Goal: Task Accomplishment & Management: Complete application form

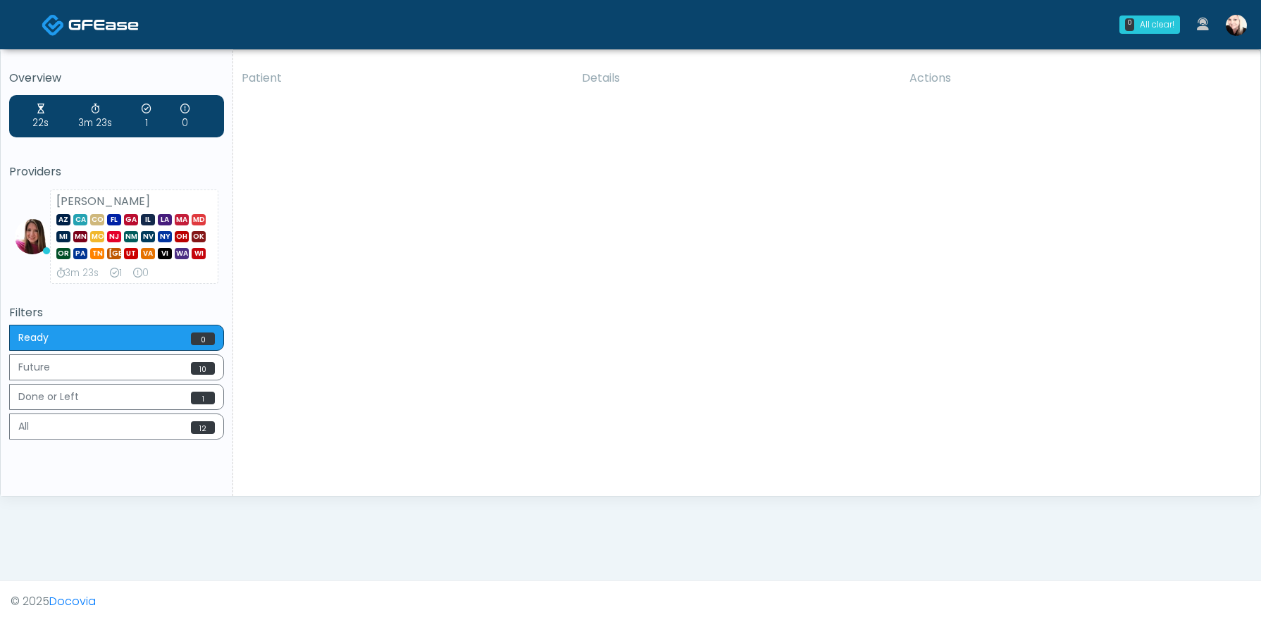
click at [1242, 15] on link at bounding box center [1236, 24] width 38 height 47
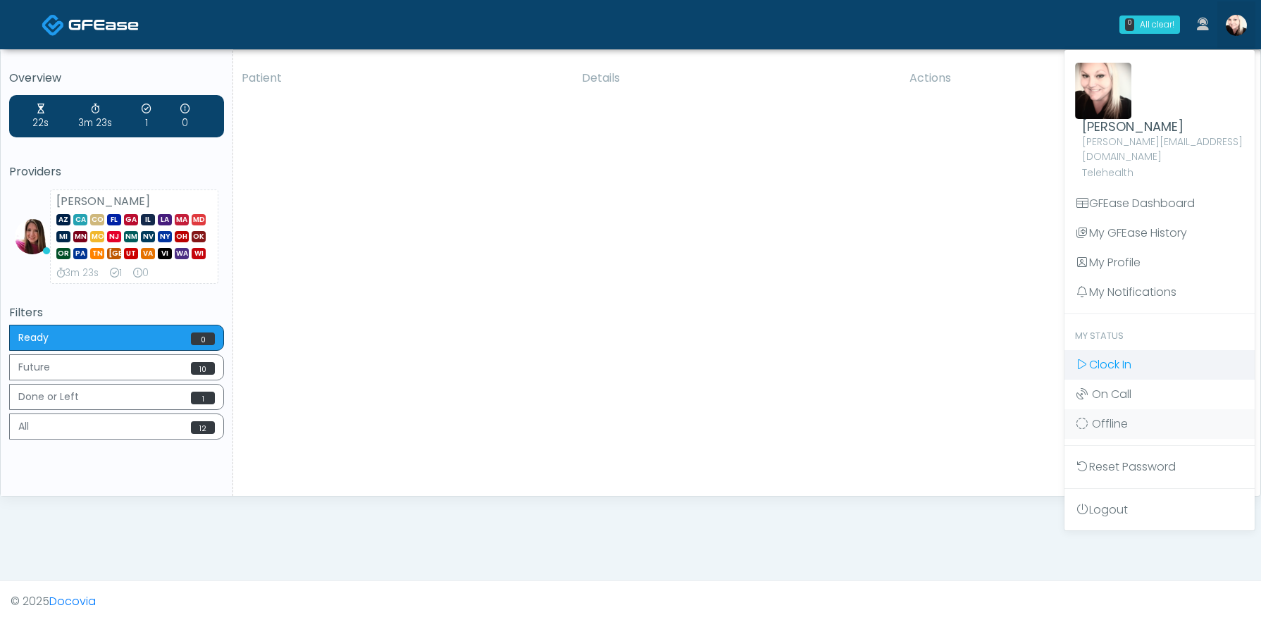
click at [1095, 357] on span "Clock In" at bounding box center [1110, 365] width 42 height 16
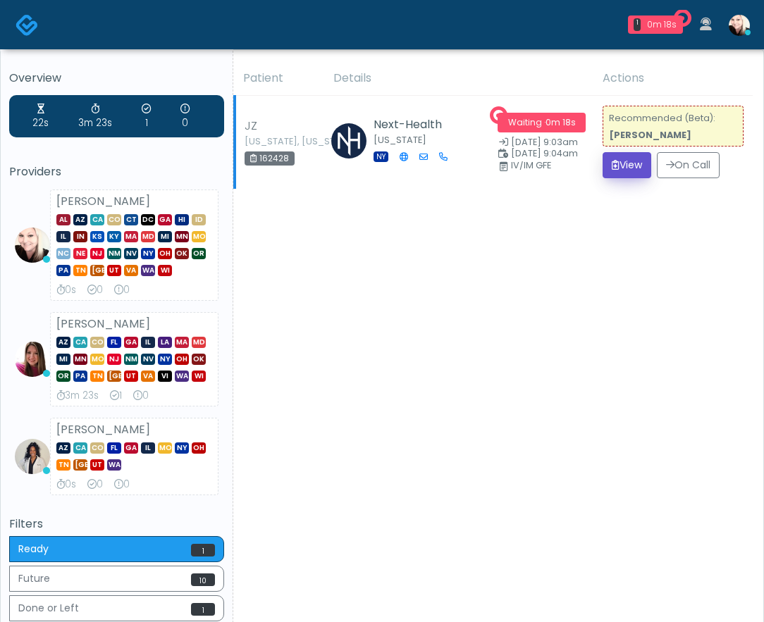
click at [605, 161] on button "View" at bounding box center [626, 165] width 49 height 26
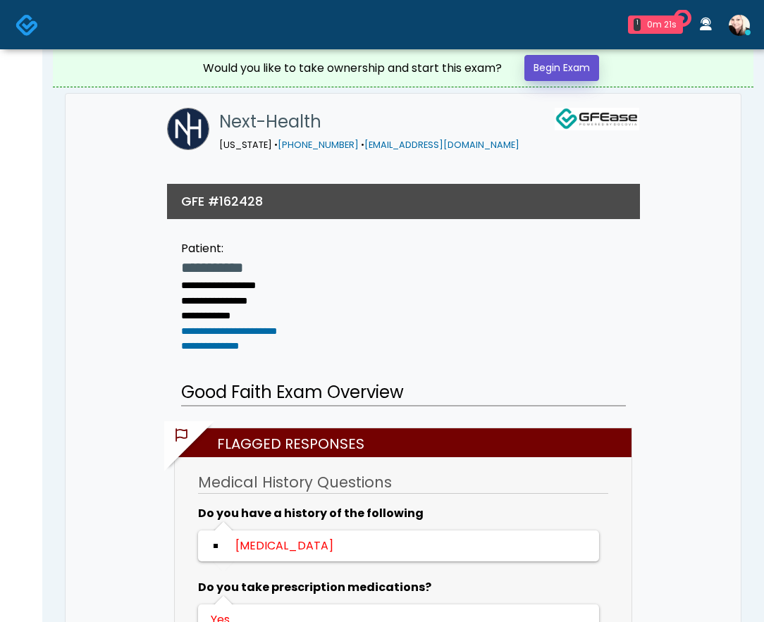
click at [587, 63] on link "Begin Exam" at bounding box center [561, 68] width 75 height 26
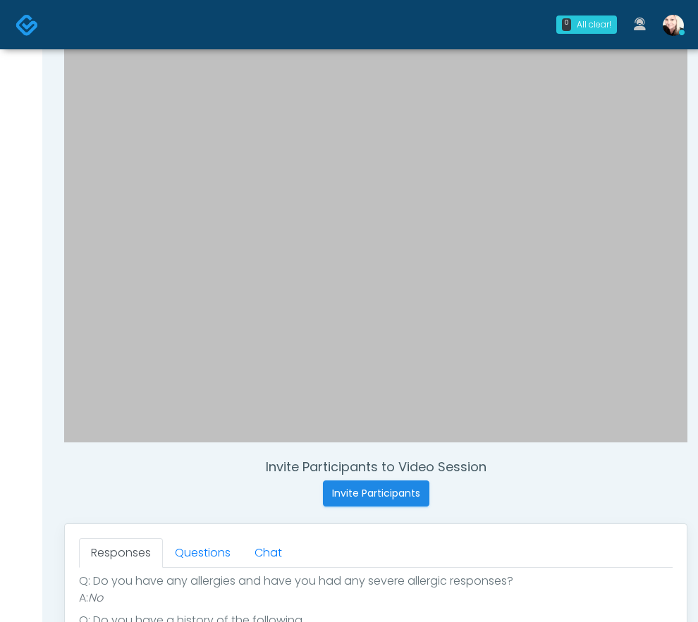
scroll to position [1225, 0]
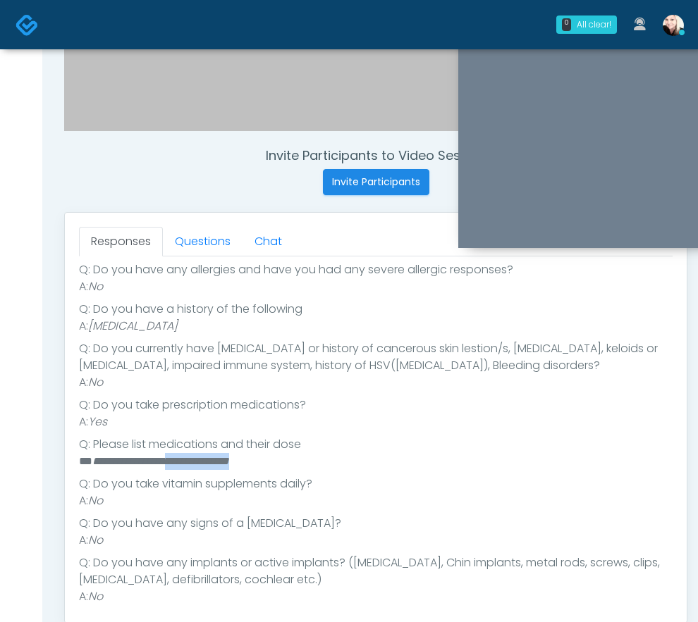
drag, startPoint x: 180, startPoint y: 469, endPoint x: 287, endPoint y: 458, distance: 107.6
click at [287, 458] on li "**********" at bounding box center [375, 461] width 593 height 17
drag, startPoint x: 287, startPoint y: 458, endPoint x: 278, endPoint y: 415, distance: 43.8
click at [287, 446] on ul "Q: When you plan to receive your service? A: Today Q: Are you pregnant, possibl…" at bounding box center [375, 421] width 593 height 479
click at [199, 240] on link "Questions" at bounding box center [203, 242] width 80 height 30
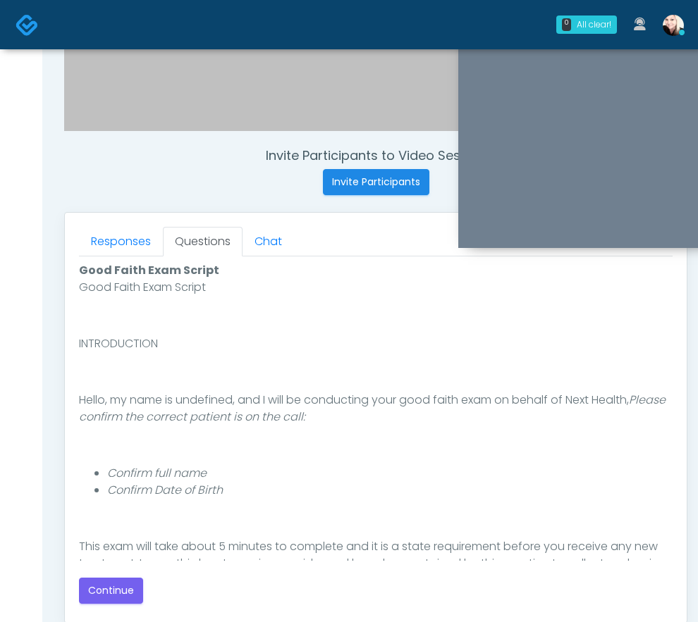
scroll to position [0, 0]
click at [123, 583] on button "Continue" at bounding box center [111, 591] width 64 height 26
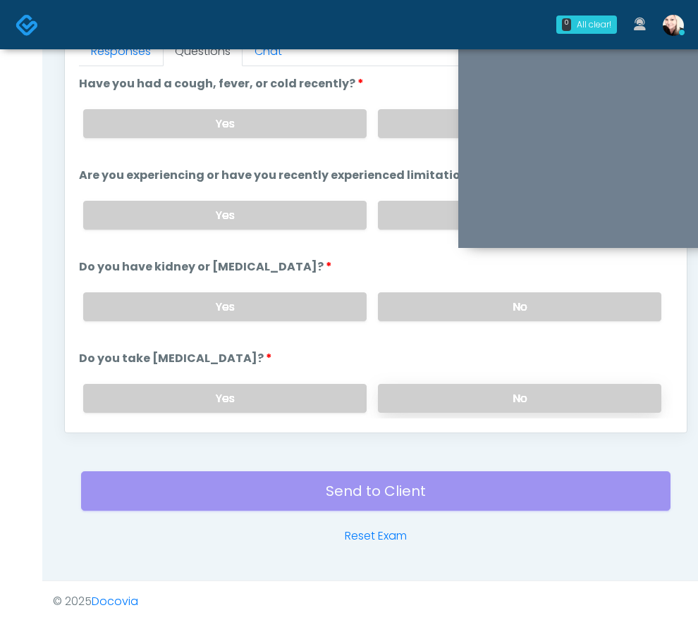
click at [454, 387] on label "No" at bounding box center [519, 398] width 283 height 29
click at [450, 316] on label "No" at bounding box center [519, 306] width 283 height 29
click at [417, 229] on div "Yes No" at bounding box center [372, 215] width 600 height 51
click at [405, 317] on label "No" at bounding box center [519, 306] width 283 height 29
click at [414, 124] on label "No" at bounding box center [519, 123] width 283 height 29
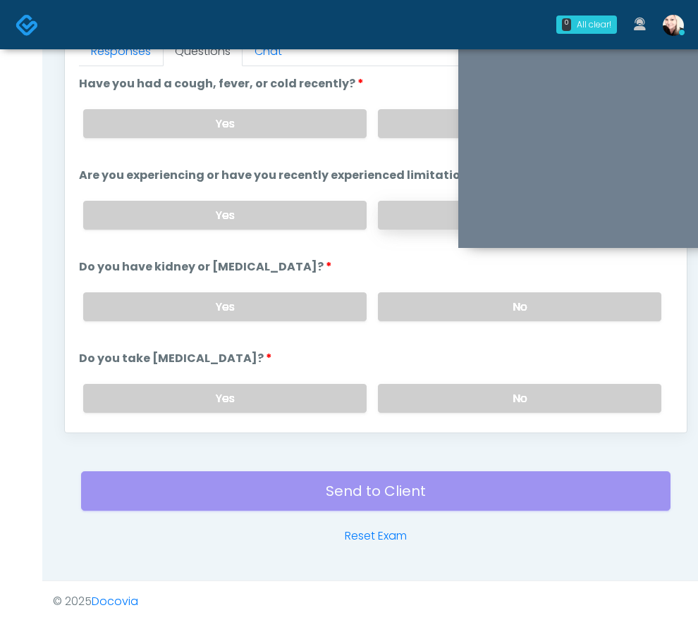
click at [397, 225] on label "No" at bounding box center [519, 215] width 283 height 29
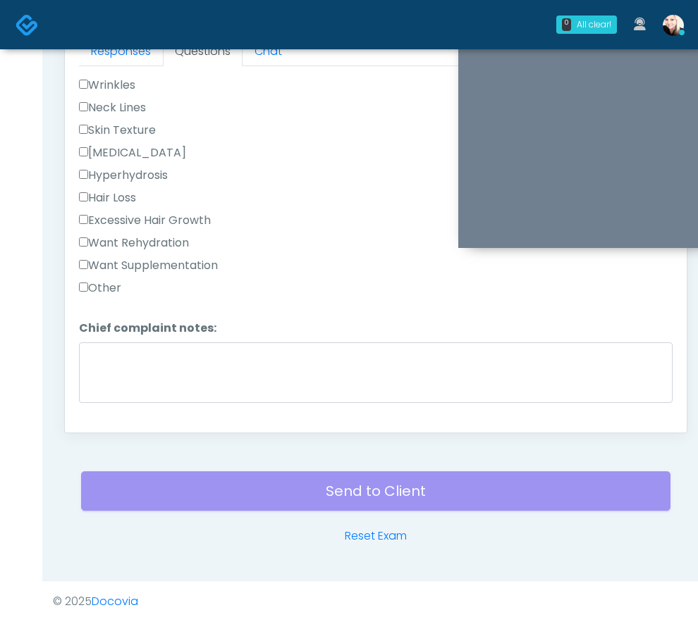
scroll to position [523, 0]
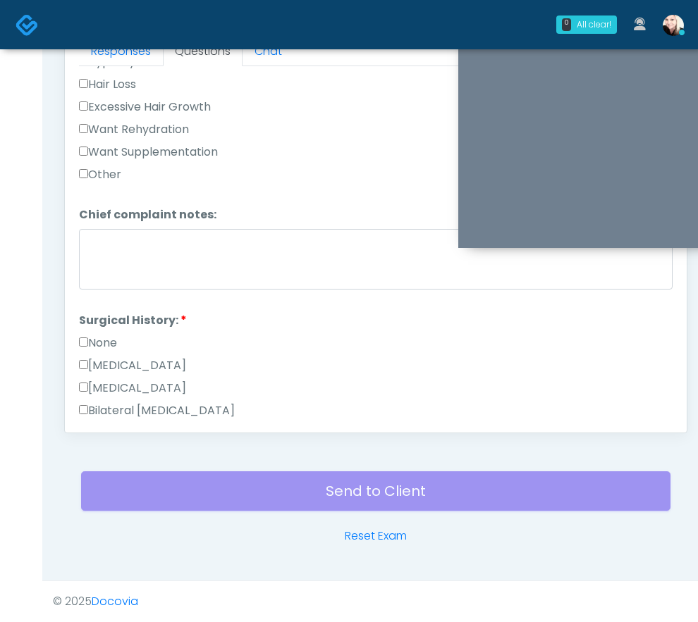
click at [84, 155] on label "Want Supplementation" at bounding box center [148, 152] width 139 height 17
click at [87, 336] on label "None" at bounding box center [98, 343] width 38 height 17
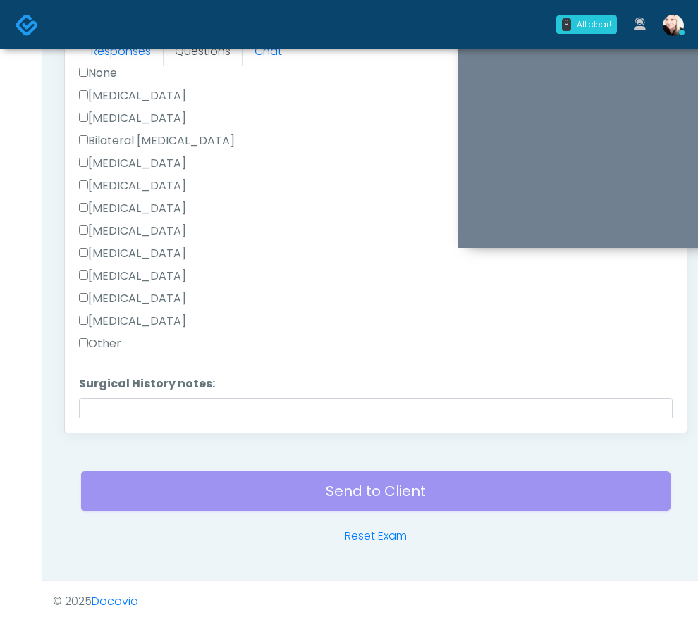
scroll to position [879, 0]
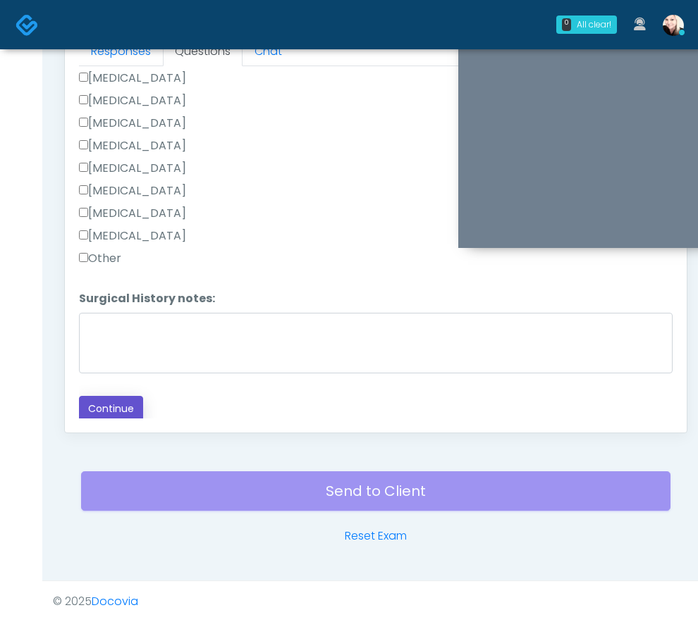
click at [97, 400] on button "Continue" at bounding box center [111, 409] width 64 height 26
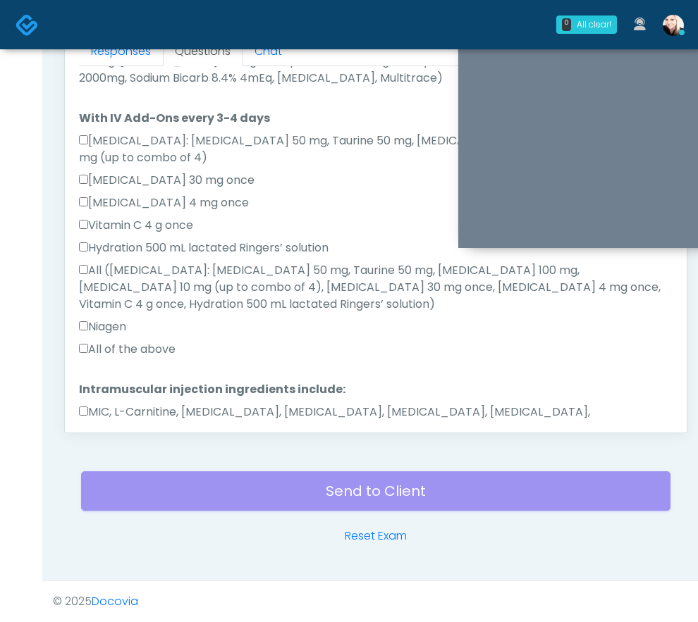
click at [89, 341] on label "All of the above" at bounding box center [127, 349] width 97 height 17
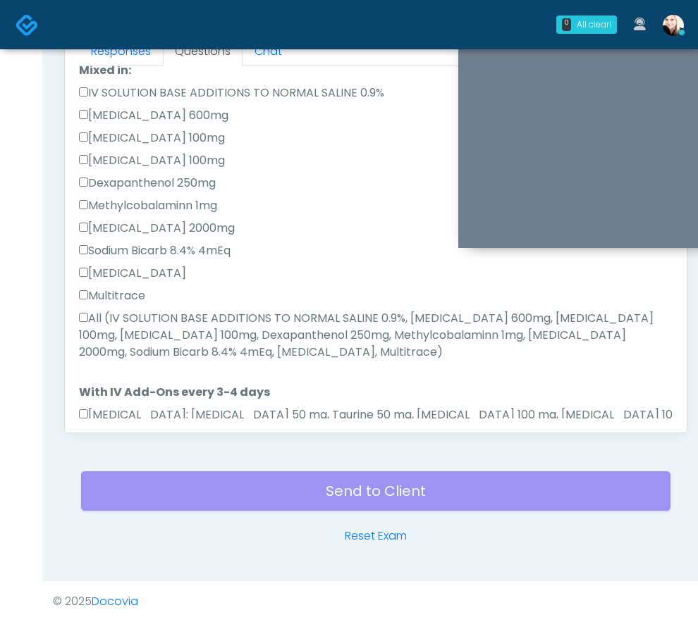
click at [89, 310] on label "All (IV SOLUTION BASE ADDITIONS TO NORMAL SALINE 0.9%, Magnesium Chloride 600mg…" at bounding box center [375, 335] width 593 height 51
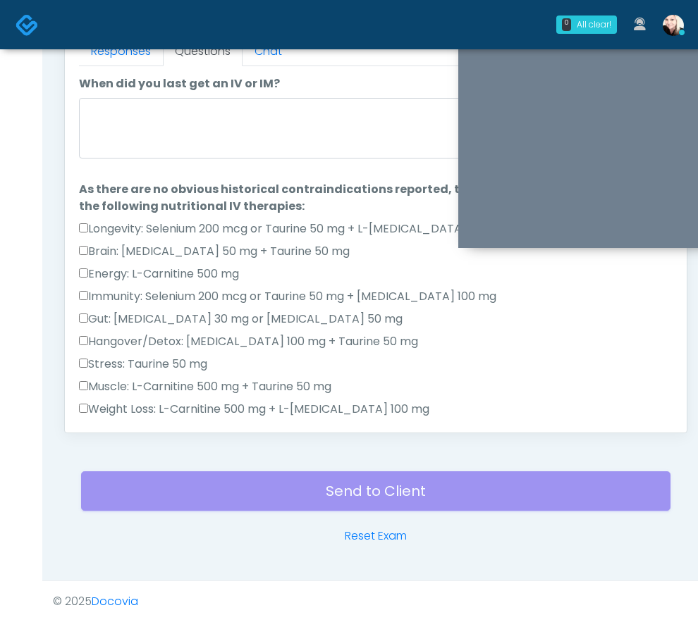
scroll to position [0, 0]
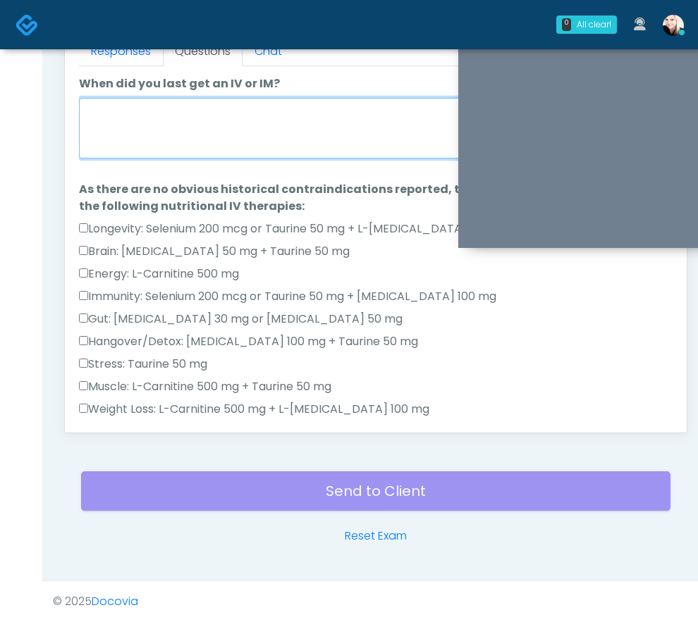
click at [124, 128] on textarea "When did you last get an IV or IM?" at bounding box center [375, 128] width 593 height 61
drag, startPoint x: 131, startPoint y: 105, endPoint x: 32, endPoint y: 102, distance: 99.4
drag, startPoint x: 156, startPoint y: 117, endPoint x: 145, endPoint y: 117, distance: 10.6
click at [145, 117] on textarea "**********" at bounding box center [375, 128] width 593 height 61
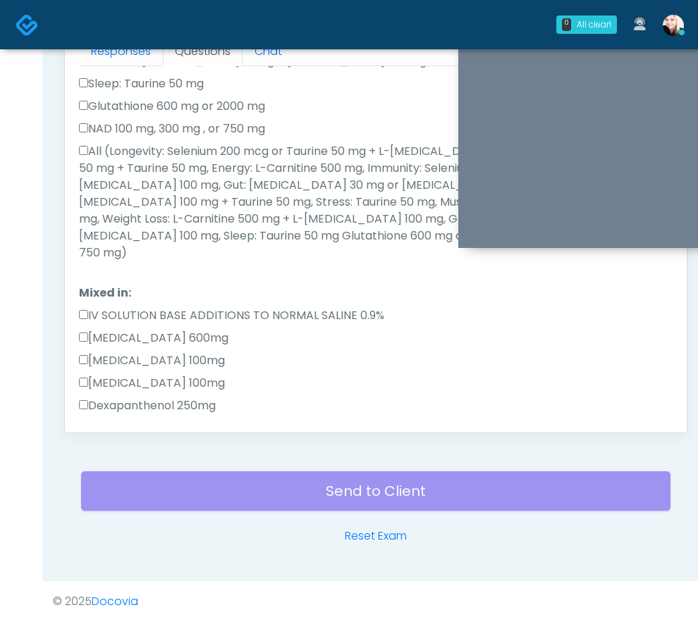
scroll to position [867, 0]
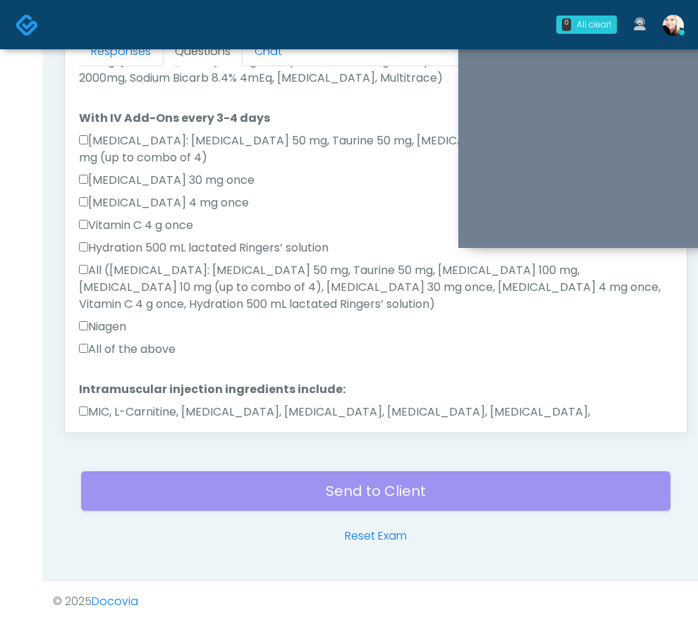
type textarea "**********"
click at [114, 461] on button "Continue" at bounding box center [111, 474] width 64 height 26
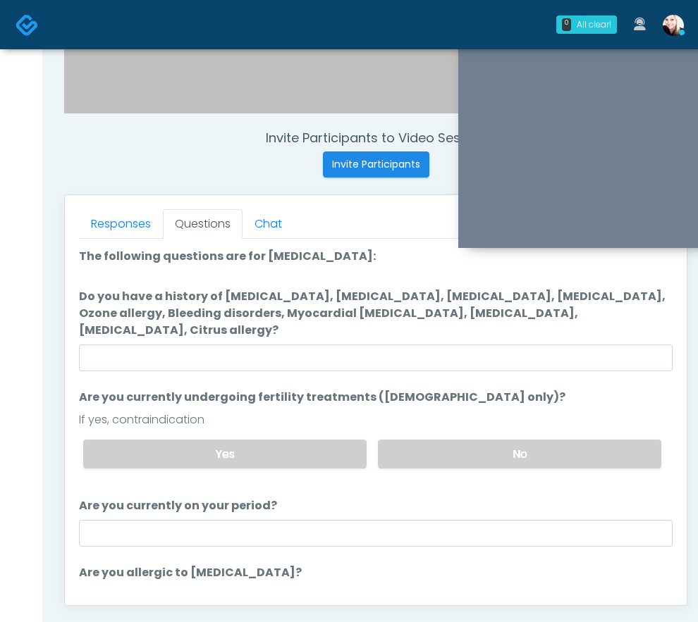
scroll to position [1241, 0]
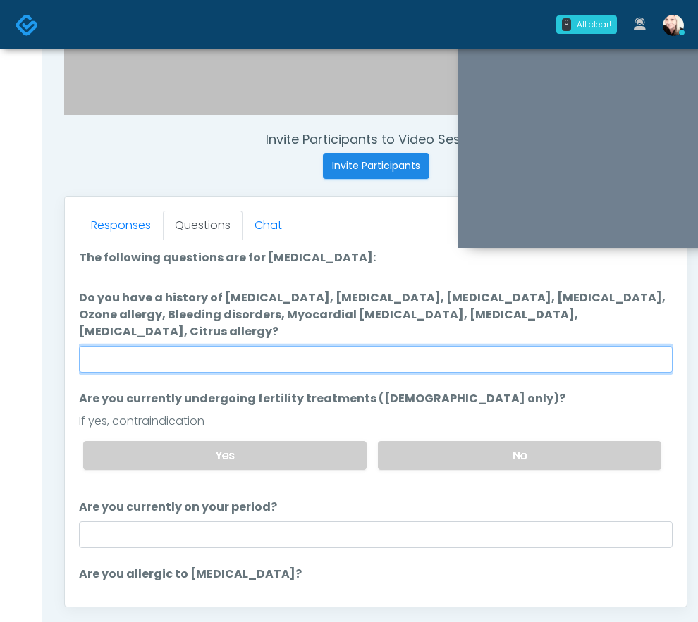
click at [309, 346] on input "Do you have a history of Hyperthyroidism, Hypotension, Hypocalcemia, Hypoglycem…" at bounding box center [375, 359] width 593 height 27
type input "****"
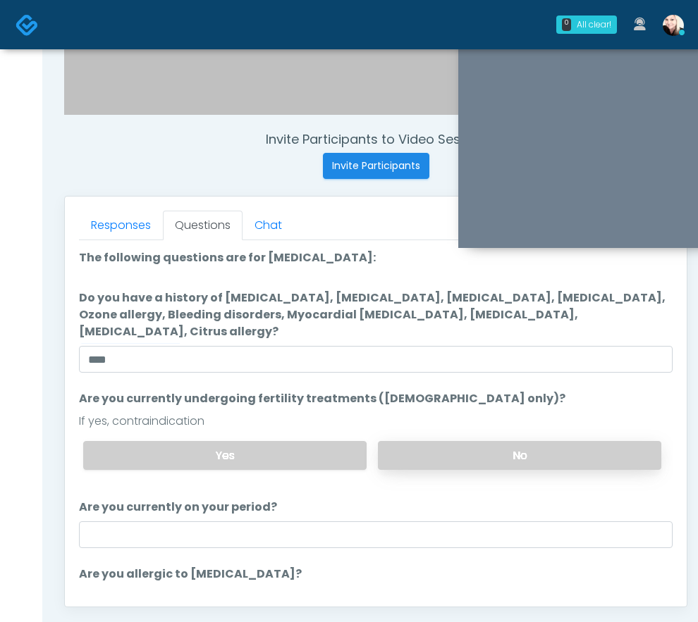
click at [530, 441] on label "No" at bounding box center [519, 455] width 283 height 29
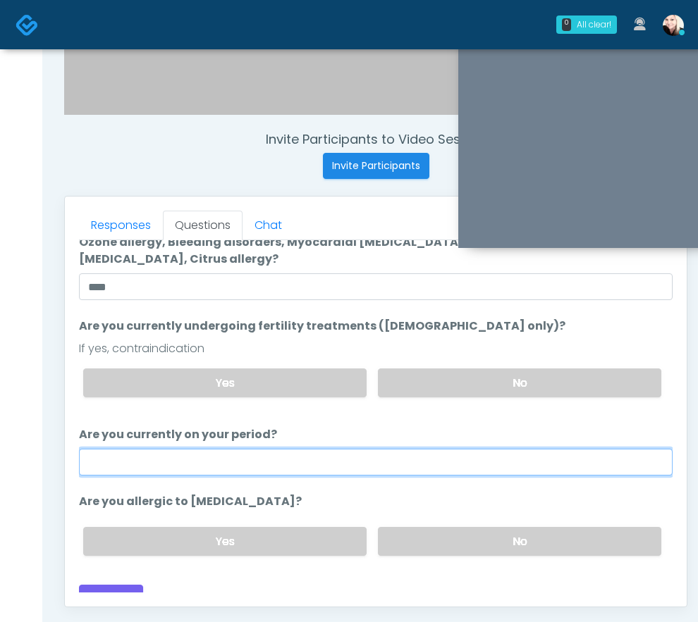
click at [464, 449] on input "Are you currently on your period?" at bounding box center [375, 462] width 593 height 27
type input "****"
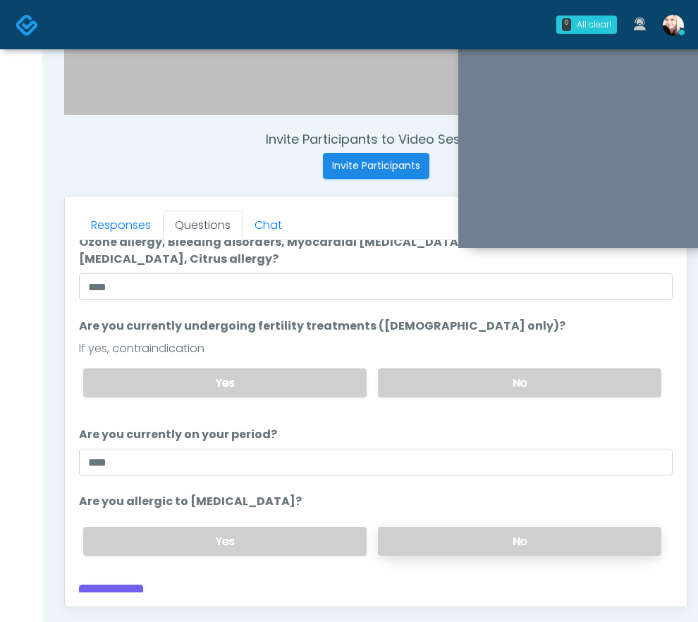
click at [509, 527] on label "No" at bounding box center [519, 541] width 283 height 29
click at [112, 585] on button "Continue" at bounding box center [111, 598] width 64 height 26
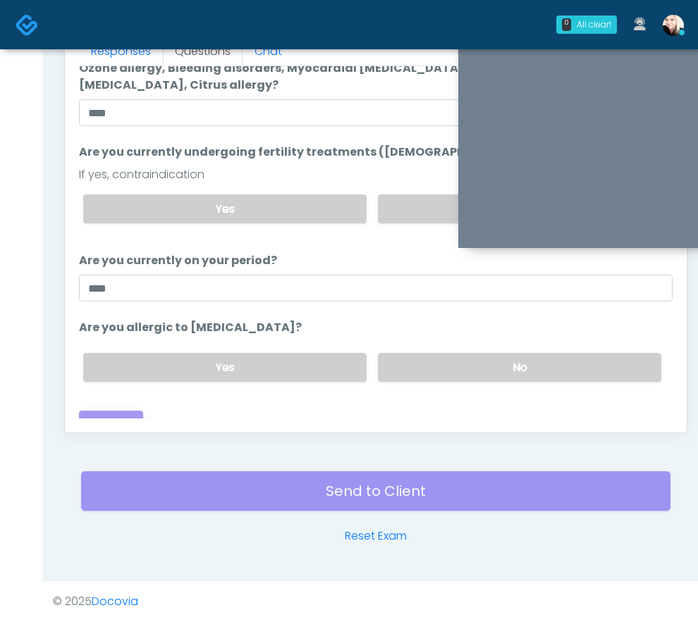
scroll to position [0, 0]
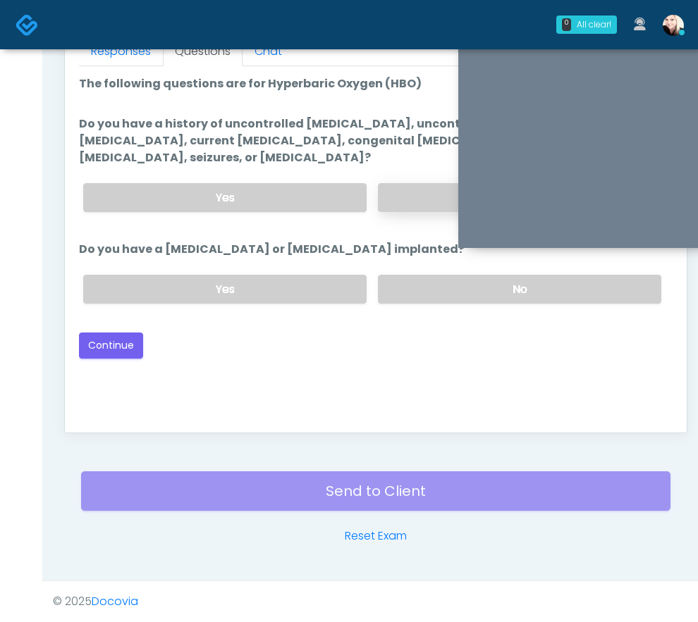
click at [418, 195] on label "No" at bounding box center [519, 197] width 283 height 29
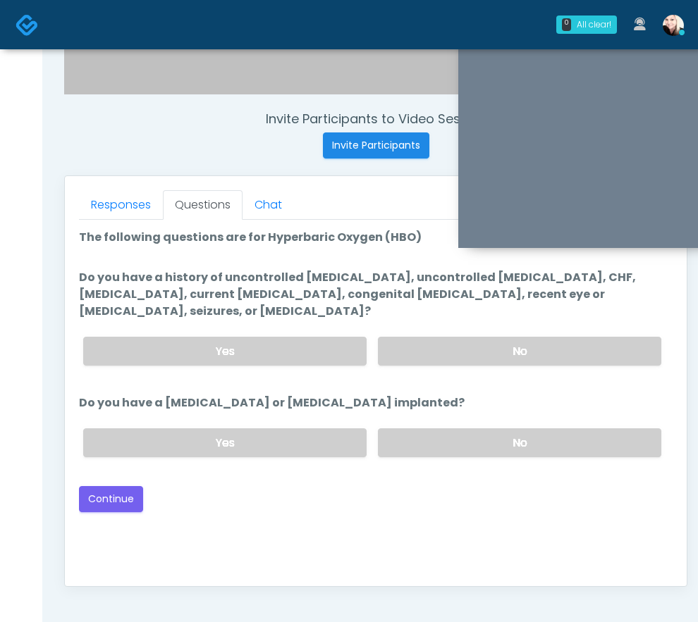
scroll to position [1231, 0]
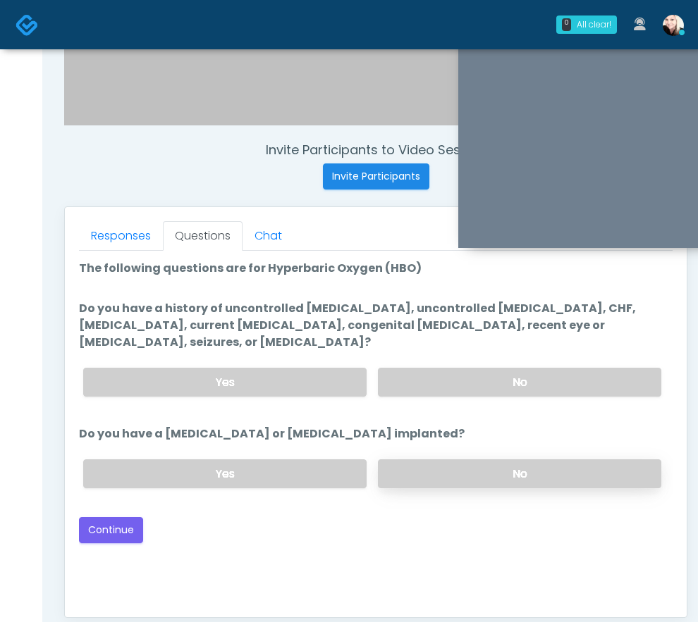
click at [431, 469] on label "No" at bounding box center [519, 473] width 283 height 29
drag, startPoint x: 220, startPoint y: 307, endPoint x: 369, endPoint y: 312, distance: 149.4
click at [369, 312] on label "Do you have a history of uncontrolled hypertension, uncontrolled diabetes, CHF,…" at bounding box center [375, 325] width 593 height 51
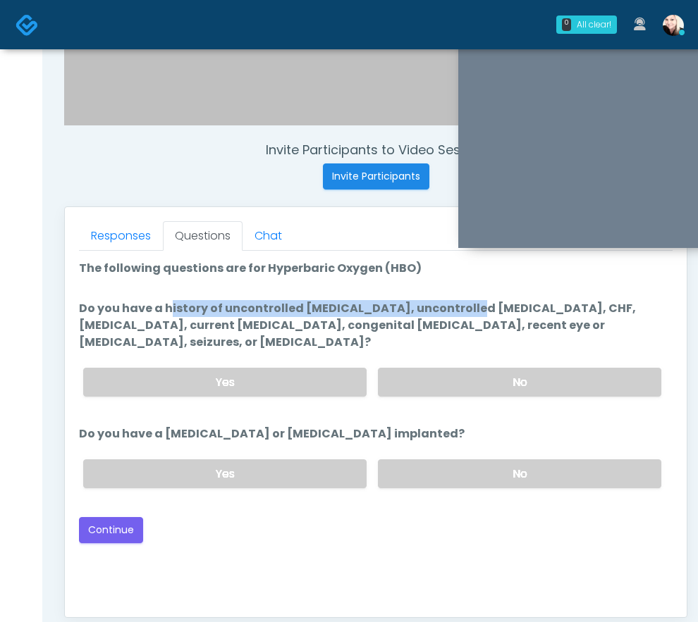
drag, startPoint x: 371, startPoint y: 312, endPoint x: 201, endPoint y: 297, distance: 171.1
click at [201, 297] on ol "The following questions are for Hyperbaric Oxygen (HBO) The following questions…" at bounding box center [375, 380] width 593 height 240
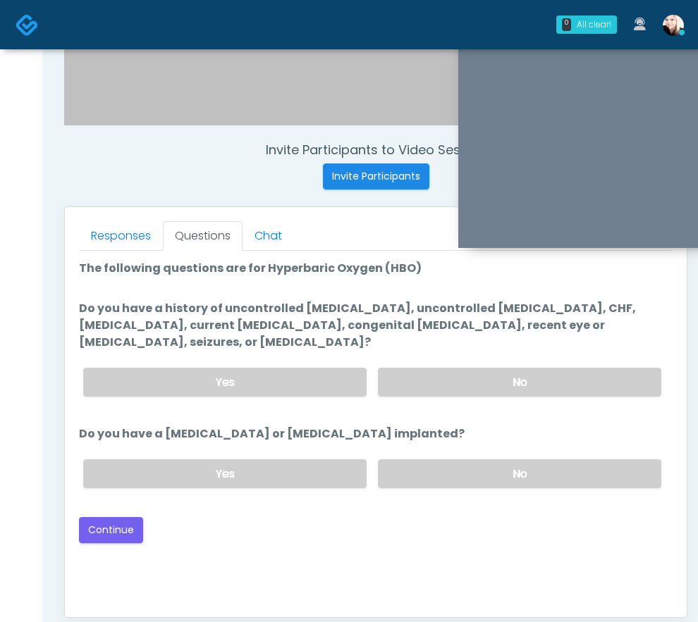
click at [201, 297] on ol "The following questions are for Hyperbaric Oxygen (HBO) The following questions…" at bounding box center [375, 380] width 593 height 240
click at [92, 538] on button "Continue" at bounding box center [111, 530] width 64 height 26
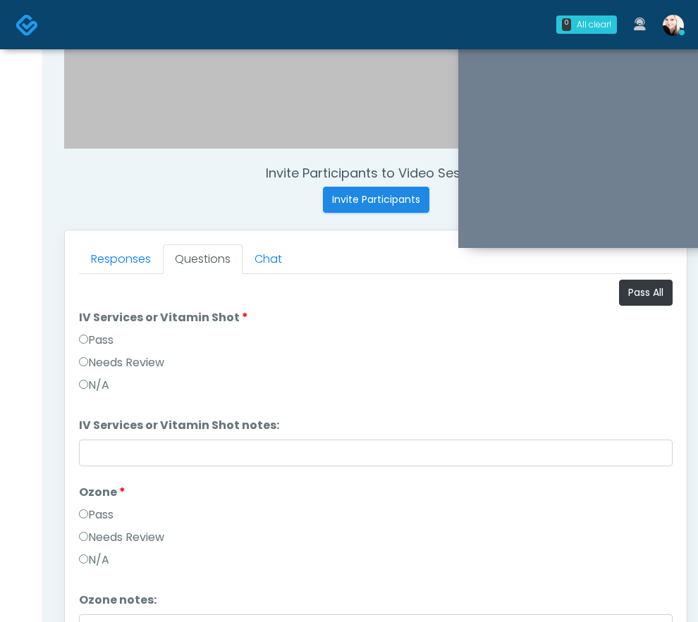
scroll to position [1203, 0]
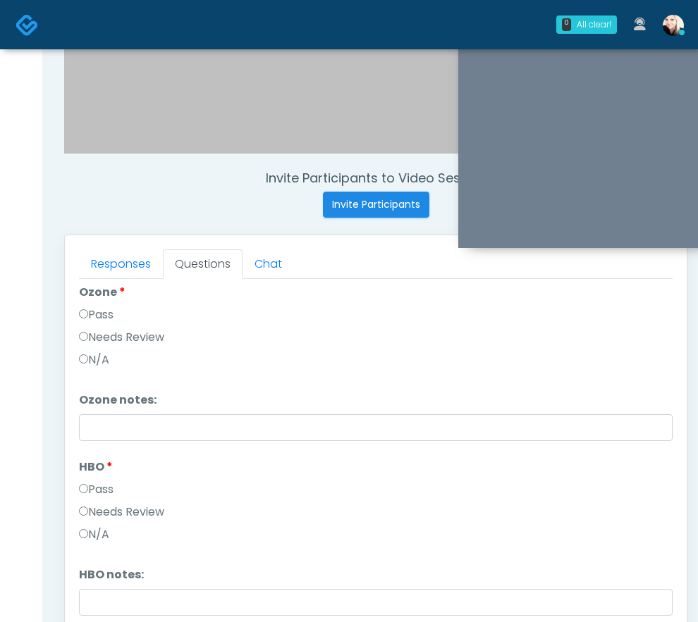
click at [85, 495] on label "Pass" at bounding box center [96, 489] width 35 height 17
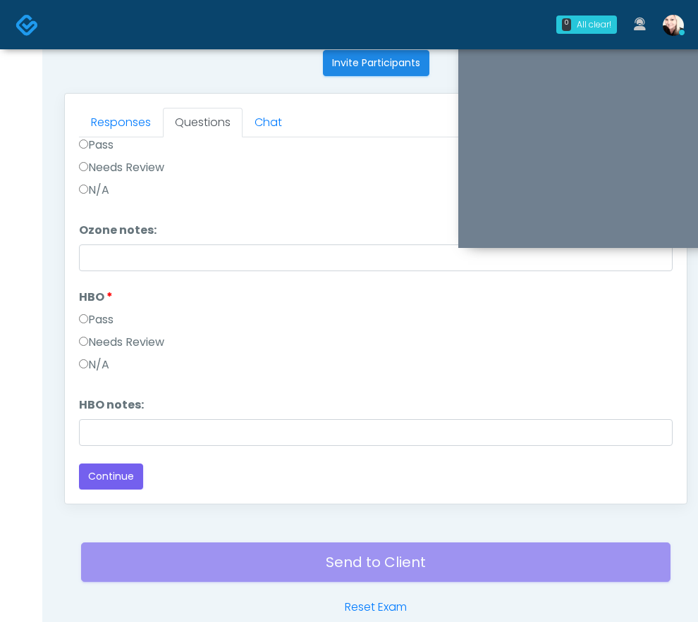
scroll to position [1351, 0]
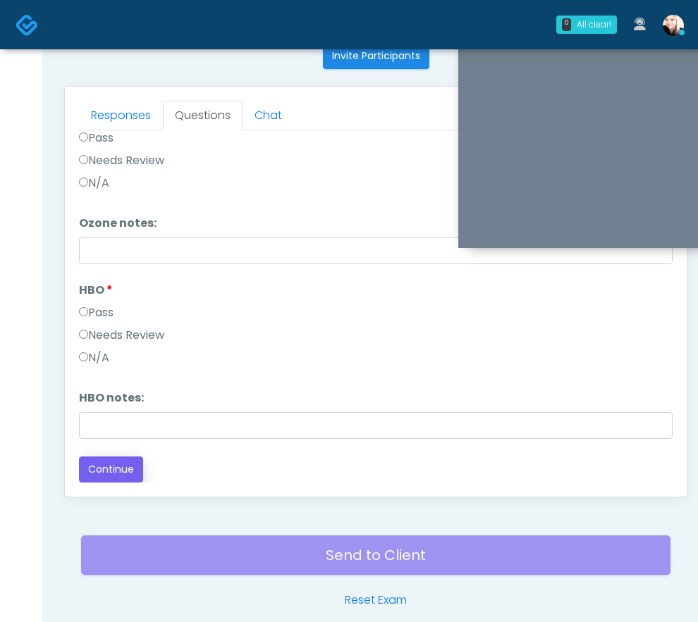
click at [94, 461] on div "Loading... Connecting to your agent... Please wait while we prepare your person…" at bounding box center [375, 193] width 593 height 580
click at [94, 465] on button "Continue" at bounding box center [111, 470] width 64 height 26
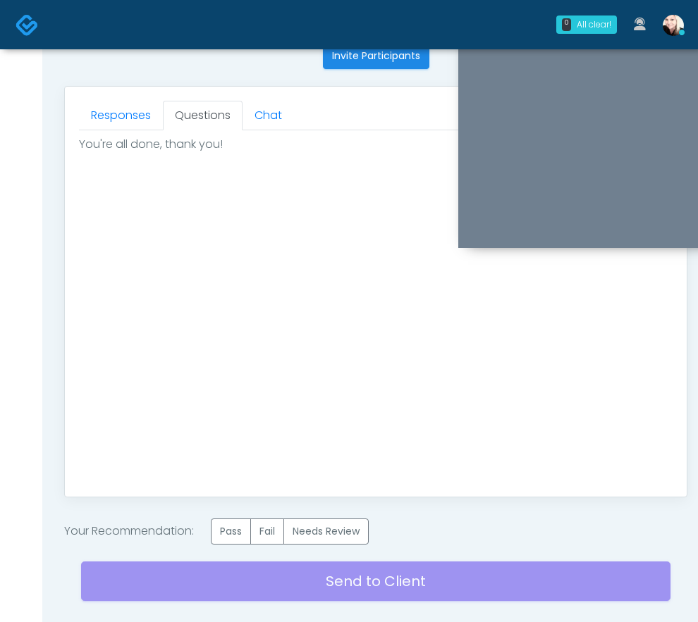
scroll to position [0, 0]
click at [236, 532] on label "Pass" at bounding box center [231, 532] width 40 height 26
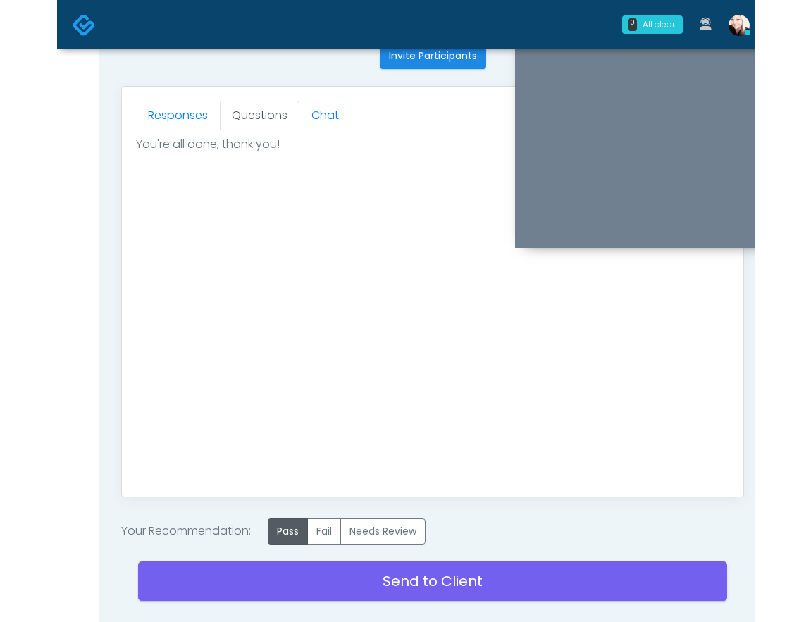
scroll to position [669, 0]
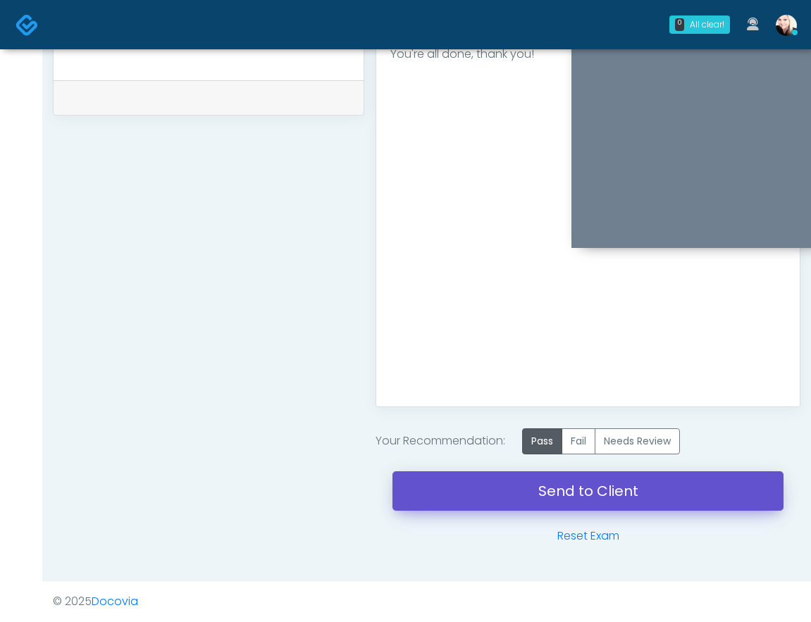
click at [590, 478] on link "Send to Client" at bounding box center [587, 490] width 391 height 39
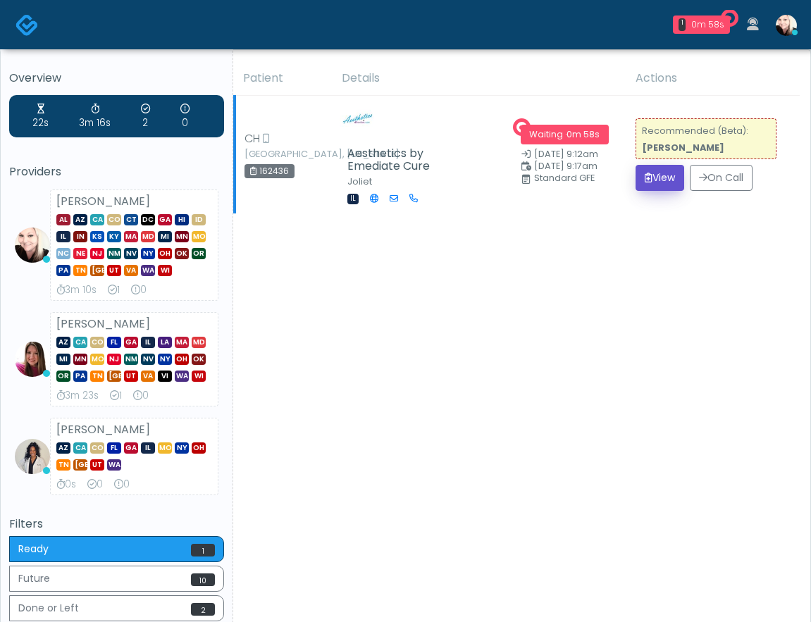
click at [645, 176] on icon "submit" at bounding box center [649, 178] width 8 height 10
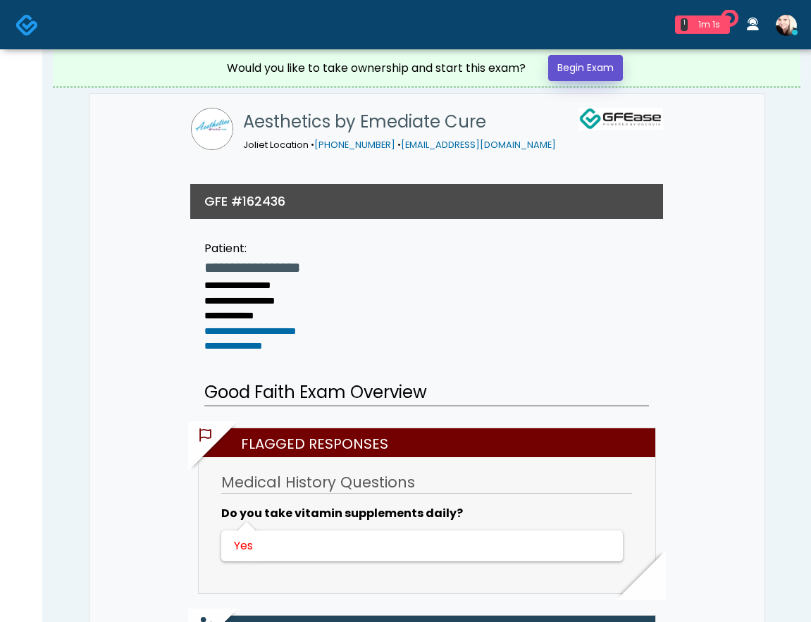
click at [581, 71] on link "Begin Exam" at bounding box center [585, 68] width 75 height 26
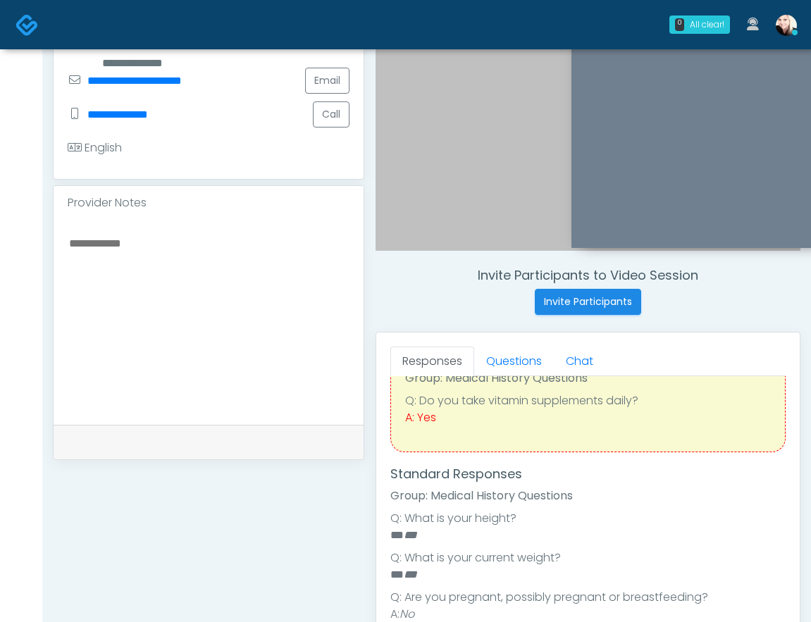
scroll to position [69, 0]
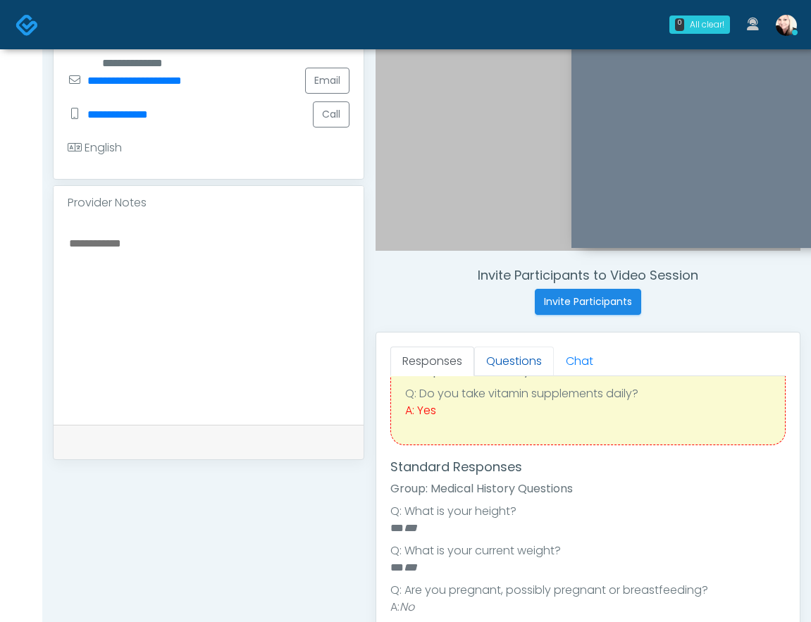
click at [490, 359] on link "Questions" at bounding box center [514, 362] width 80 height 30
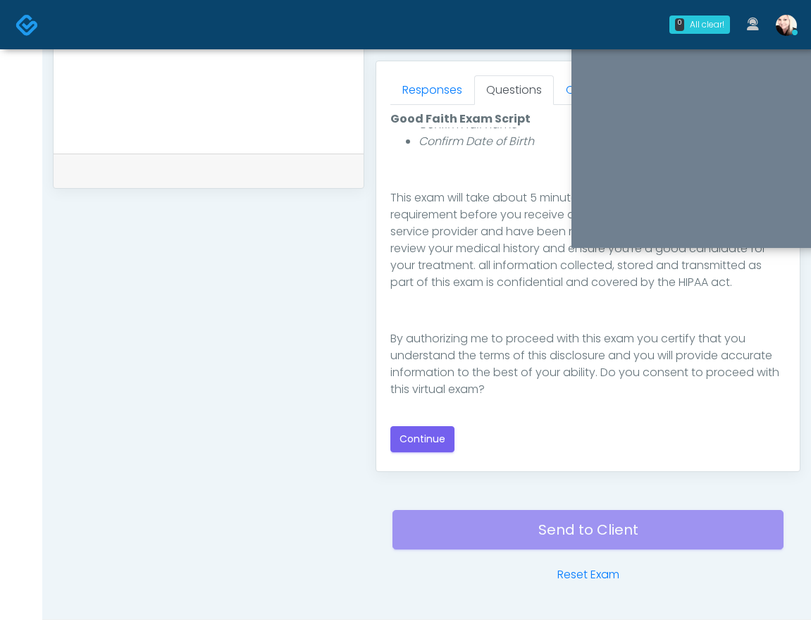
scroll to position [605, 0]
click at [423, 440] on button "Continue" at bounding box center [422, 439] width 64 height 26
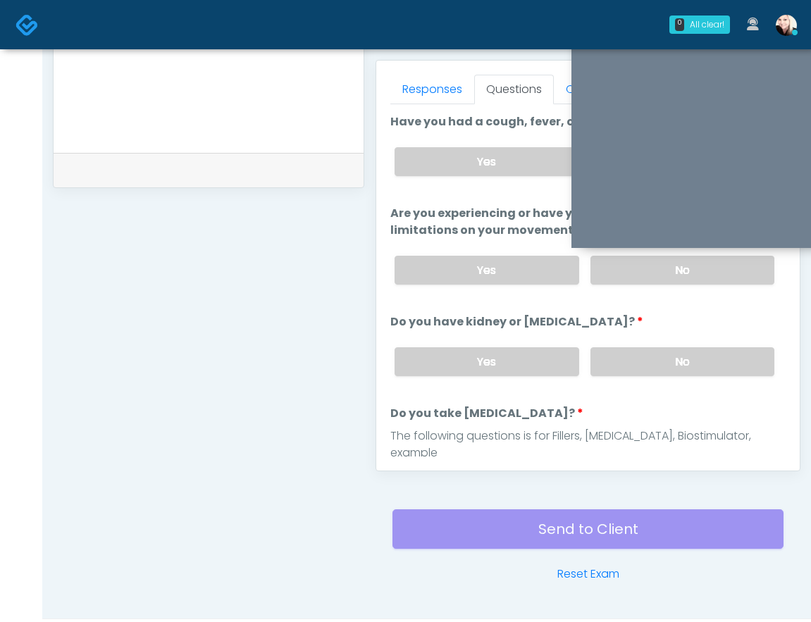
scroll to position [643, 0]
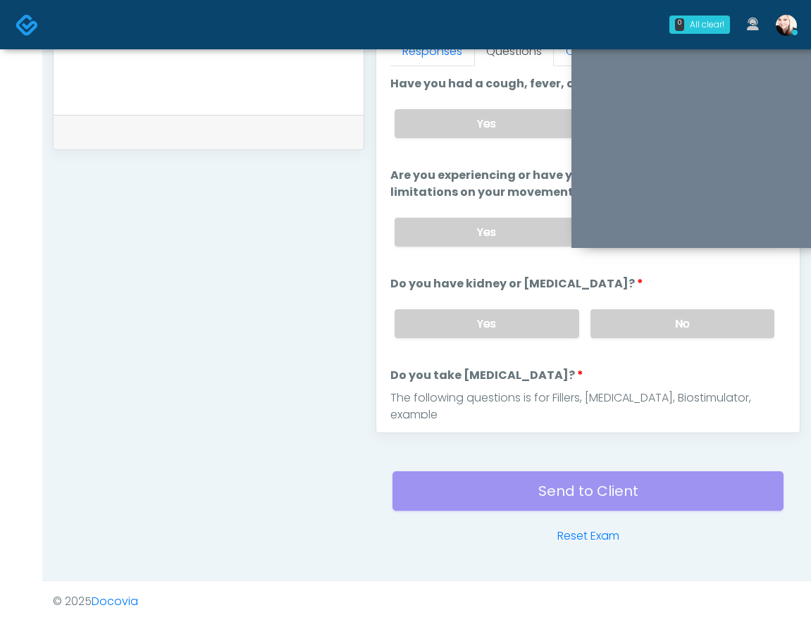
click at [633, 342] on div "Yes No" at bounding box center [584, 323] width 402 height 51
click at [633, 328] on label "No" at bounding box center [682, 323] width 184 height 29
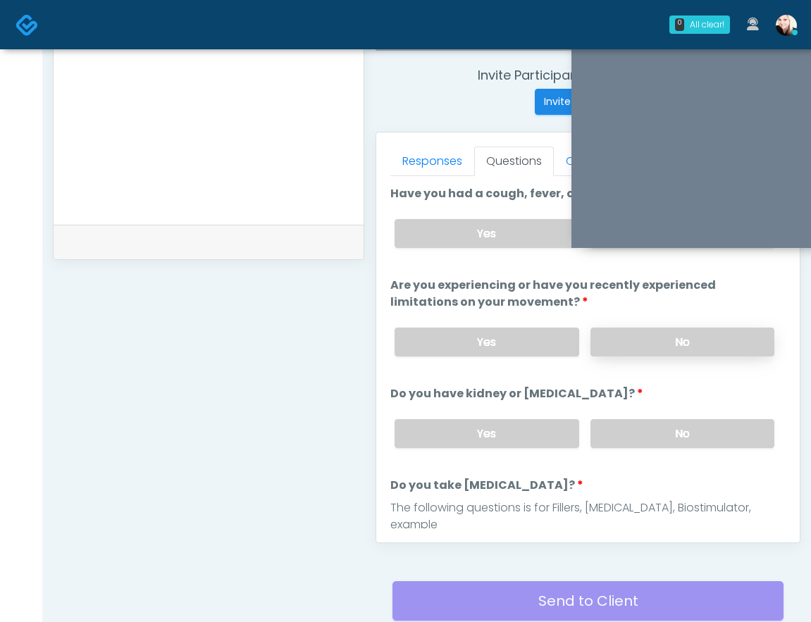
click at [633, 331] on label "No" at bounding box center [682, 342] width 184 height 29
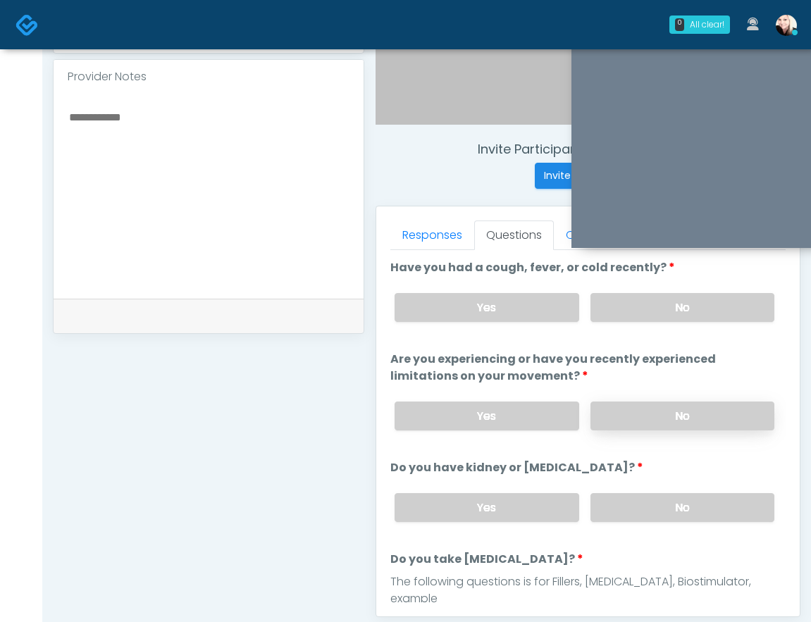
scroll to position [429, 0]
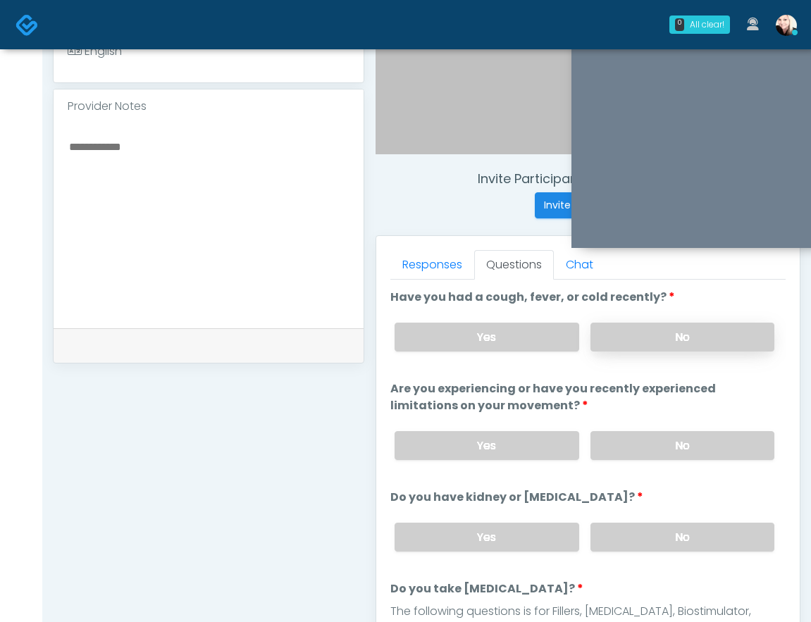
click at [634, 333] on label "No" at bounding box center [682, 337] width 184 height 29
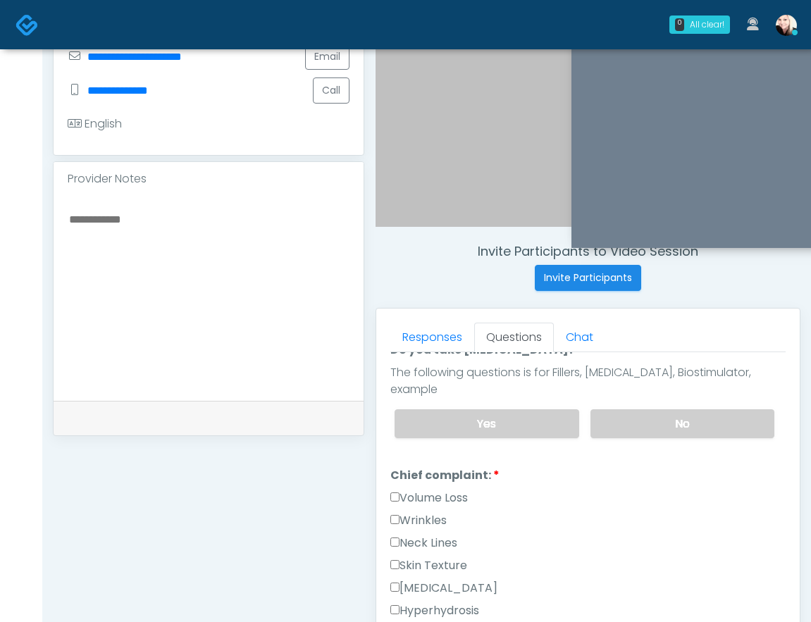
scroll to position [304, 0]
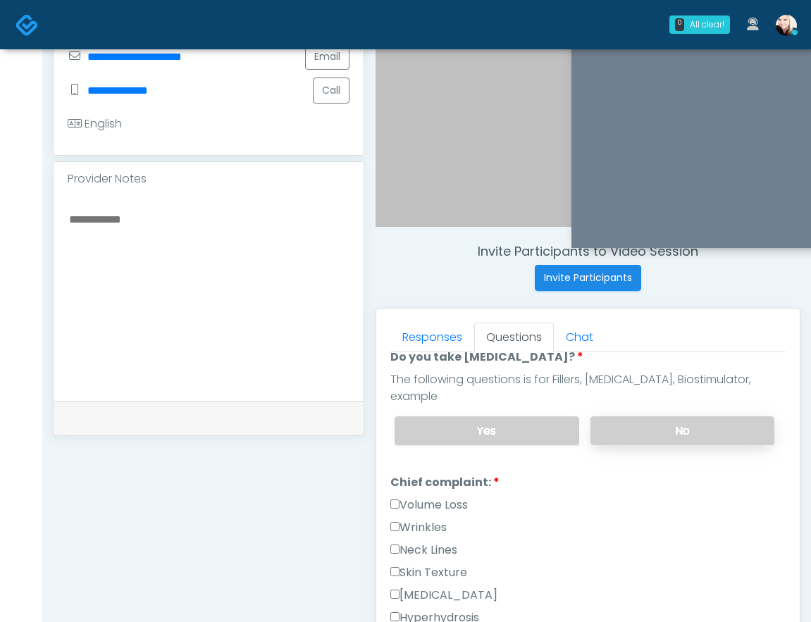
click at [649, 416] on label "No" at bounding box center [682, 430] width 184 height 29
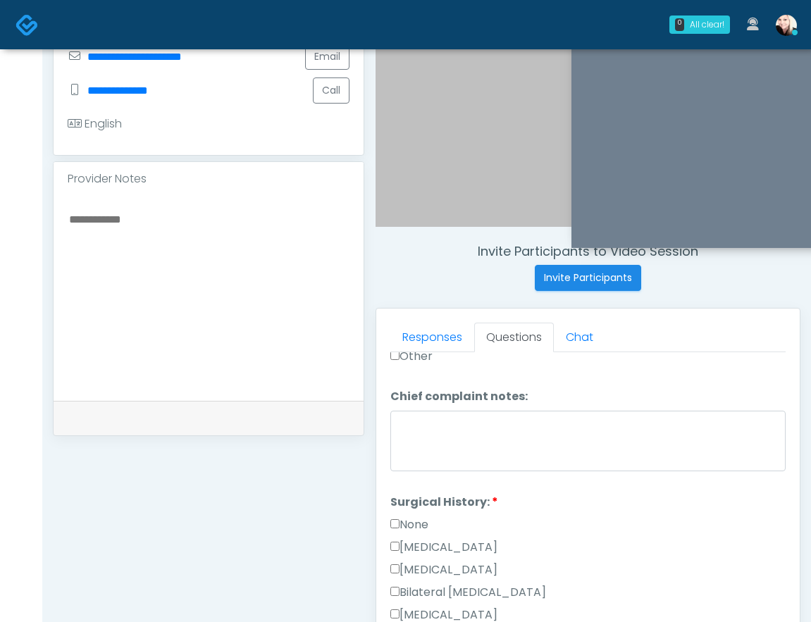
scroll to position [726, 0]
click at [398, 492] on label "Surgical History:" at bounding box center [444, 500] width 108 height 17
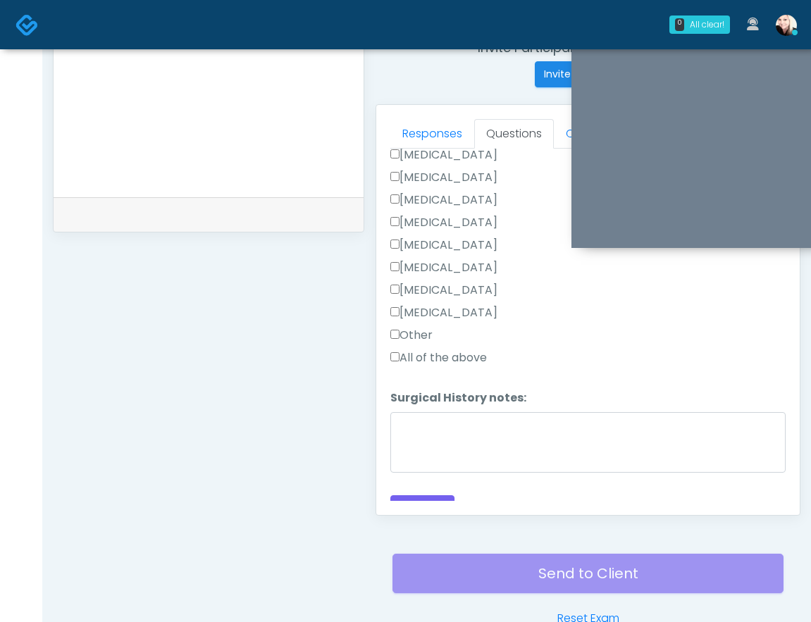
scroll to position [566, 0]
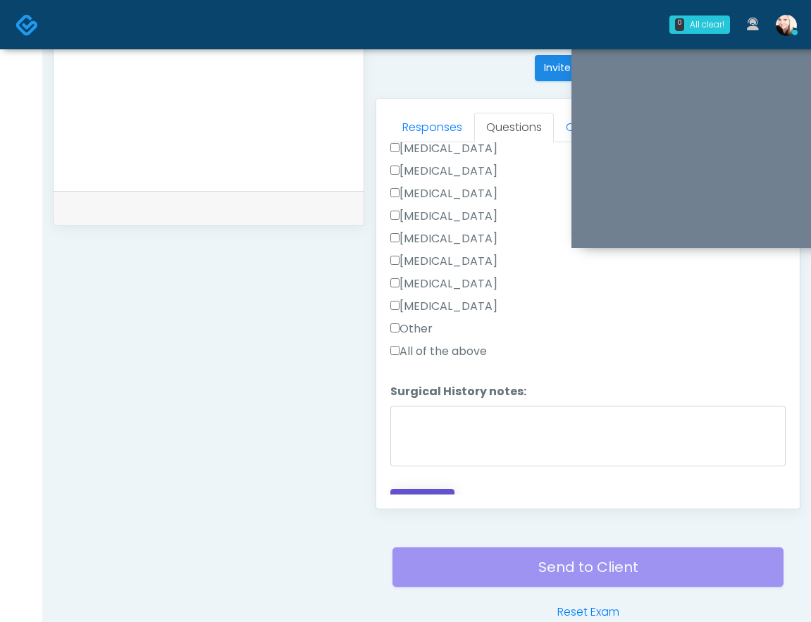
click at [418, 489] on button "Continue" at bounding box center [422, 502] width 64 height 26
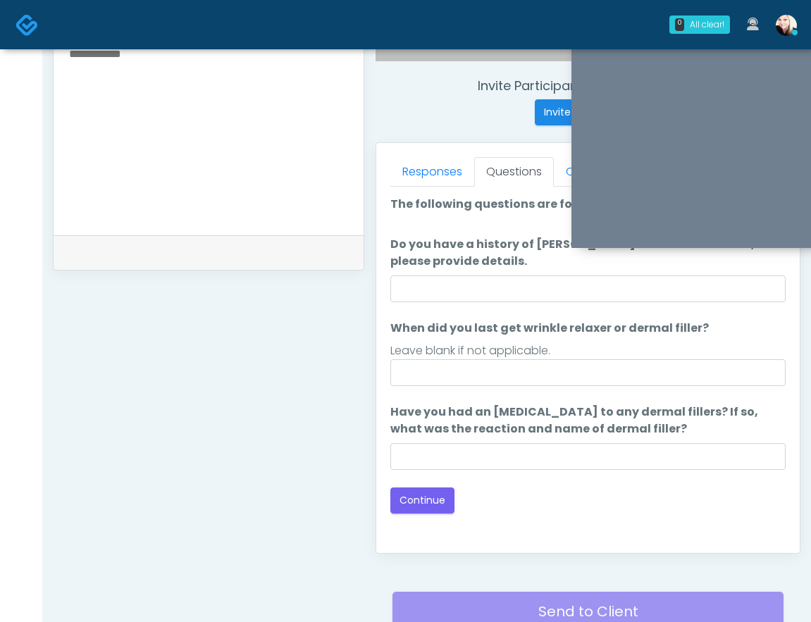
scroll to position [506, 0]
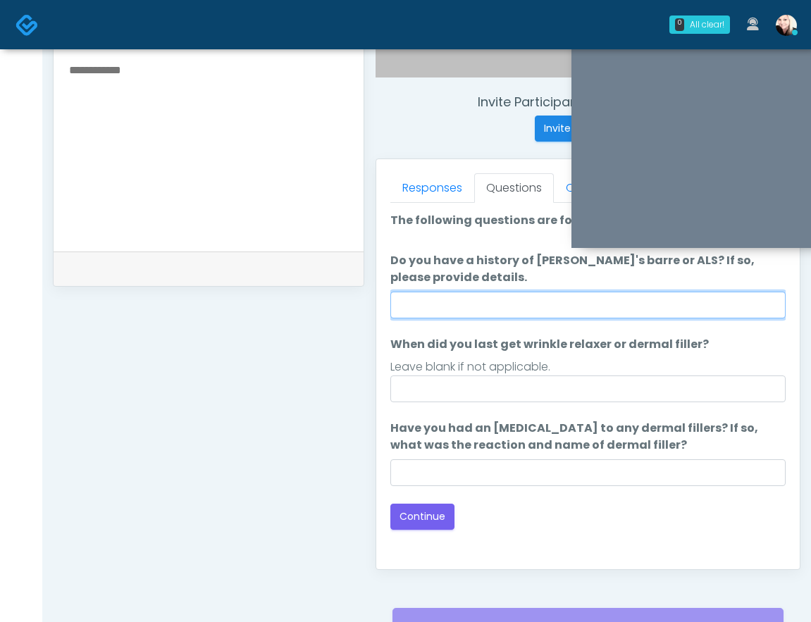
click at [452, 311] on input "Do you have a history of [PERSON_NAME]'s barre or ALS? If so, please provide de…" at bounding box center [587, 305] width 395 height 27
type input "****"
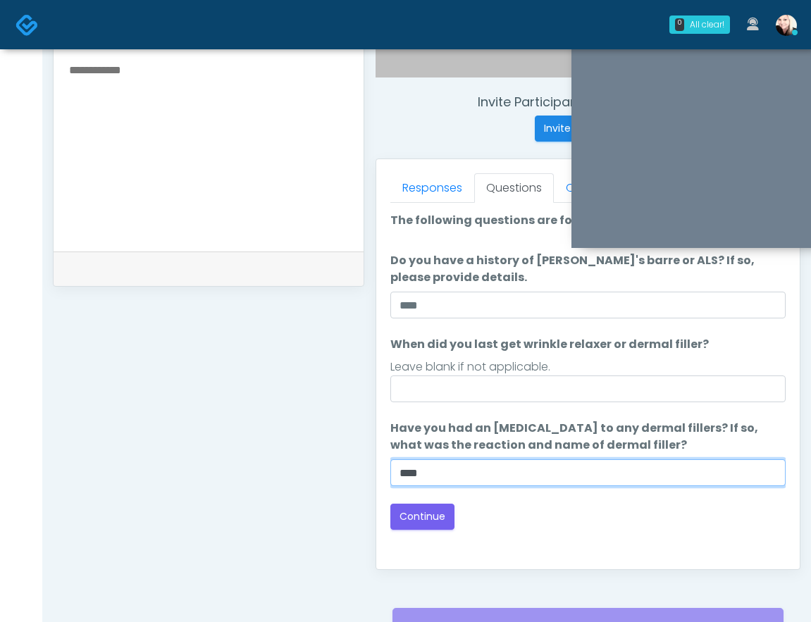
type input "****"
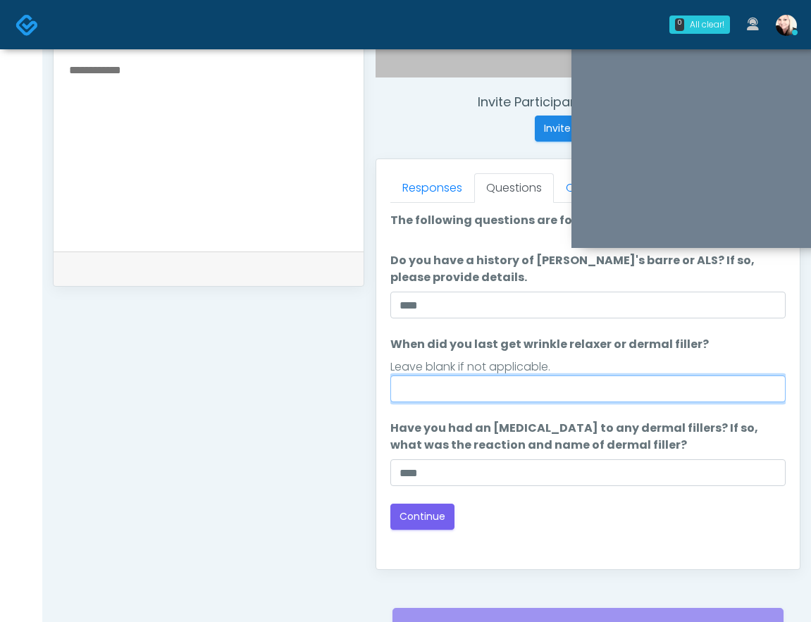
click at [419, 402] on input "When did you last get wrinkle relaxer or dermal filler?" at bounding box center [587, 389] width 395 height 27
type input "**********"
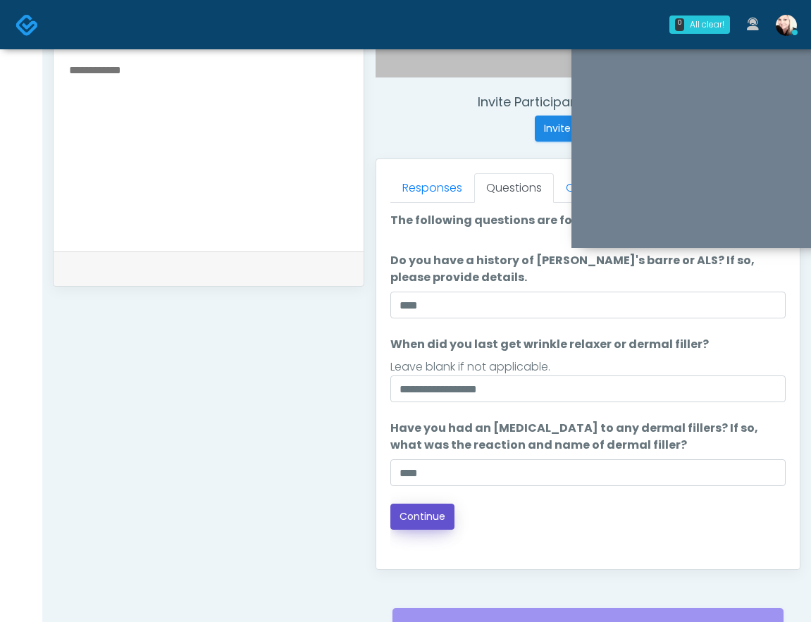
click at [425, 518] on button "Continue" at bounding box center [422, 517] width 64 height 26
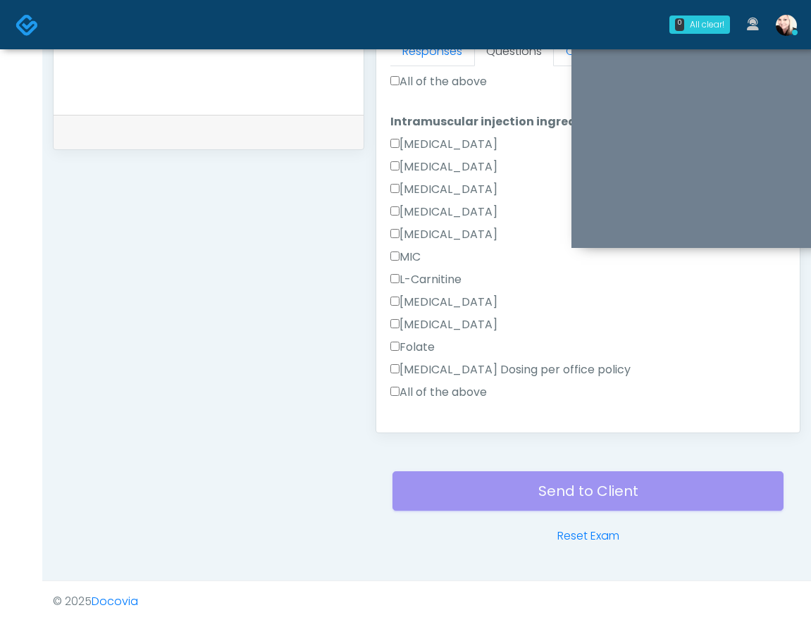
scroll to position [444, 0]
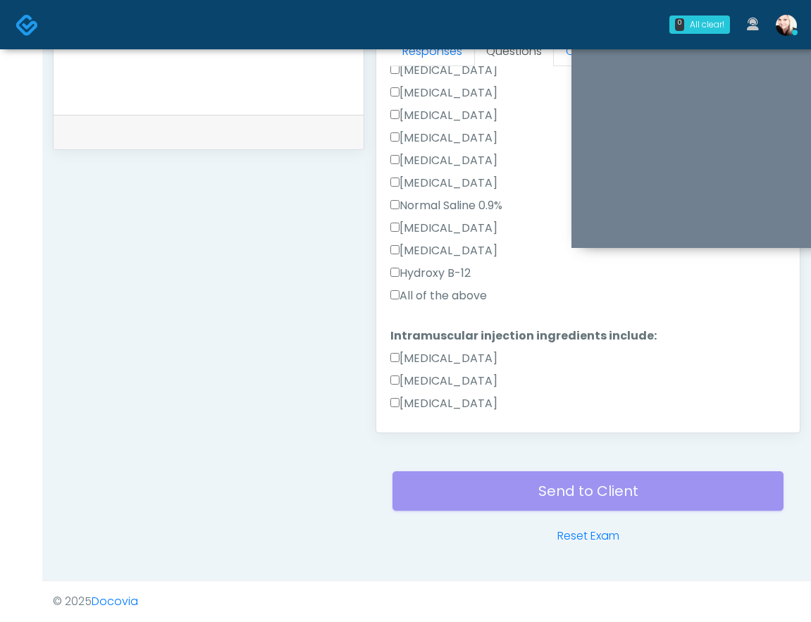
click at [395, 287] on label "All of the above" at bounding box center [438, 295] width 97 height 17
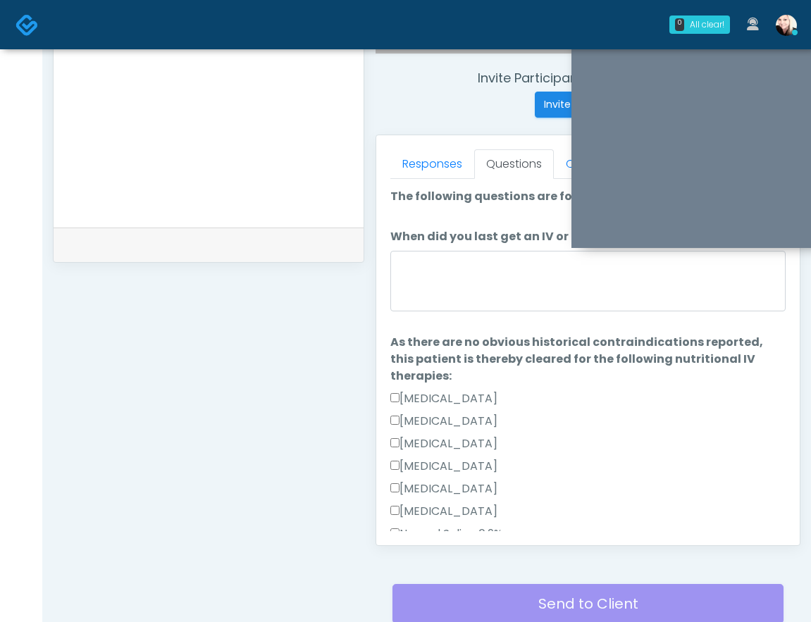
scroll to position [516, 0]
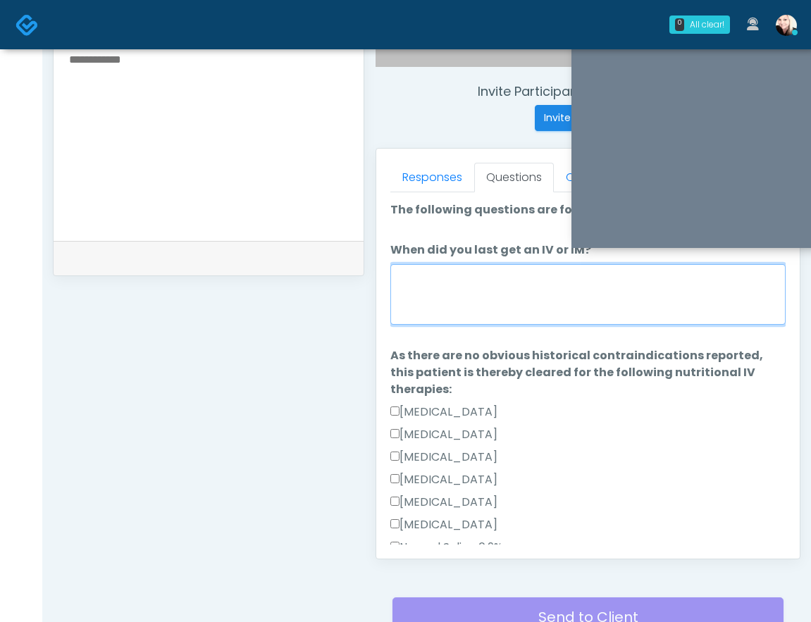
click at [401, 297] on textarea "When did you last get an IV or IM?" at bounding box center [587, 294] width 395 height 61
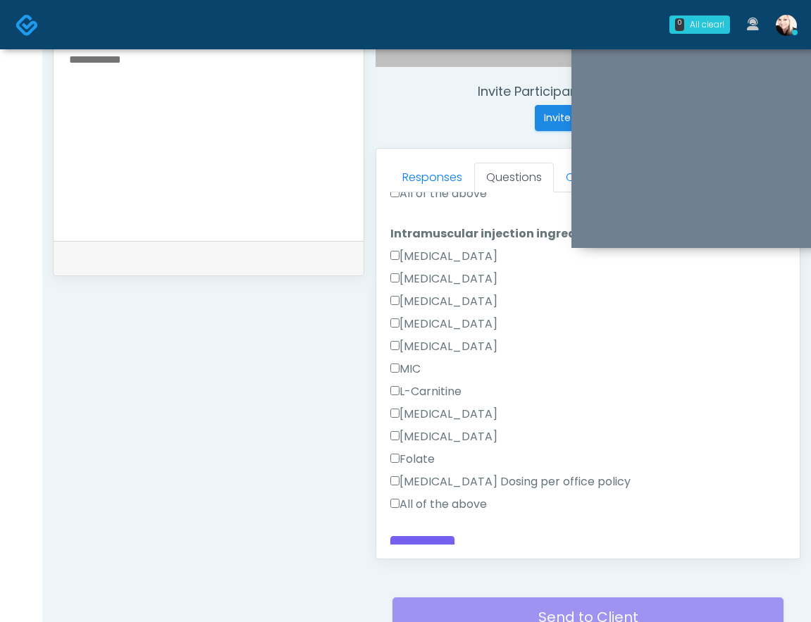
scroll to position [643, 0]
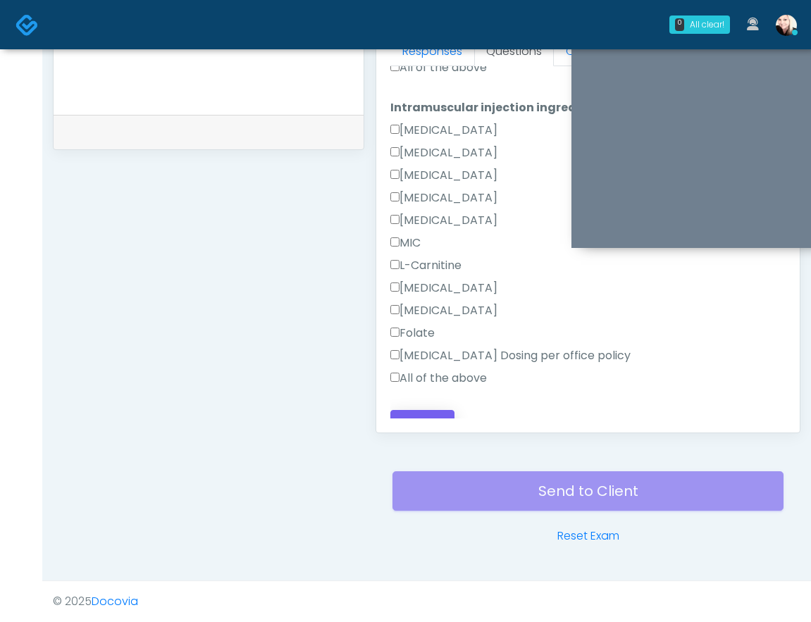
type textarea "****"
click at [427, 410] on button "Continue" at bounding box center [422, 423] width 64 height 26
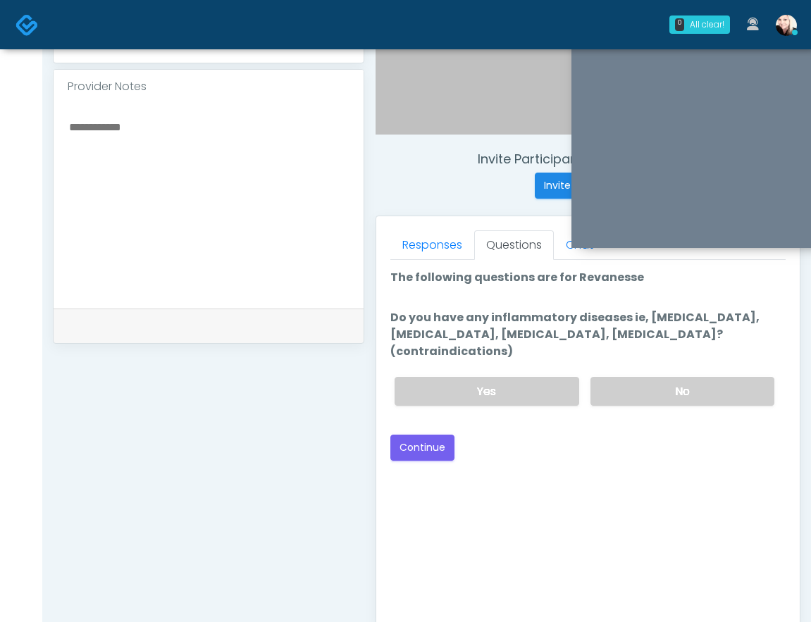
scroll to position [430, 0]
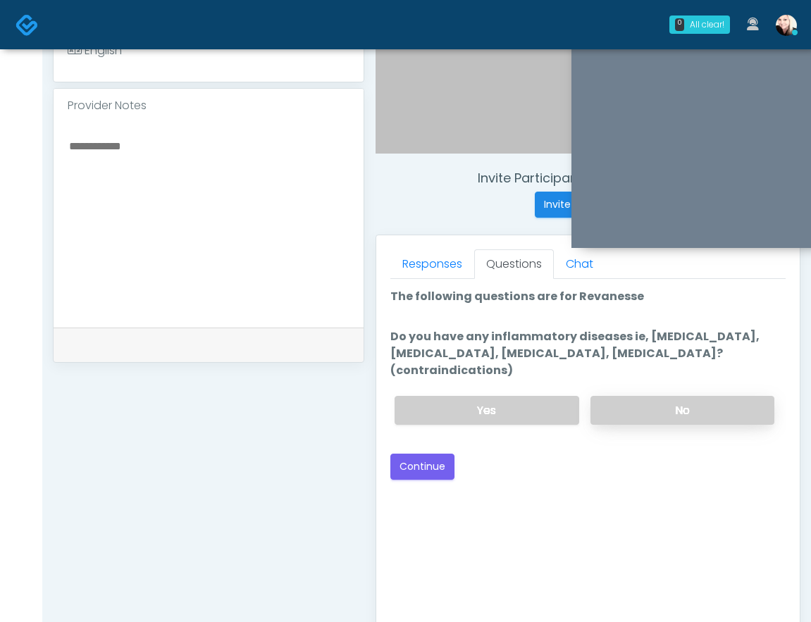
click at [690, 396] on label "No" at bounding box center [682, 410] width 184 height 29
click at [440, 454] on button "Continue" at bounding box center [422, 467] width 64 height 26
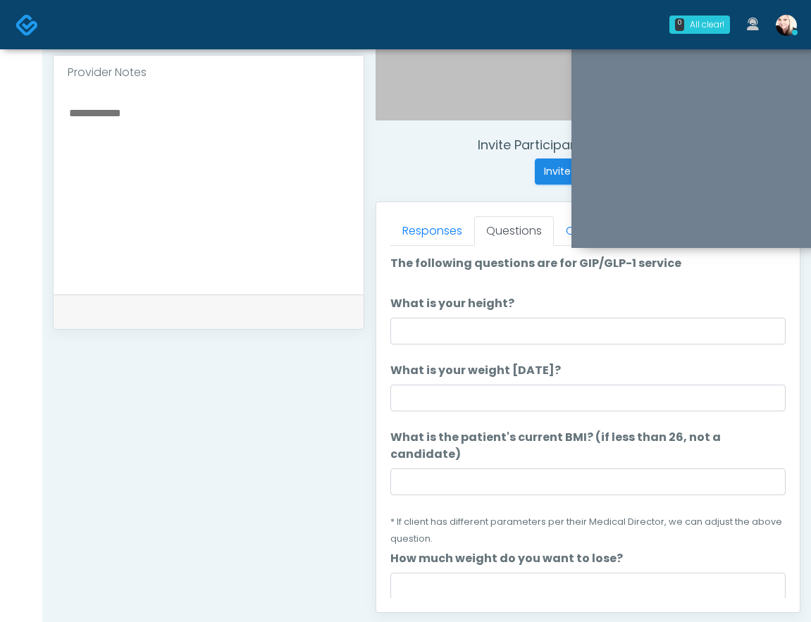
scroll to position [421, 0]
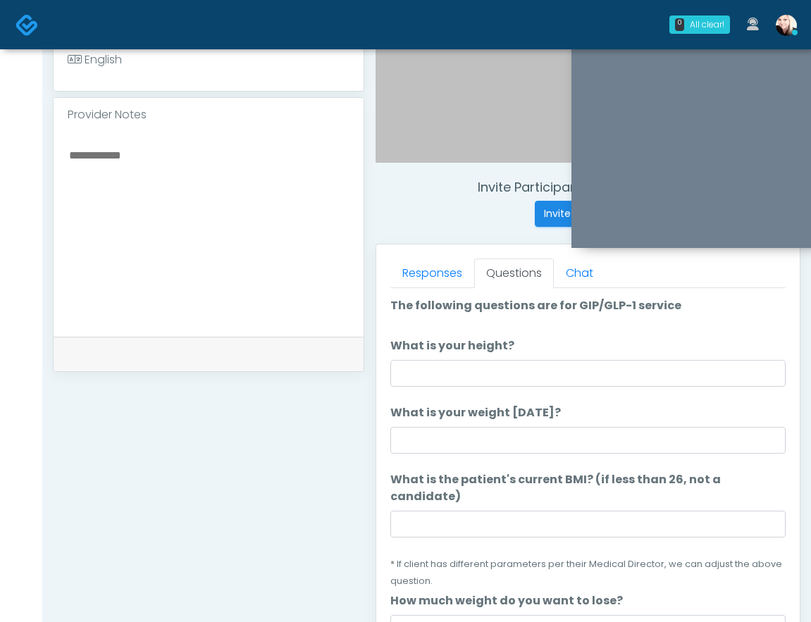
click at [484, 479] on label "What is the patient's current BMI? (if less than 26, not a candidate)" at bounding box center [587, 488] width 395 height 34
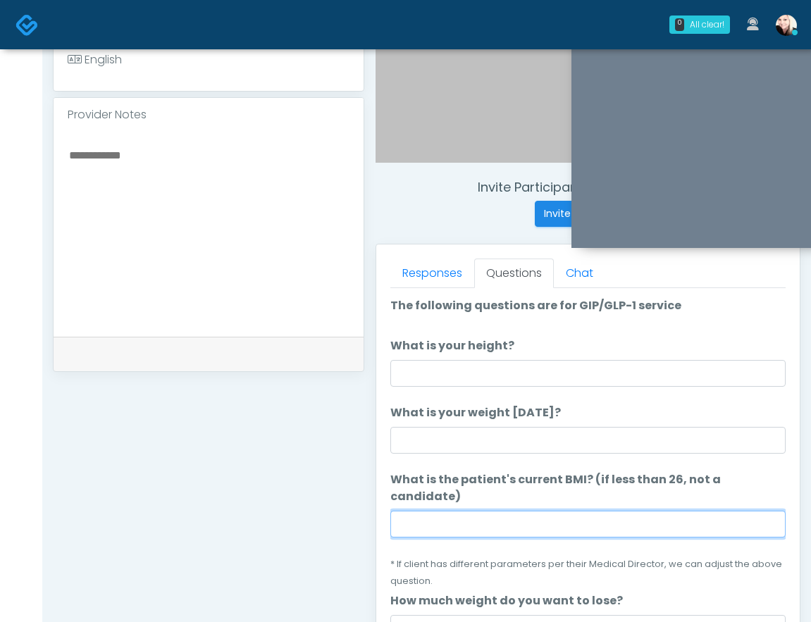
click at [484, 511] on input "What is the patient's current BMI? (if less than 26, not a candidate)" at bounding box center [587, 524] width 395 height 27
click at [476, 511] on input "What is the patient's current BMI? (if less than 26, not a candidate)" at bounding box center [587, 524] width 395 height 27
paste input "****"
type input "****"
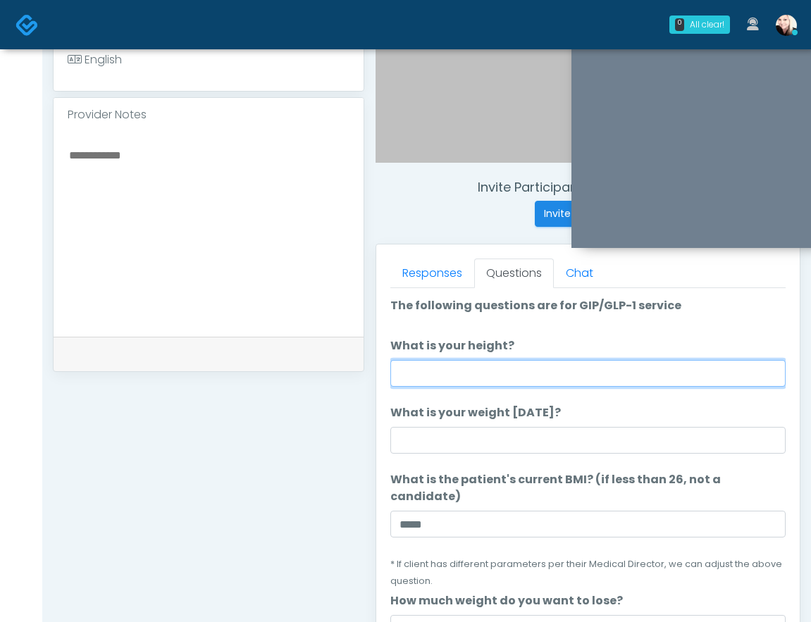
click at [456, 369] on input "What is your height?" at bounding box center [587, 373] width 395 height 27
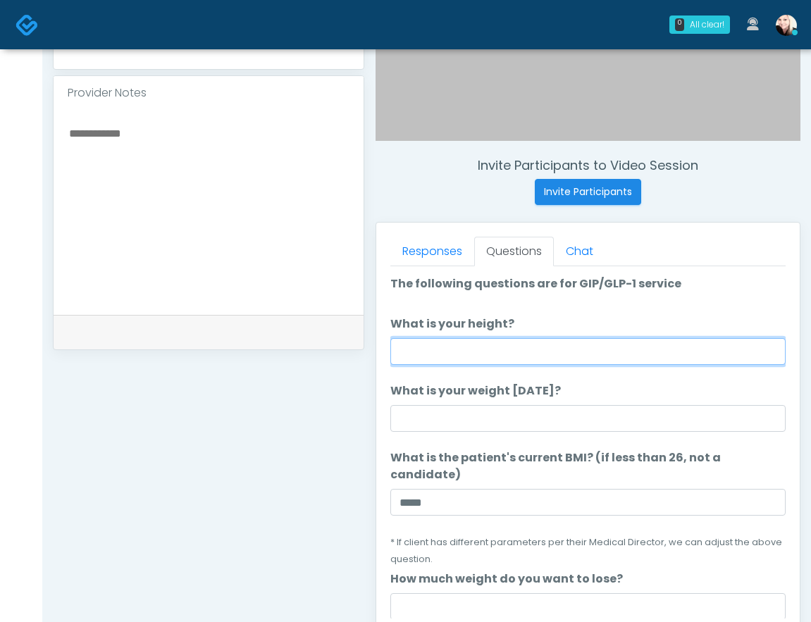
scroll to position [562, 0]
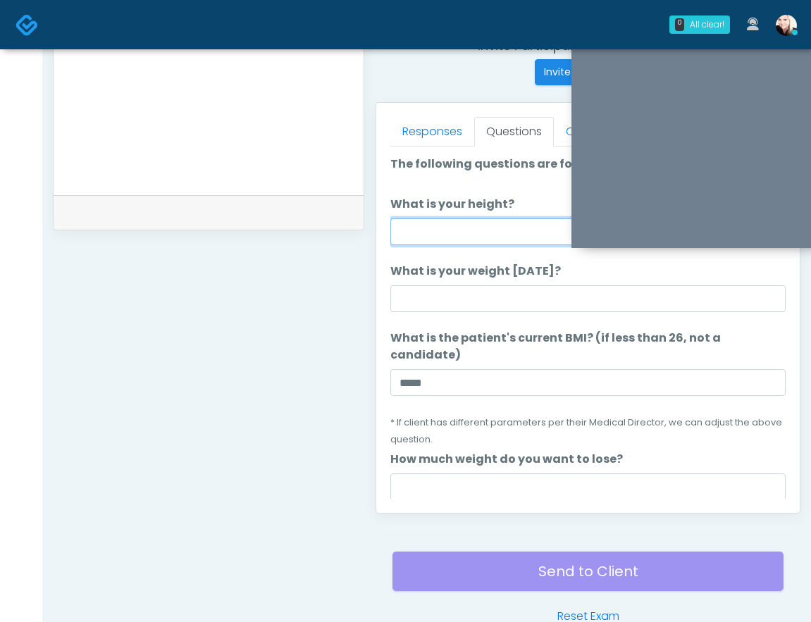
click at [499, 221] on input "What is your height?" at bounding box center [587, 231] width 395 height 27
type input "****"
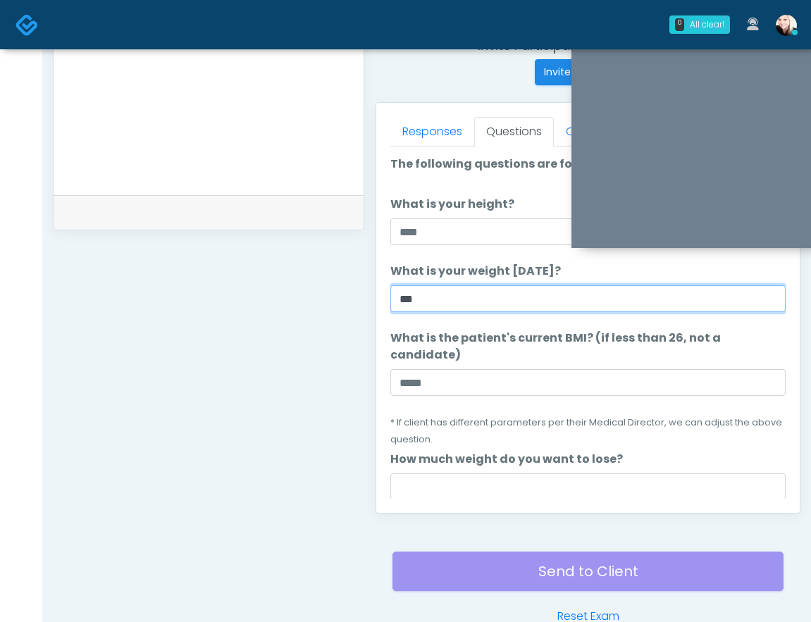
type input "***"
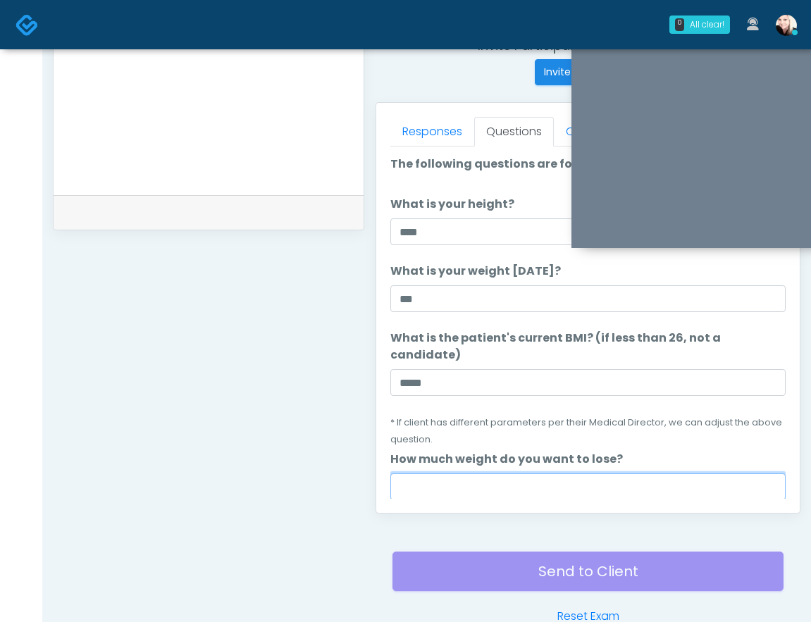
click at [485, 473] on input "How much weight do you want to lose?" at bounding box center [587, 486] width 395 height 27
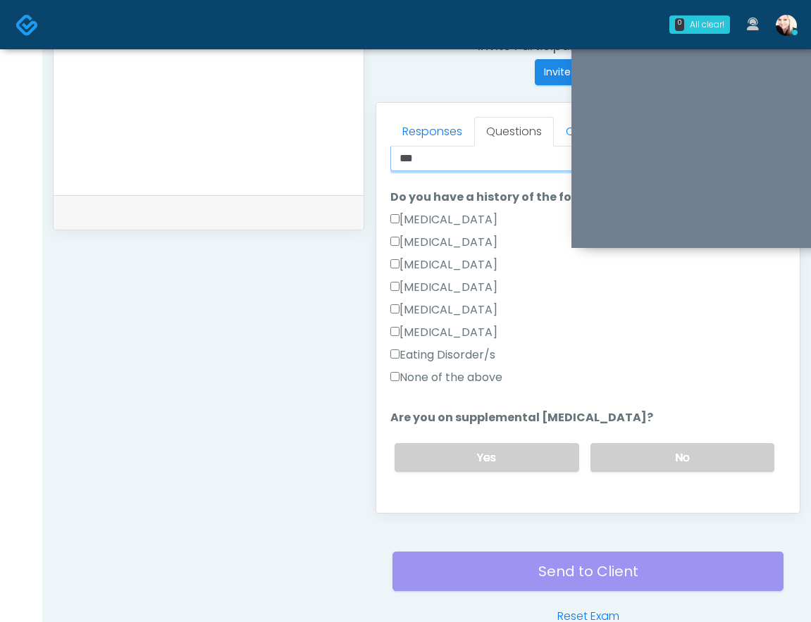
scroll to position [330, 0]
type input "***"
drag, startPoint x: 471, startPoint y: 359, endPoint x: 698, endPoint y: 451, distance: 244.7
click at [471, 368] on label "None of the above" at bounding box center [446, 376] width 112 height 17
click at [698, 452] on label "No" at bounding box center [682, 456] width 184 height 29
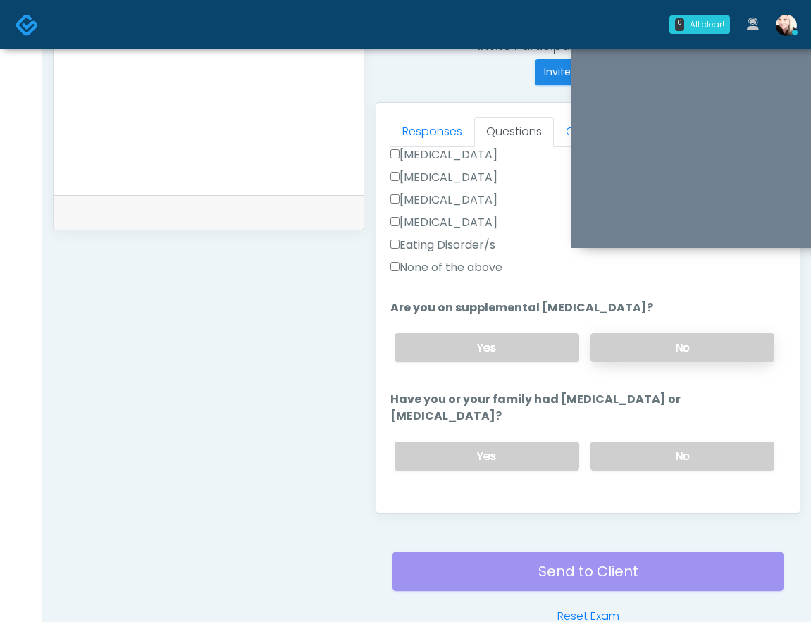
scroll to position [465, 0]
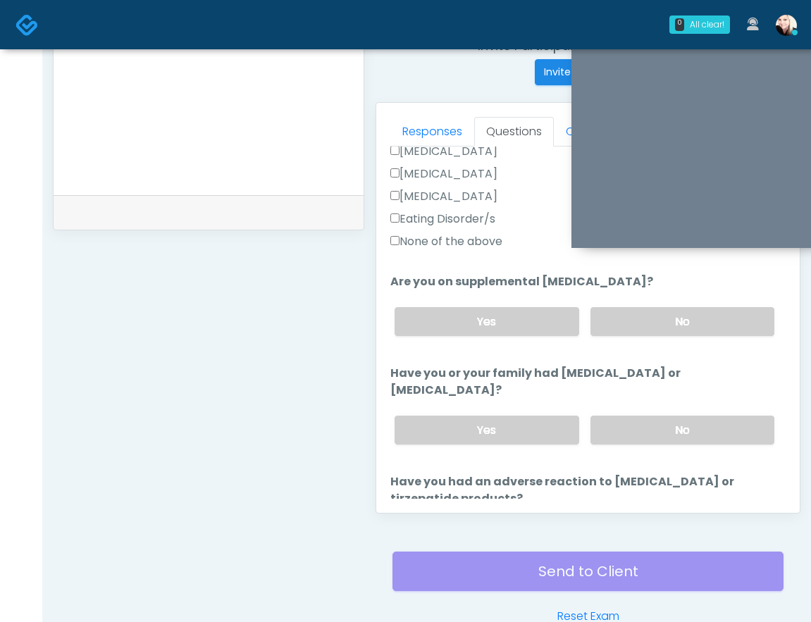
click at [681, 426] on div "Yes No" at bounding box center [584, 429] width 402 height 51
click at [676, 416] on label "No" at bounding box center [682, 430] width 184 height 29
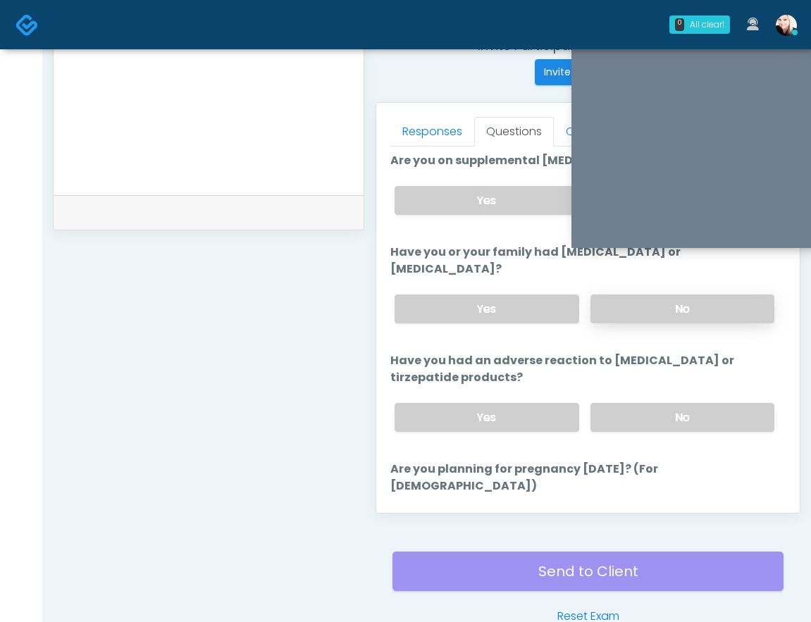
scroll to position [597, 0]
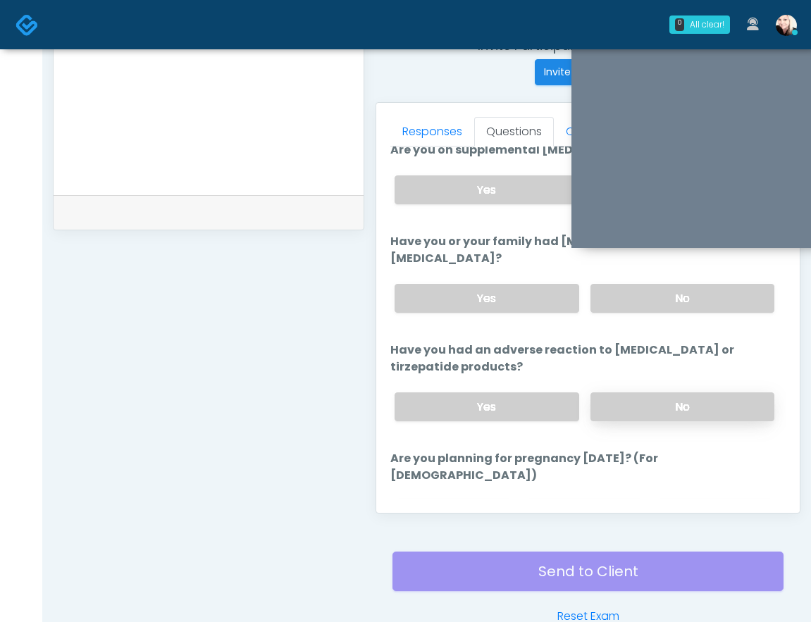
click at [669, 392] on label "No" at bounding box center [682, 406] width 184 height 29
click at [597, 501] on label "No" at bounding box center [584, 515] width 119 height 29
click at [491, 181] on label "Yes" at bounding box center [487, 189] width 184 height 29
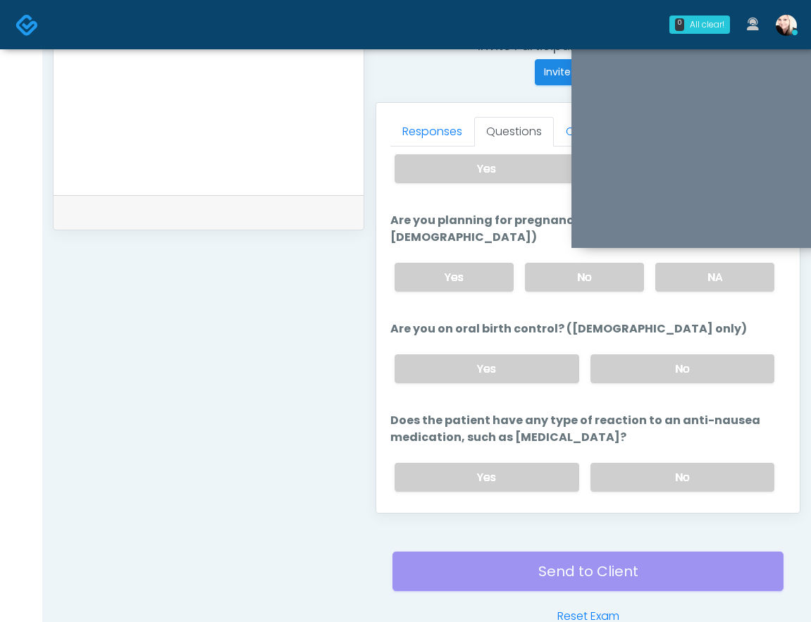
scroll to position [845, 0]
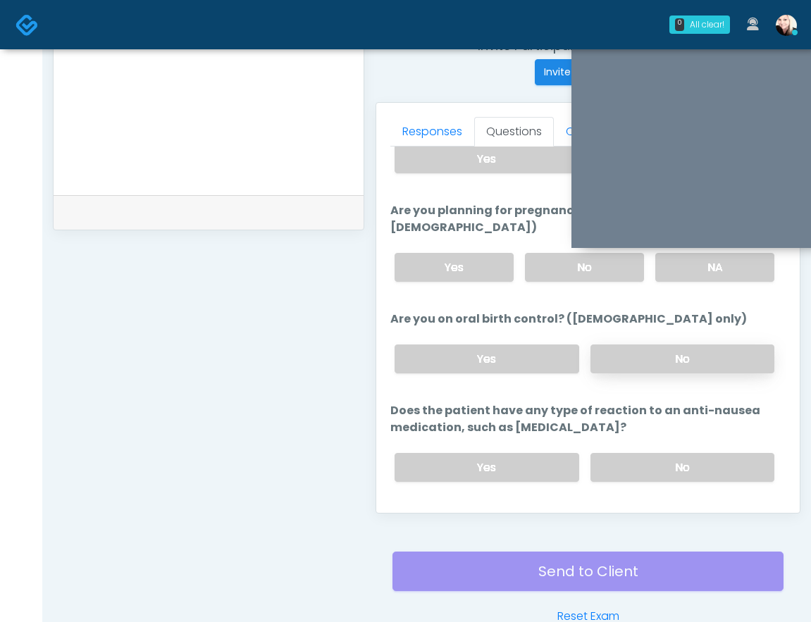
click at [628, 345] on label "No" at bounding box center [682, 359] width 184 height 29
click at [631, 453] on label "No" at bounding box center [682, 467] width 184 height 29
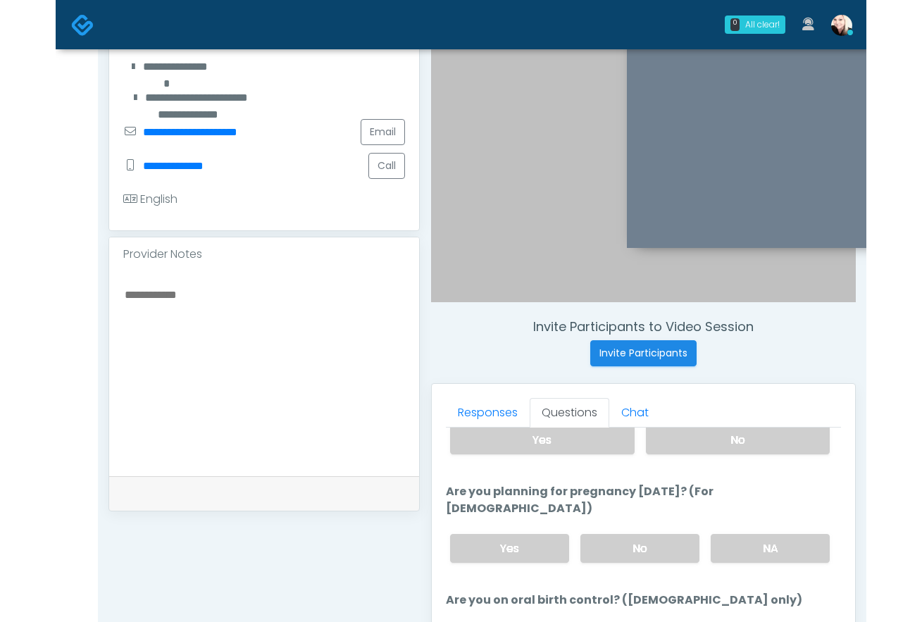
scroll to position [643, 0]
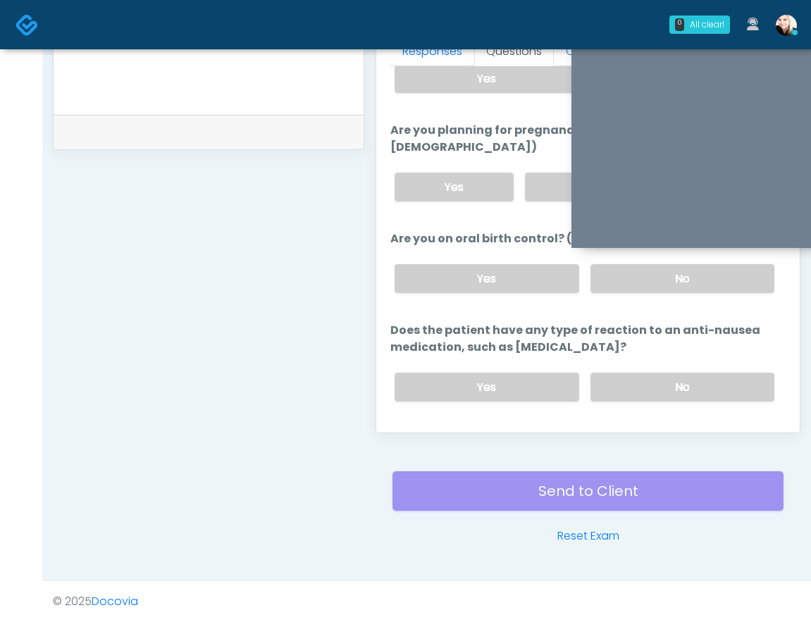
click at [428, 430] on button "Continue" at bounding box center [422, 443] width 64 height 26
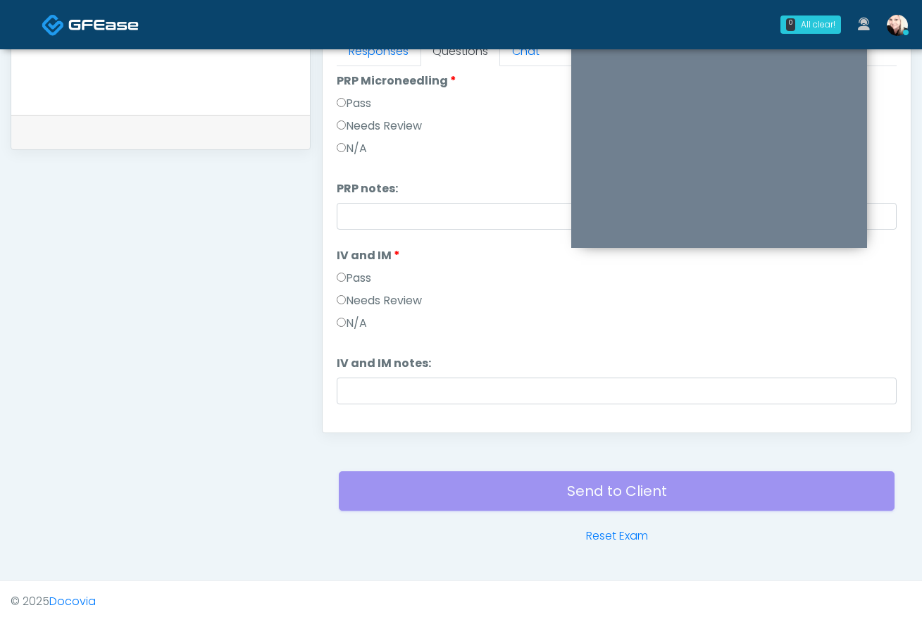
scroll to position [389, 0]
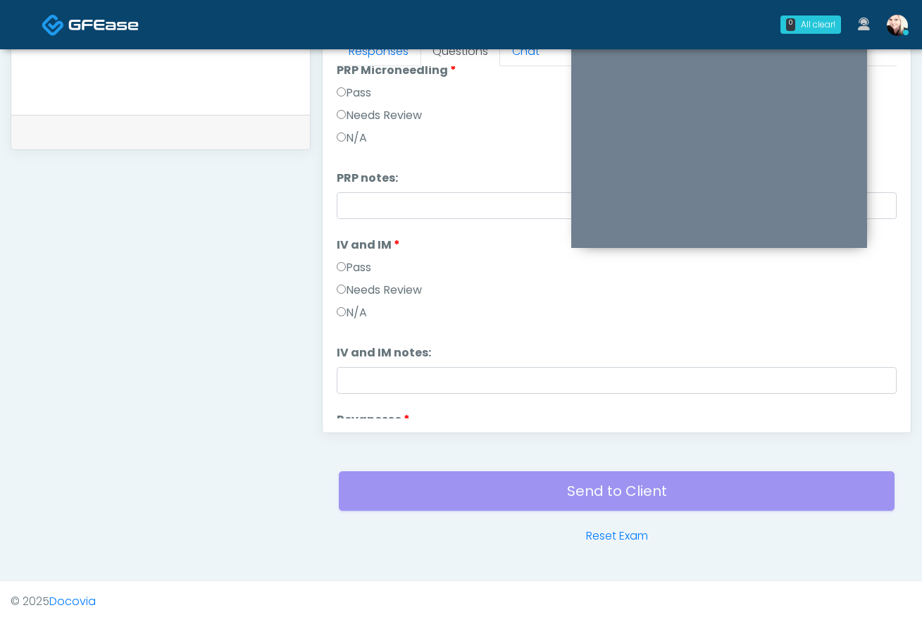
click at [346, 271] on label "Pass" at bounding box center [354, 267] width 35 height 17
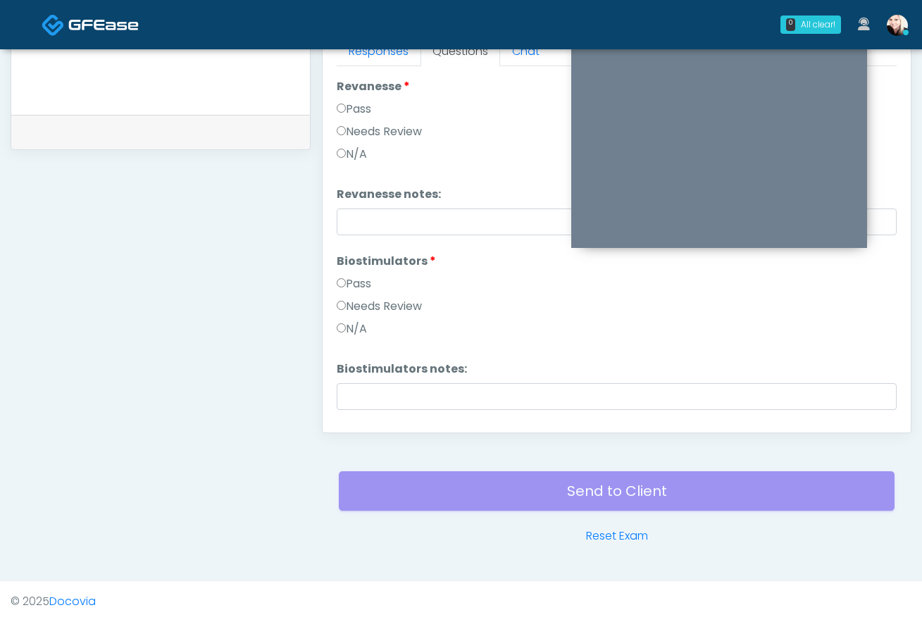
click at [342, 290] on label "Pass" at bounding box center [354, 283] width 35 height 17
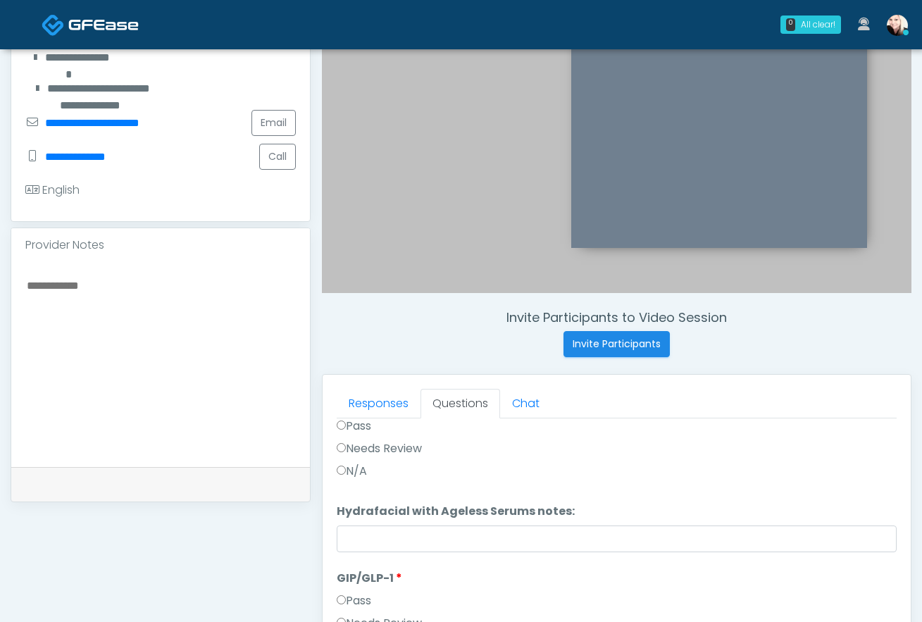
scroll to position [289, 0]
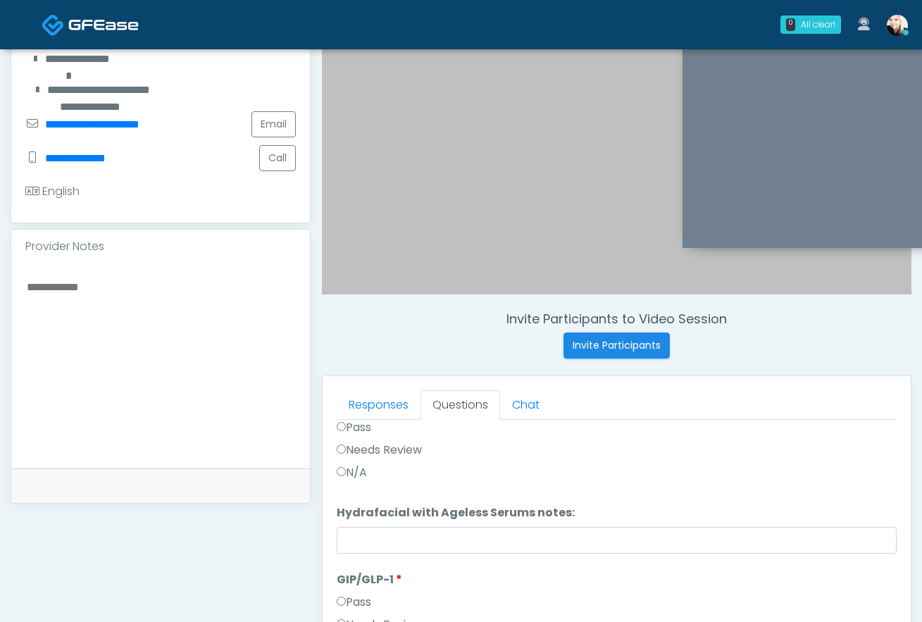
click at [128, 286] on textarea at bounding box center [160, 364] width 271 height 172
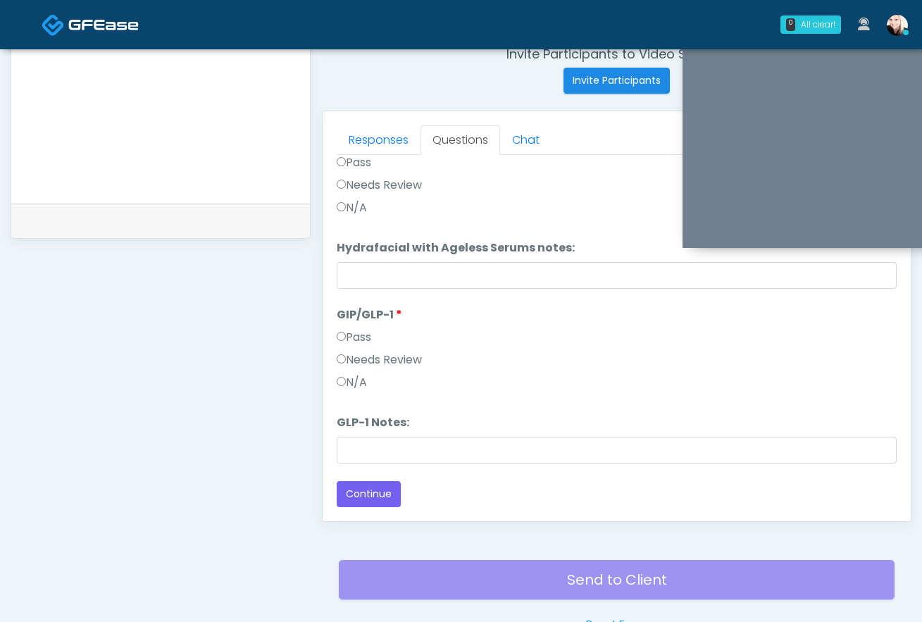
scroll to position [643, 0]
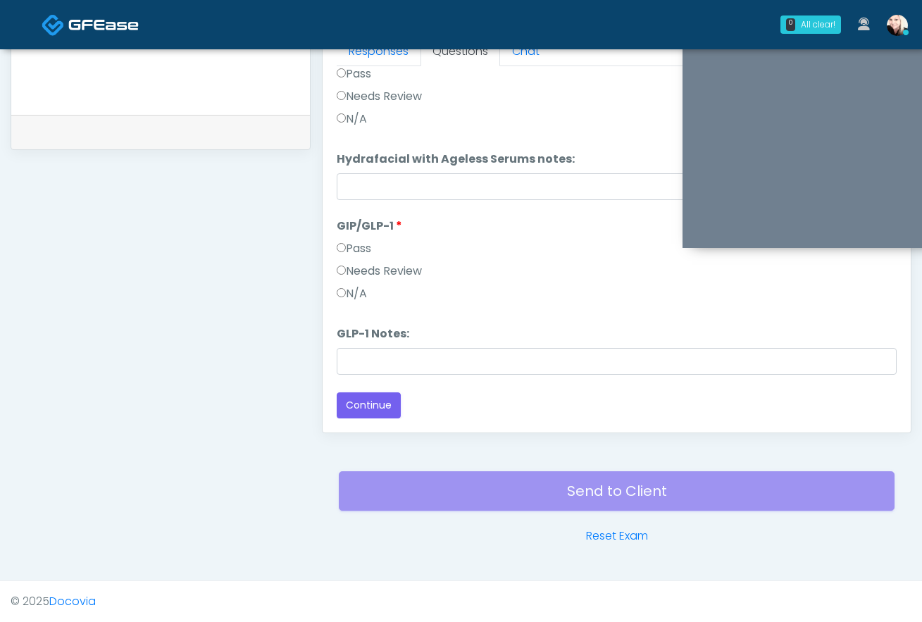
click at [376, 347] on li "GLP-1 Notes: GLP-1 Notes:" at bounding box center [617, 350] width 560 height 49
click at [358, 413] on button "Continue" at bounding box center [369, 405] width 64 height 26
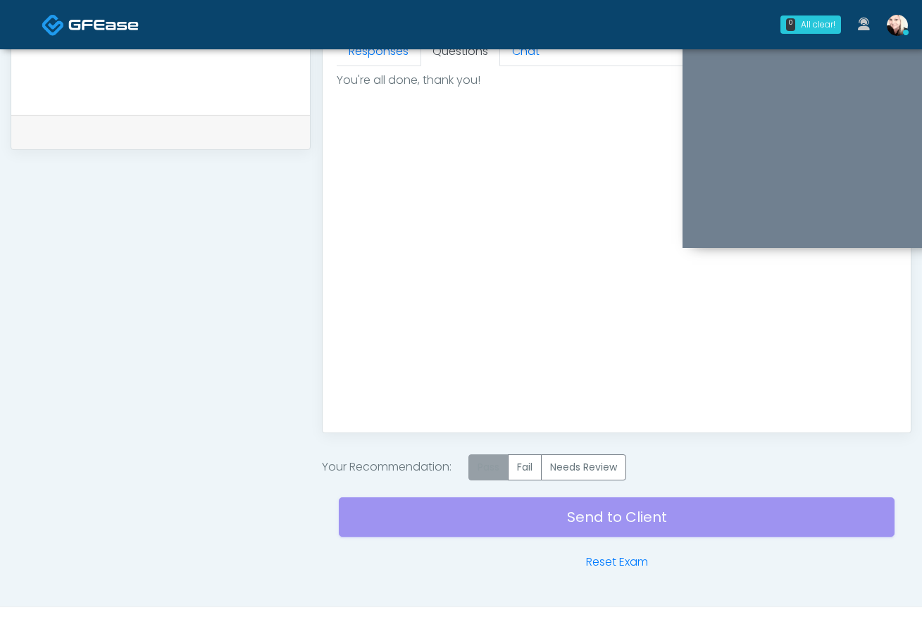
click at [483, 457] on label "Pass" at bounding box center [489, 467] width 40 height 26
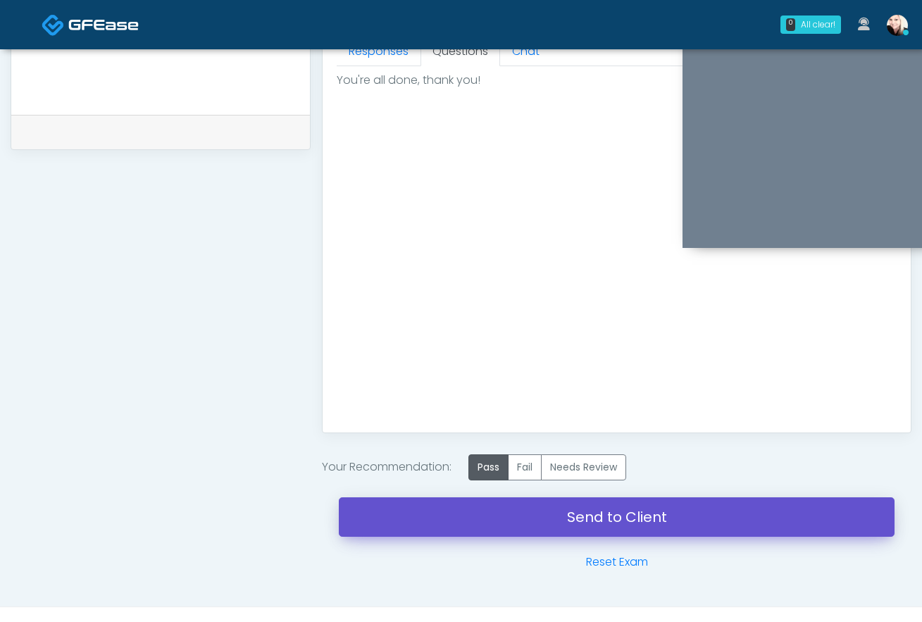
click at [521, 514] on link "Send to Client" at bounding box center [617, 516] width 556 height 39
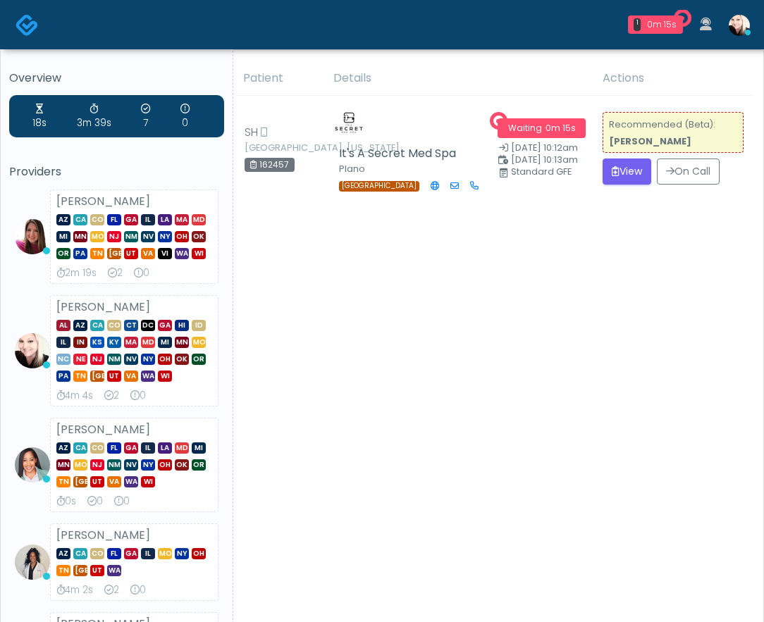
click at [619, 171] on button "View" at bounding box center [626, 172] width 49 height 26
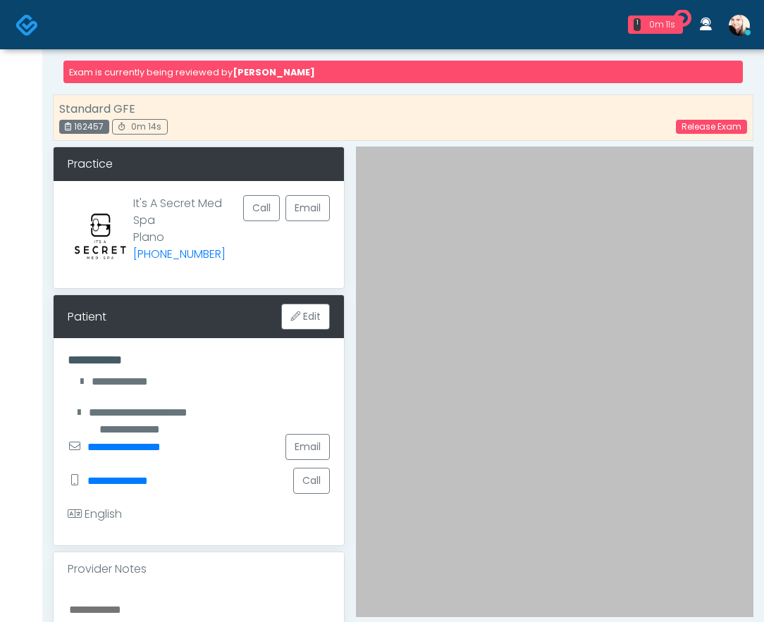
click at [27, 18] on img at bounding box center [27, 24] width 23 height 23
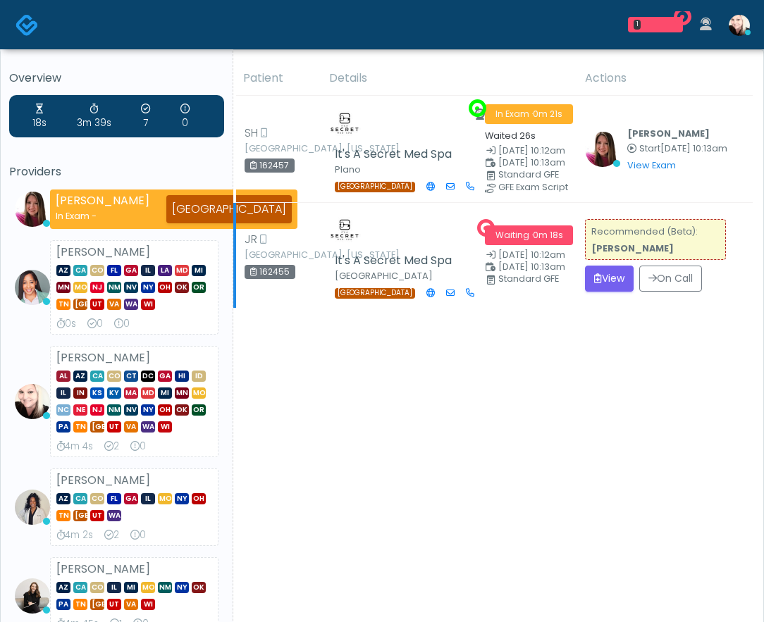
click at [609, 263] on td "Recommended (Beta): Rachael Hunt View On Call" at bounding box center [664, 256] width 176 height 106
click at [604, 290] on button "View" at bounding box center [609, 279] width 49 height 26
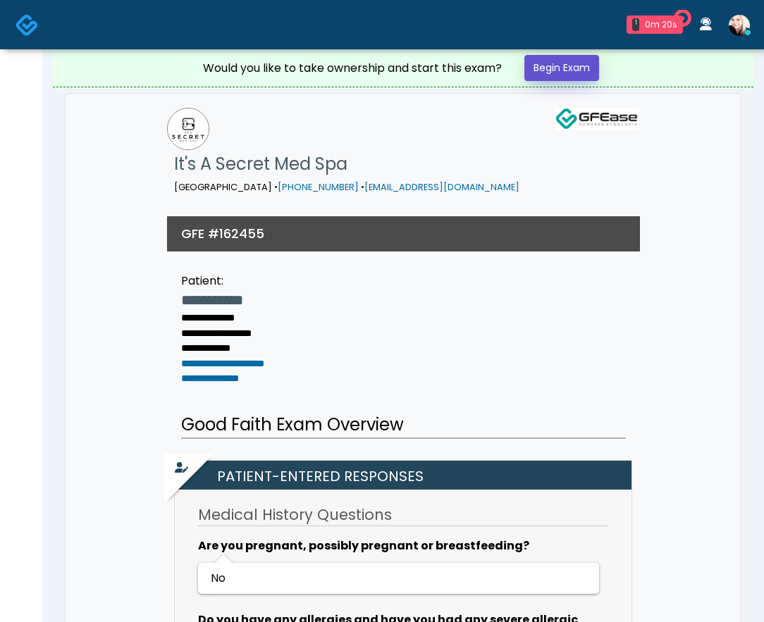
click at [556, 75] on link "Begin Exam" at bounding box center [561, 68] width 75 height 26
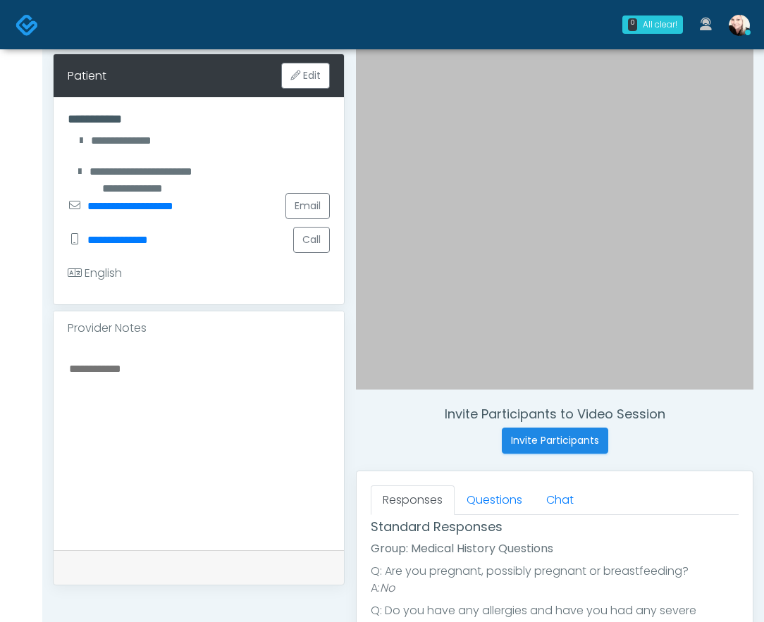
scroll to position [82, 0]
click at [510, 495] on link "Questions" at bounding box center [494, 500] width 80 height 30
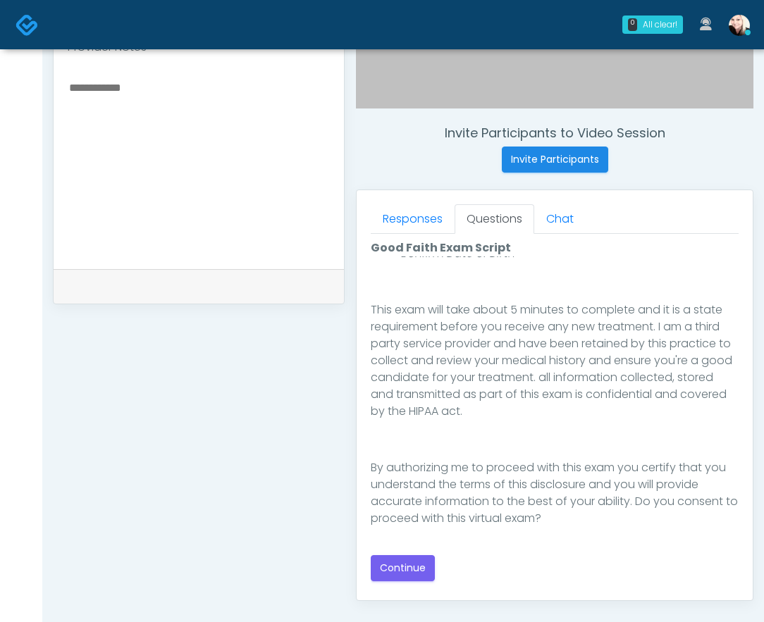
scroll to position [487, 0]
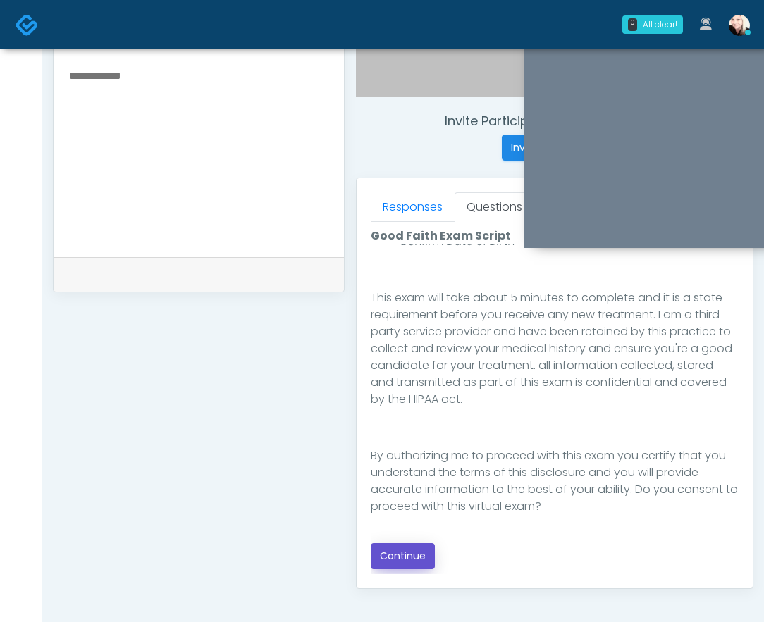
click at [400, 561] on button "Continue" at bounding box center [403, 556] width 64 height 26
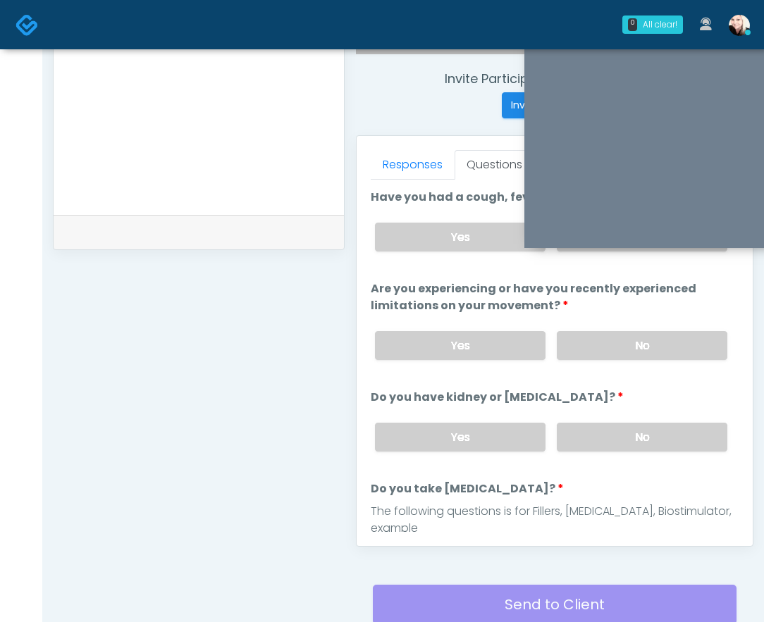
scroll to position [508, 0]
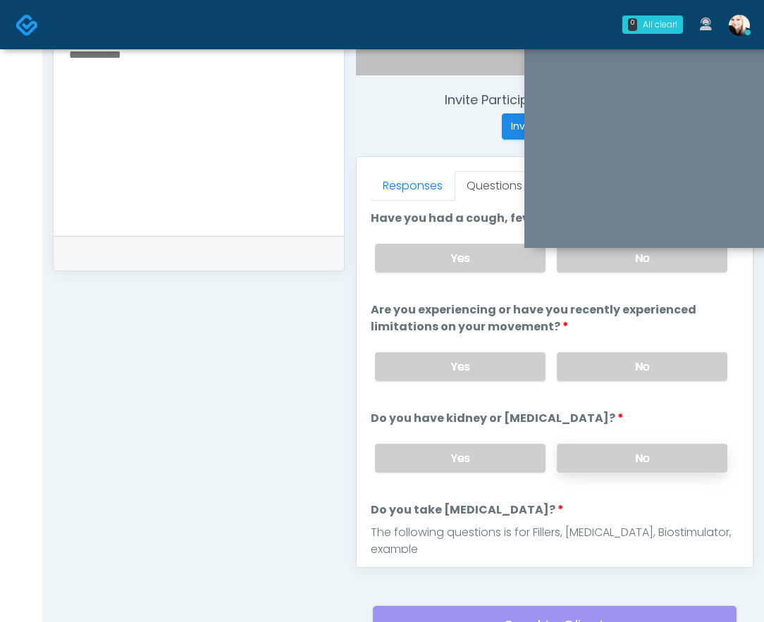
click at [596, 450] on label "No" at bounding box center [642, 458] width 171 height 29
drag, startPoint x: 596, startPoint y: 335, endPoint x: 595, endPoint y: 349, distance: 14.2
click at [596, 335] on li "Are you experiencing or have you recently experienced limitations on your movem…" at bounding box center [555, 347] width 368 height 91
click at [595, 350] on div "Yes No" at bounding box center [551, 366] width 375 height 51
click at [596, 268] on label "No" at bounding box center [642, 258] width 171 height 29
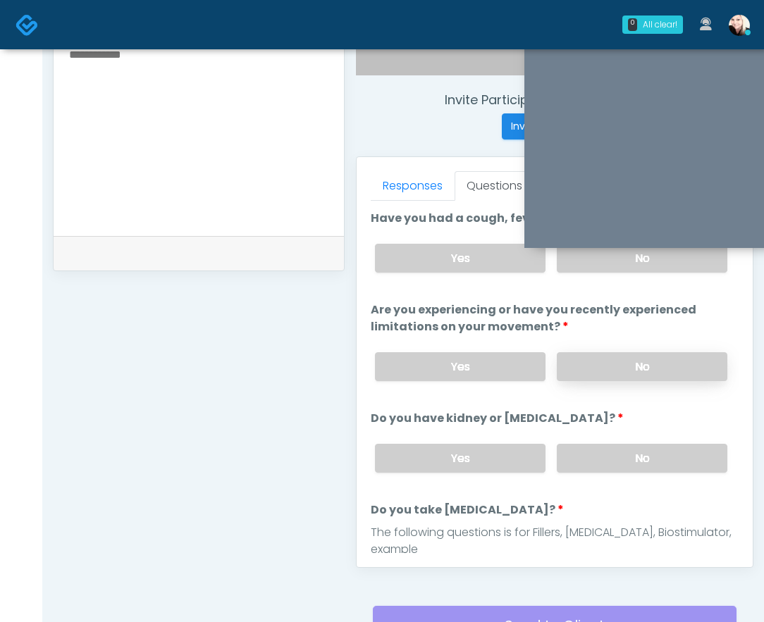
drag, startPoint x: 589, startPoint y: 345, endPoint x: 585, endPoint y: 370, distance: 24.9
click at [589, 347] on div "Yes No" at bounding box center [551, 366] width 375 height 51
click at [585, 373] on label "No" at bounding box center [642, 366] width 171 height 29
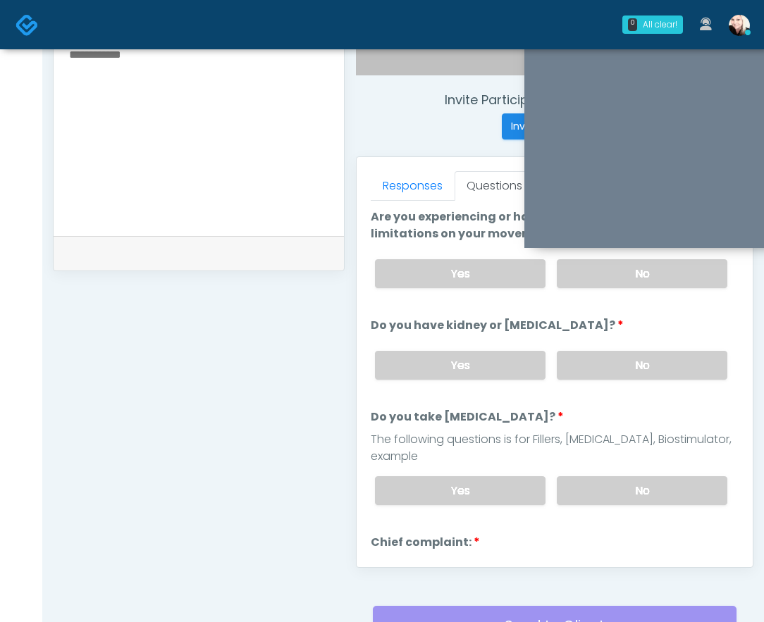
scroll to position [95, 0]
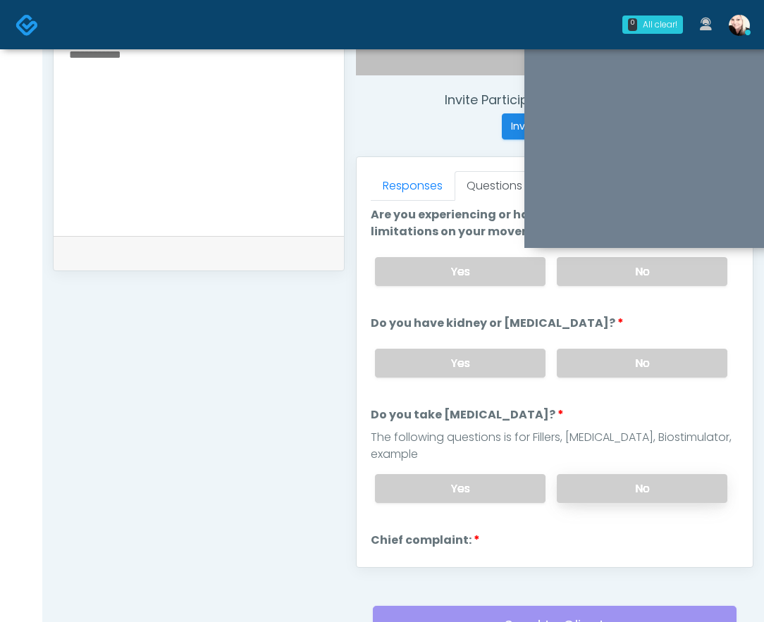
click at [603, 477] on label "No" at bounding box center [642, 488] width 171 height 29
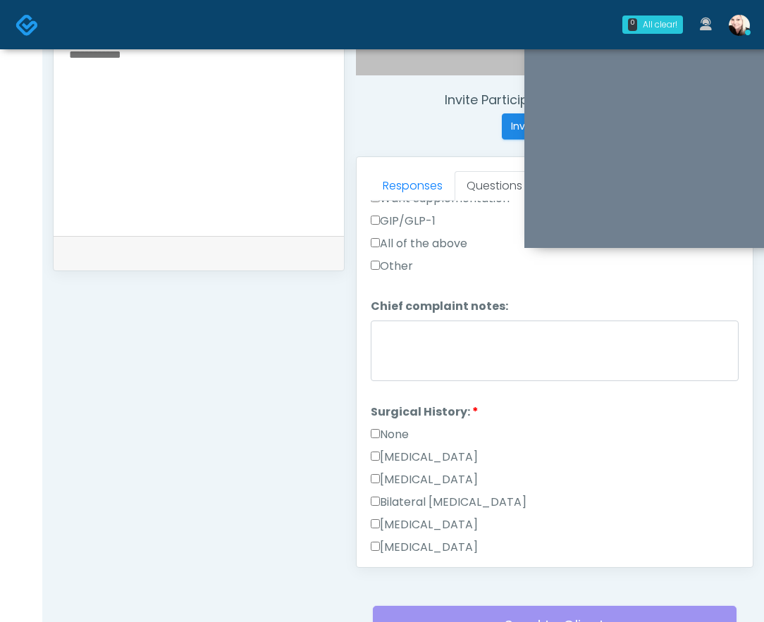
scroll to position [935, 0]
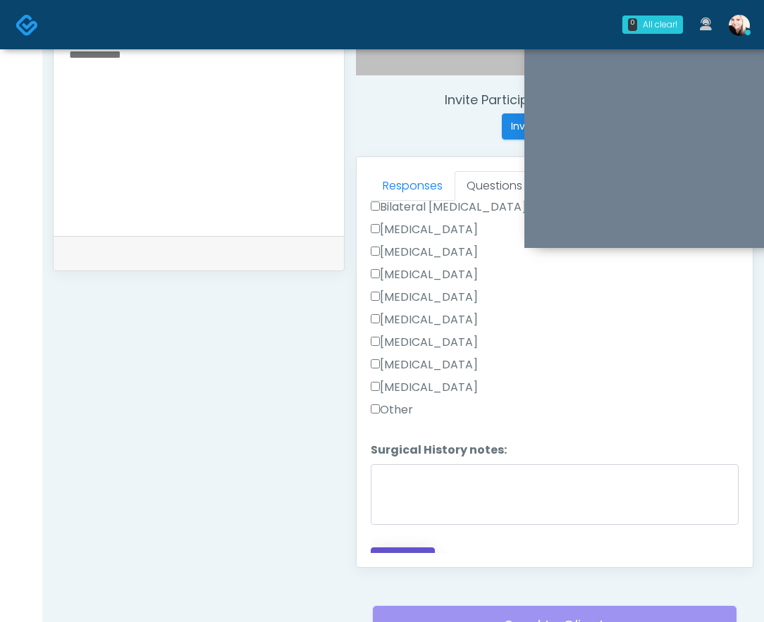
click at [392, 547] on button "Continue" at bounding box center [403, 560] width 64 height 26
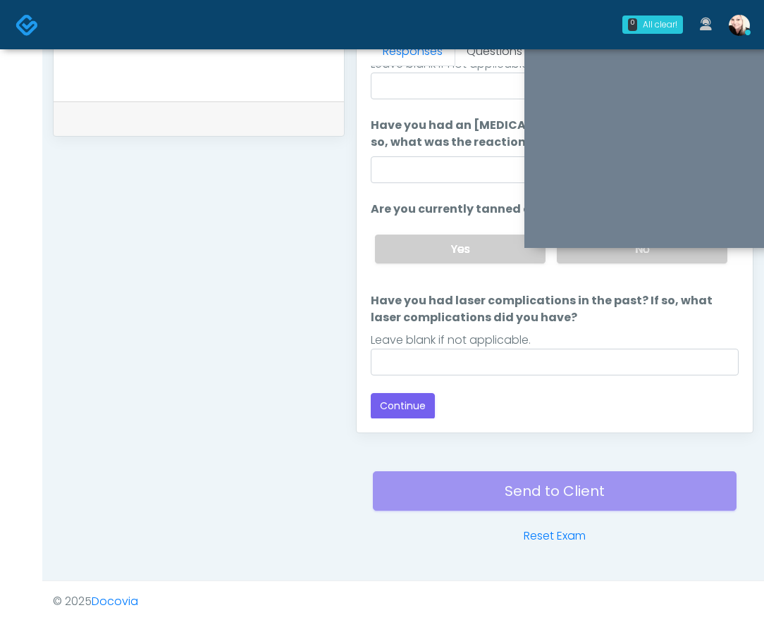
scroll to position [0, 0]
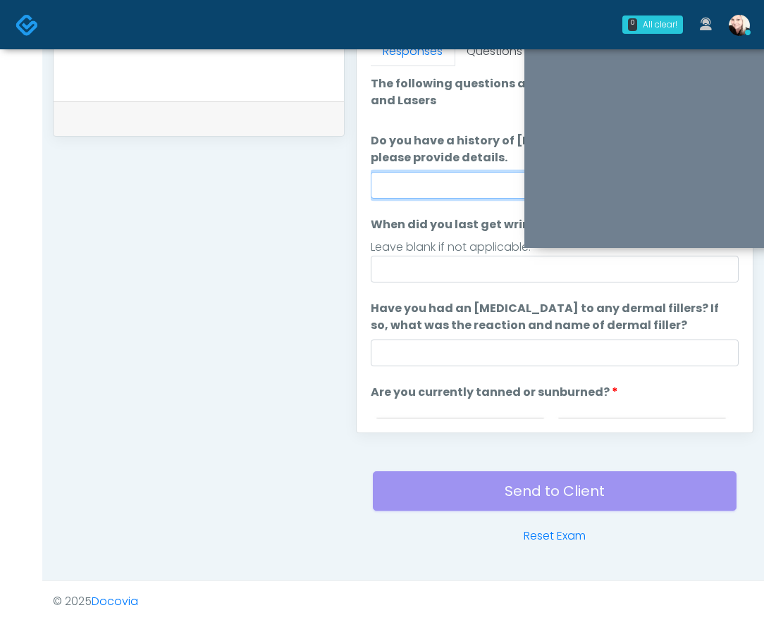
click at [401, 187] on input "Do you have a history of Guillain's barre or ALS? If so, please provide details." at bounding box center [555, 185] width 368 height 27
type input "****"
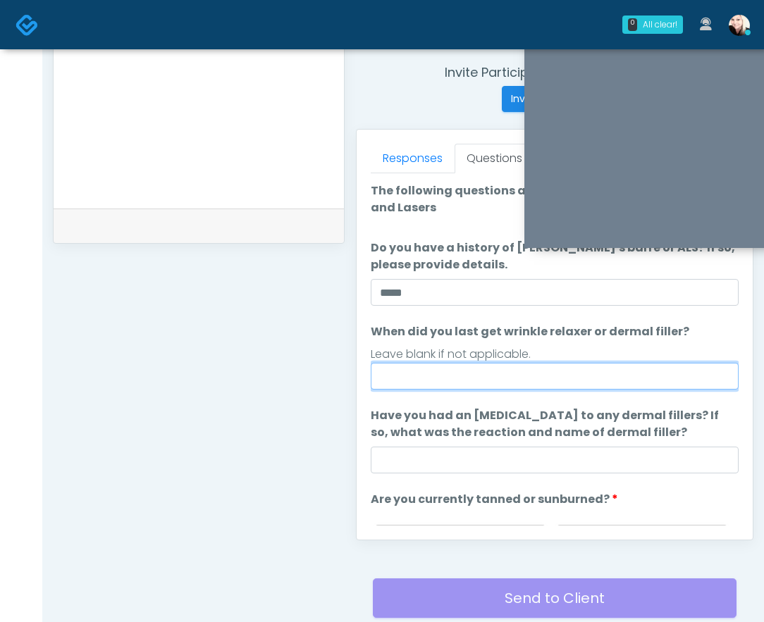
scroll to position [528, 0]
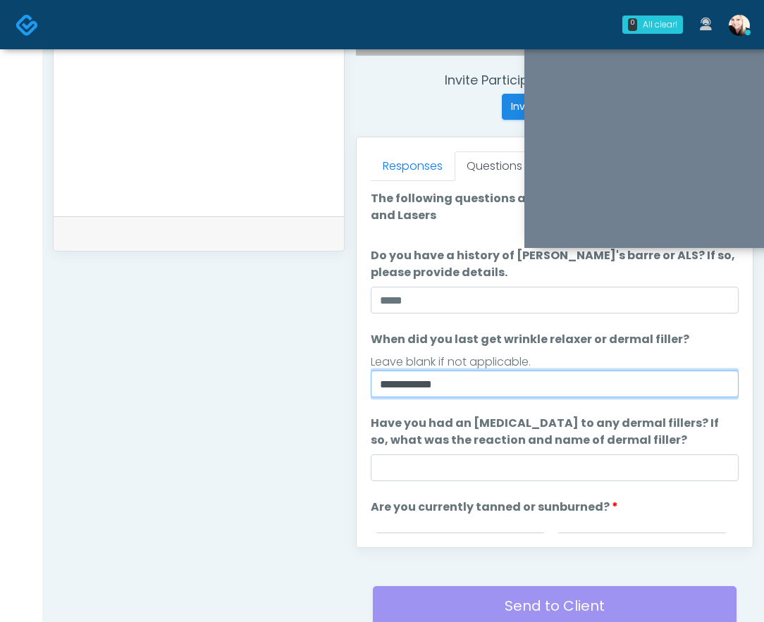
type input "**********"
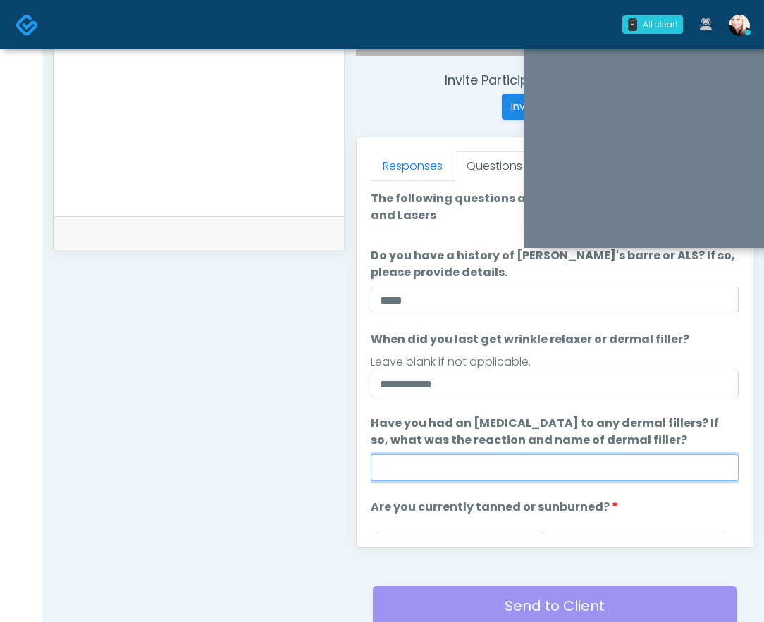
click at [423, 466] on input "Have you had an allergic response to any dermal fillers? If so, what was the re…" at bounding box center [555, 467] width 368 height 27
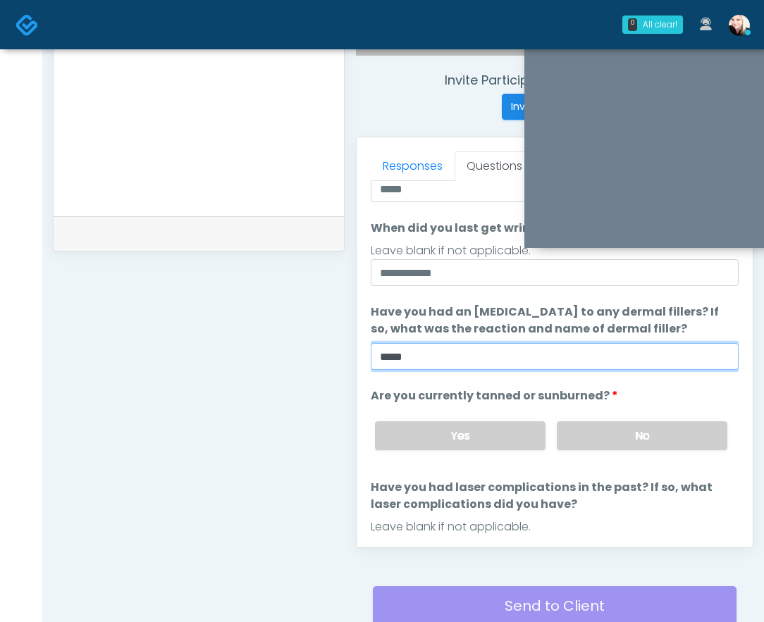
type input "****"
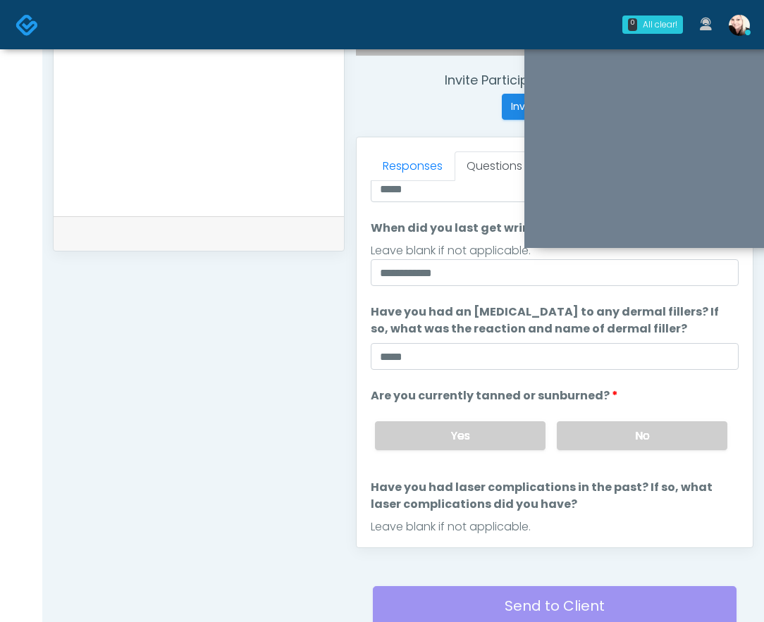
click at [612, 452] on div "Yes No" at bounding box center [551, 435] width 375 height 51
click at [605, 442] on label "No" at bounding box center [642, 435] width 171 height 29
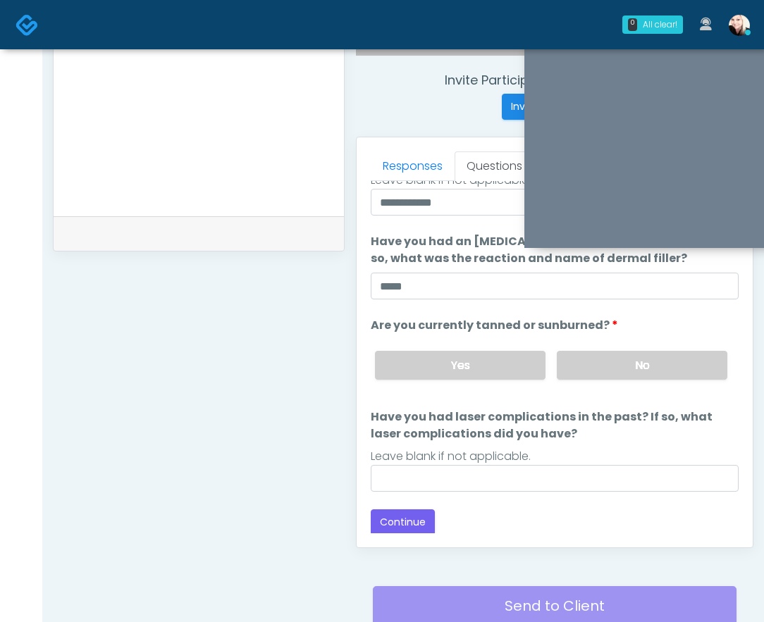
scroll to position [183, 0]
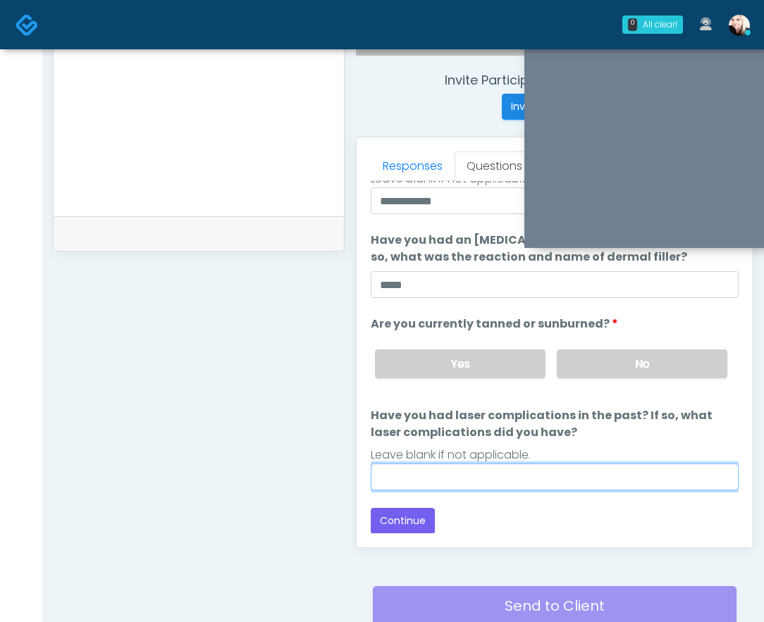
click at [461, 464] on input "Have you had laser complications in the past? If so, what laser complications d…" at bounding box center [555, 477] width 368 height 27
type input "****"
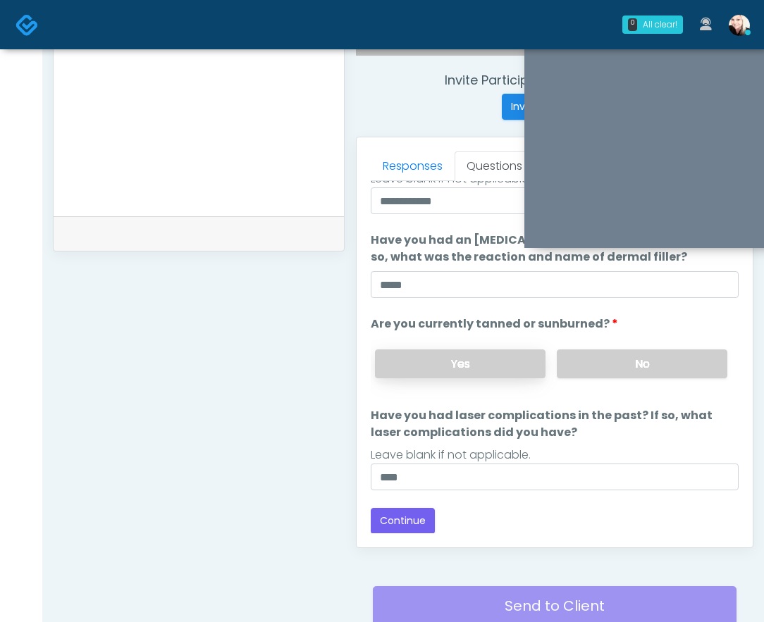
click at [513, 374] on label "Yes" at bounding box center [460, 363] width 171 height 29
click at [363, 517] on div "Responses Questions Chat Good Faith Exam Script Good Faith Exam Script INTRODUC…" at bounding box center [555, 342] width 396 height 410
click at [384, 517] on button "Continue" at bounding box center [403, 521] width 64 height 26
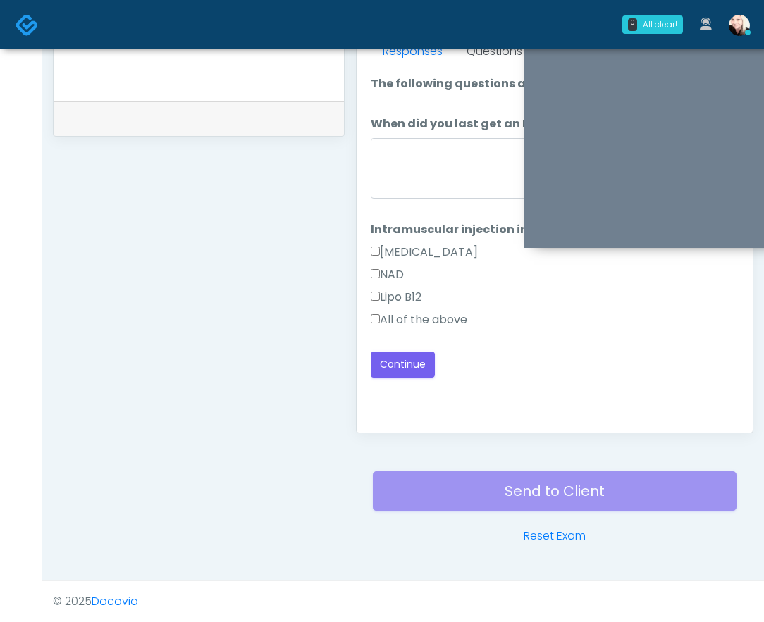
scroll to position [0, 0]
click at [379, 323] on label "All of the above" at bounding box center [419, 319] width 97 height 17
click at [404, 177] on textarea "When did you last get an IV or IM?" at bounding box center [555, 168] width 368 height 61
type textarea "****"
click at [397, 377] on button "Continue" at bounding box center [403, 365] width 64 height 26
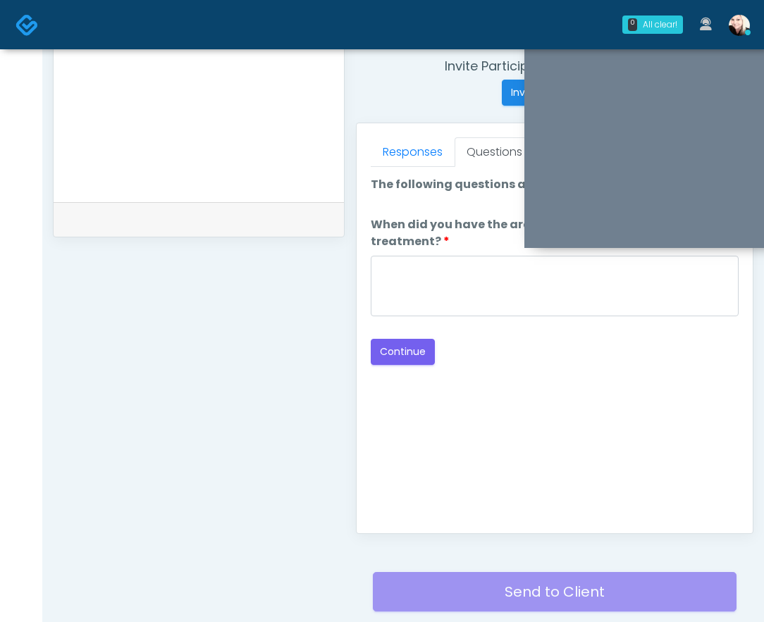
scroll to position [531, 0]
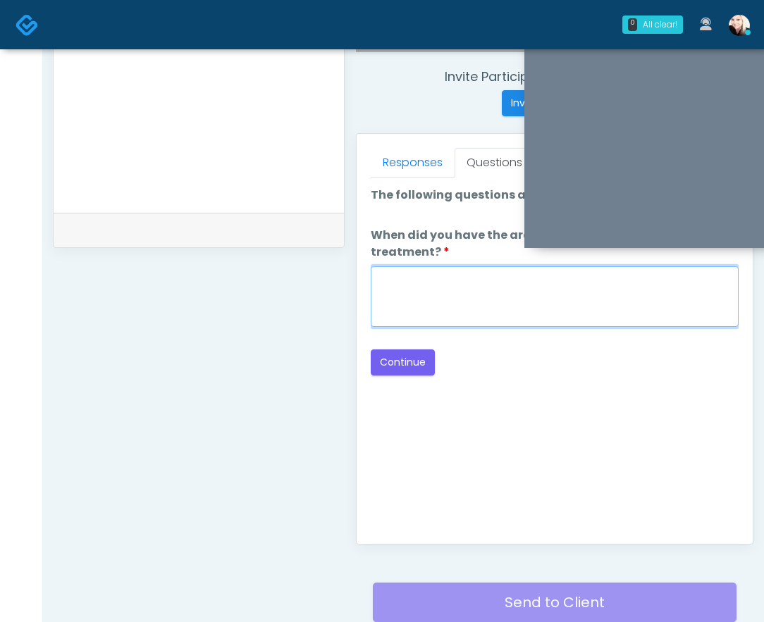
click at [422, 308] on textarea "When did you have the area treated with a previous lipolysis treatment?" at bounding box center [555, 296] width 368 height 61
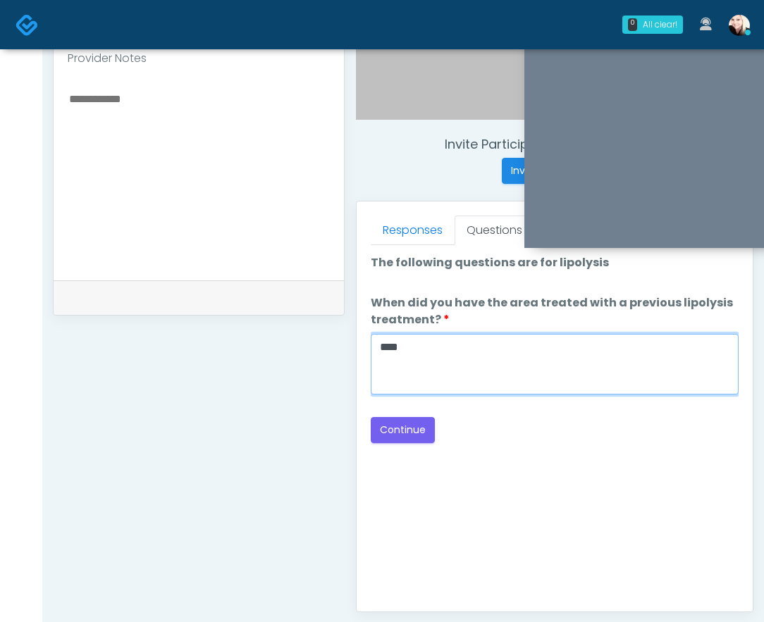
scroll to position [459, 0]
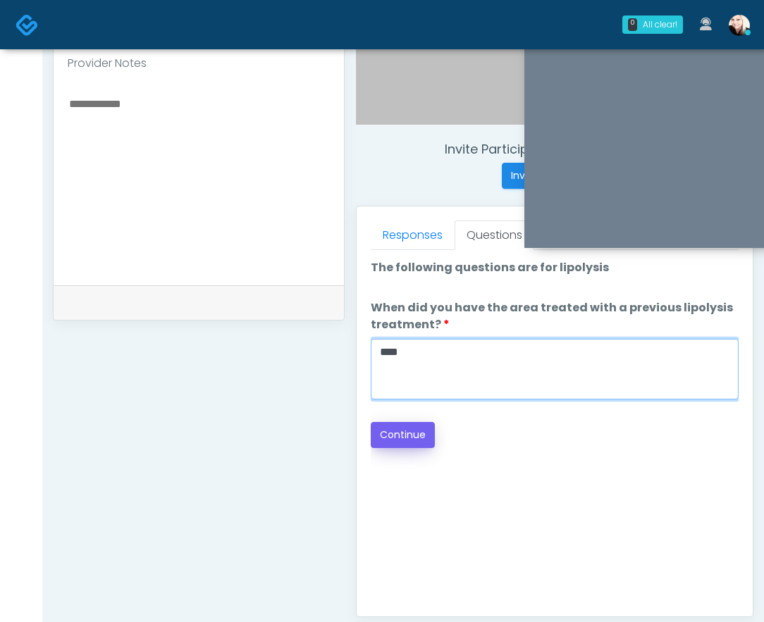
type textarea "****"
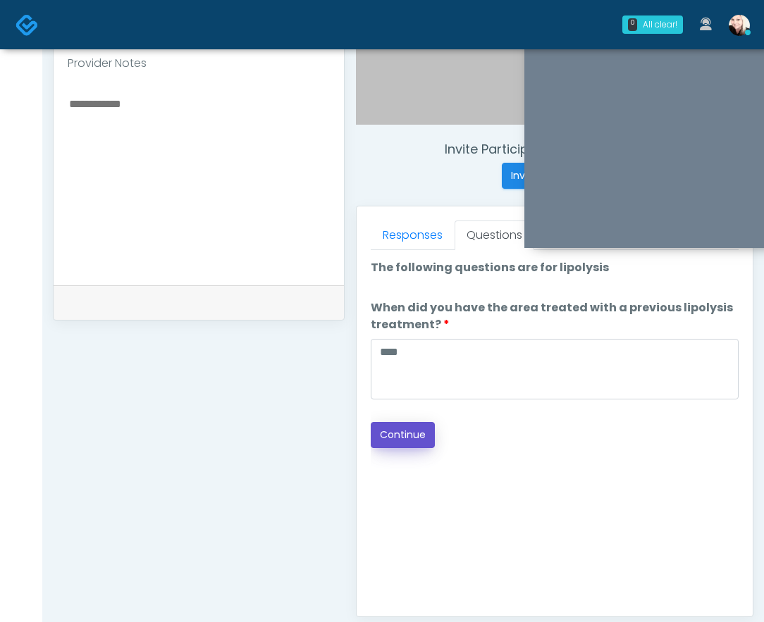
click at [399, 444] on button "Continue" at bounding box center [403, 435] width 64 height 26
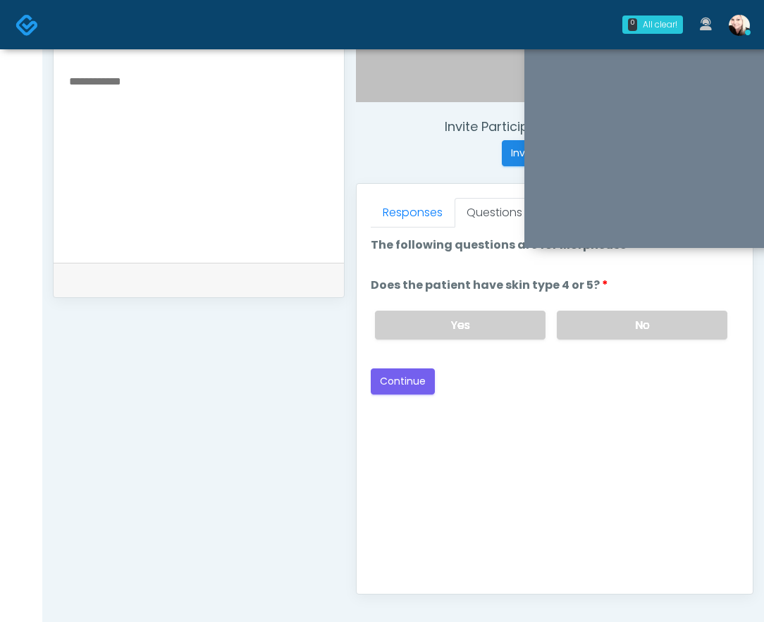
scroll to position [473, 0]
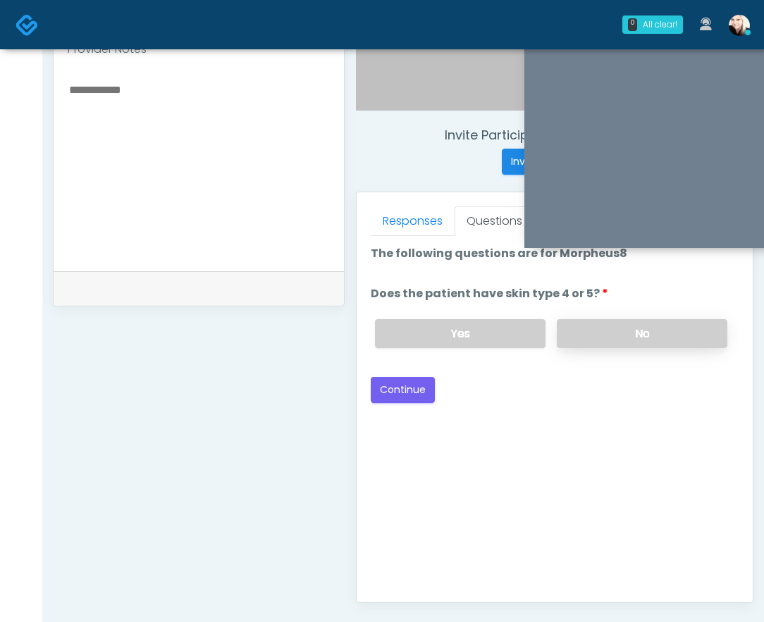
click at [617, 337] on label "No" at bounding box center [642, 333] width 171 height 29
click at [429, 385] on button "Continue" at bounding box center [403, 390] width 64 height 26
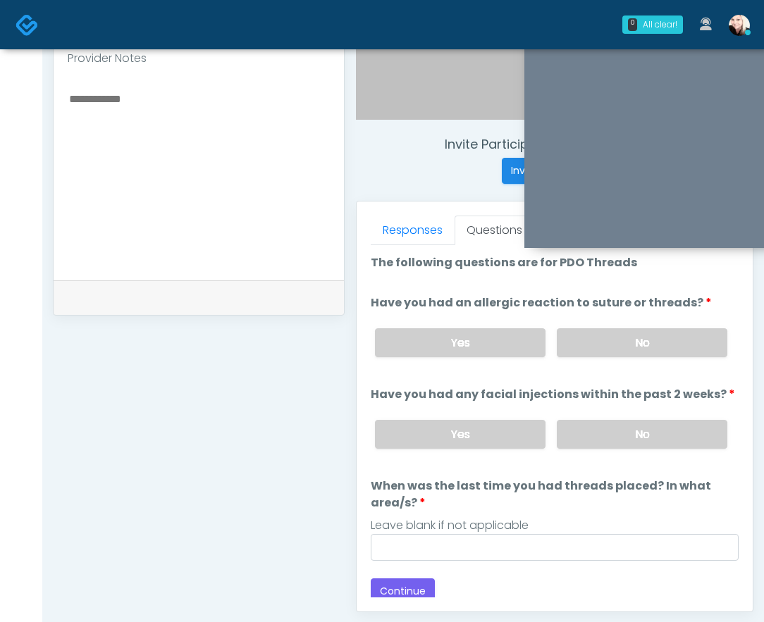
scroll to position [460, 0]
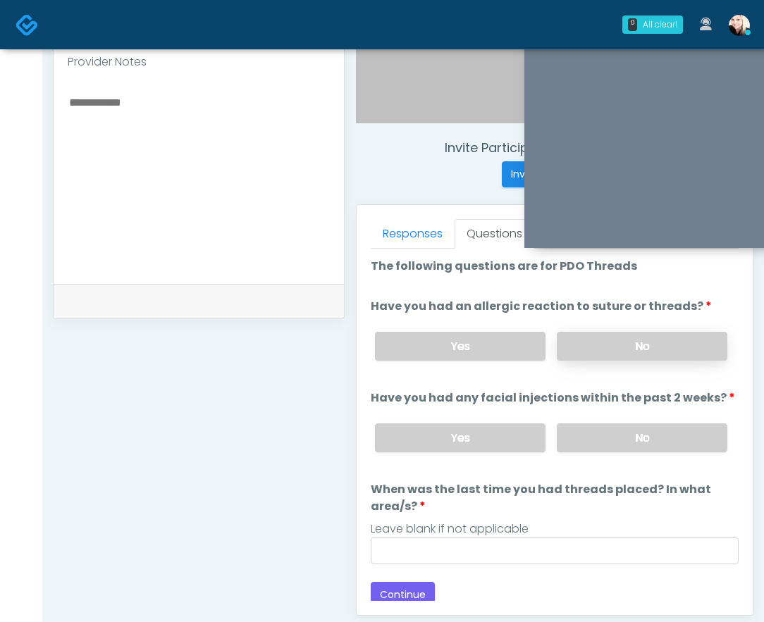
click at [627, 347] on label "No" at bounding box center [642, 346] width 171 height 29
click at [612, 453] on div "Yes No" at bounding box center [551, 437] width 375 height 51
click at [611, 439] on label "No" at bounding box center [642, 437] width 171 height 29
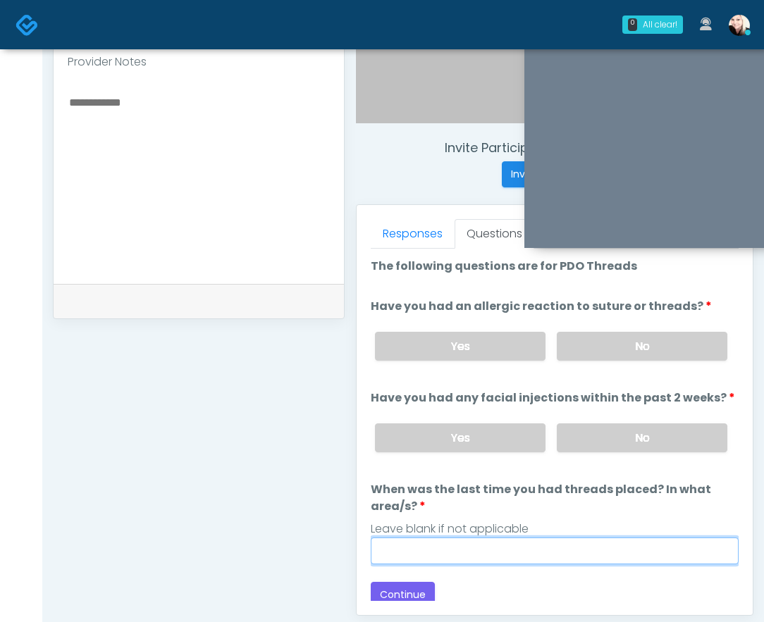
click at [523, 549] on input "When was the last time you had threads placed? In what area/s?" at bounding box center [555, 551] width 368 height 27
type input "*"
type input "****"
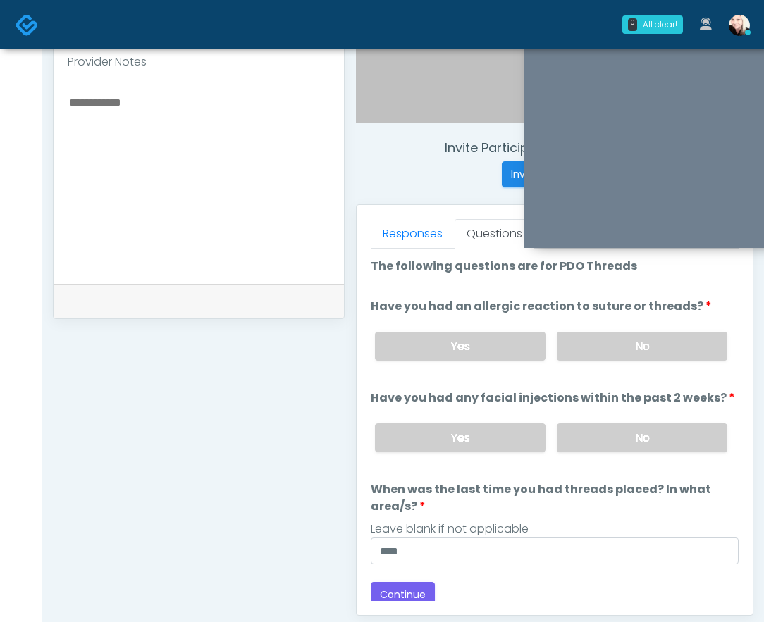
drag, startPoint x: 402, startPoint y: 508, endPoint x: 402, endPoint y: 530, distance: 21.8
click at [402, 508] on label "When was the last time you had threads placed? In what area/s?" at bounding box center [555, 498] width 368 height 34
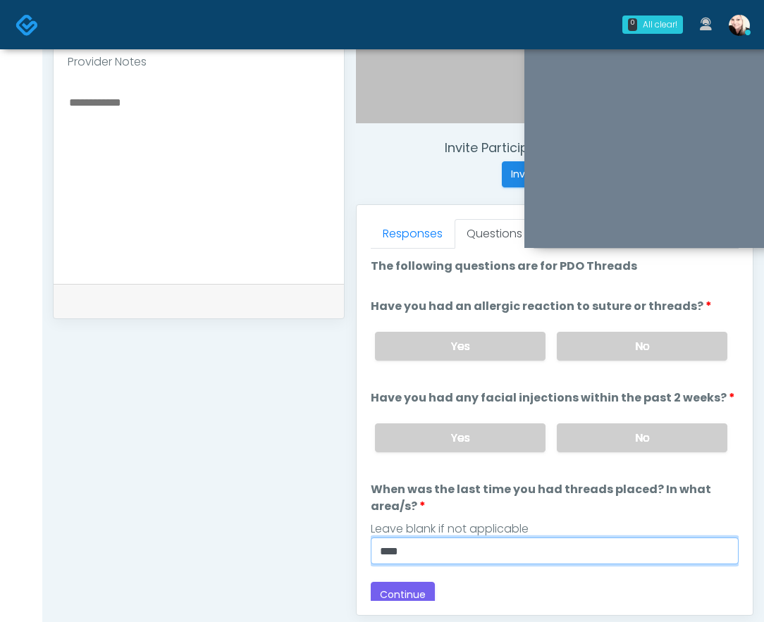
click at [402, 538] on input "****" at bounding box center [555, 551] width 368 height 27
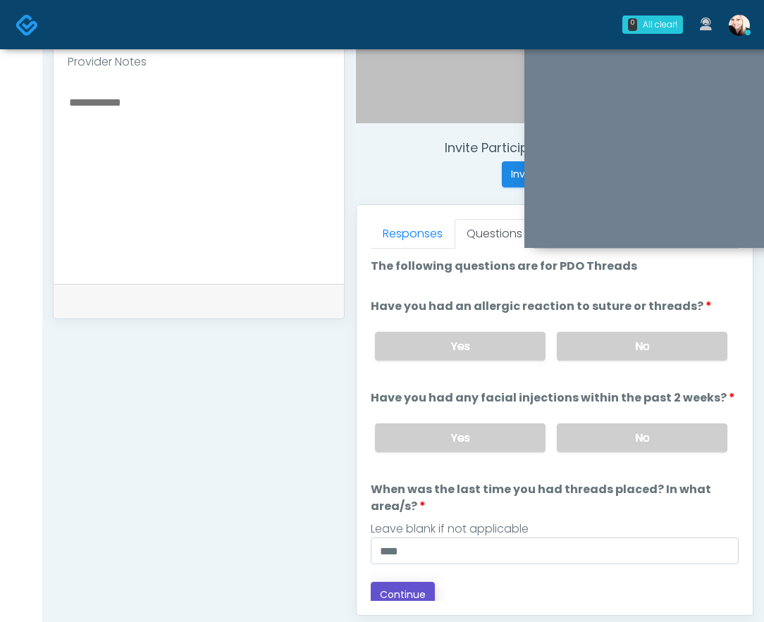
click at [399, 590] on button "Continue" at bounding box center [403, 595] width 64 height 26
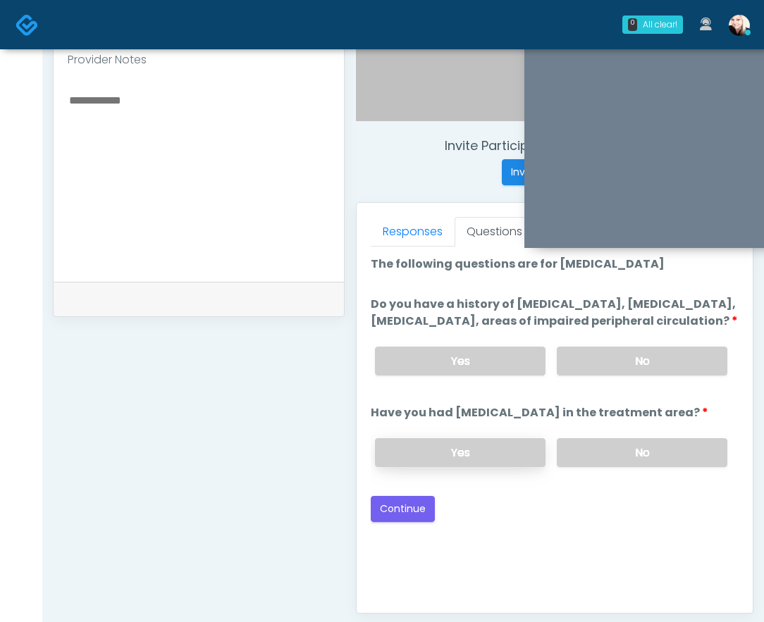
scroll to position [459, 0]
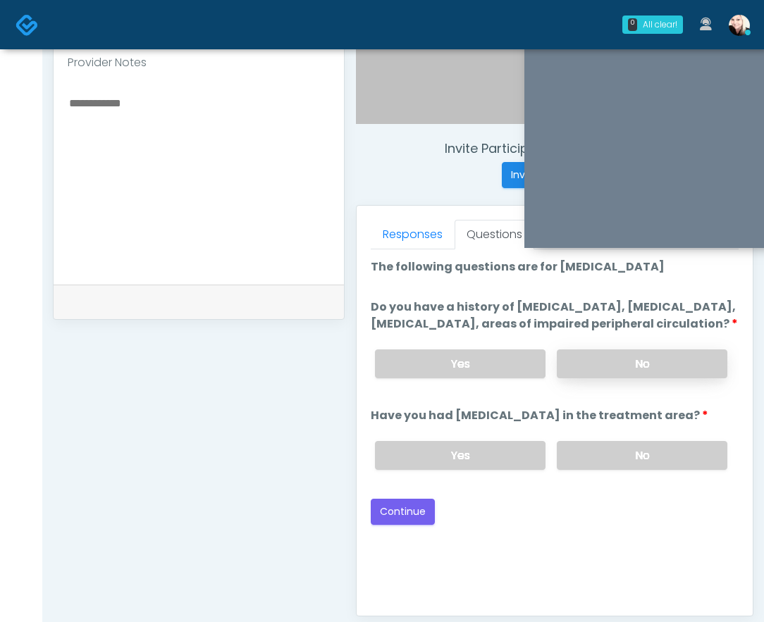
click at [613, 378] on label "No" at bounding box center [642, 363] width 171 height 29
click at [606, 470] on label "No" at bounding box center [642, 455] width 171 height 29
click at [389, 525] on button "Continue" at bounding box center [403, 512] width 64 height 26
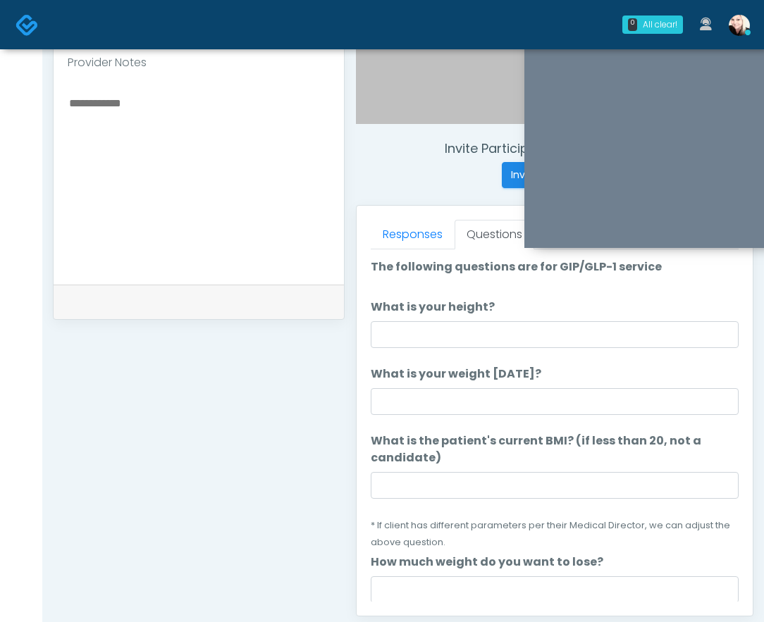
scroll to position [643, 0]
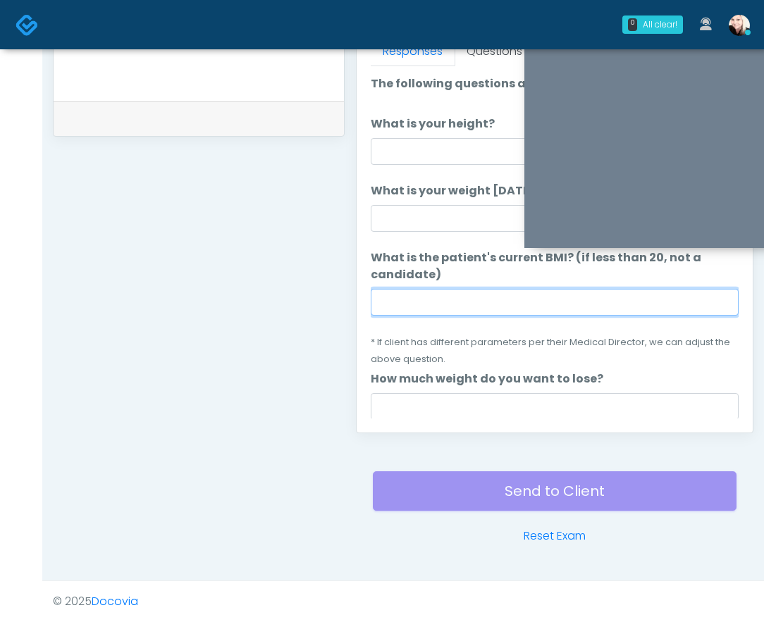
click at [408, 300] on input "What is the patient's current BMI? (if less than 20, not a candidate)" at bounding box center [555, 302] width 368 height 27
paste input "****"
type input "****"
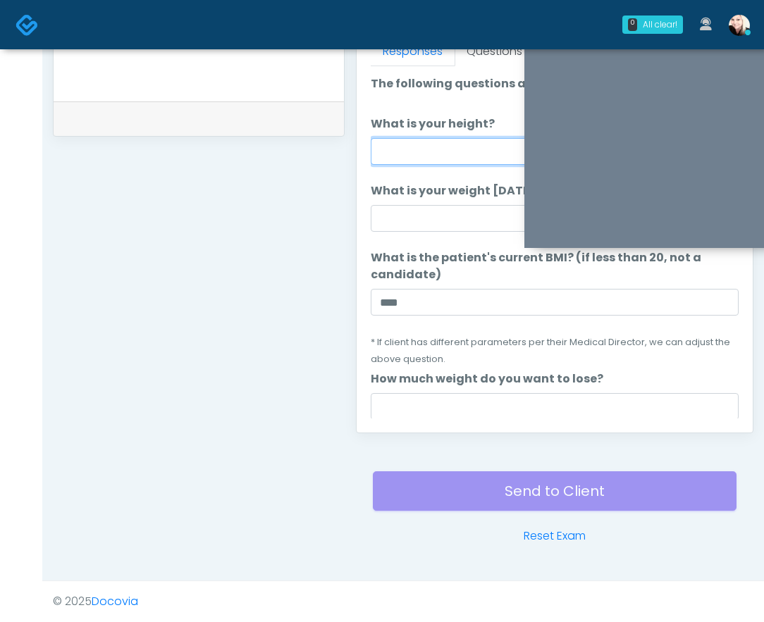
click at [392, 155] on input "What is your height?" at bounding box center [555, 151] width 368 height 27
type input "****"
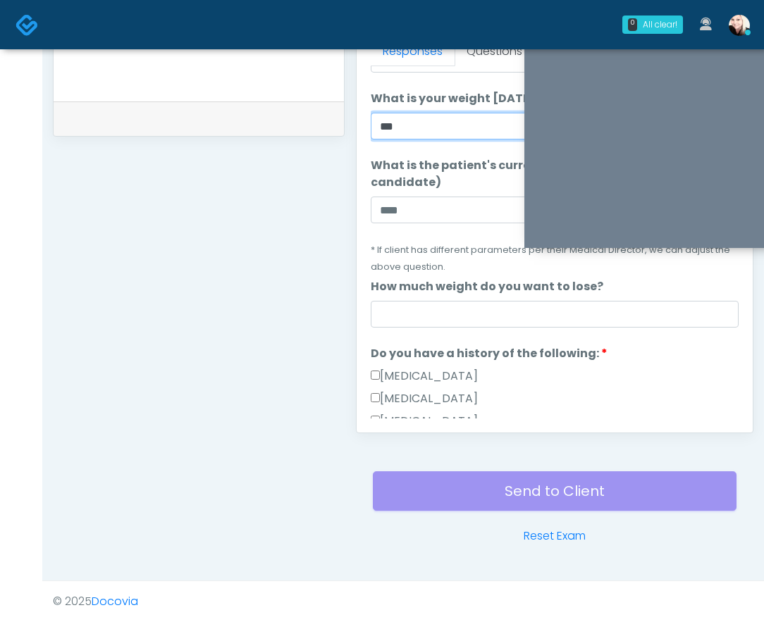
scroll to position [99, 0]
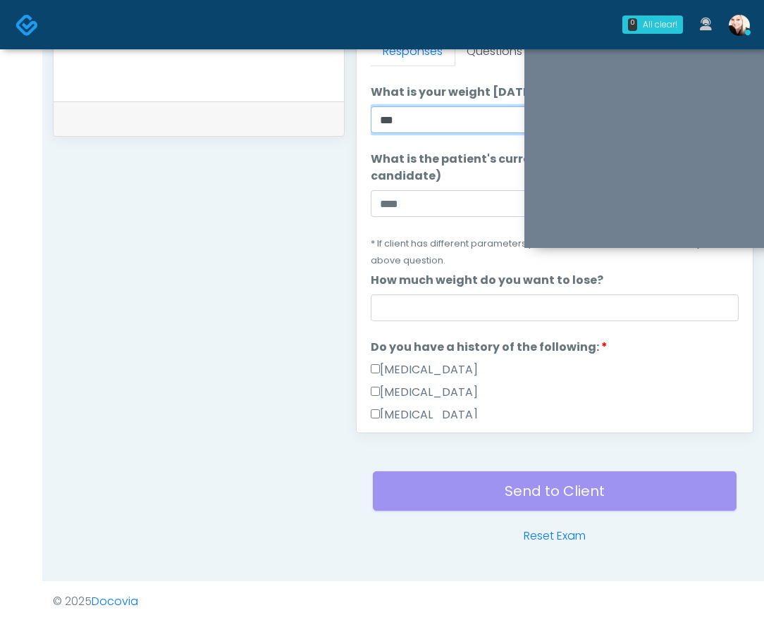
type input "***"
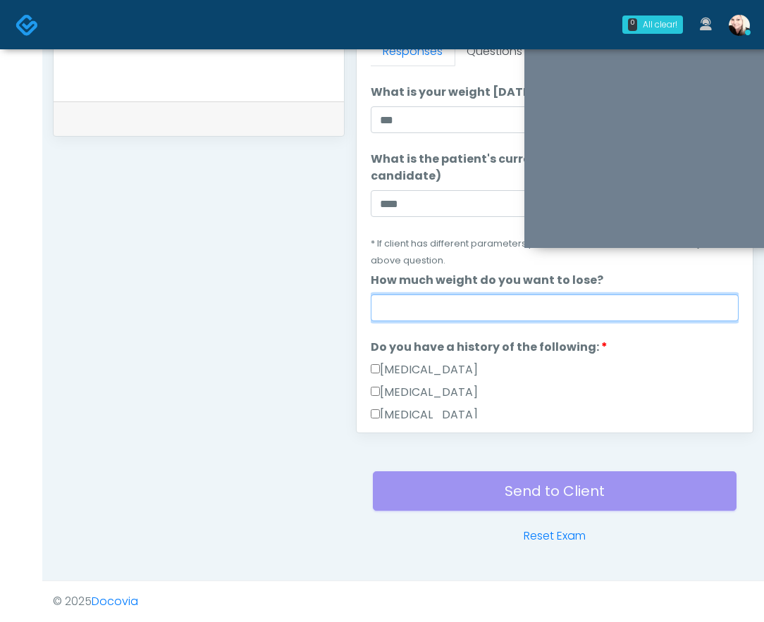
click at [430, 306] on input "How much weight do you want to lose?" at bounding box center [555, 308] width 368 height 27
click at [396, 306] on input "****" at bounding box center [555, 308] width 368 height 27
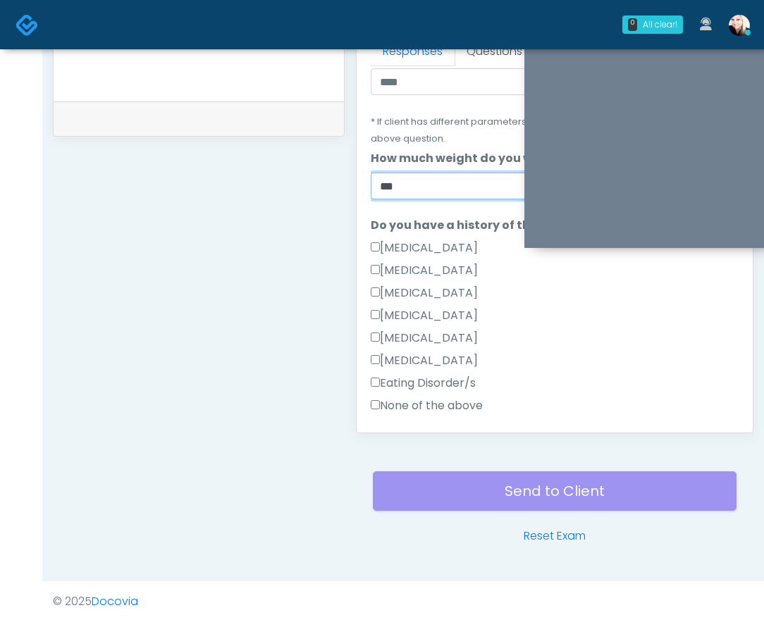
type input "***"
click at [386, 404] on label "None of the above" at bounding box center [427, 405] width 112 height 17
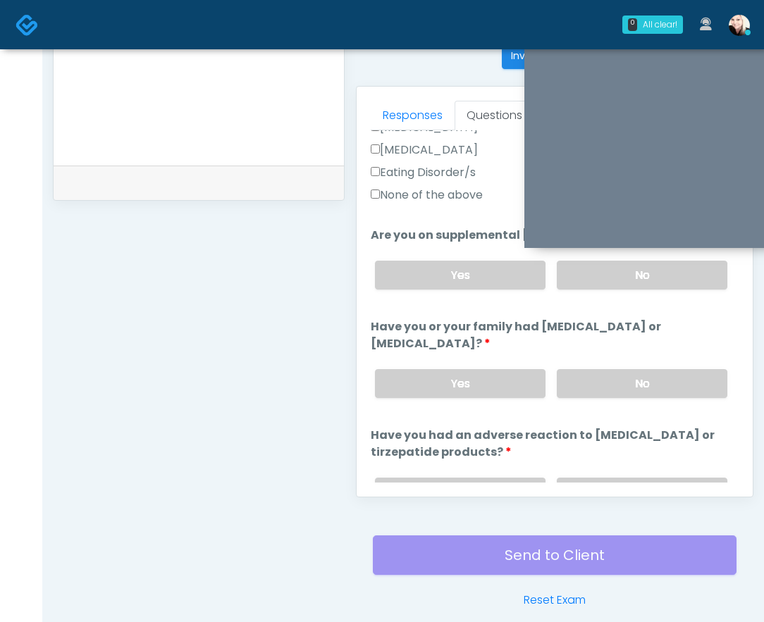
scroll to position [551, 0]
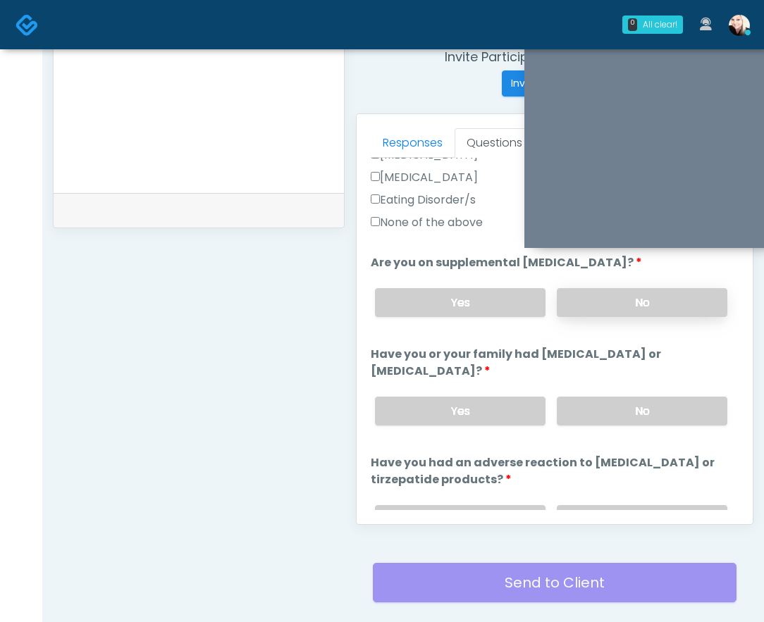
click at [576, 290] on label "No" at bounding box center [642, 302] width 171 height 29
click at [593, 423] on label "No" at bounding box center [642, 411] width 171 height 29
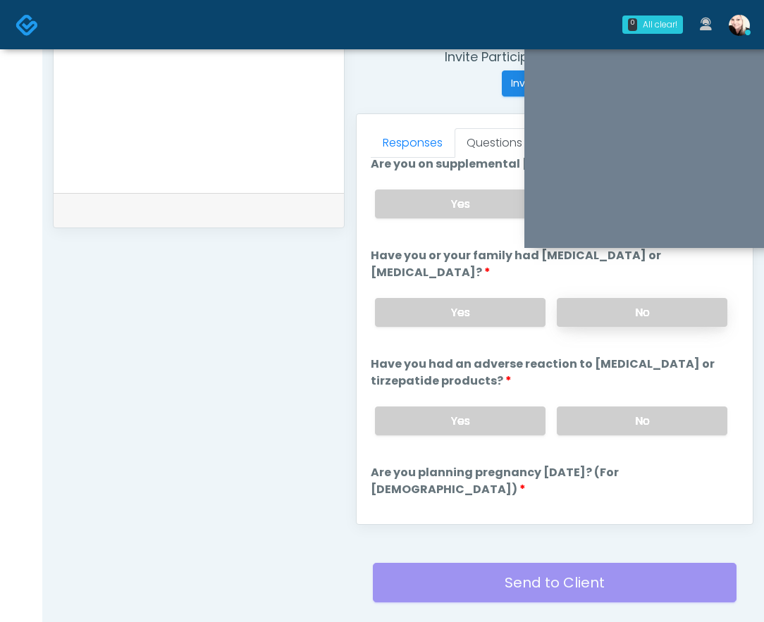
scroll to position [597, 0]
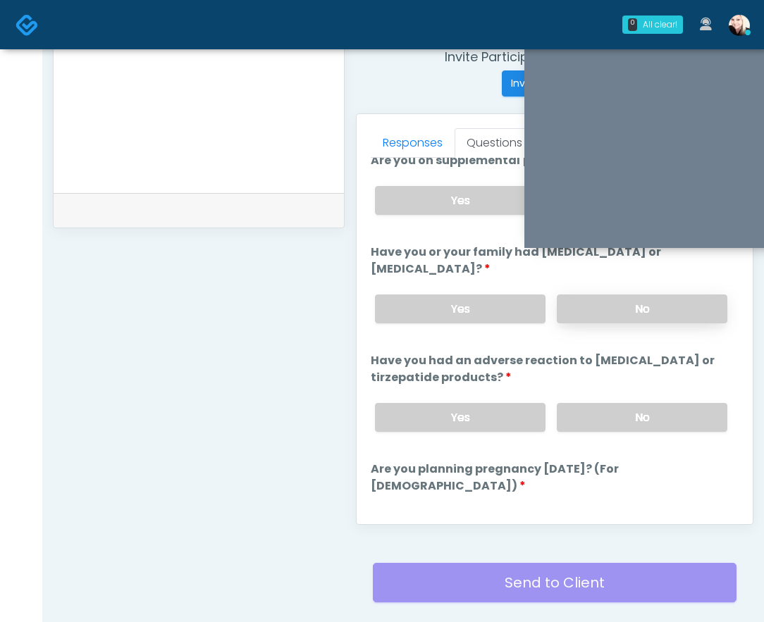
click at [593, 423] on label "No" at bounding box center [642, 417] width 171 height 29
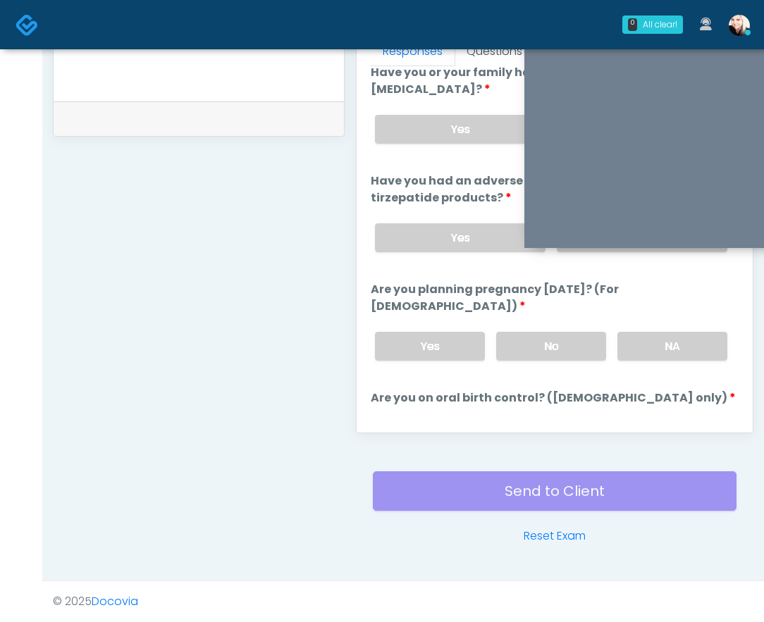
scroll to position [688, 0]
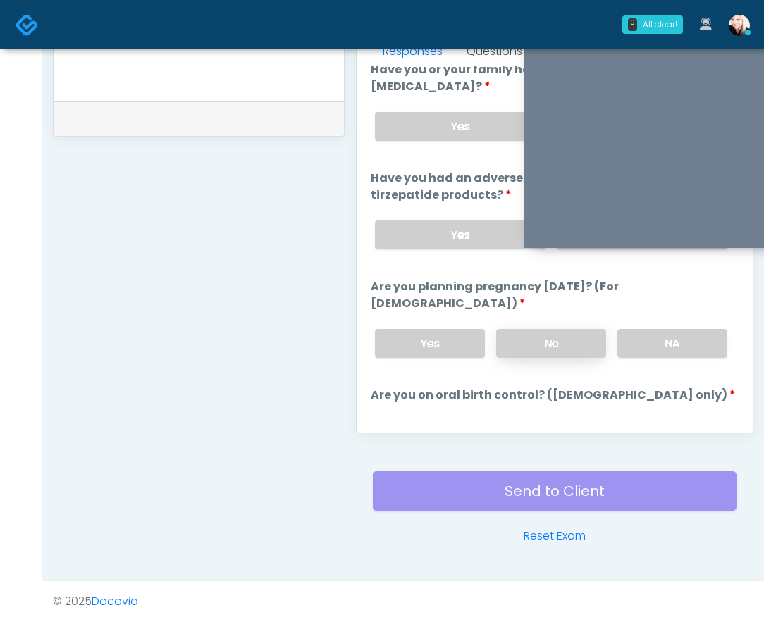
click at [532, 329] on label "No" at bounding box center [551, 343] width 110 height 29
click at [633, 421] on label "No" at bounding box center [642, 435] width 171 height 29
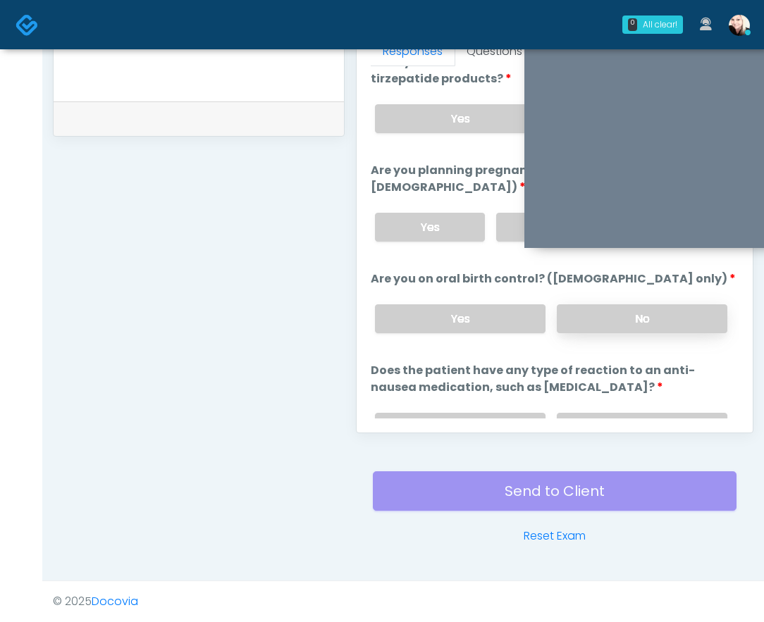
scroll to position [817, 0]
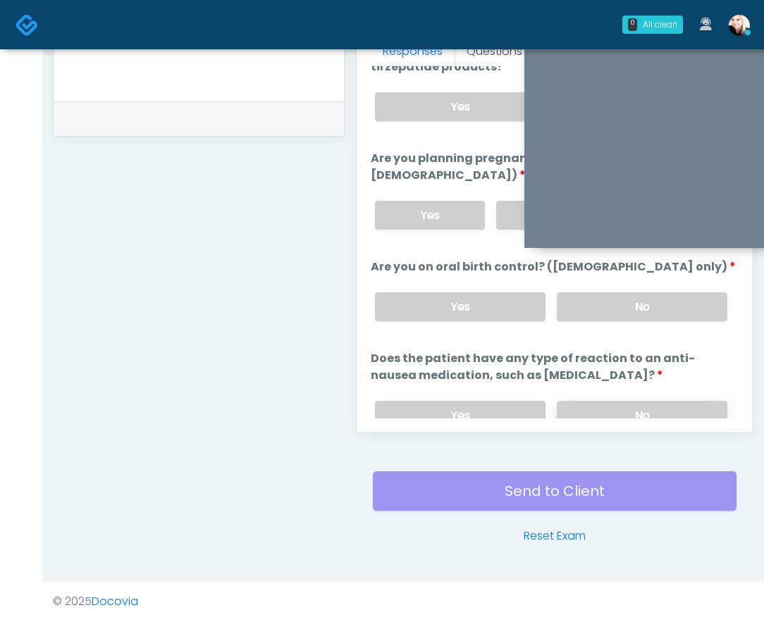
click at [628, 405] on label "No" at bounding box center [642, 415] width 171 height 29
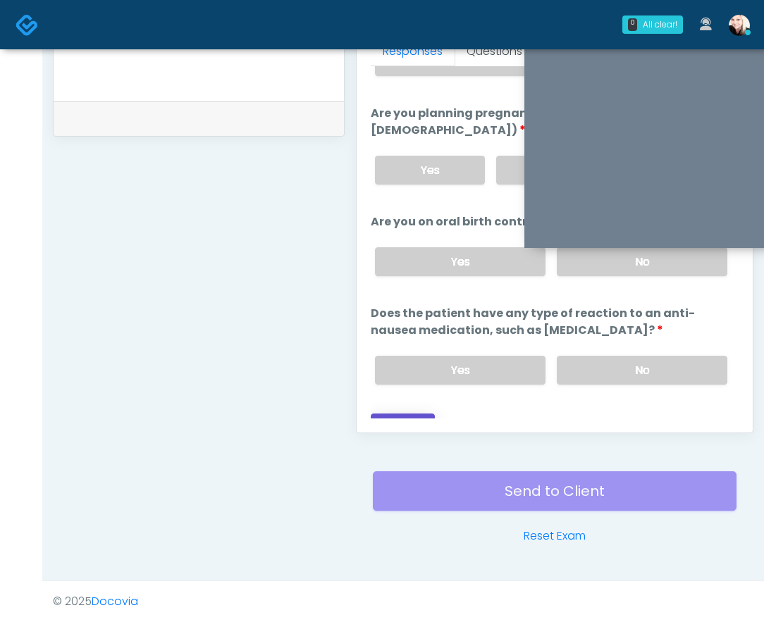
click at [402, 414] on button "Continue" at bounding box center [403, 427] width 64 height 26
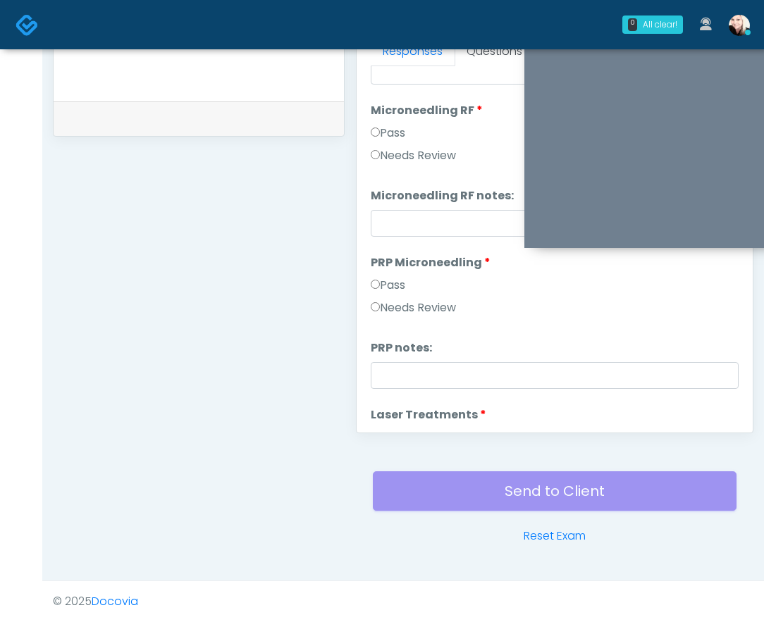
scroll to position [0, 0]
click at [376, 125] on label "Pass" at bounding box center [388, 132] width 35 height 17
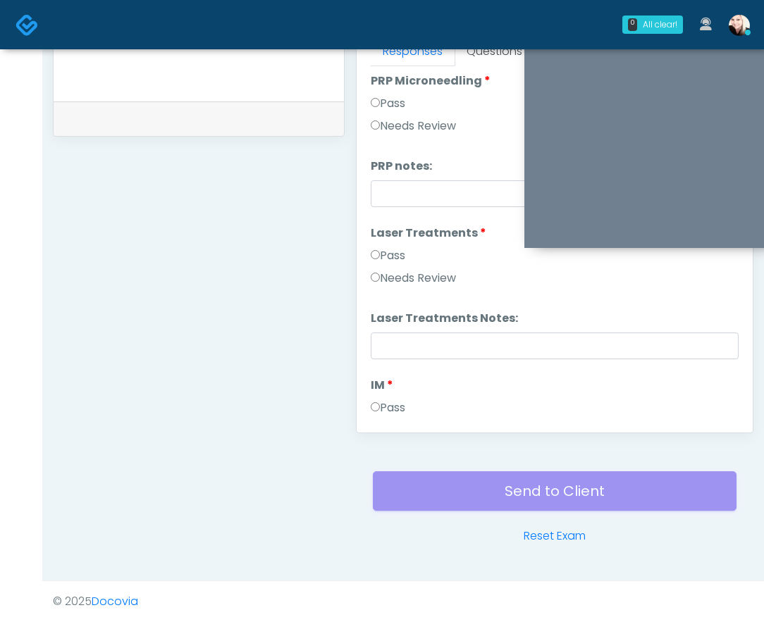
click at [377, 260] on label "Pass" at bounding box center [388, 255] width 35 height 17
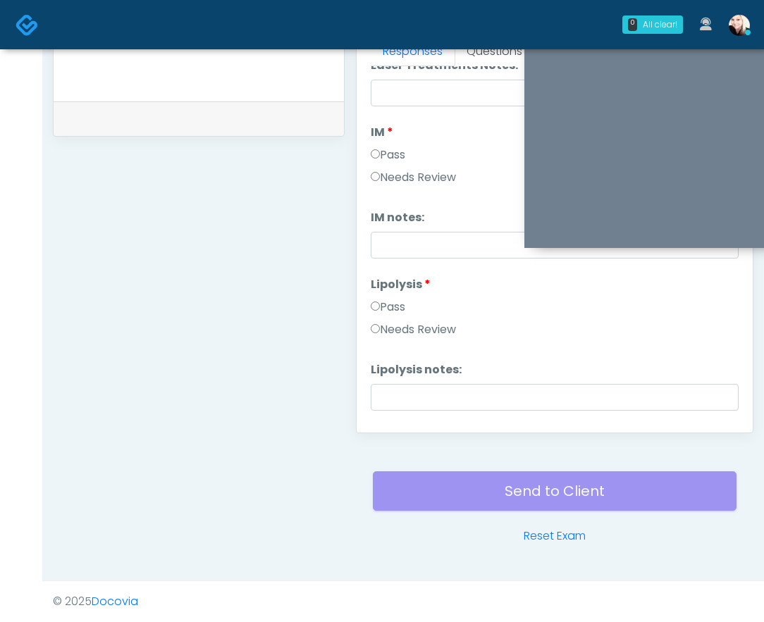
scroll to position [747, 0]
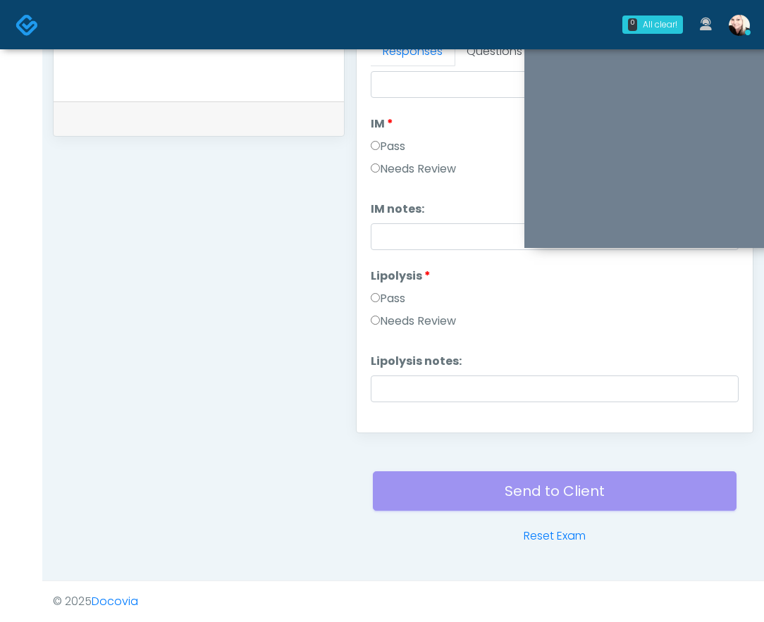
click at [372, 304] on label "Pass" at bounding box center [388, 298] width 35 height 17
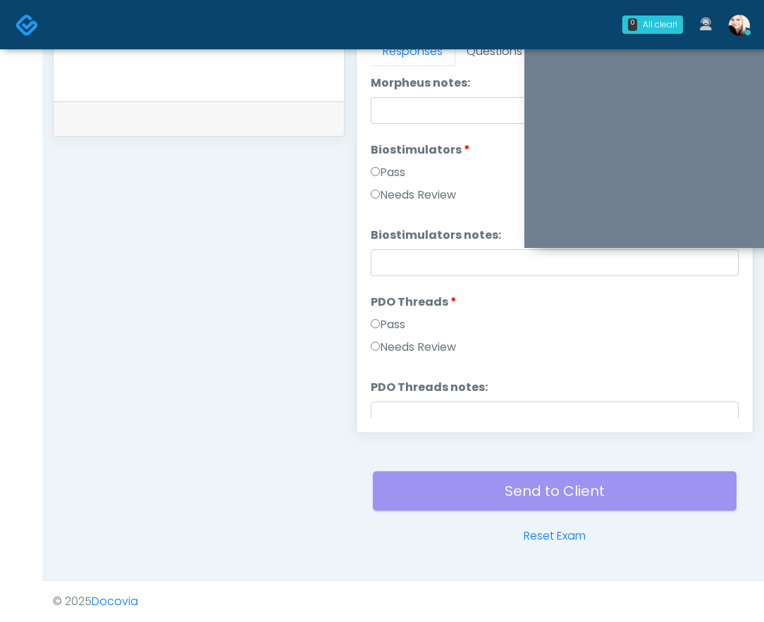
scroll to position [1186, 0]
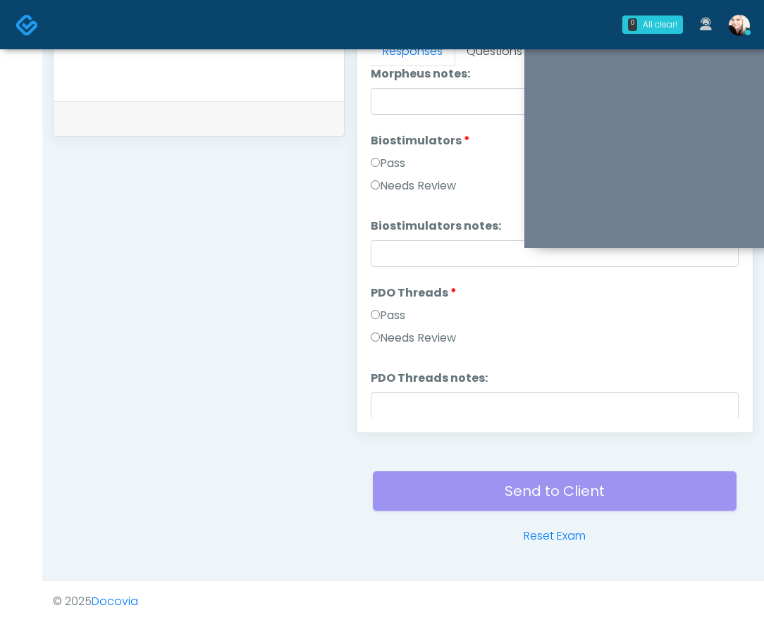
click at [377, 307] on label "Pass" at bounding box center [388, 315] width 35 height 17
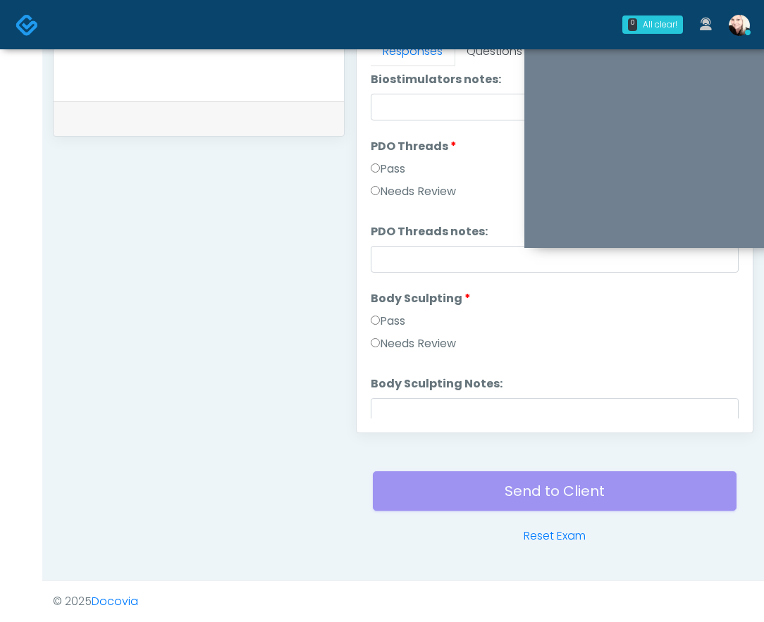
click at [376, 325] on label "Pass" at bounding box center [388, 321] width 35 height 17
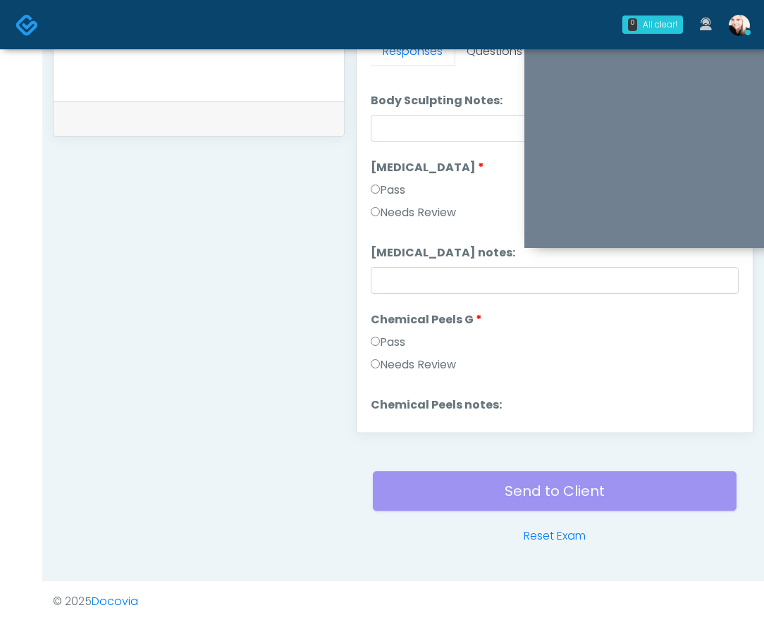
scroll to position [1623, 0]
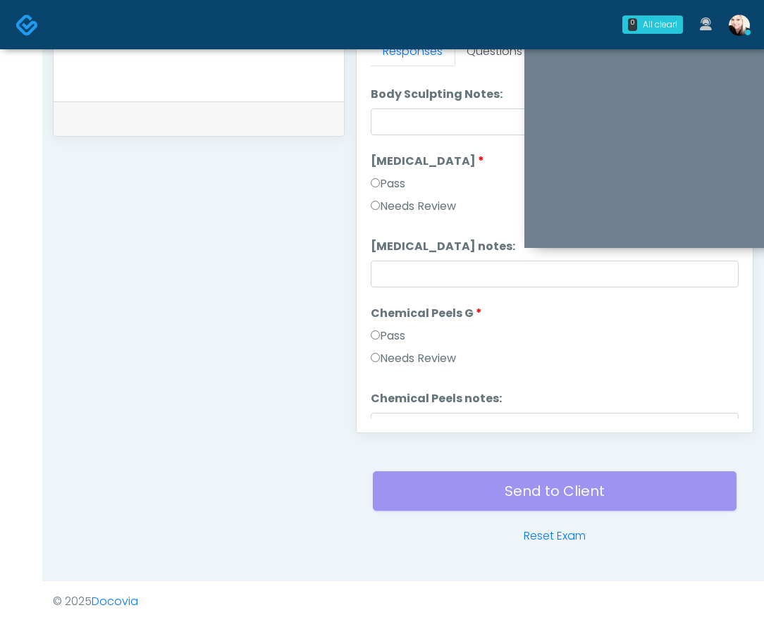
click at [380, 335] on label "Pass" at bounding box center [388, 336] width 35 height 17
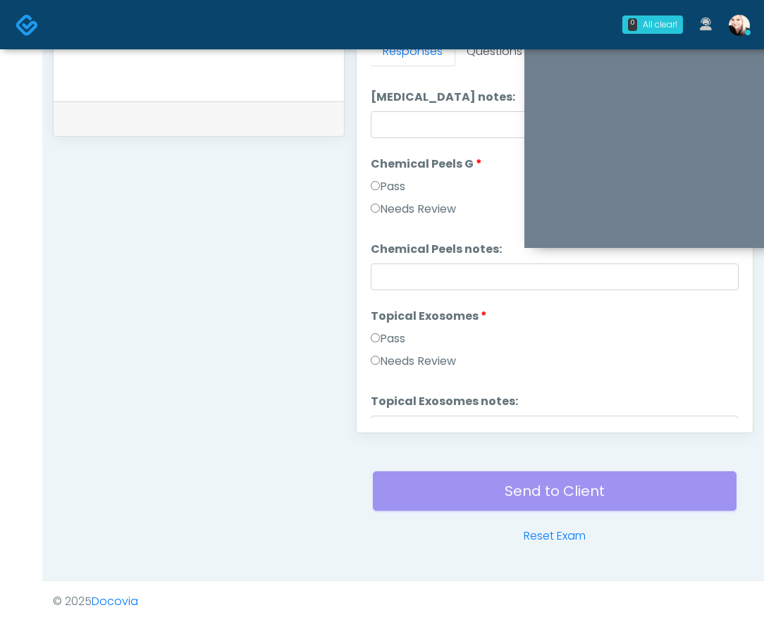
click at [380, 335] on label "Pass" at bounding box center [388, 338] width 35 height 17
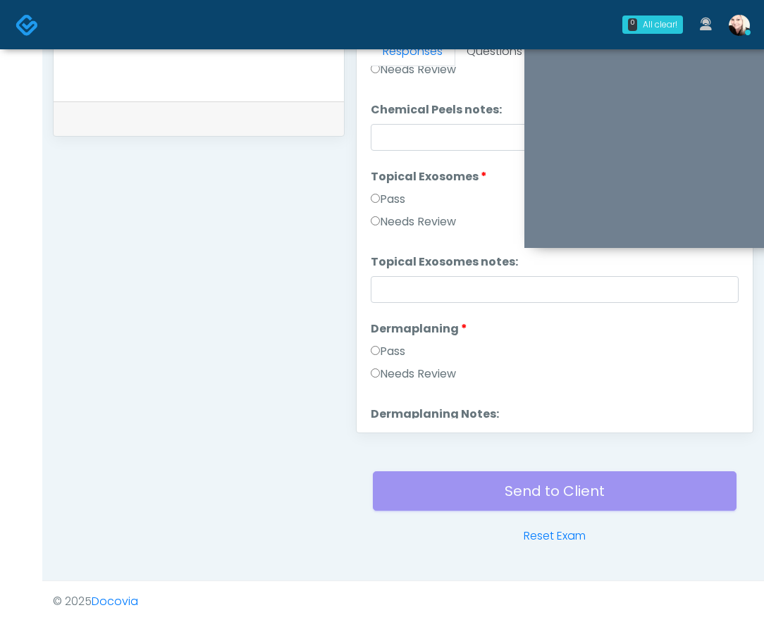
click at [380, 349] on label "Pass" at bounding box center [388, 351] width 35 height 17
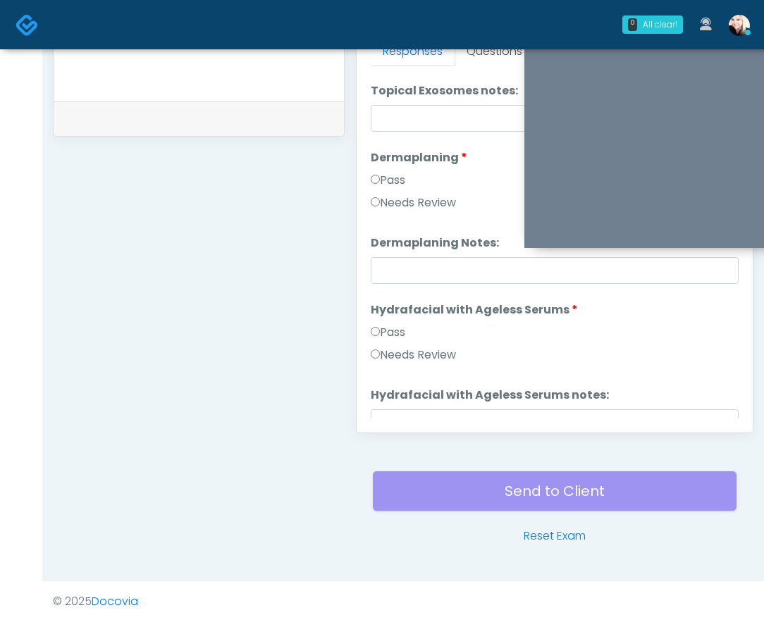
click at [378, 339] on label "Pass" at bounding box center [388, 332] width 35 height 17
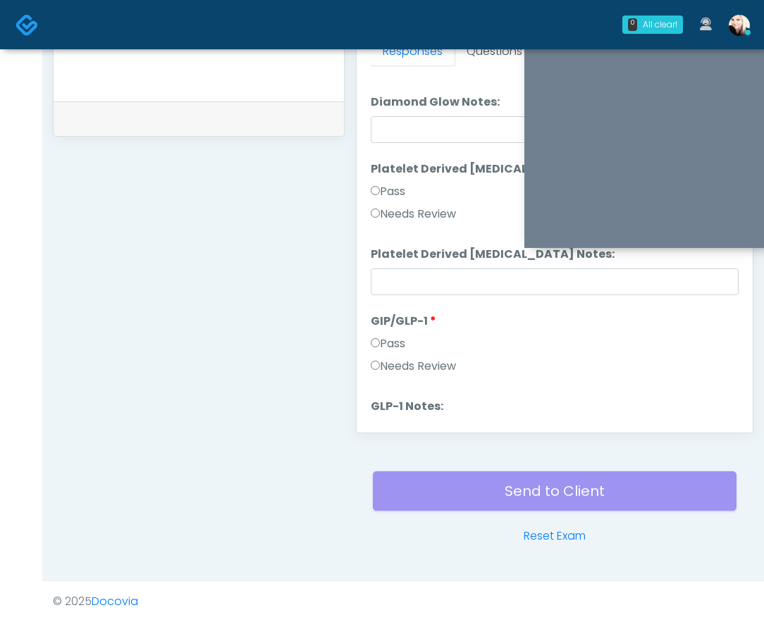
scroll to position [2534, 0]
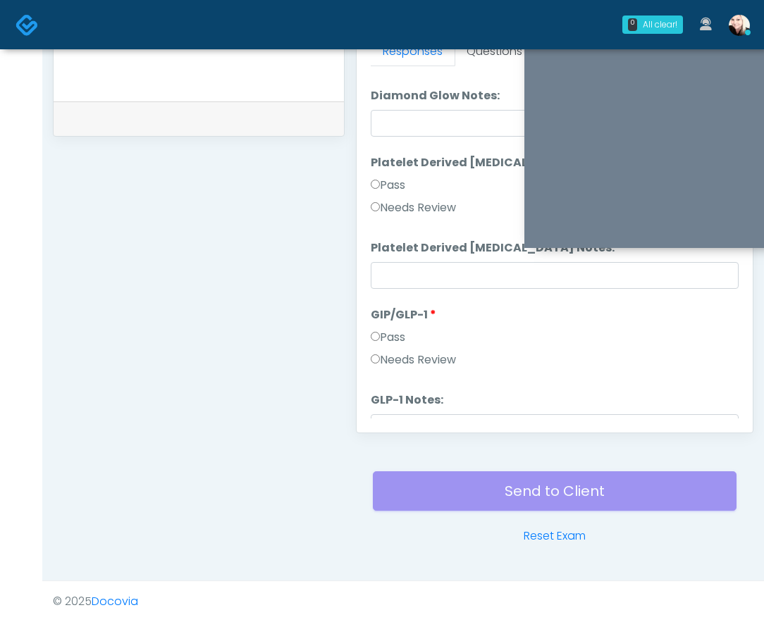
click at [377, 330] on label "Pass" at bounding box center [388, 337] width 35 height 17
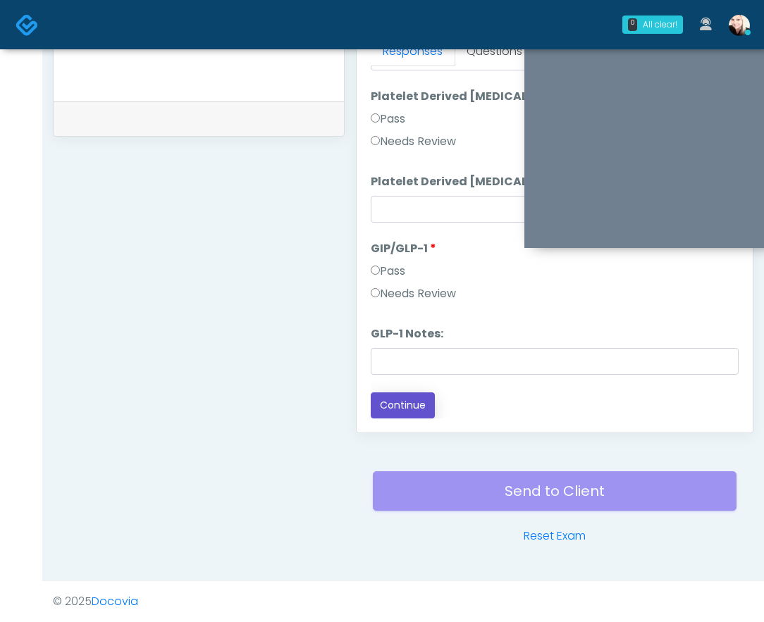
click at [381, 411] on button "Continue" at bounding box center [403, 405] width 64 height 26
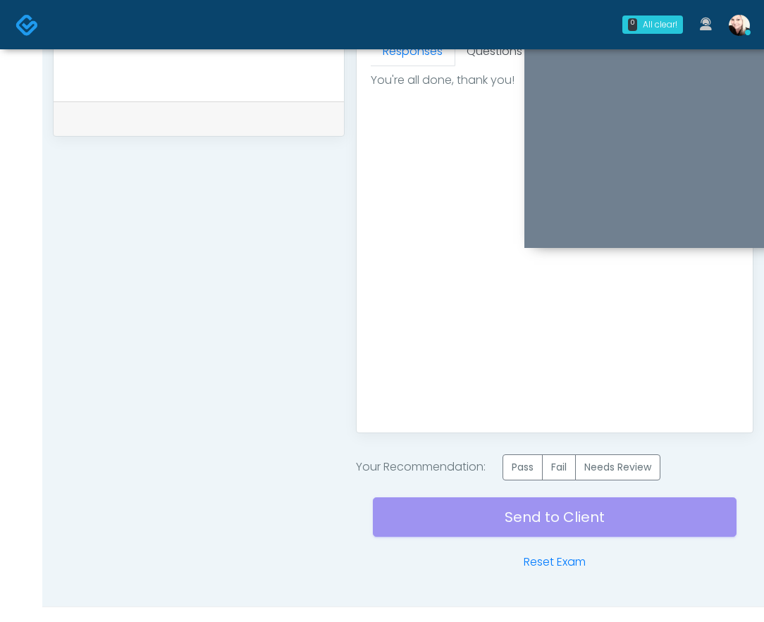
scroll to position [0, 0]
click at [516, 472] on label "Pass" at bounding box center [522, 467] width 40 height 26
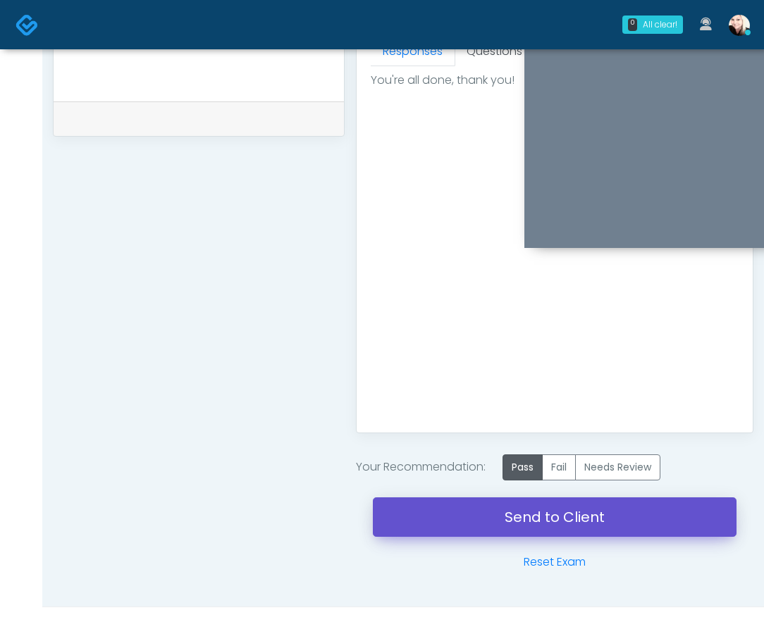
click at [588, 522] on link "Send to Client" at bounding box center [555, 516] width 364 height 39
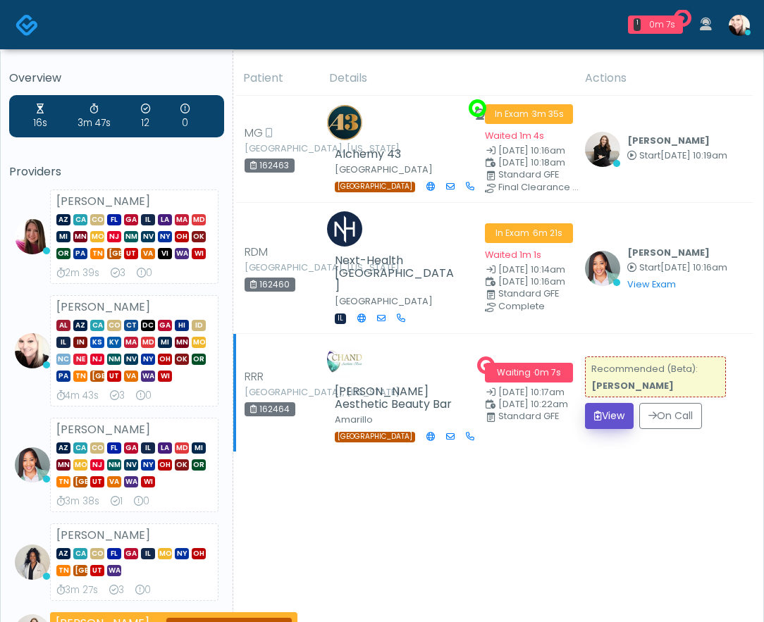
click at [597, 403] on button "View" at bounding box center [609, 416] width 49 height 26
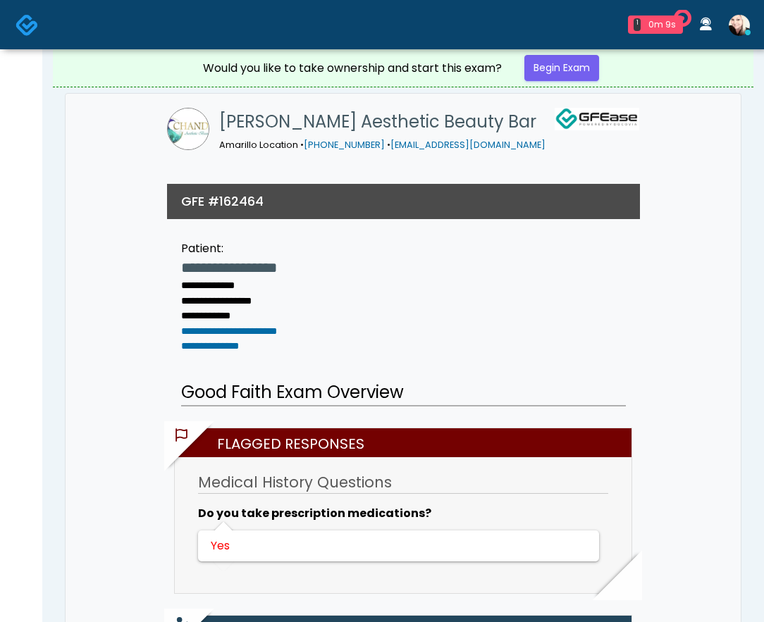
click at [571, 61] on link "Begin Exam" at bounding box center [561, 68] width 75 height 26
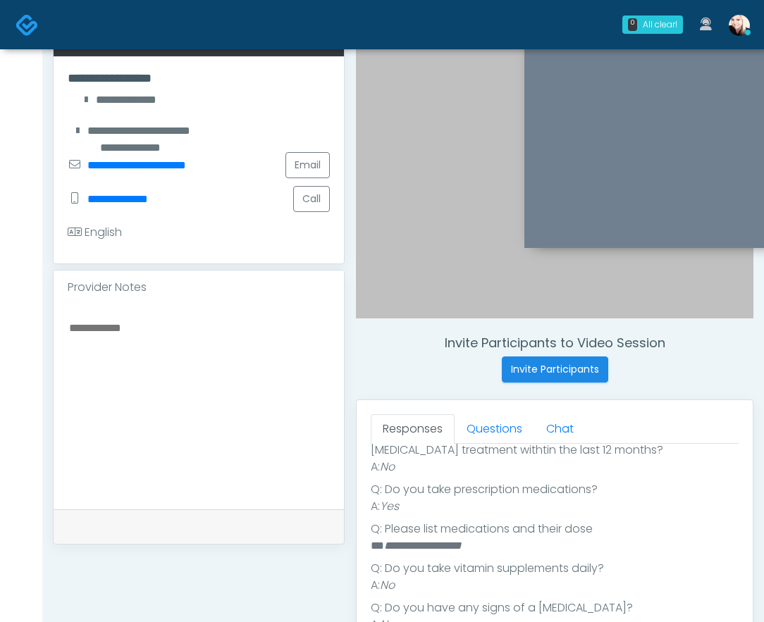
scroll to position [316, 0]
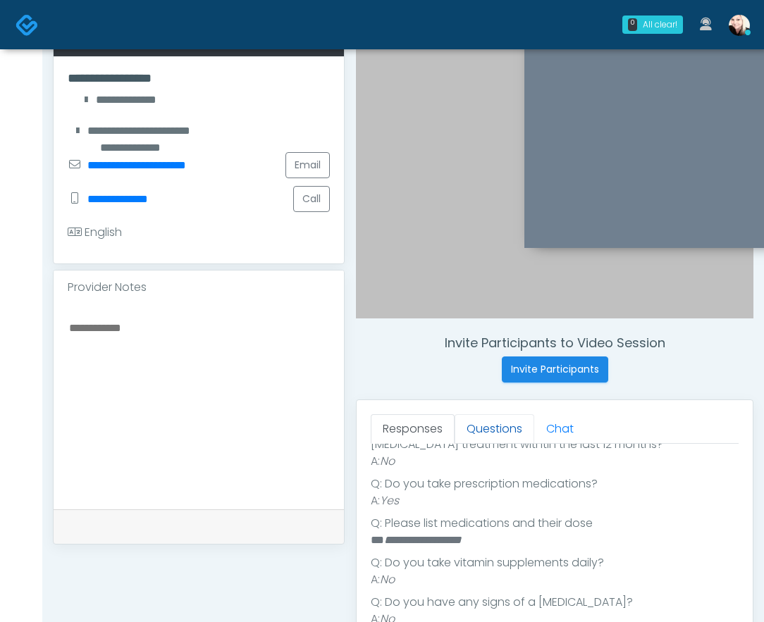
click at [469, 422] on link "Questions" at bounding box center [494, 429] width 80 height 30
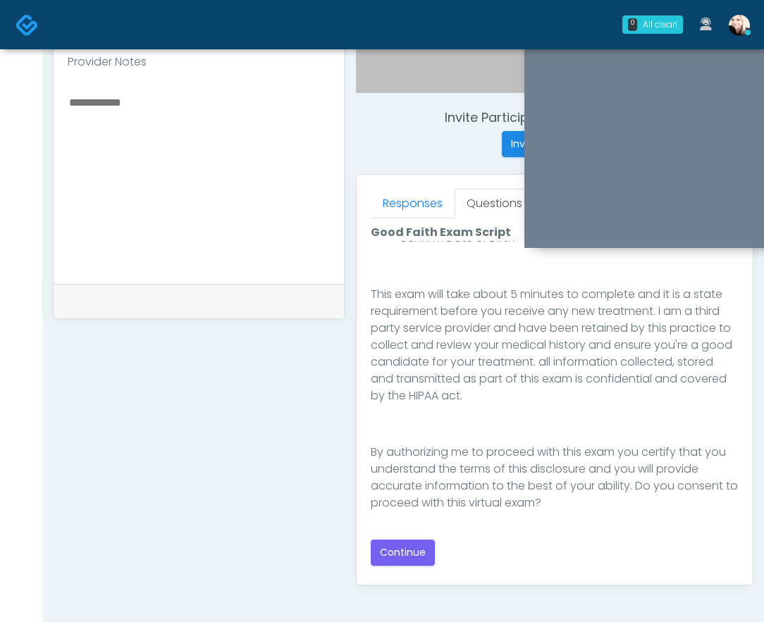
scroll to position [494, 0]
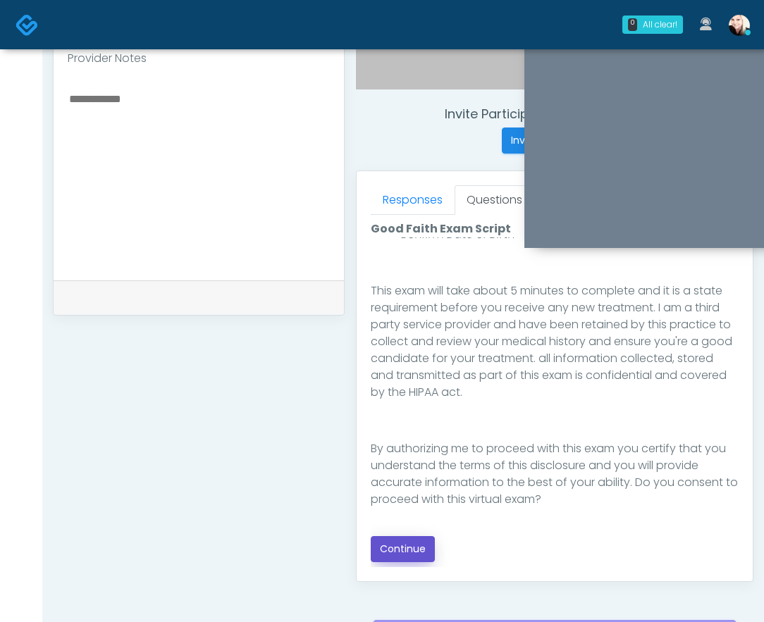
click at [411, 550] on button "Continue" at bounding box center [403, 549] width 64 height 26
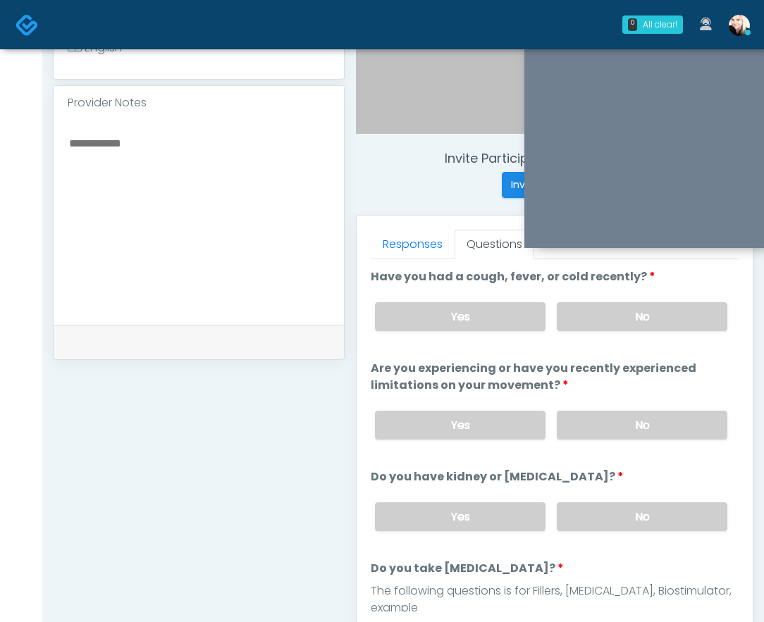
scroll to position [442, 0]
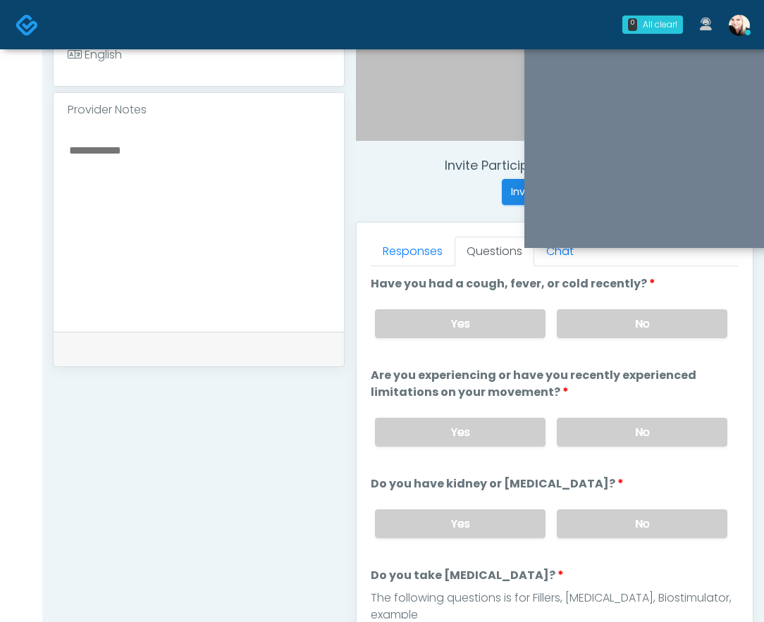
click at [615, 340] on div "Yes No" at bounding box center [551, 323] width 375 height 51
click at [614, 332] on label "No" at bounding box center [642, 323] width 171 height 29
click at [615, 416] on div "Yes No" at bounding box center [551, 432] width 375 height 51
click at [614, 428] on label "No" at bounding box center [642, 432] width 171 height 29
click at [614, 521] on label "No" at bounding box center [642, 523] width 171 height 29
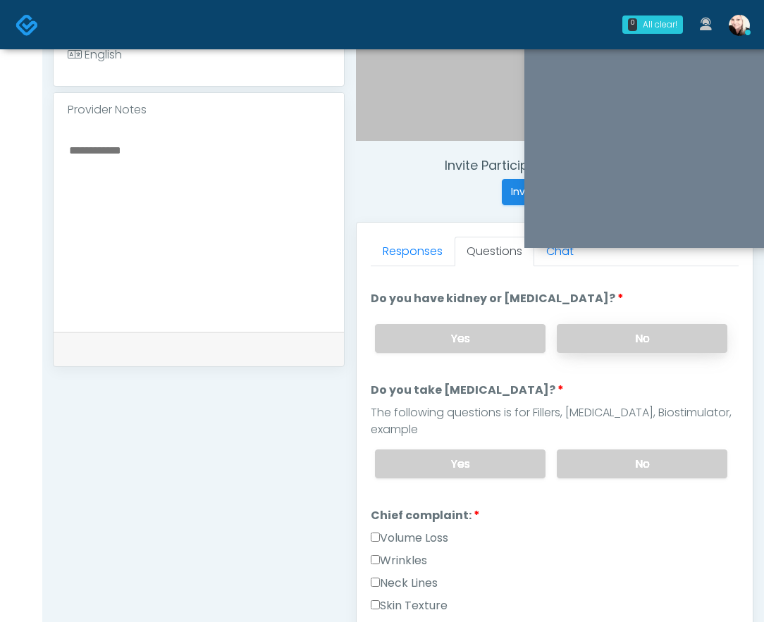
scroll to position [187, 0]
click at [605, 448] on label "No" at bounding box center [642, 462] width 171 height 29
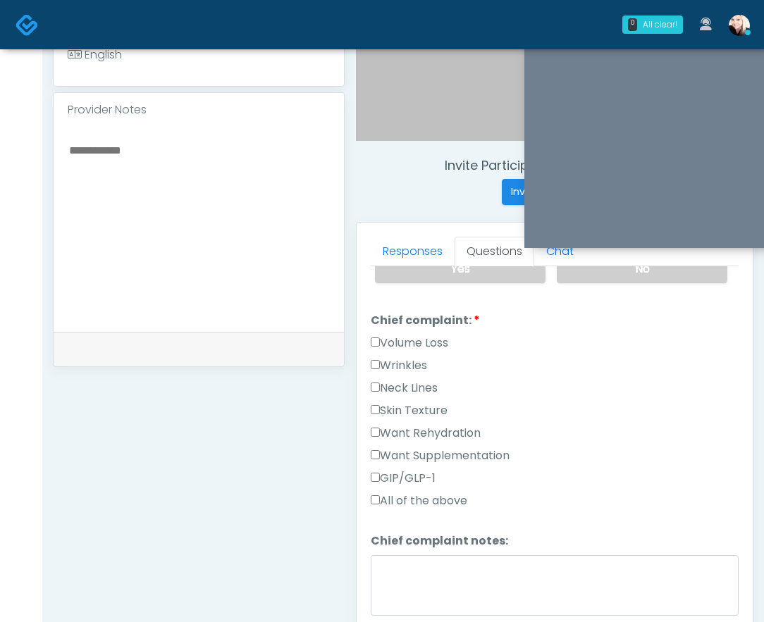
scroll to position [381, 0]
click at [380, 492] on label "All of the above" at bounding box center [419, 500] width 97 height 17
click at [383, 492] on label "All of the above" at bounding box center [419, 500] width 97 height 17
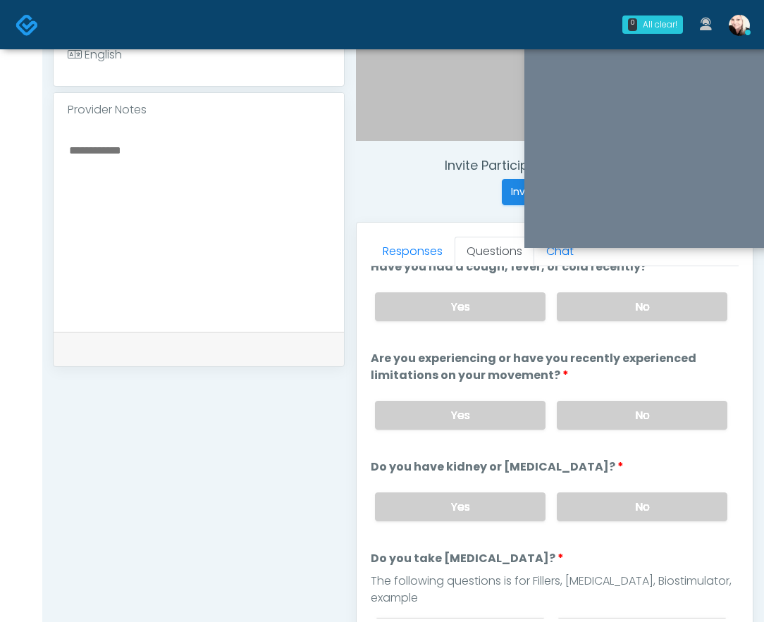
scroll to position [0, 0]
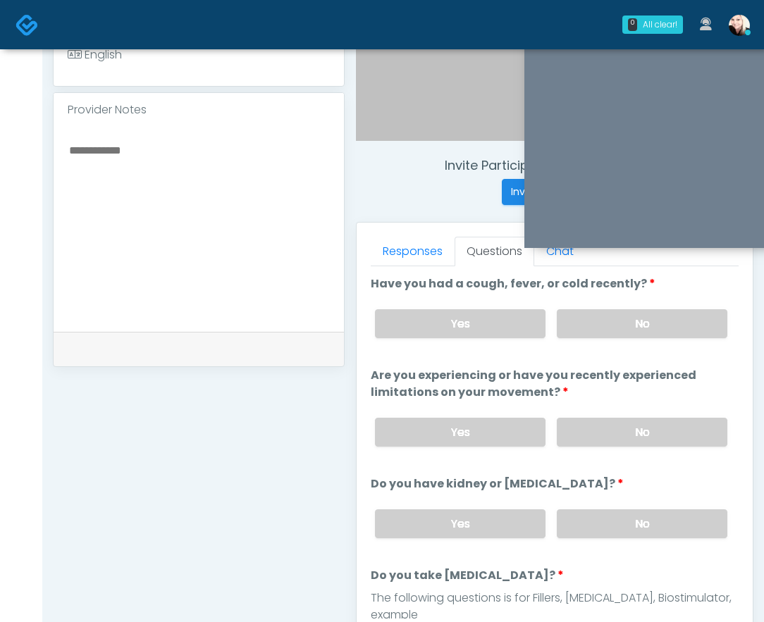
click at [244, 273] on textarea at bounding box center [199, 227] width 262 height 172
click at [71, 141] on textarea "**********" at bounding box center [199, 227] width 262 height 172
click at [83, 141] on textarea "**********" at bounding box center [199, 227] width 262 height 172
click at [161, 141] on textarea "**********" at bounding box center [199, 227] width 262 height 172
click at [180, 171] on textarea "**********" at bounding box center [199, 227] width 262 height 172
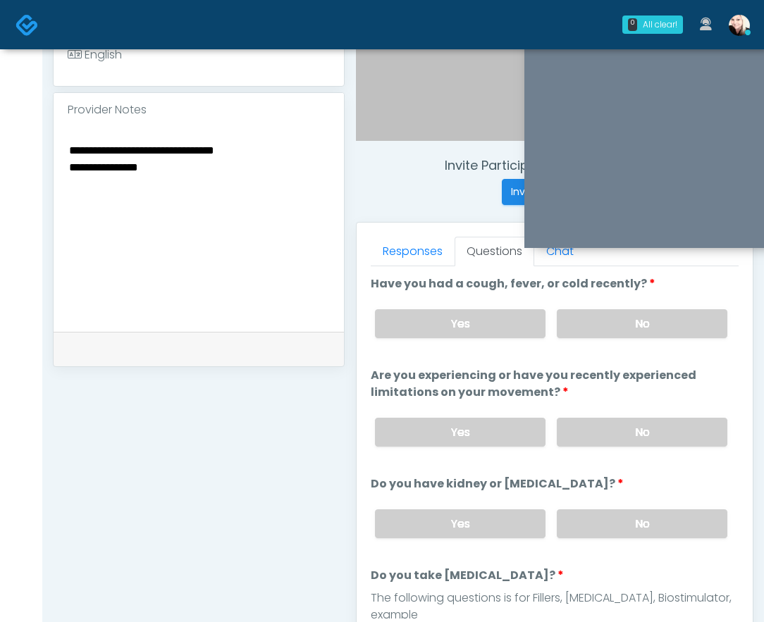
drag, startPoint x: 161, startPoint y: 147, endPoint x: 118, endPoint y: 150, distance: 43.1
click at [118, 150] on textarea "**********" at bounding box center [199, 227] width 262 height 172
type textarea "**********"
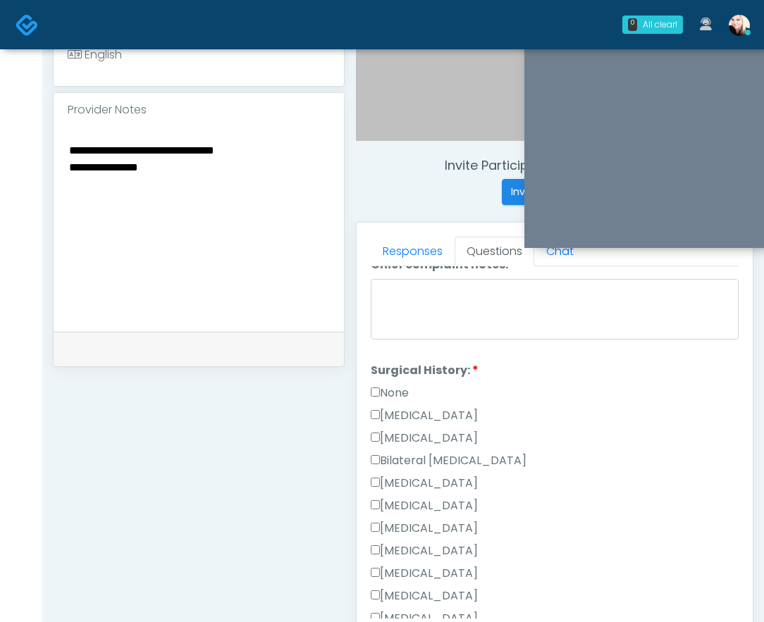
scroll to position [658, 0]
click at [375, 383] on label "None" at bounding box center [390, 391] width 38 height 17
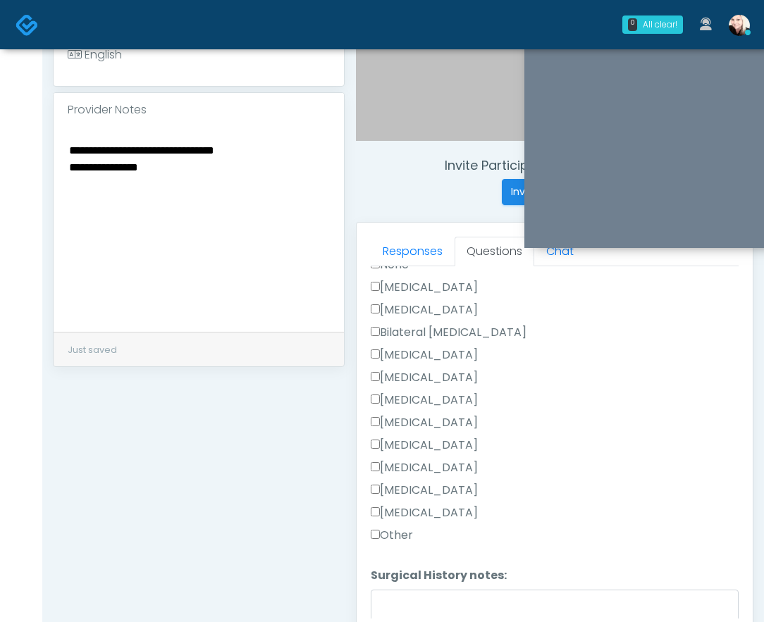
scroll to position [809, 0]
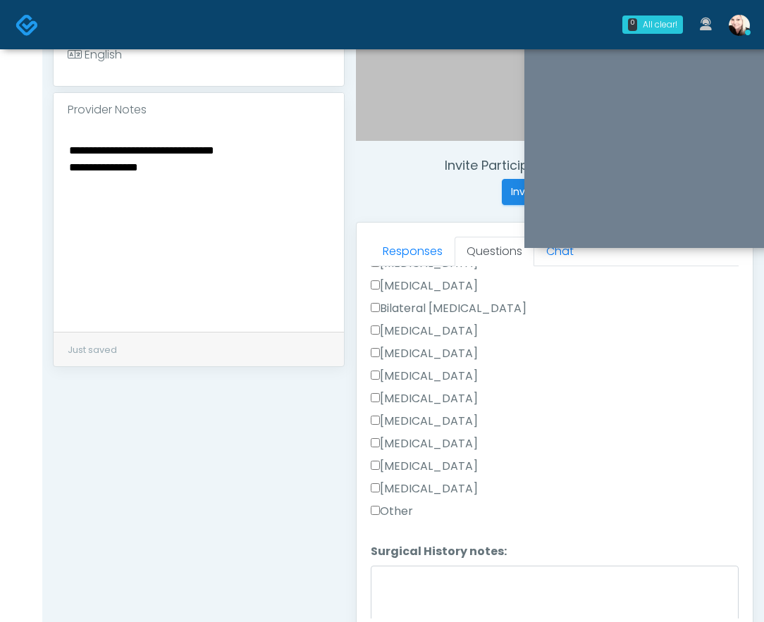
click at [381, 503] on label "Other" at bounding box center [392, 511] width 42 height 17
click at [404, 566] on textarea "Surgical History notes:" at bounding box center [555, 596] width 368 height 61
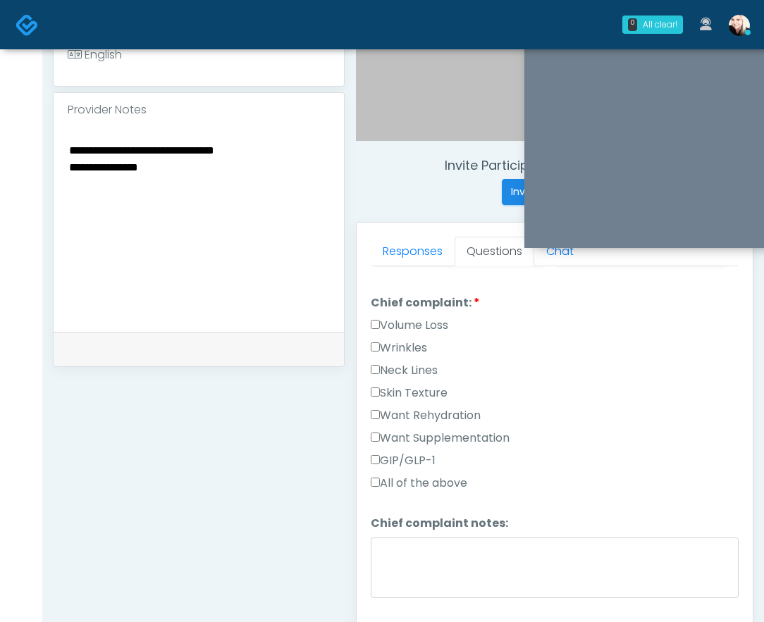
scroll to position [393, 0]
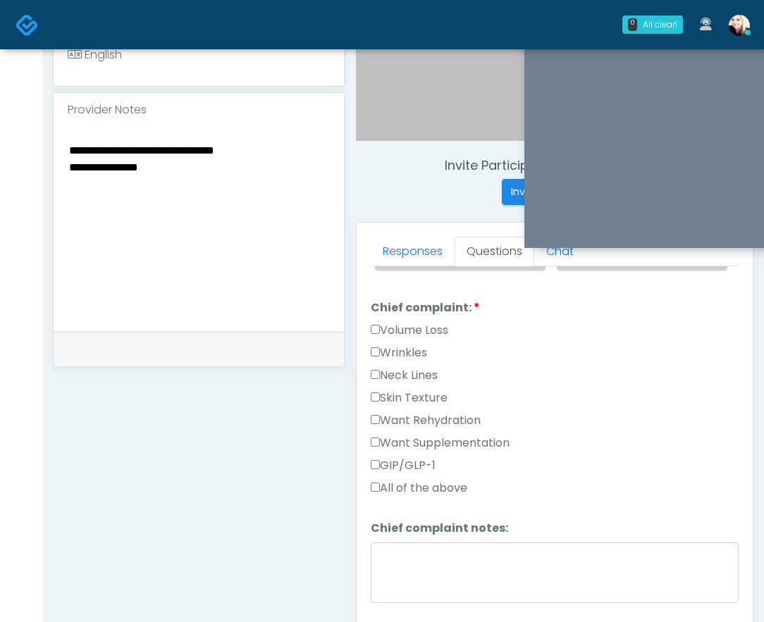
type textarea "**********"
click at [375, 457] on label "GIP/GLP-1" at bounding box center [403, 465] width 65 height 17
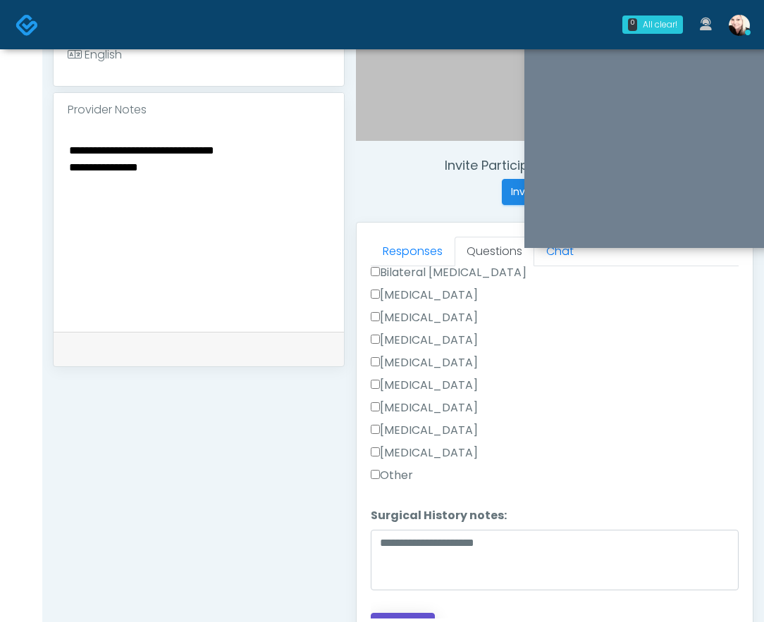
click at [410, 613] on button "Continue" at bounding box center [403, 626] width 64 height 26
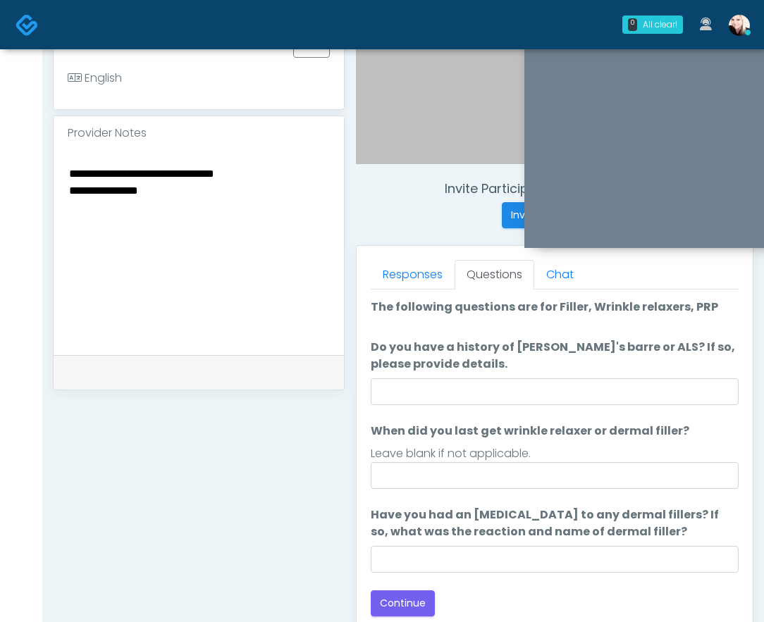
scroll to position [395, 0]
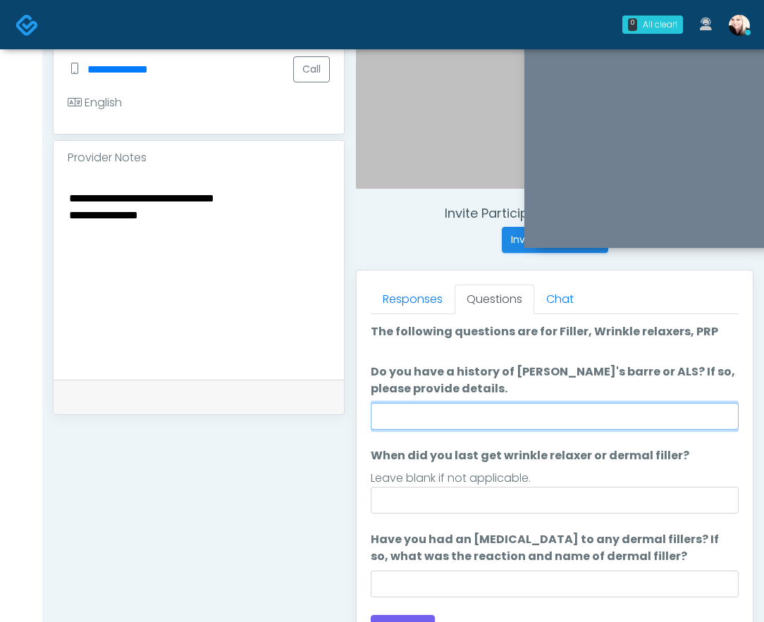
click at [420, 421] on input "Do you have a history of [PERSON_NAME]'s barre or ALS? If so, please provide de…" at bounding box center [555, 416] width 368 height 27
type input "****"
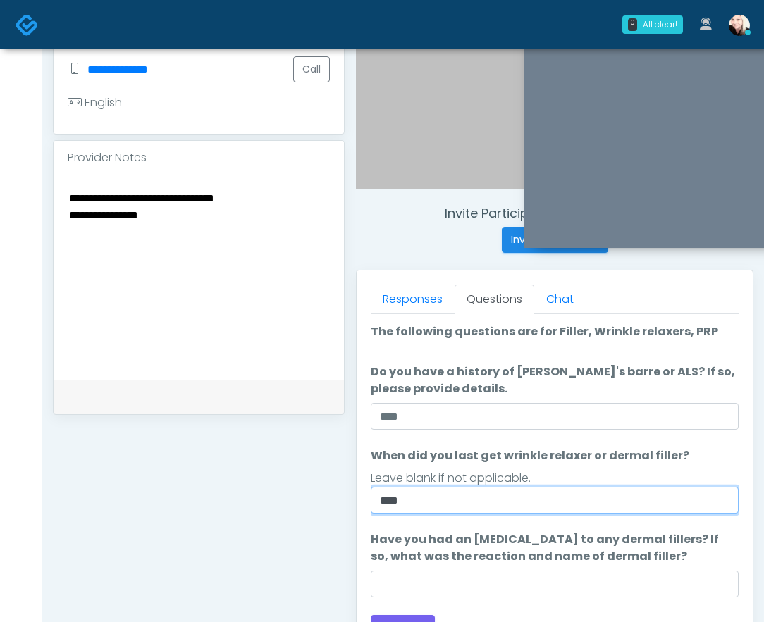
type input "****"
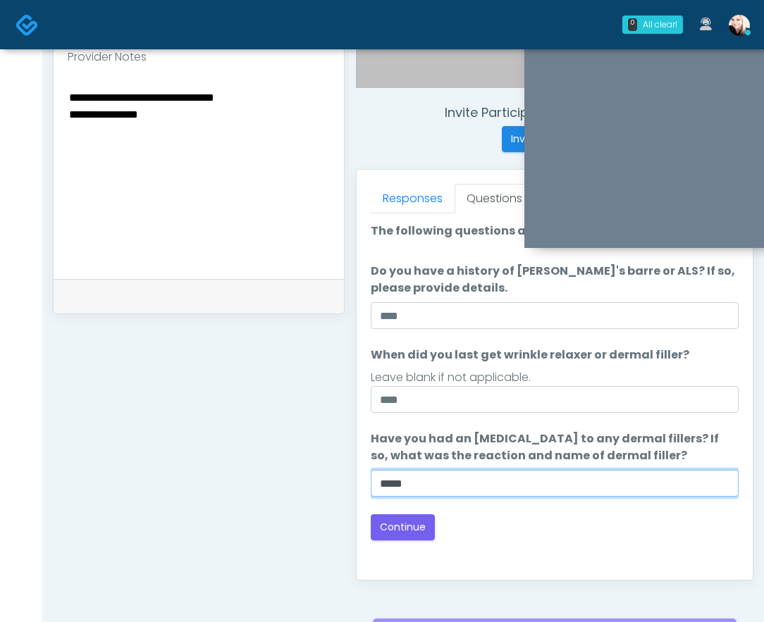
scroll to position [497, 0]
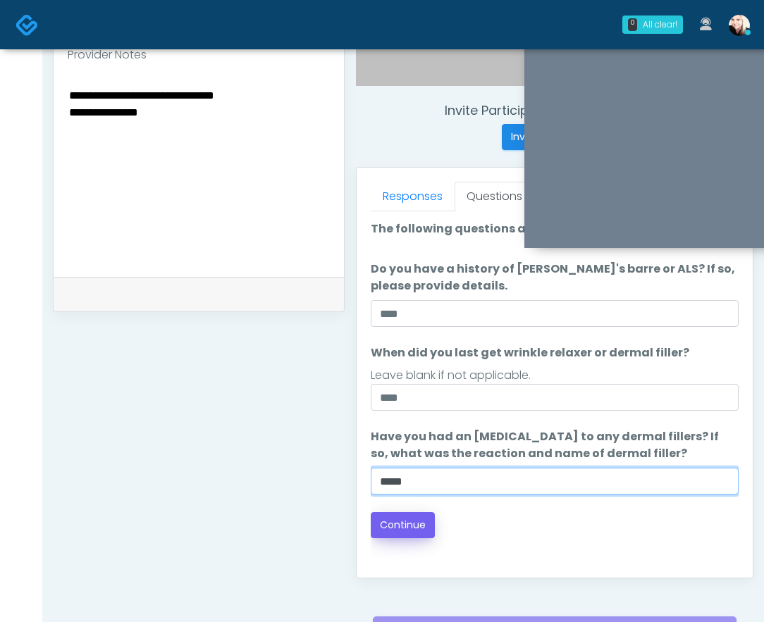
type input "****"
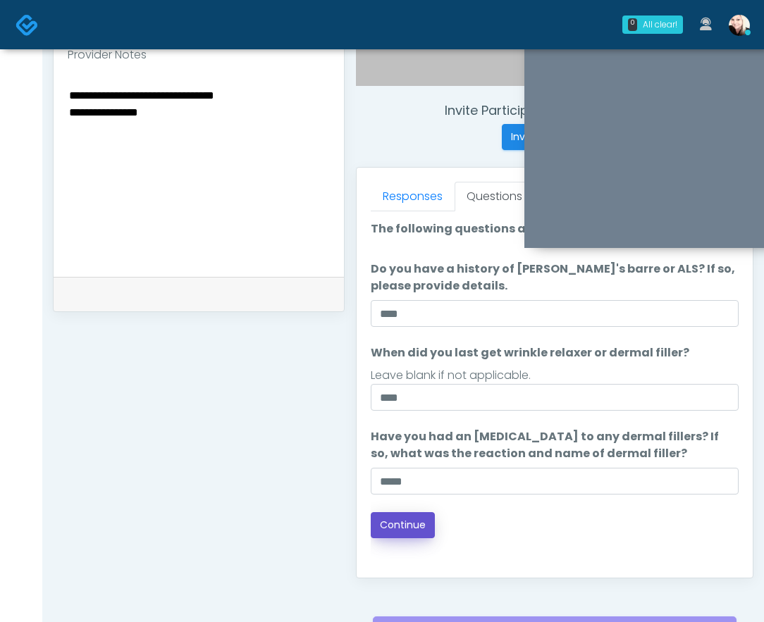
click at [396, 524] on button "Continue" at bounding box center [403, 525] width 64 height 26
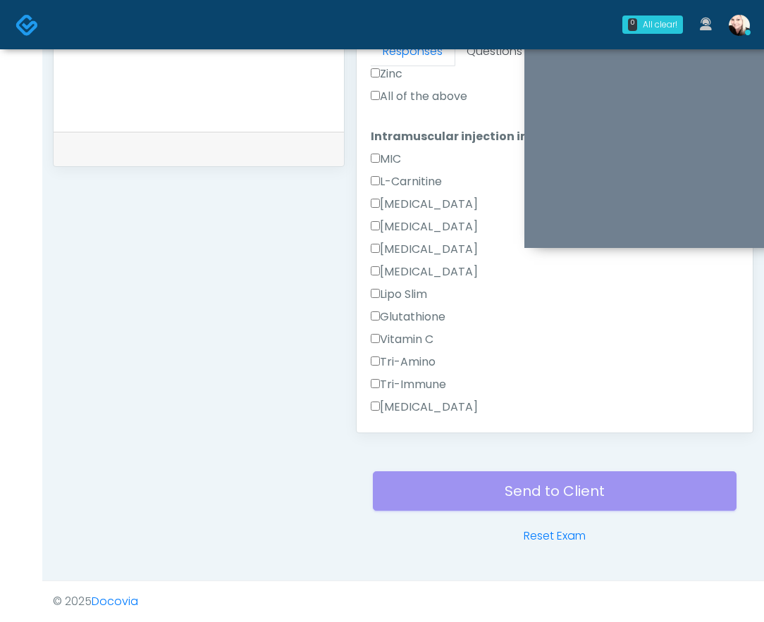
scroll to position [686, 0]
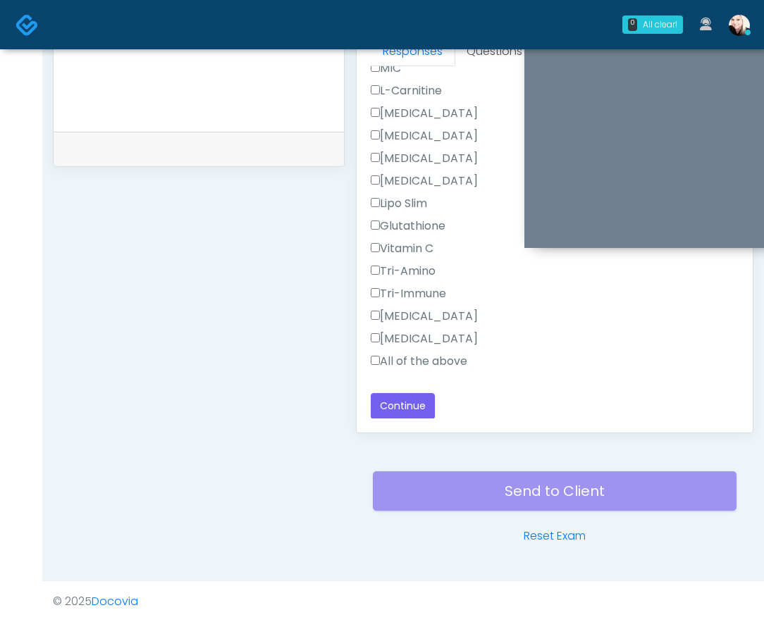
click at [378, 360] on label "All of the above" at bounding box center [419, 361] width 97 height 17
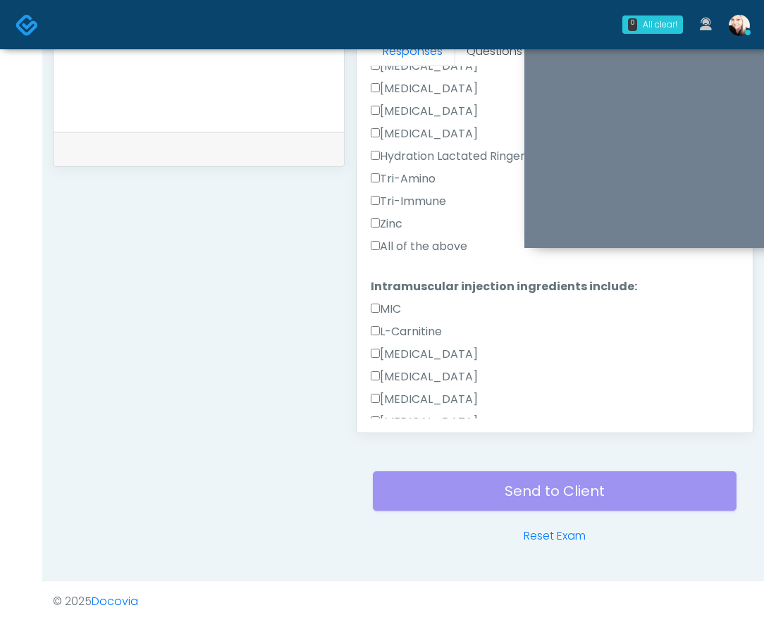
click at [379, 243] on label "All of the above" at bounding box center [419, 246] width 97 height 17
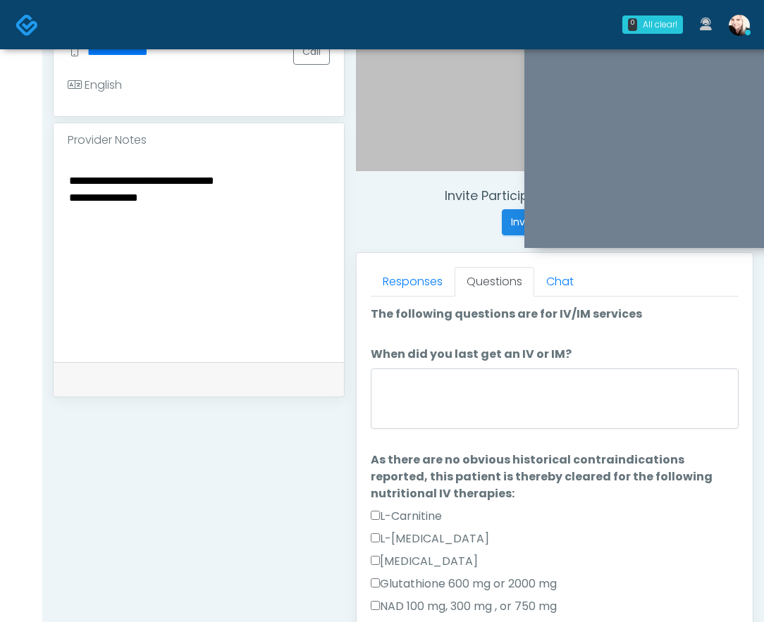
scroll to position [408, 0]
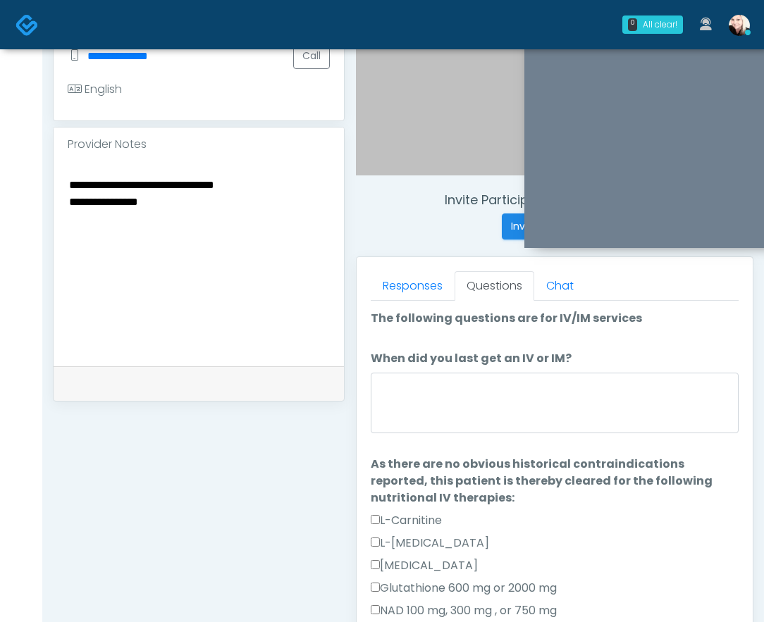
click at [137, 195] on textarea "**********" at bounding box center [199, 261] width 262 height 172
click at [543, 409] on textarea "When did you last get an IV or IM?" at bounding box center [555, 403] width 368 height 61
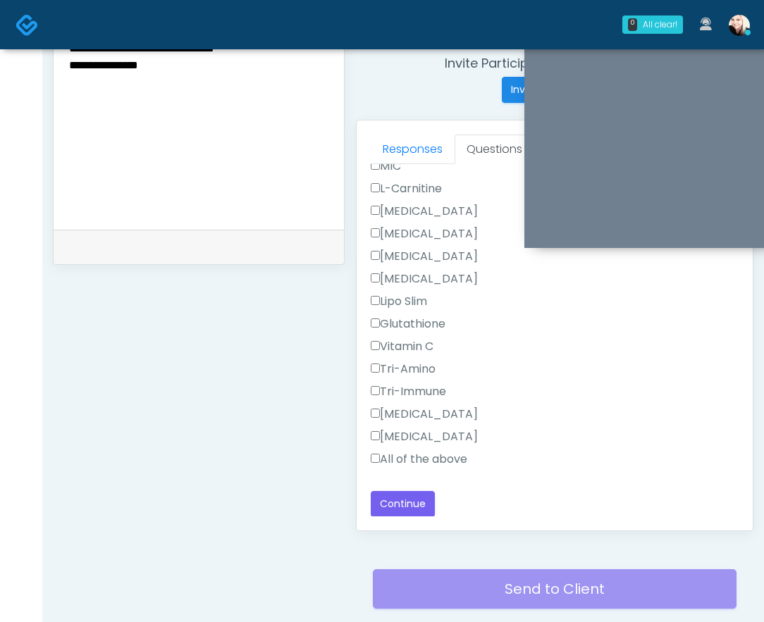
scroll to position [547, 0]
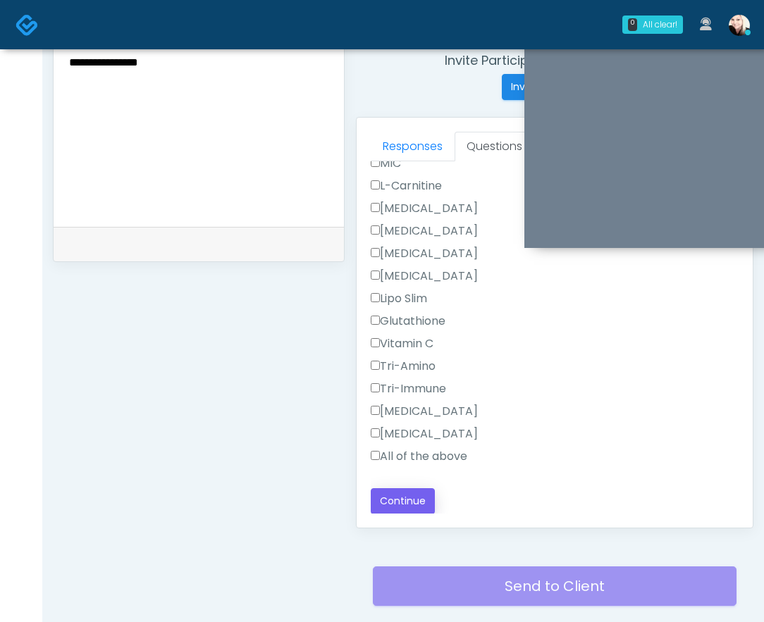
type textarea "**********"
click at [404, 503] on button "Continue" at bounding box center [403, 501] width 64 height 26
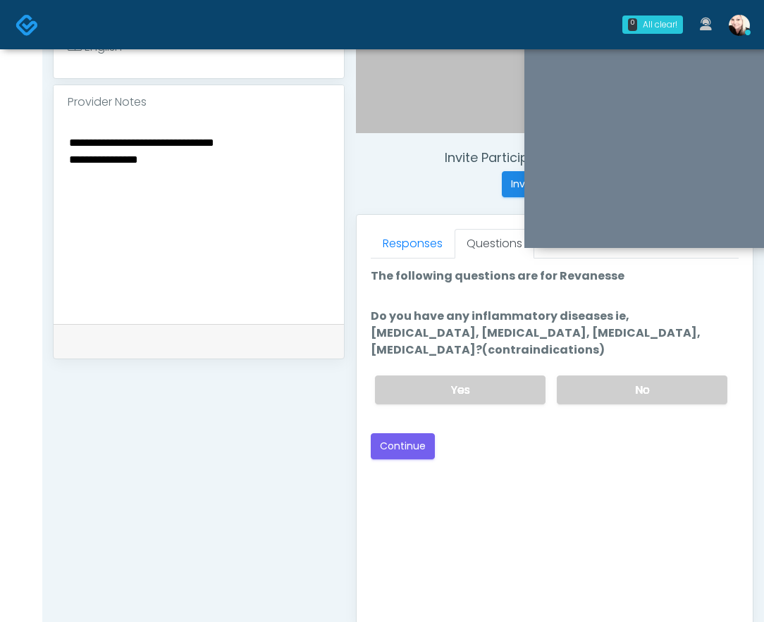
scroll to position [427, 0]
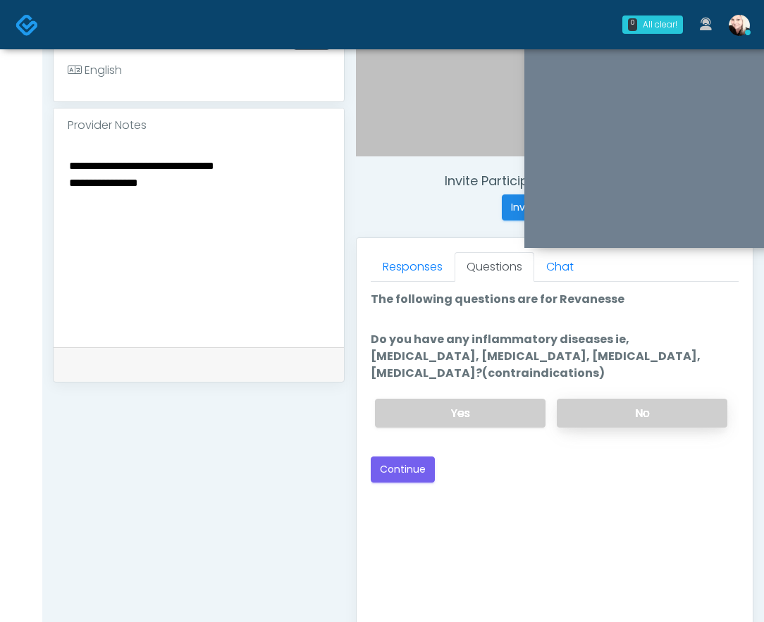
click at [605, 407] on label "No" at bounding box center [642, 413] width 171 height 29
click at [409, 476] on button "Continue" at bounding box center [403, 470] width 64 height 26
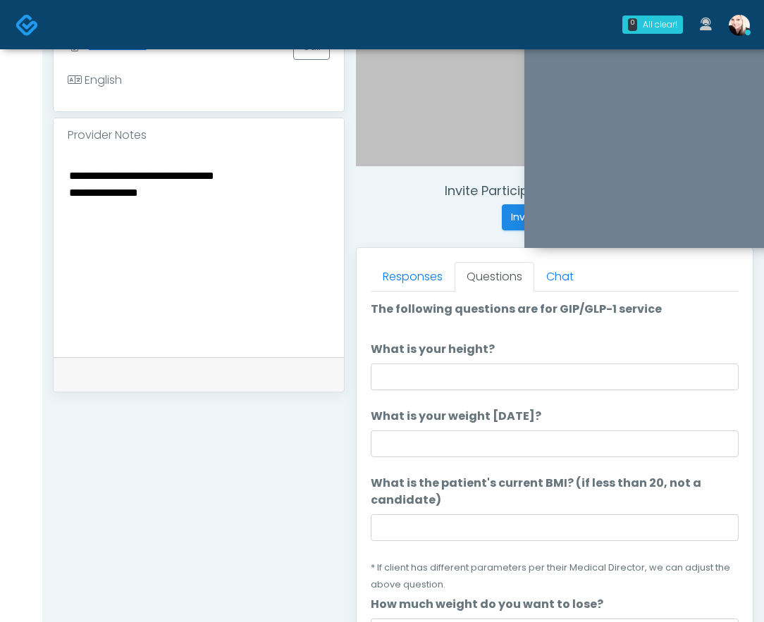
scroll to position [414, 0]
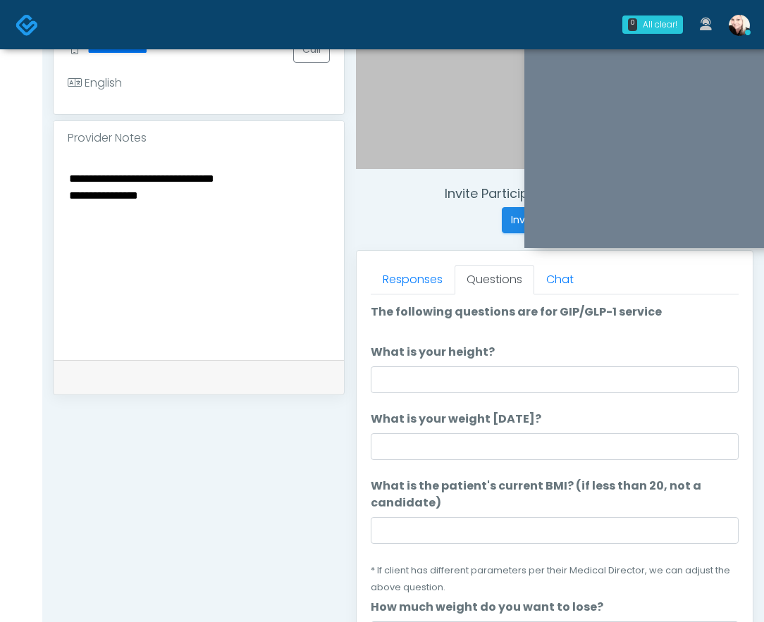
click at [393, 358] on label "What is your height?" at bounding box center [433, 352] width 124 height 17
click at [393, 366] on input "What is your height?" at bounding box center [555, 379] width 368 height 27
click at [392, 380] on input "What is your height?" at bounding box center [555, 379] width 368 height 27
type input "****"
type input "***"
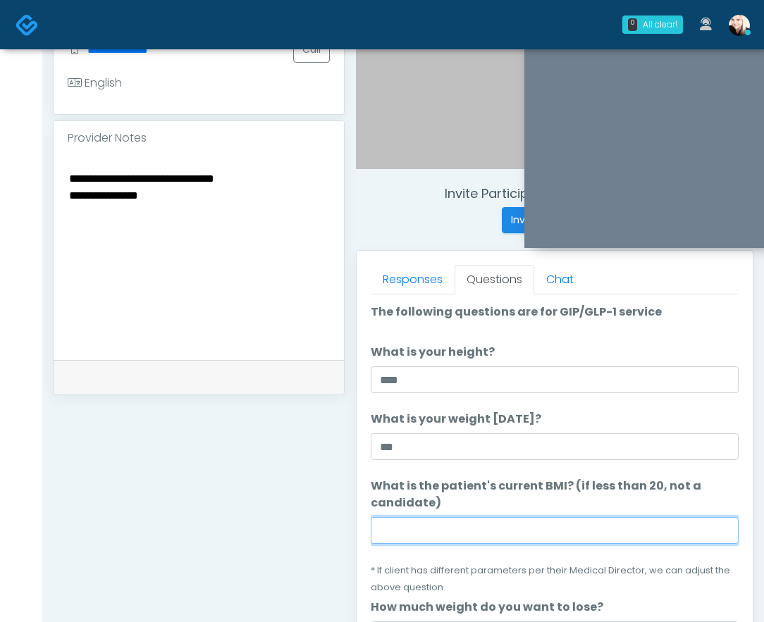
click at [403, 531] on input "What is the patient's current BMI? (if less than 20, not a candidate)" at bounding box center [555, 530] width 368 height 27
paste input "****"
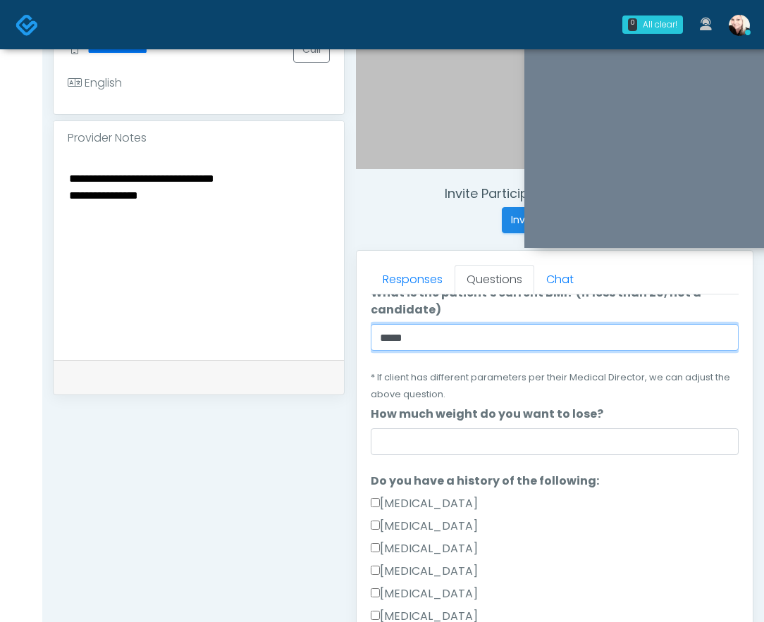
scroll to position [202, 0]
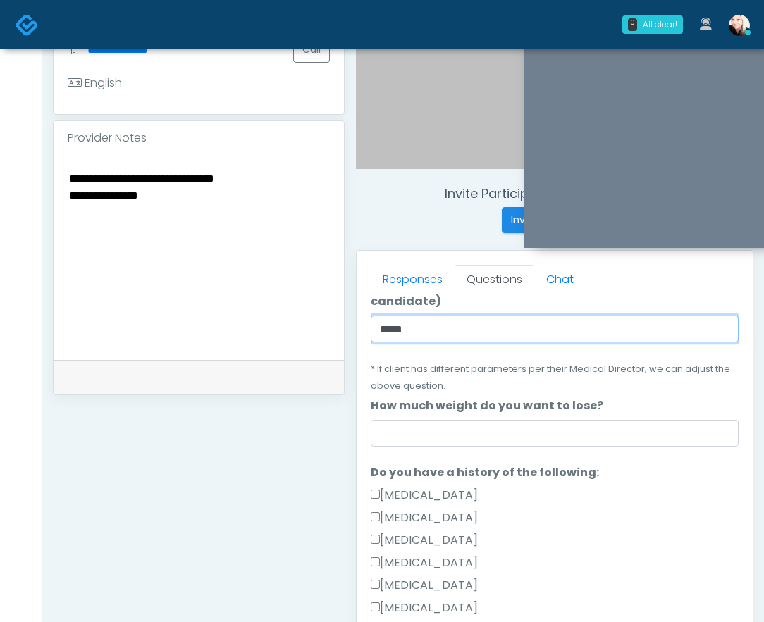
type input "****"
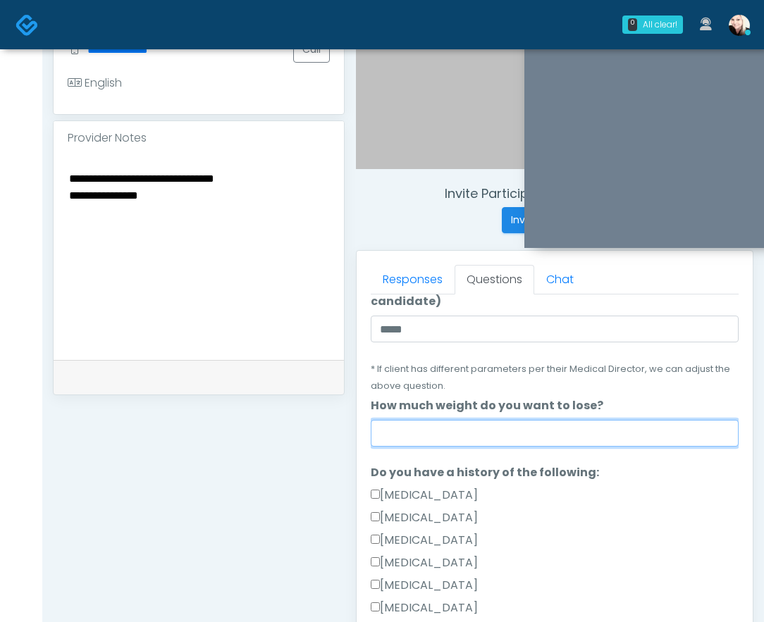
click at [399, 435] on input "How much weight do you want to lose?" at bounding box center [555, 433] width 368 height 27
type input "*"
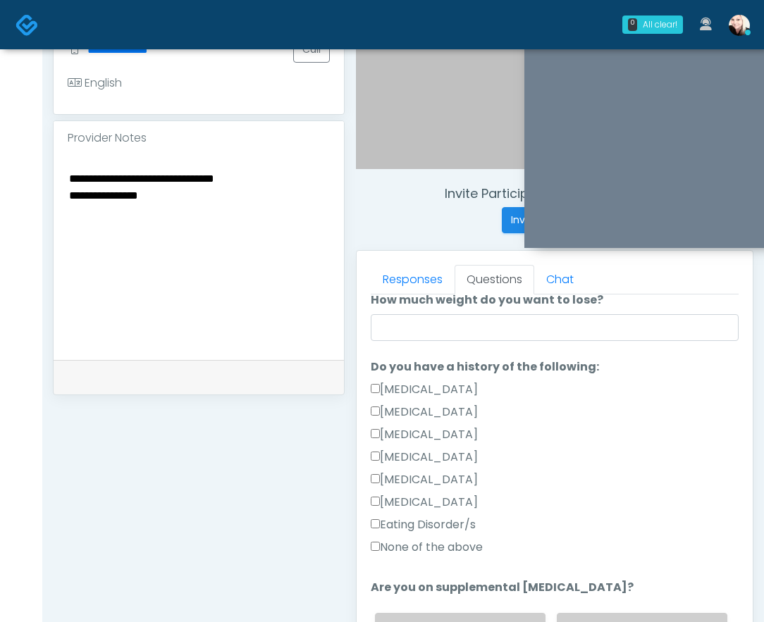
drag, startPoint x: 394, startPoint y: 549, endPoint x: 398, endPoint y: 348, distance: 200.8
click at [394, 549] on label "None of the above" at bounding box center [427, 547] width 112 height 17
click at [401, 327] on input "How much weight do you want to lose?" at bounding box center [555, 327] width 368 height 27
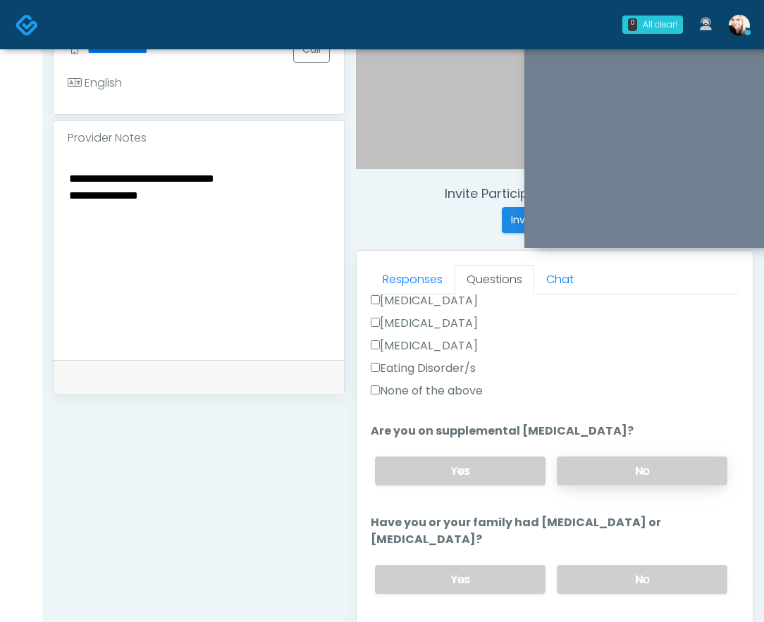
type input "*********"
click at [607, 466] on label "No" at bounding box center [642, 471] width 171 height 29
click at [602, 569] on label "No" at bounding box center [642, 579] width 171 height 29
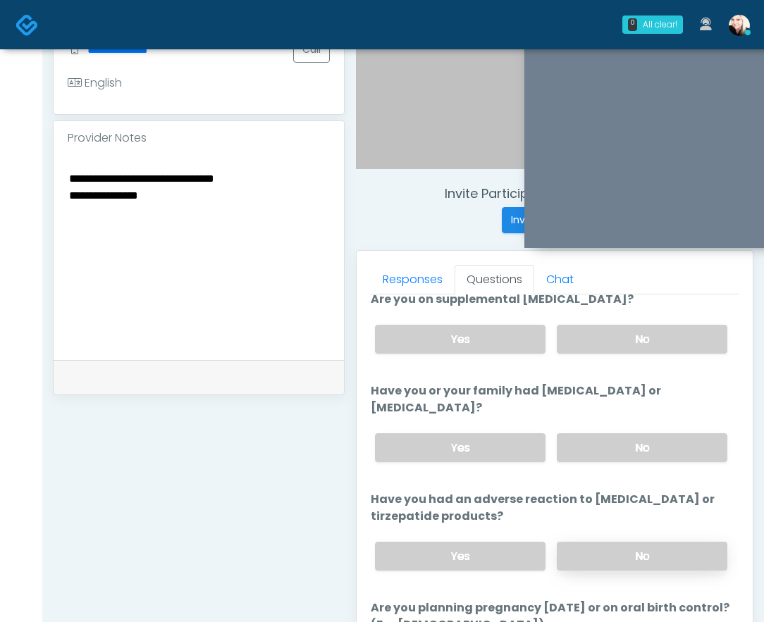
click at [604, 549] on label "No" at bounding box center [642, 556] width 171 height 29
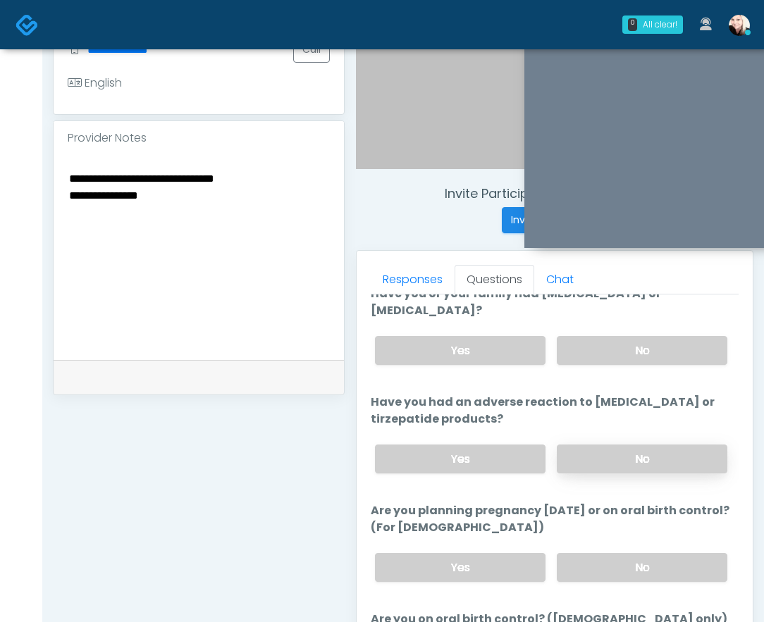
scroll to position [707, 0]
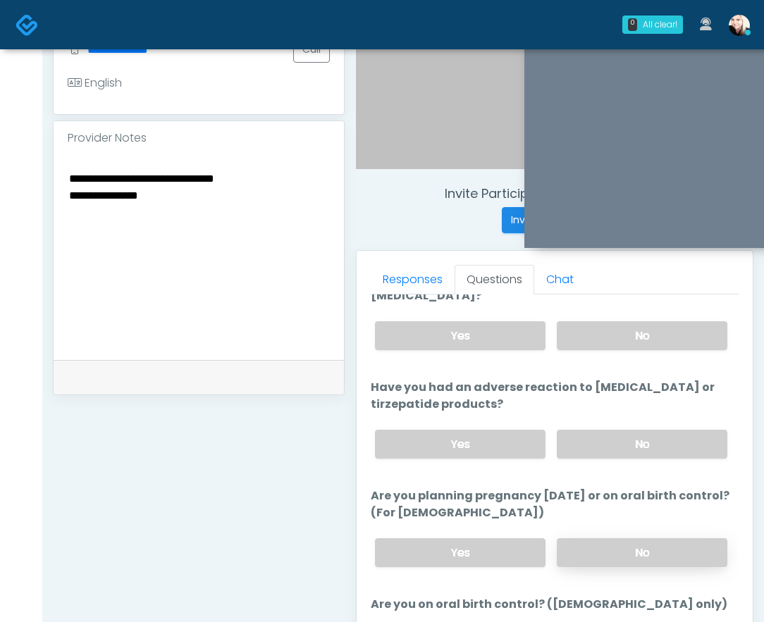
click at [605, 556] on label "No" at bounding box center [642, 552] width 171 height 29
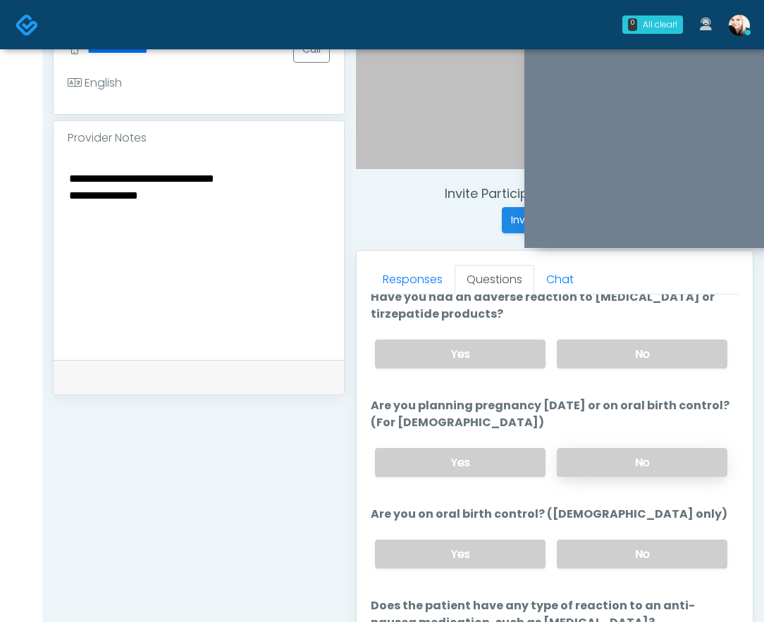
scroll to position [798, 0]
click at [609, 569] on div "Yes No" at bounding box center [551, 553] width 375 height 51
click at [607, 549] on label "No" at bounding box center [642, 553] width 171 height 29
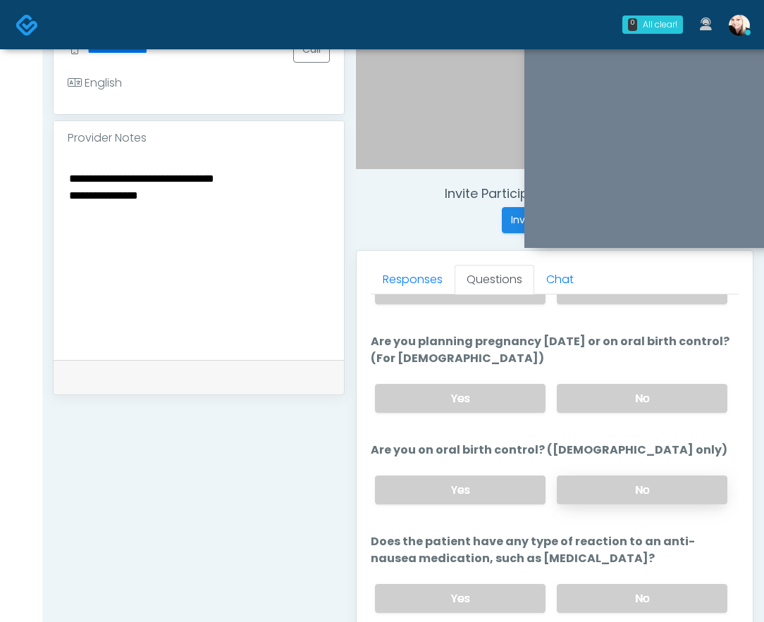
scroll to position [879, 0]
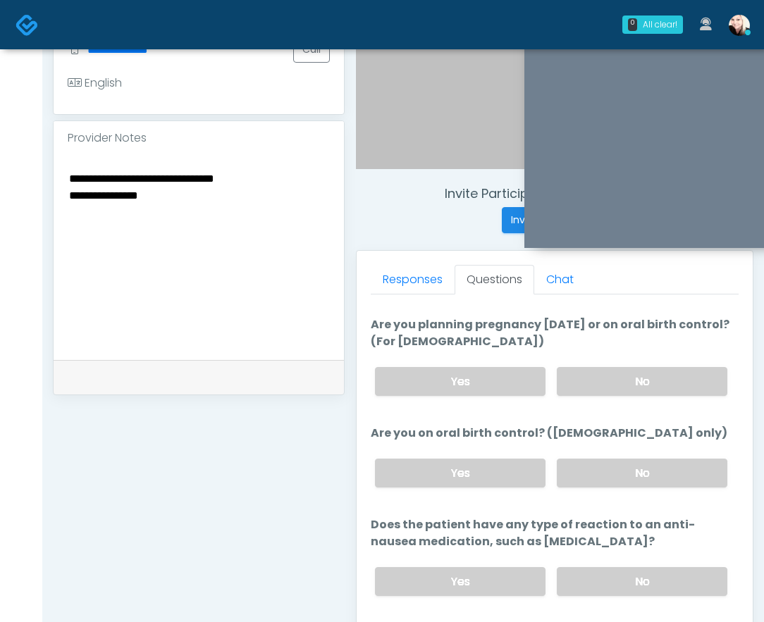
click at [601, 592] on div "Yes No" at bounding box center [551, 581] width 375 height 51
click at [595, 585] on label "No" at bounding box center [642, 581] width 171 height 29
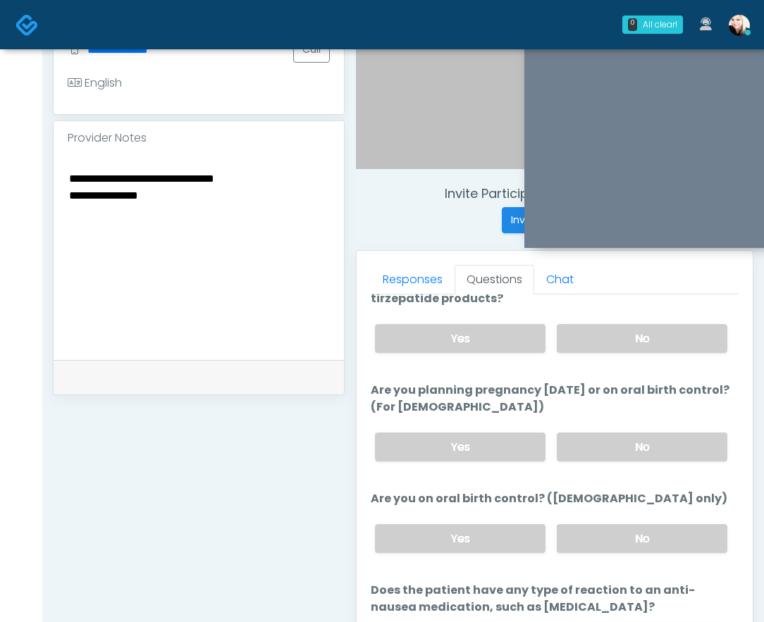
scroll to position [721, 0]
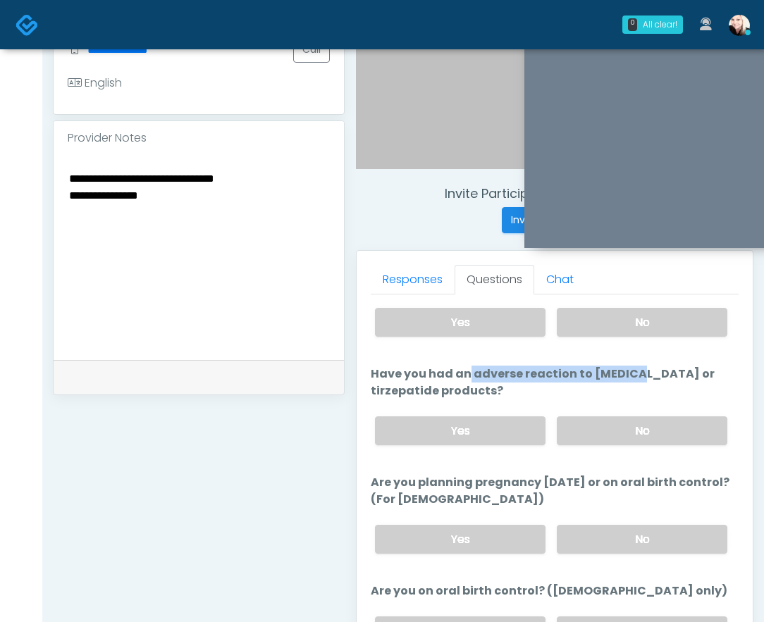
drag, startPoint x: 373, startPoint y: 373, endPoint x: 548, endPoint y: 377, distance: 174.8
click at [548, 377] on label "Have you had an adverse reaction to semaglutide or tirzepatide products?" at bounding box center [555, 383] width 368 height 34
click at [541, 388] on label "Have you had an adverse reaction to semaglutide or tirzepatide products?" at bounding box center [555, 383] width 368 height 34
drag, startPoint x: 506, startPoint y: 392, endPoint x: 374, endPoint y: 383, distance: 132.1
click at [374, 383] on label "Have you had an adverse reaction to semaglutide or tirzepatide products?" at bounding box center [555, 383] width 368 height 34
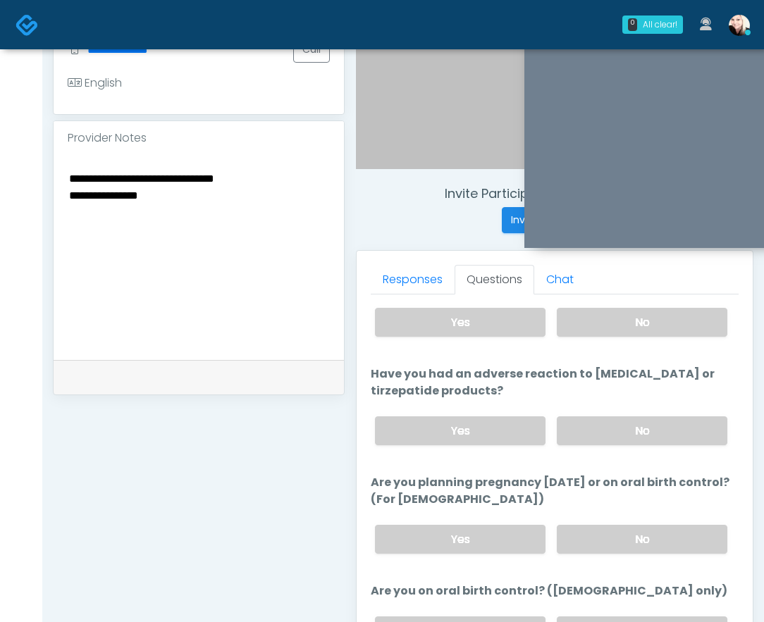
click at [497, 383] on label "Have you had an adverse reaction to semaglutide or tirzepatide products?" at bounding box center [555, 383] width 368 height 34
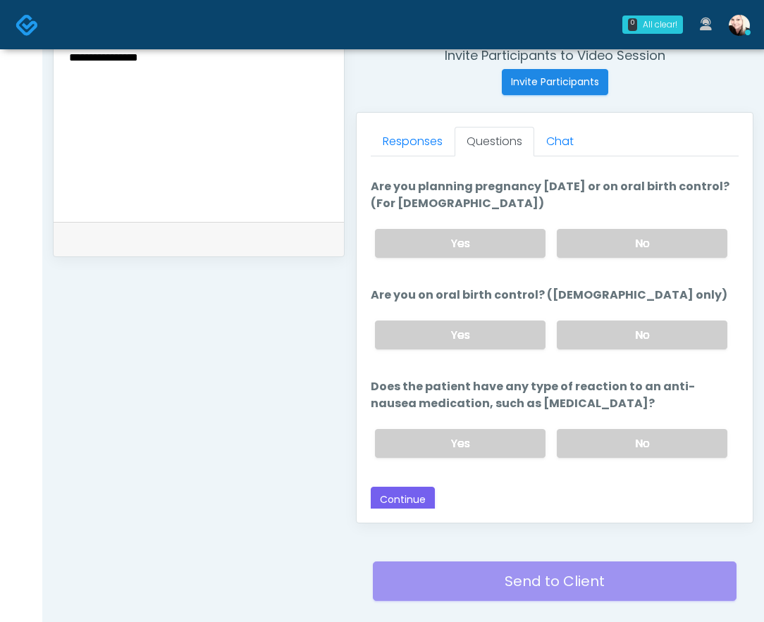
scroll to position [643, 0]
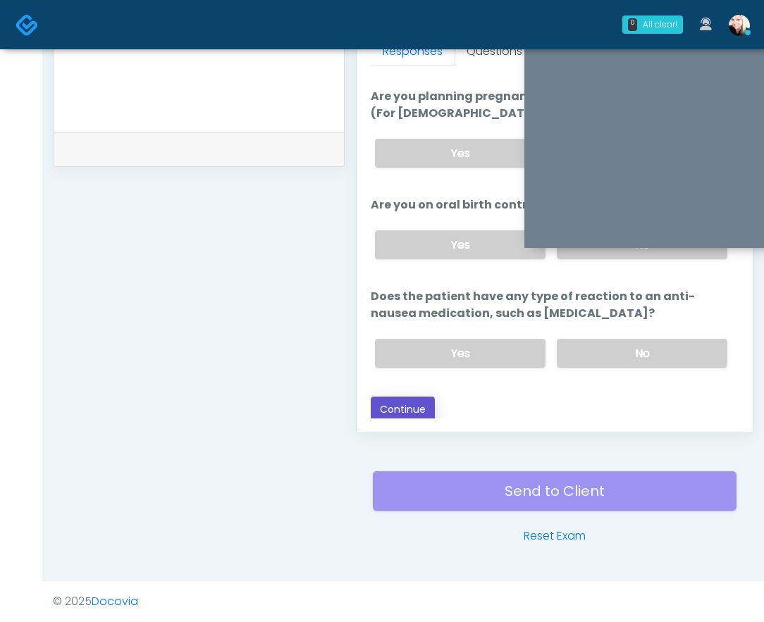
click at [399, 404] on button "Continue" at bounding box center [403, 410] width 64 height 26
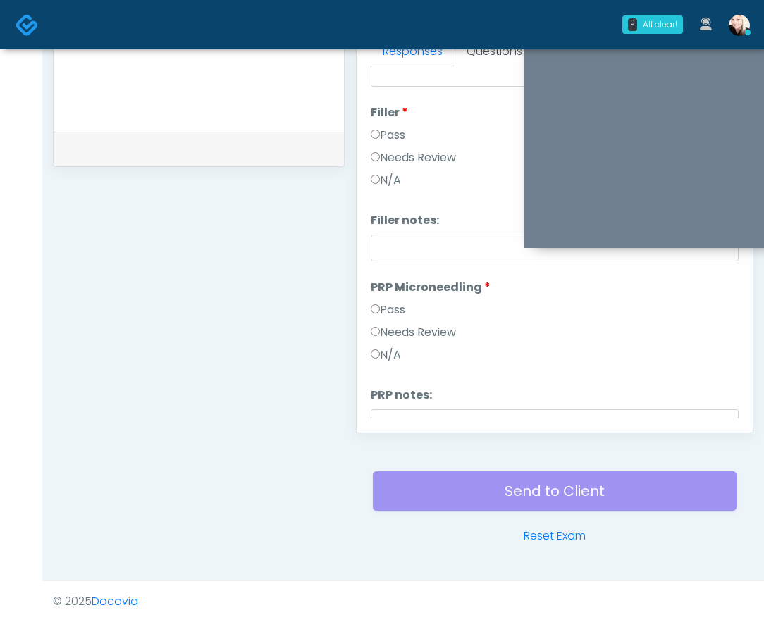
scroll to position [0, 0]
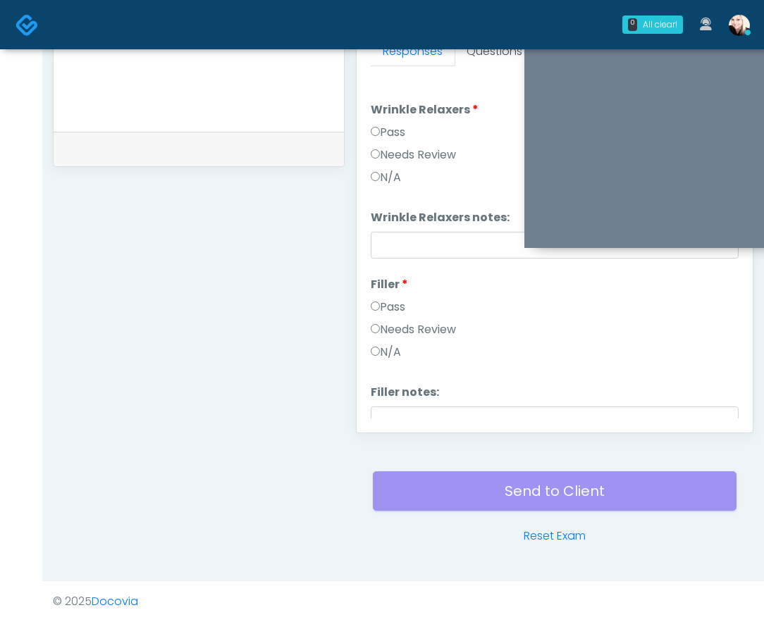
click at [377, 314] on label "Pass" at bounding box center [388, 307] width 35 height 17
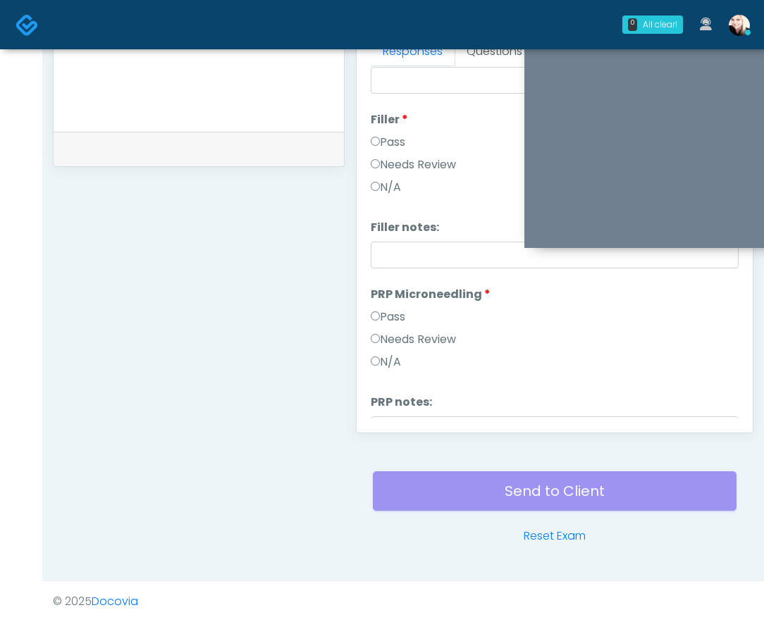
scroll to position [173, 0]
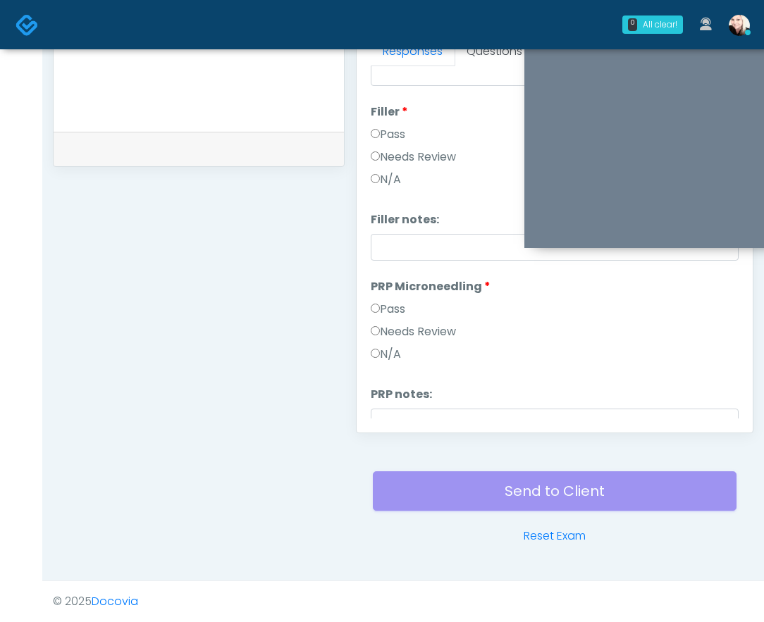
click at [379, 300] on li "PRP Microneedling PRP Microneedling Pass Needs Review N/A" at bounding box center [555, 323] width 368 height 90
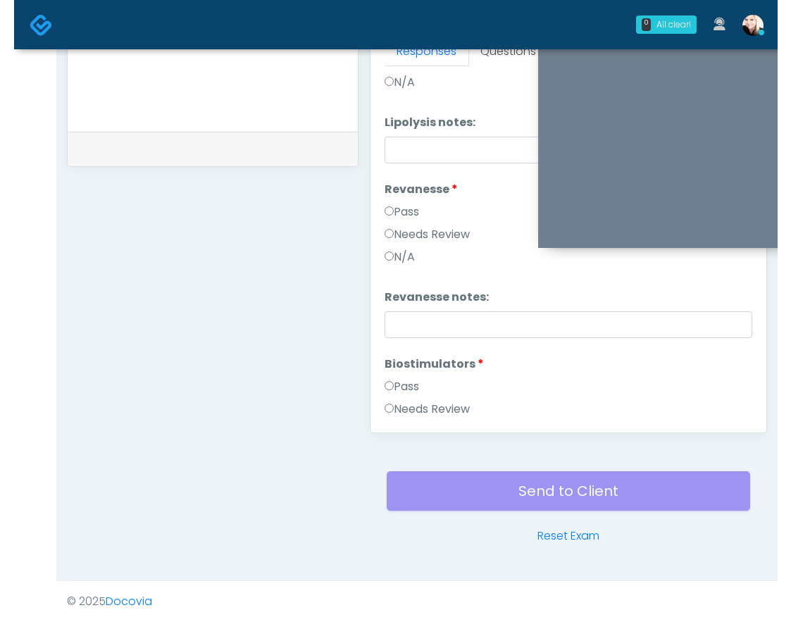
scroll to position [799, 0]
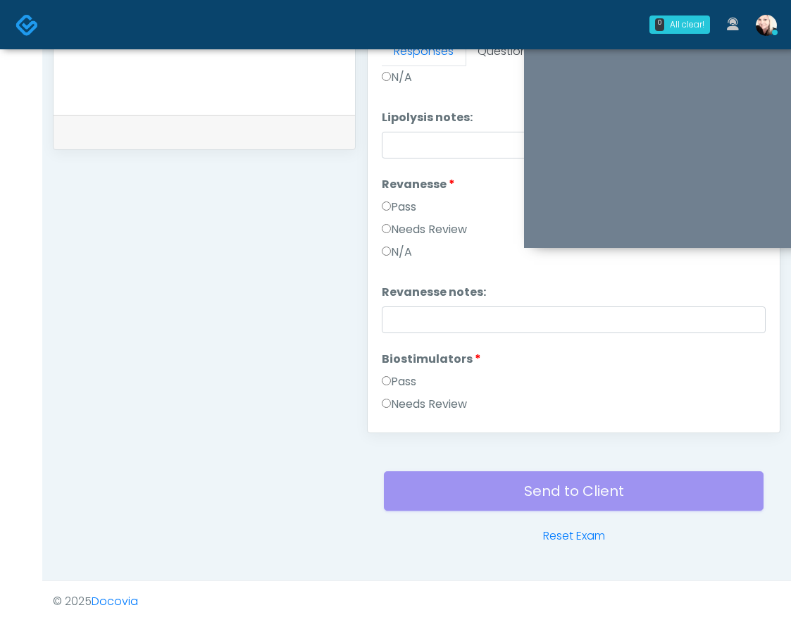
click at [392, 385] on label "Pass" at bounding box center [399, 381] width 35 height 17
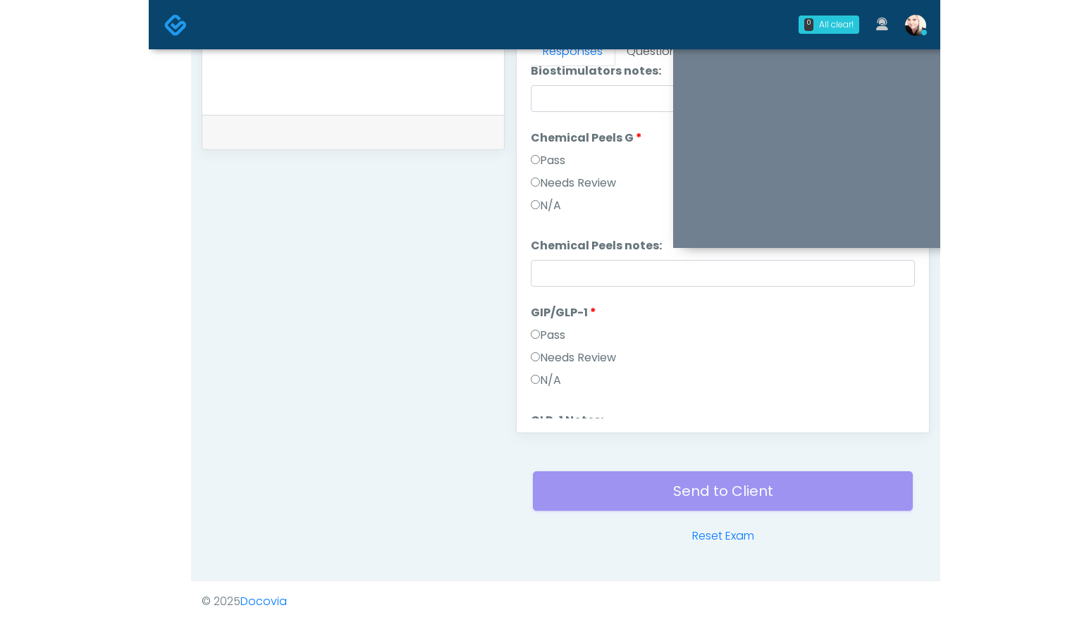
scroll to position [1282, 0]
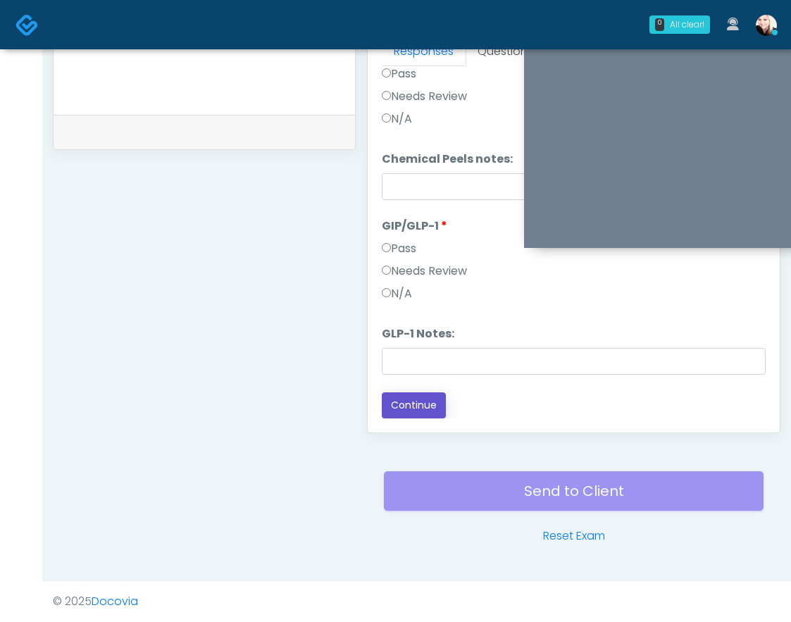
click at [401, 410] on button "Continue" at bounding box center [414, 405] width 64 height 26
click at [407, 407] on button "Continue" at bounding box center [414, 405] width 64 height 26
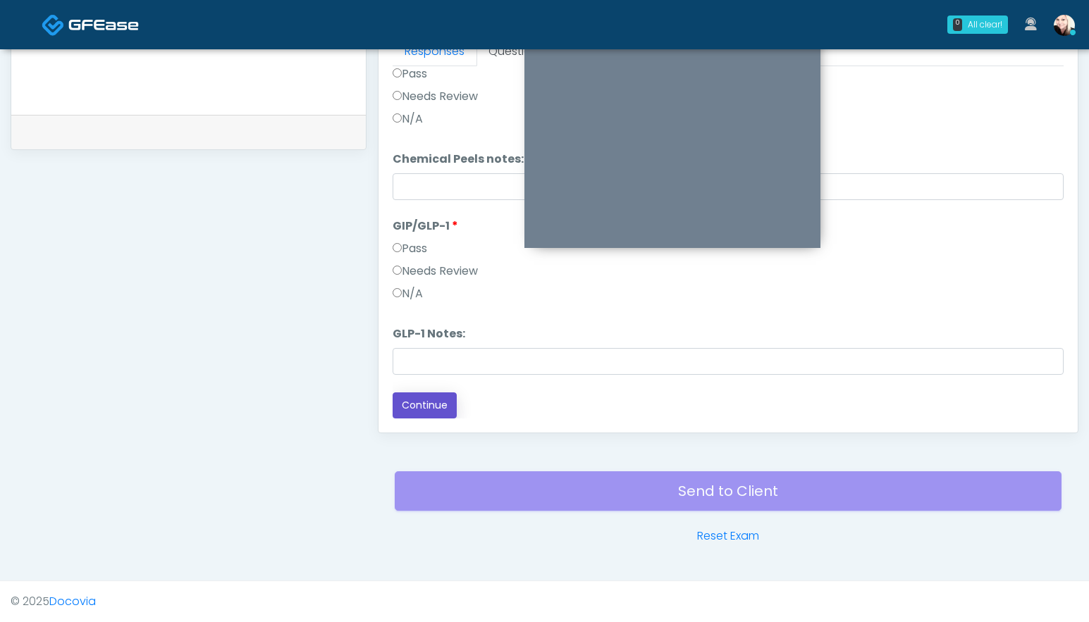
click at [430, 411] on button "Continue" at bounding box center [424, 405] width 64 height 26
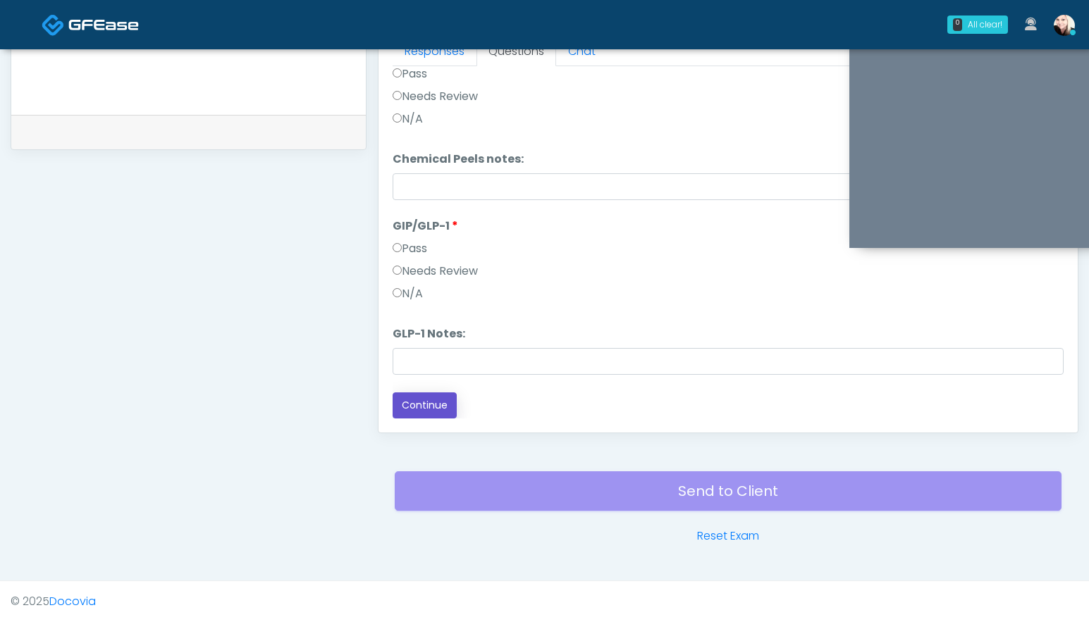
click at [425, 401] on button "Continue" at bounding box center [424, 405] width 64 height 26
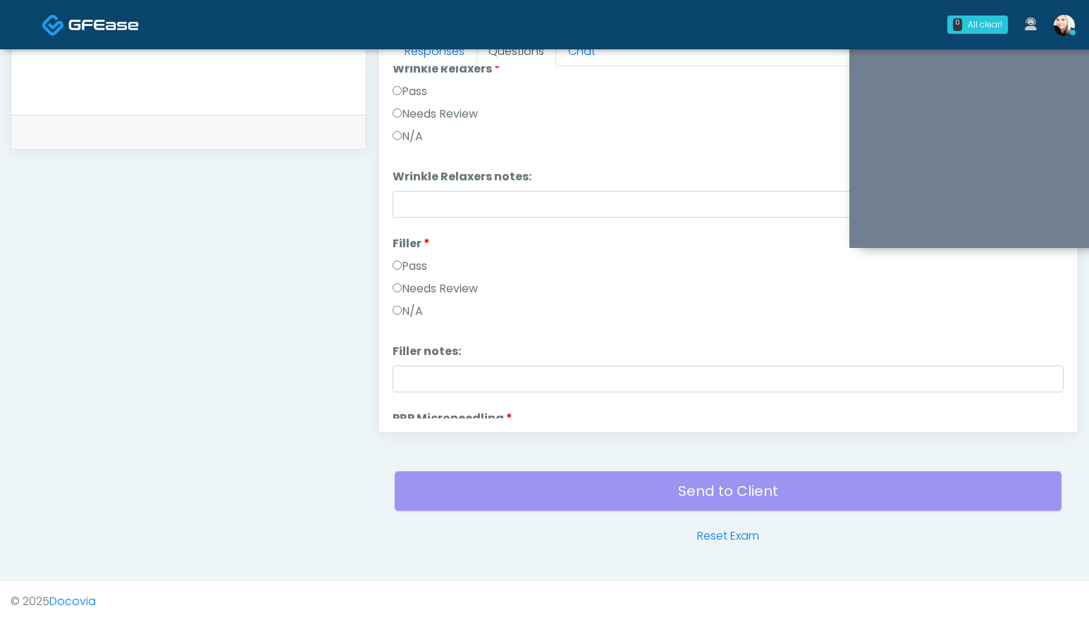
scroll to position [0, 0]
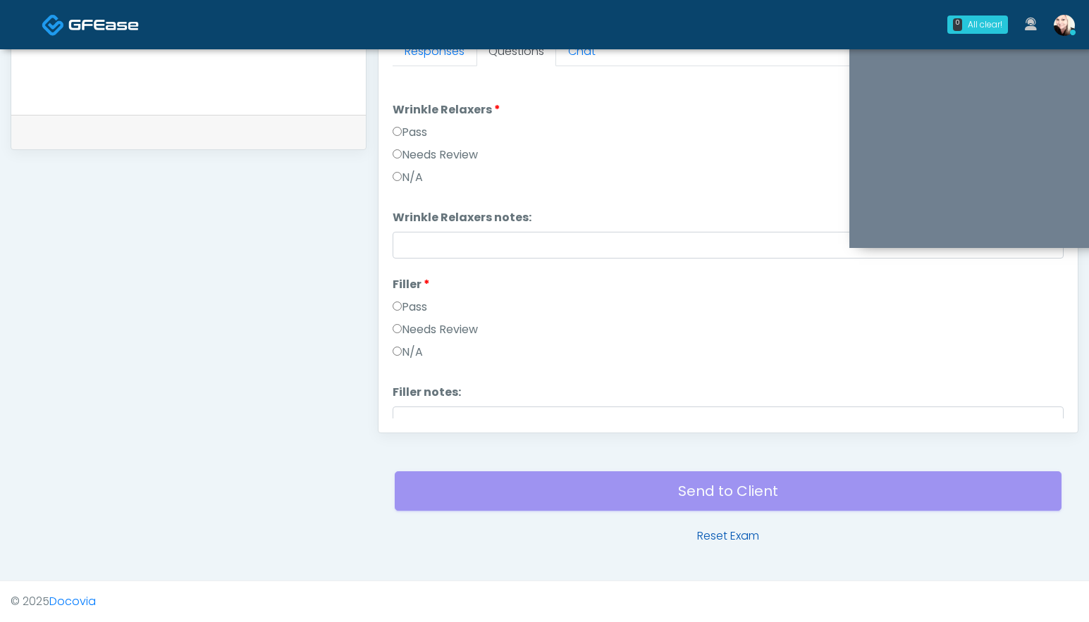
click at [725, 538] on link "Reset Exam" at bounding box center [728, 536] width 62 height 17
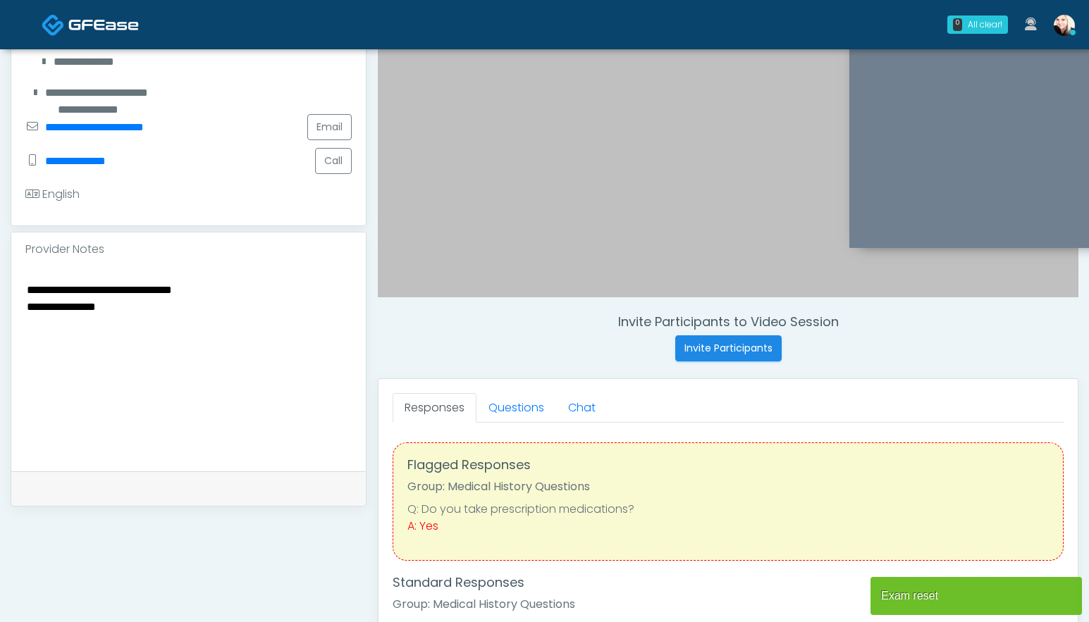
scroll to position [283, 0]
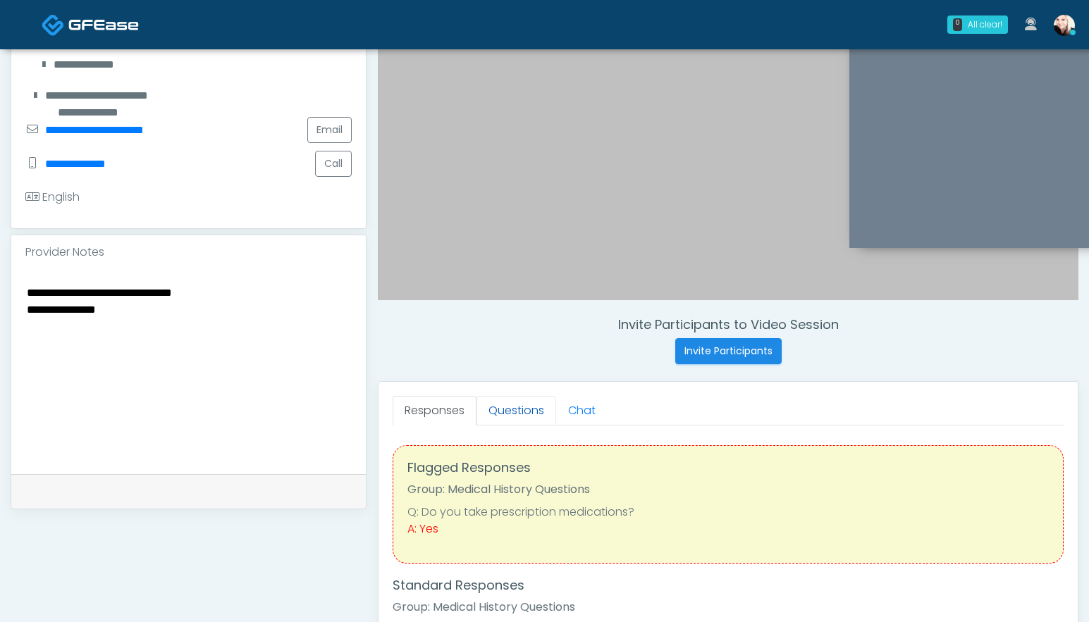
click at [507, 410] on link "Questions" at bounding box center [516, 411] width 80 height 30
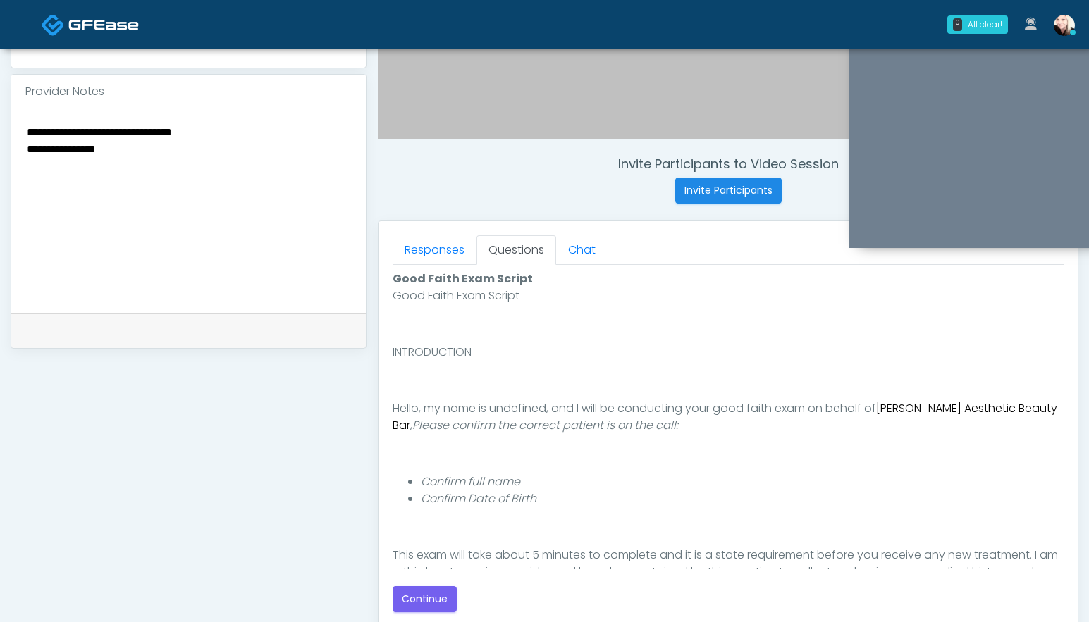
scroll to position [643, 0]
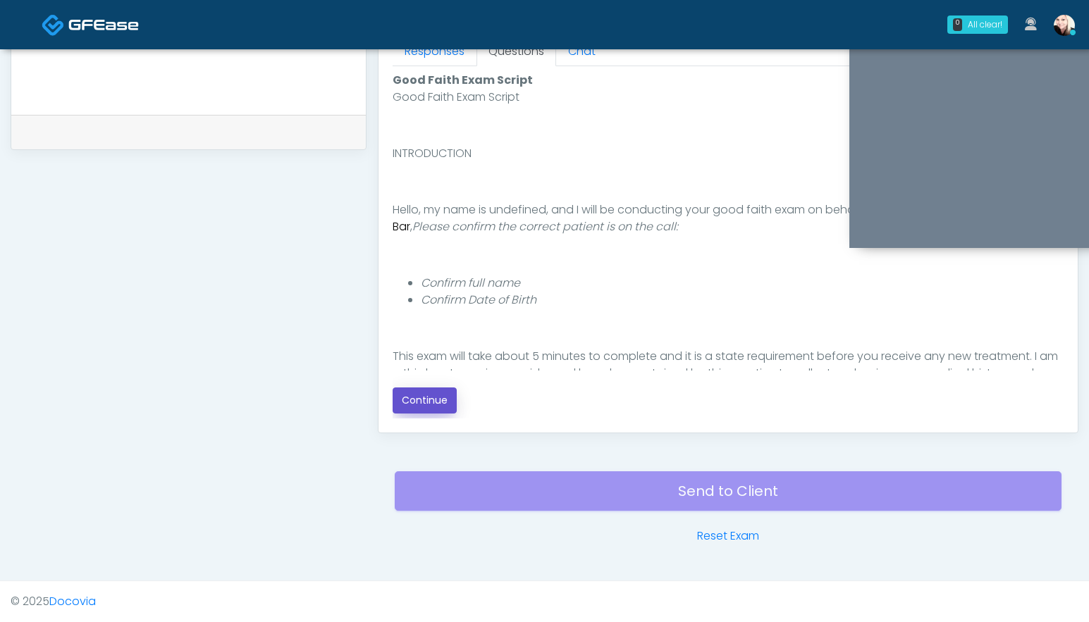
click at [444, 398] on button "Continue" at bounding box center [424, 401] width 64 height 26
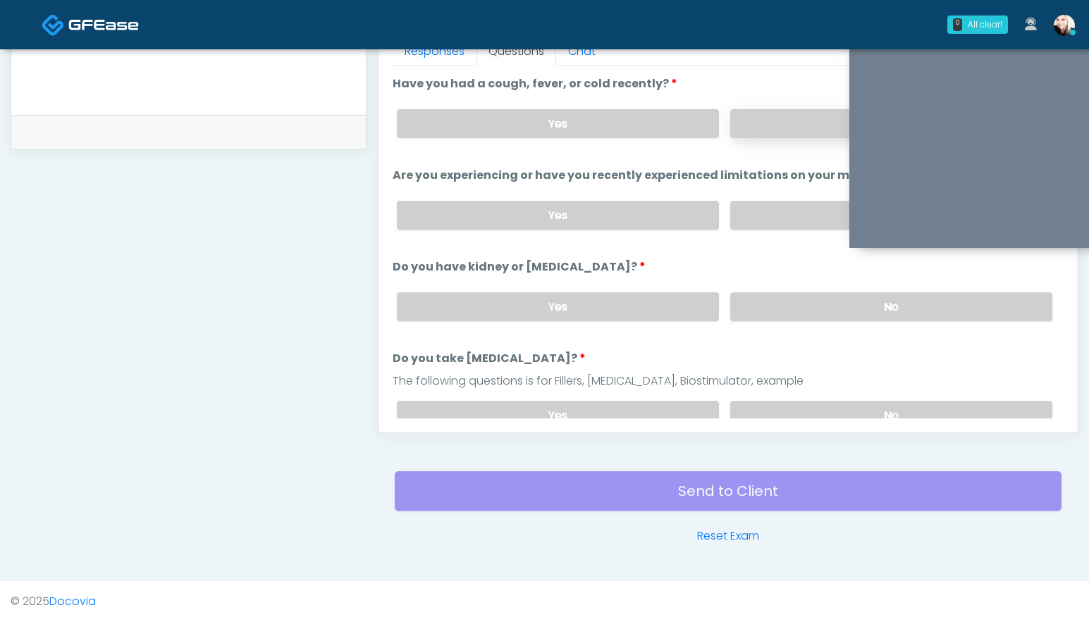
click at [747, 136] on label "No" at bounding box center [891, 123] width 322 height 29
click at [745, 202] on label "No" at bounding box center [891, 215] width 322 height 29
click at [760, 294] on label "No" at bounding box center [891, 306] width 322 height 29
click at [760, 407] on label "No" at bounding box center [891, 415] width 322 height 29
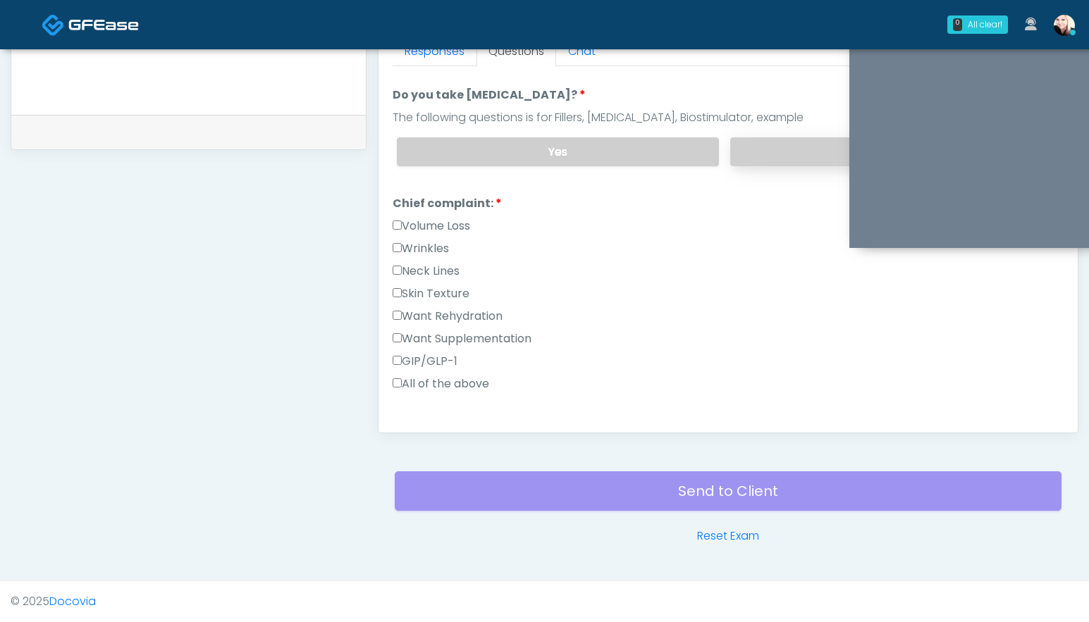
scroll to position [274, 0]
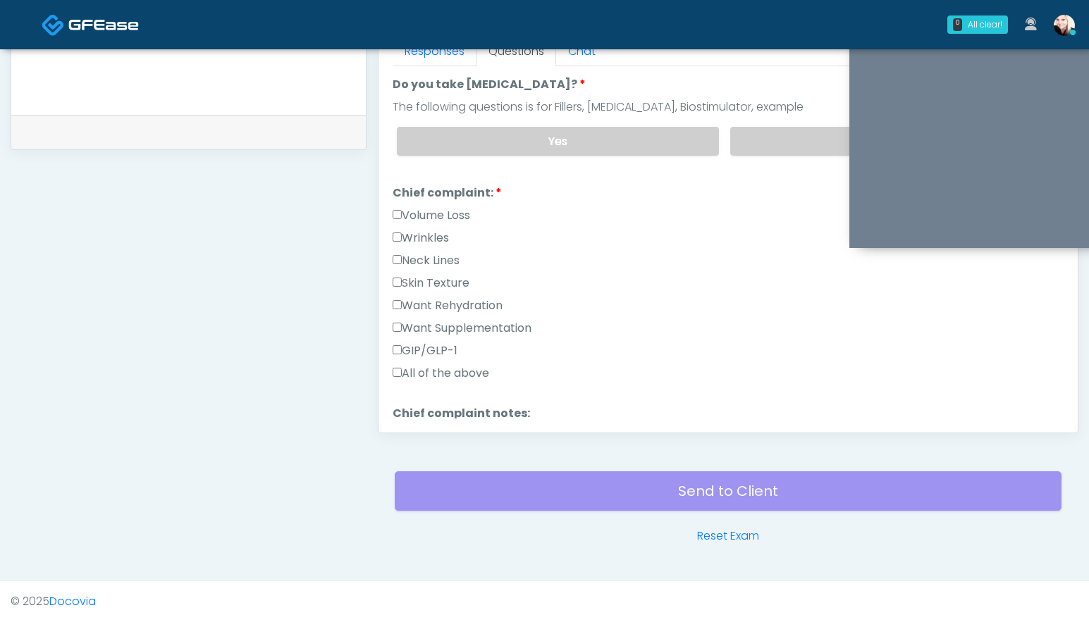
click at [419, 373] on label "All of the above" at bounding box center [440, 373] width 97 height 17
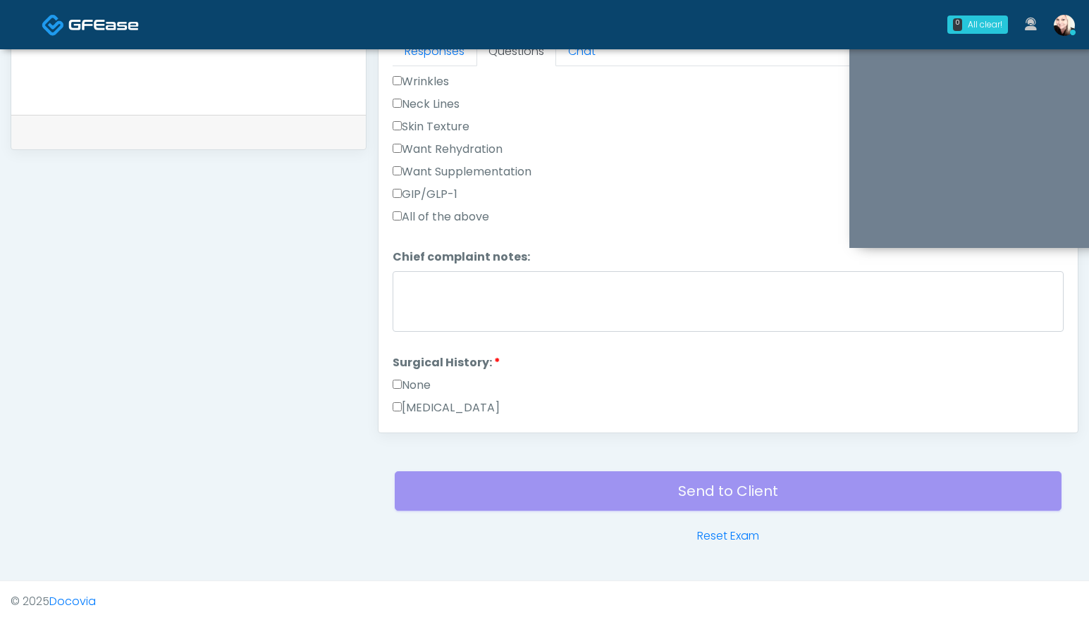
scroll to position [466, 0]
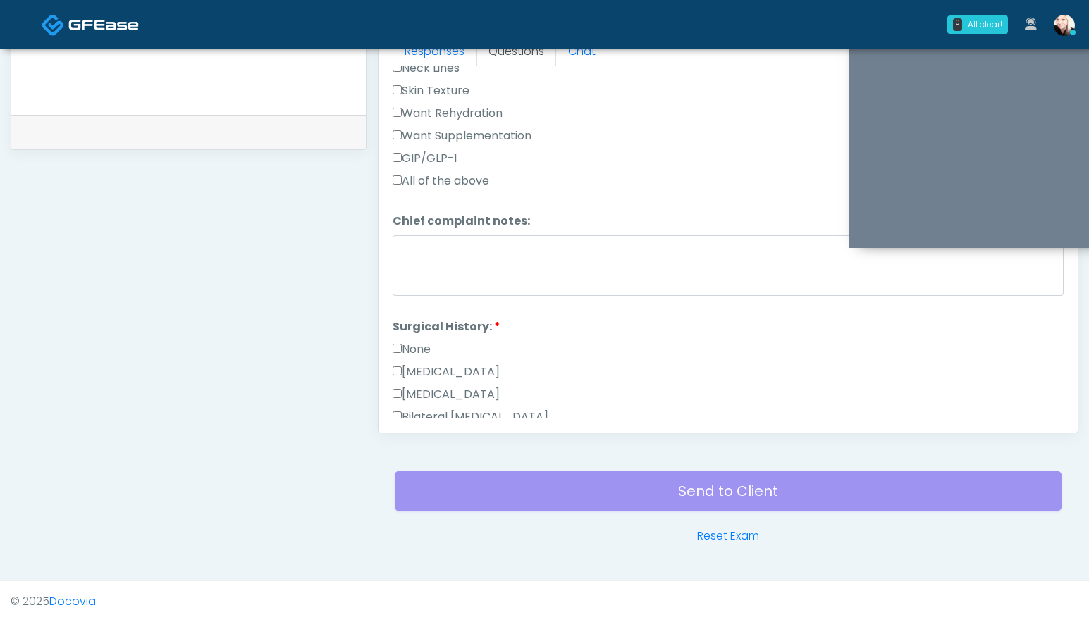
click at [392, 185] on label "All of the above" at bounding box center [440, 181] width 97 height 17
click at [399, 160] on label "GIP/GLP-1" at bounding box center [424, 158] width 65 height 17
click at [411, 344] on label "None" at bounding box center [411, 349] width 38 height 17
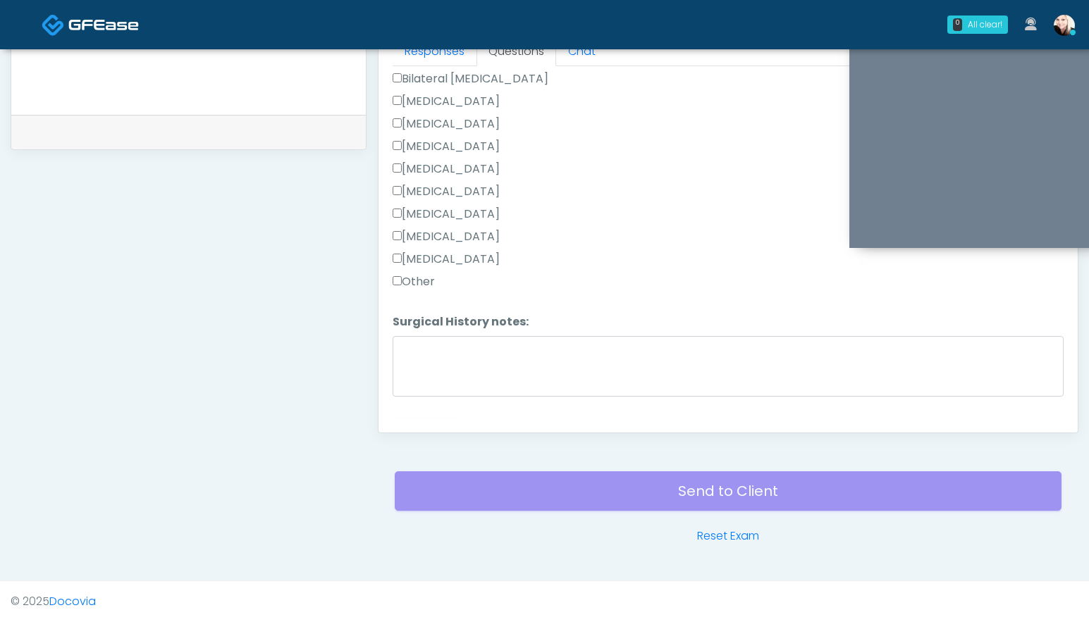
scroll to position [828, 0]
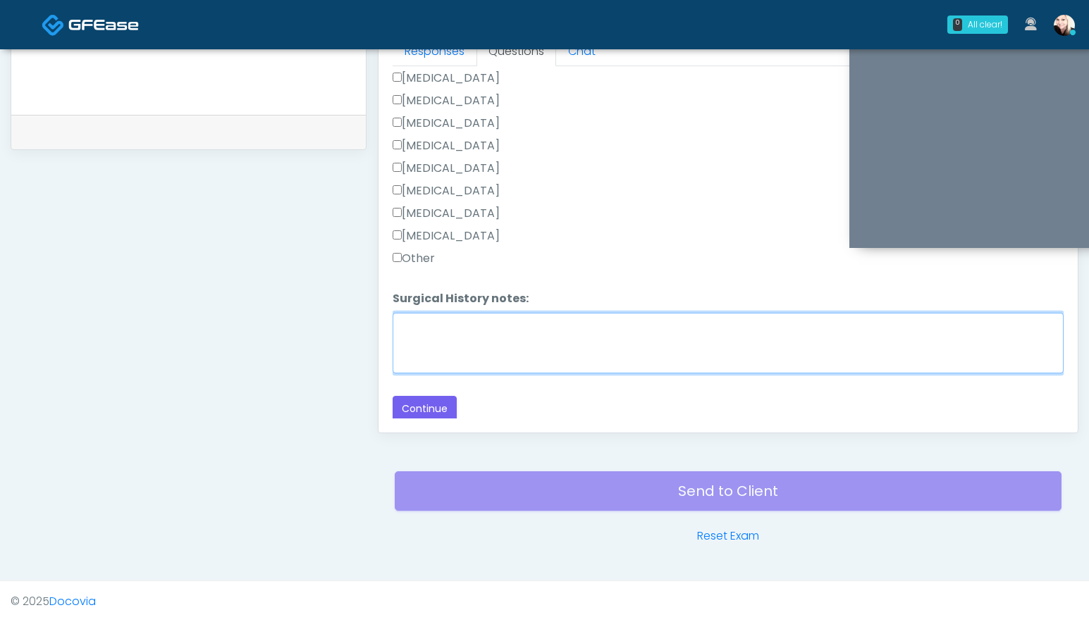
click at [427, 326] on textarea "Surgical History notes:" at bounding box center [727, 343] width 671 height 61
type textarea "**********"
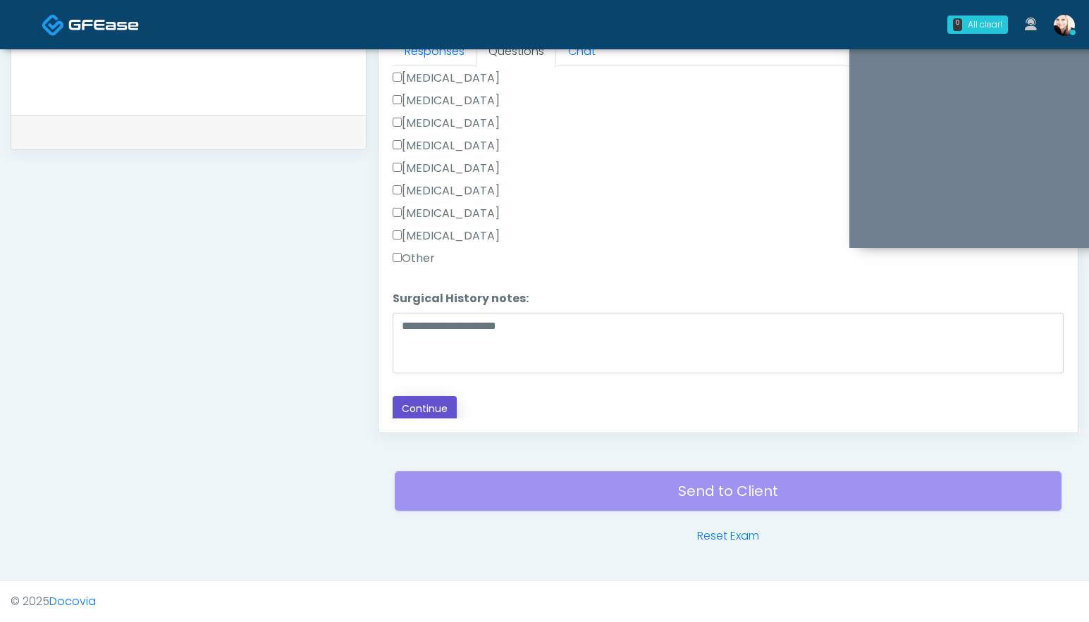
click at [435, 407] on button "Continue" at bounding box center [424, 409] width 64 height 26
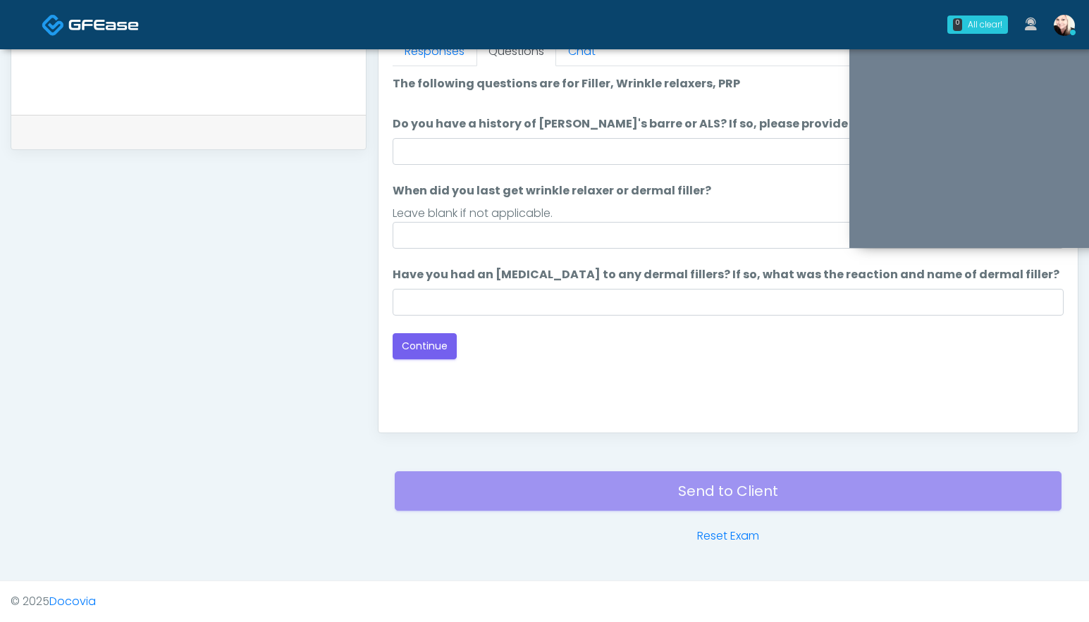
drag, startPoint x: 570, startPoint y: 165, endPoint x: 570, endPoint y: 152, distance: 12.7
click at [570, 159] on ol "The following questions are for Filler, Wrinkle relaxers, PRP The following que…" at bounding box center [727, 195] width 671 height 240
click at [570, 147] on input "Do you have a history of Guillain's barre or ALS? If so, please provide details." at bounding box center [727, 151] width 671 height 27
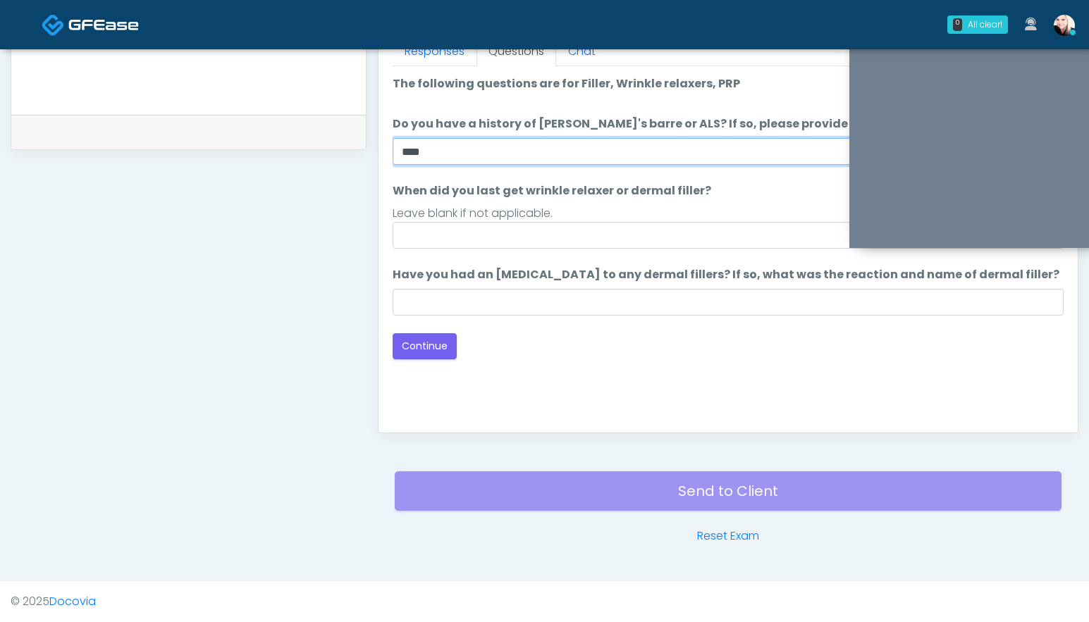
type input "****"
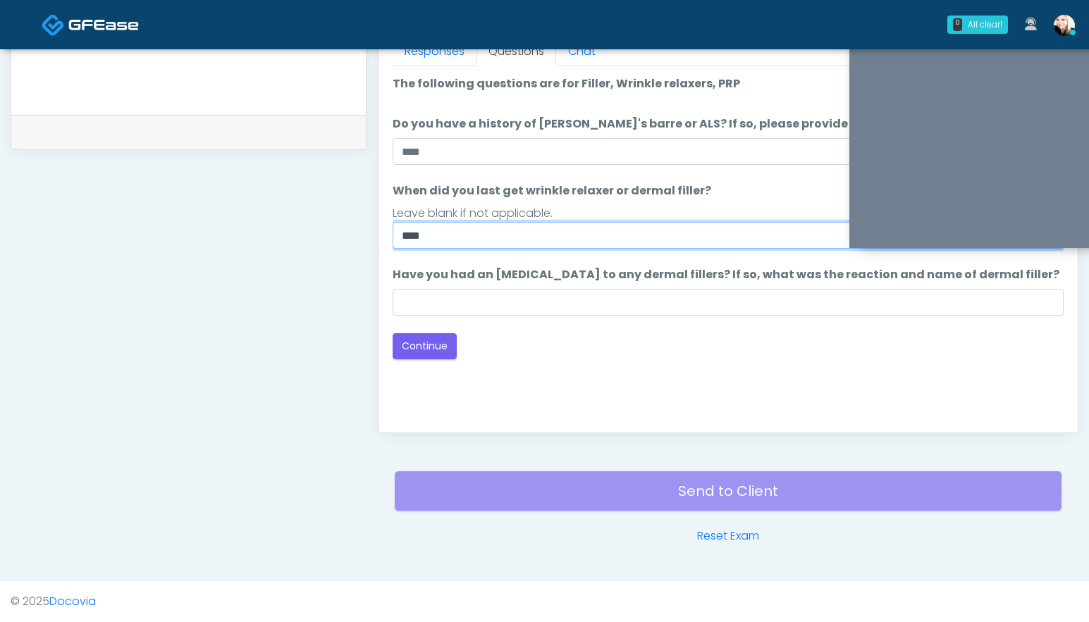
type input "****"
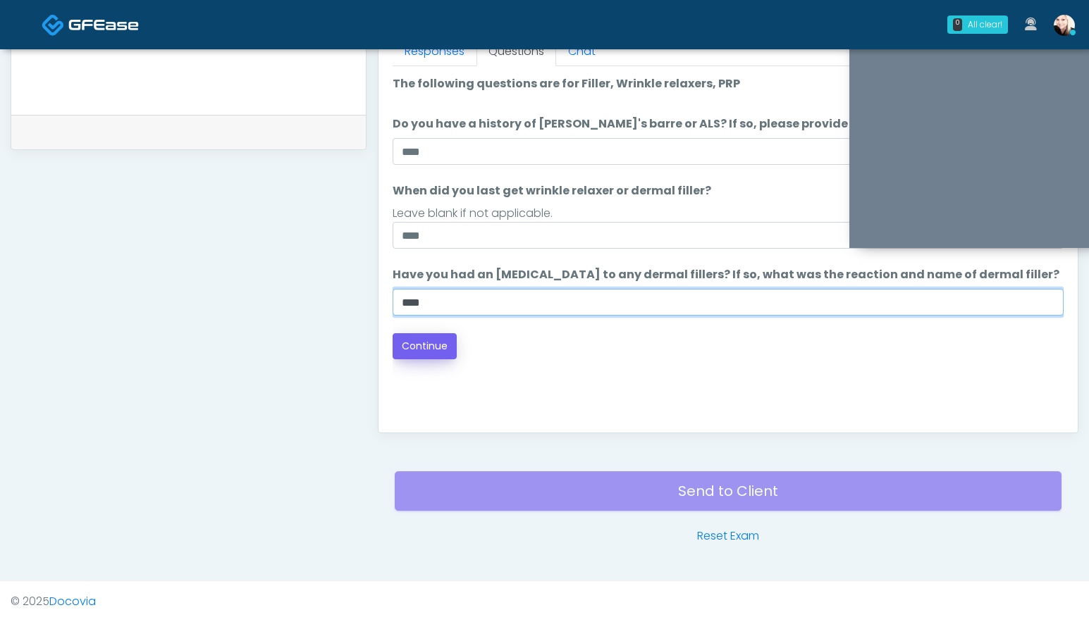
type input "****"
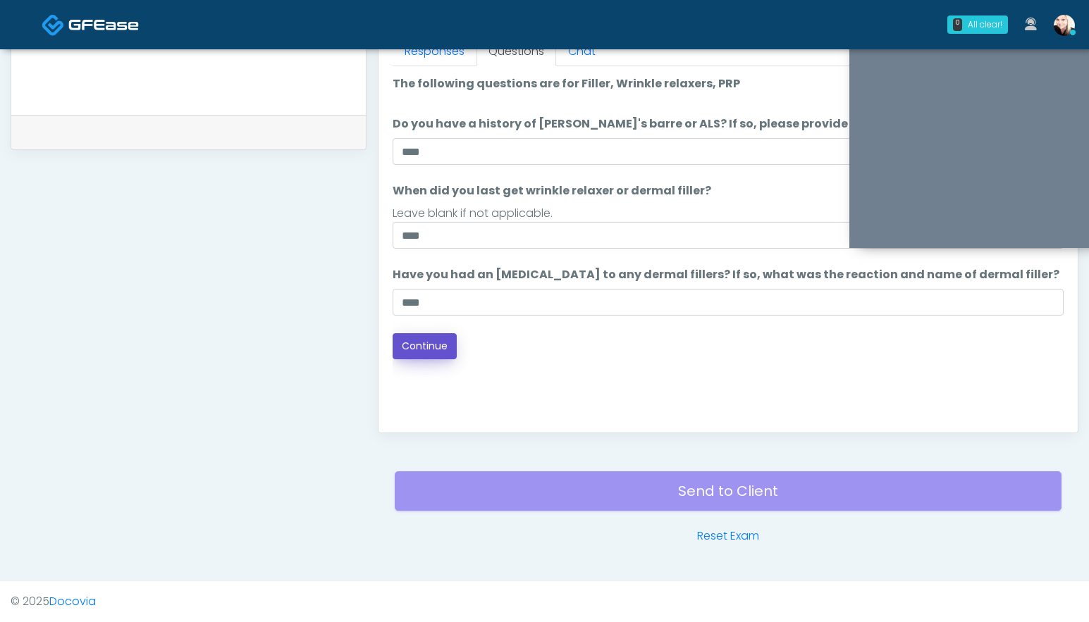
click at [420, 342] on button "Continue" at bounding box center [424, 346] width 64 height 26
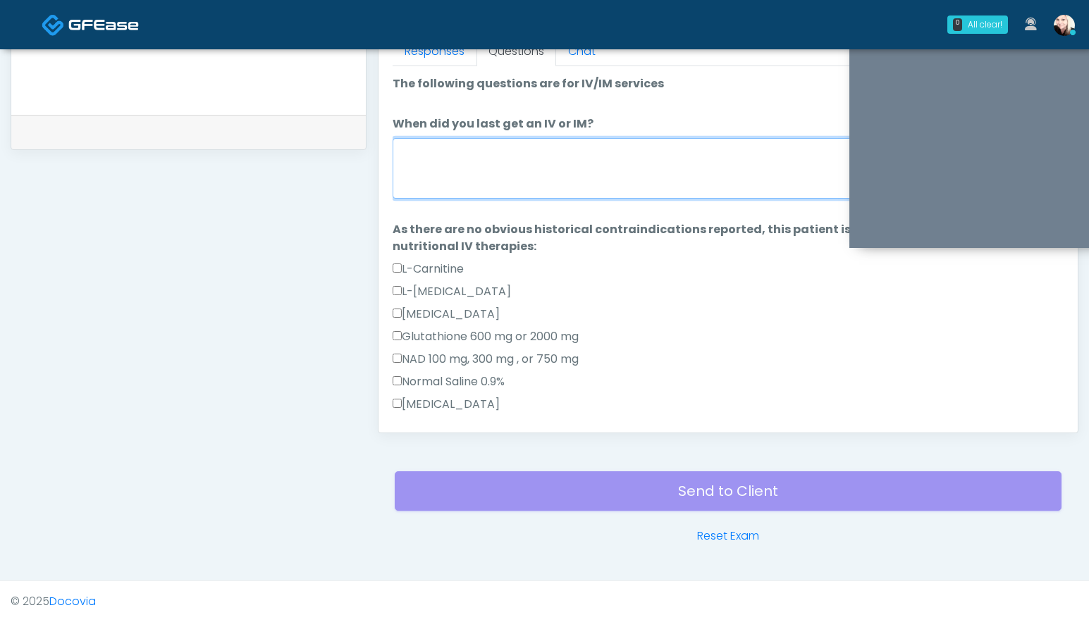
click at [573, 180] on textarea "When did you last get an IV or IM?" at bounding box center [727, 168] width 671 height 61
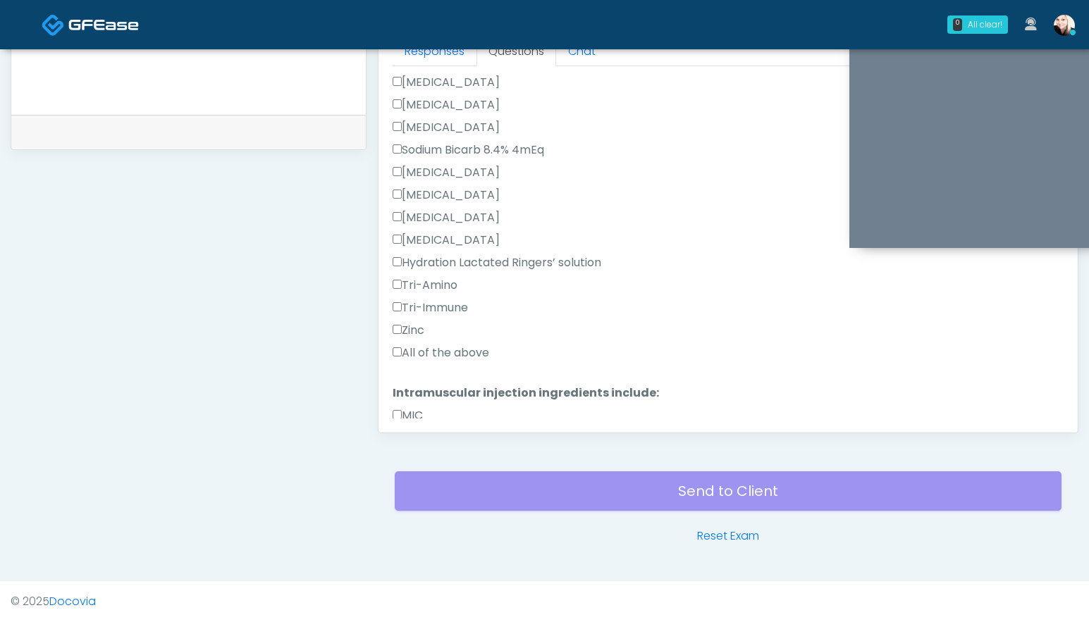
type textarea "**********"
click at [400, 358] on label "All of the above" at bounding box center [440, 353] width 97 height 17
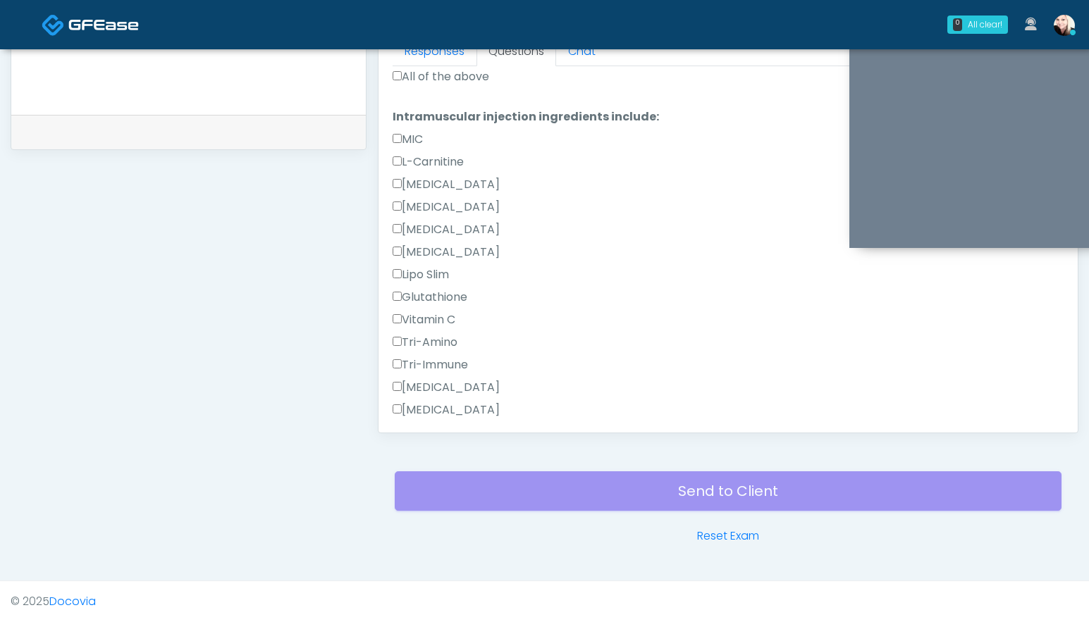
scroll to position [669, 0]
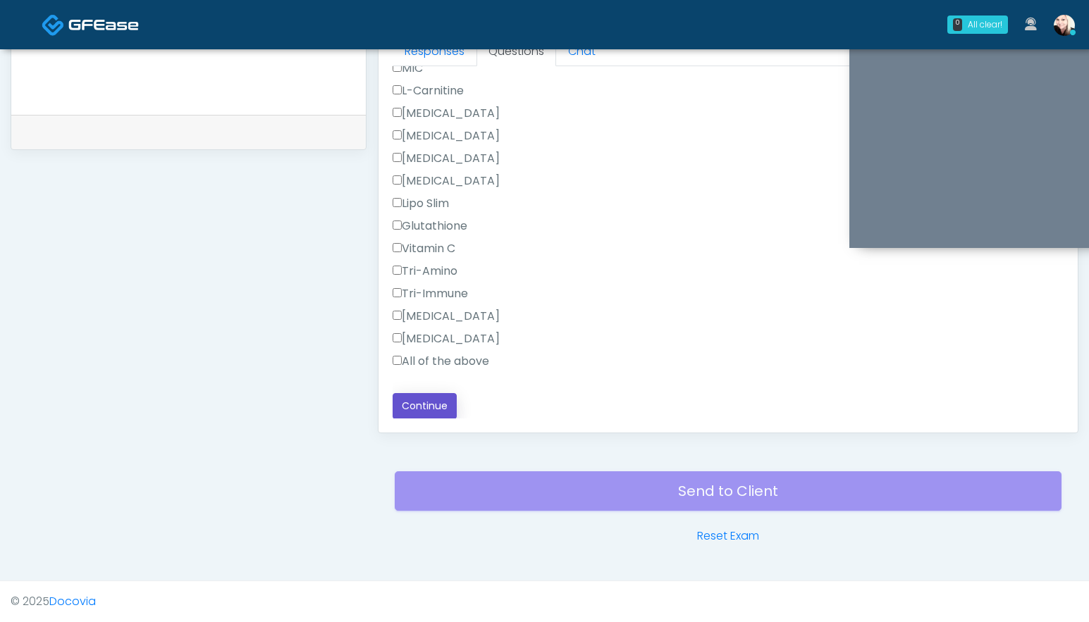
click at [430, 411] on button "Continue" at bounding box center [424, 406] width 64 height 26
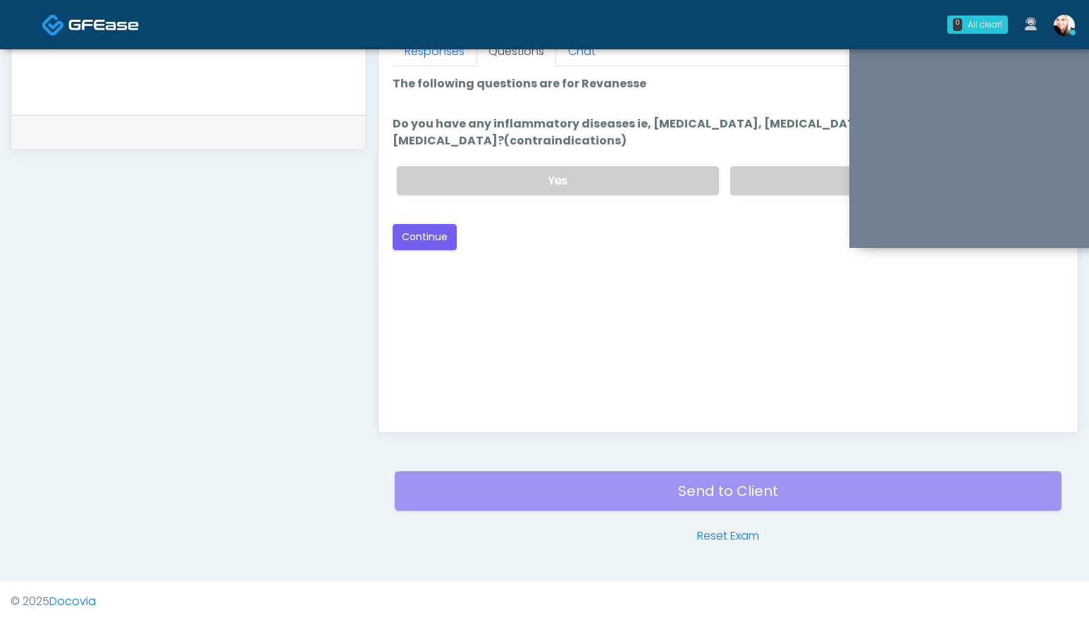
scroll to position [0, 0]
click at [760, 166] on div "Yes No" at bounding box center [724, 180] width 678 height 51
click at [753, 177] on label "No" at bounding box center [891, 180] width 322 height 29
click at [442, 244] on button "Continue" at bounding box center [424, 237] width 64 height 26
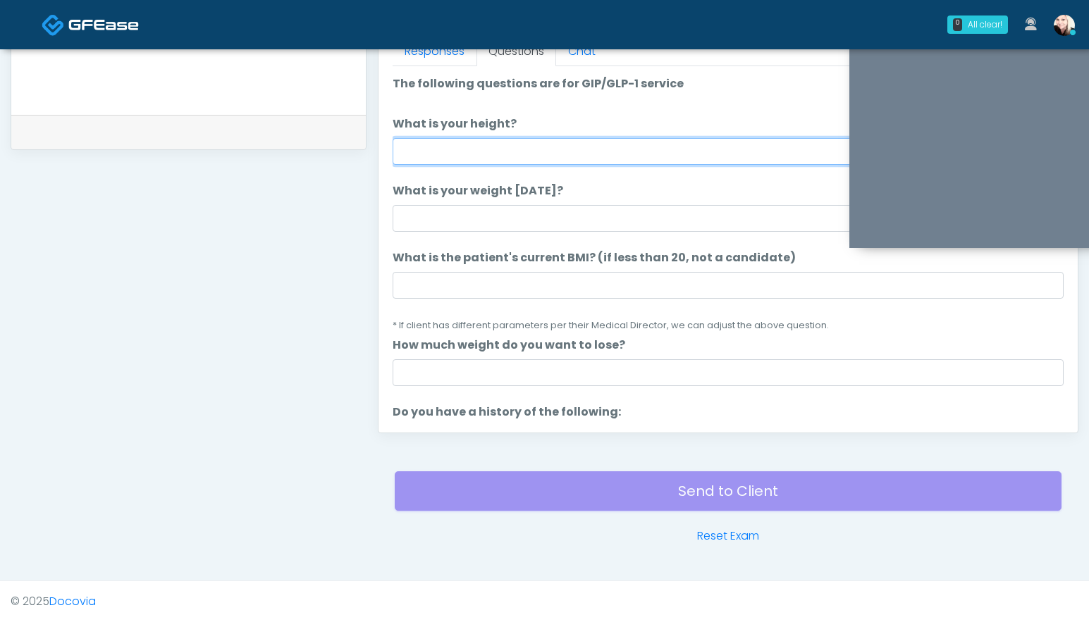
click at [460, 151] on input "What is your height?" at bounding box center [727, 151] width 671 height 27
type input "****"
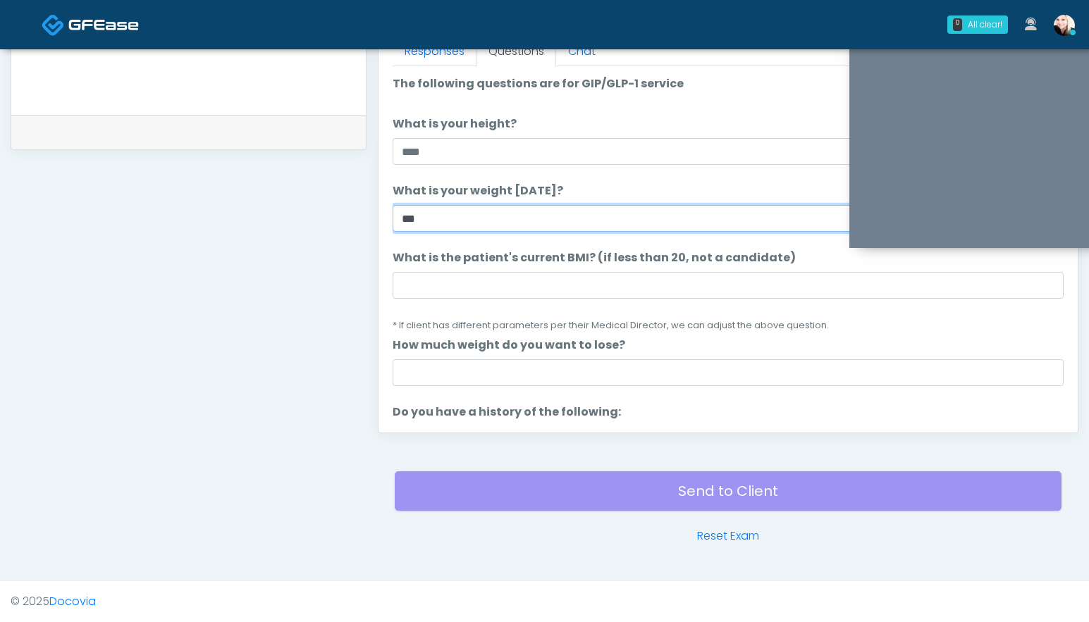
type input "***"
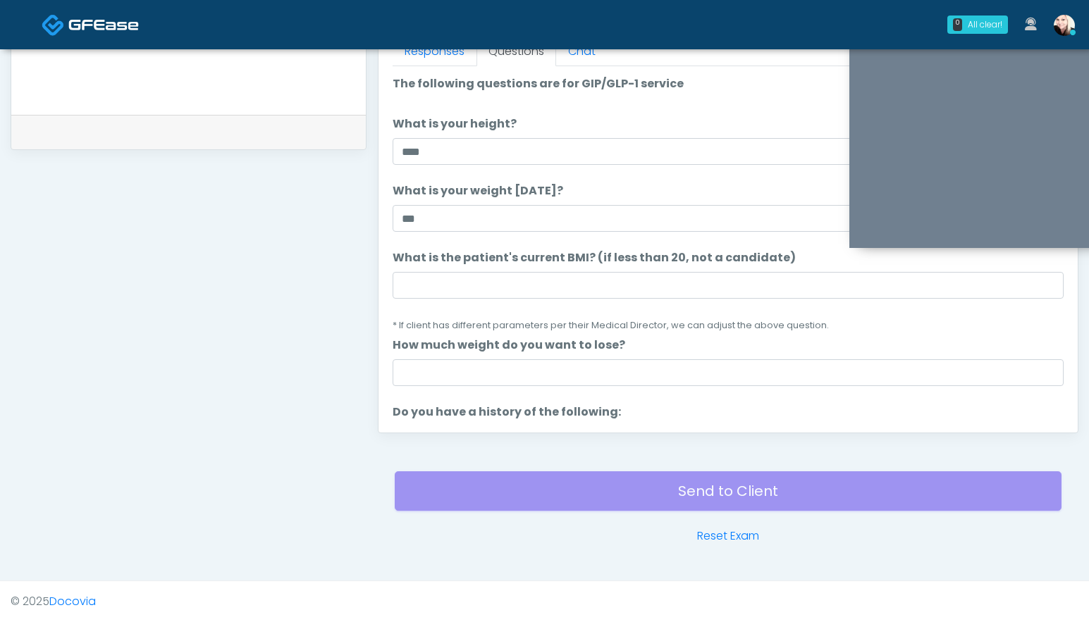
click at [558, 301] on li "What is the patient's current BMI? (if less than 20, not a candidate) What is t…" at bounding box center [727, 291] width 671 height 84
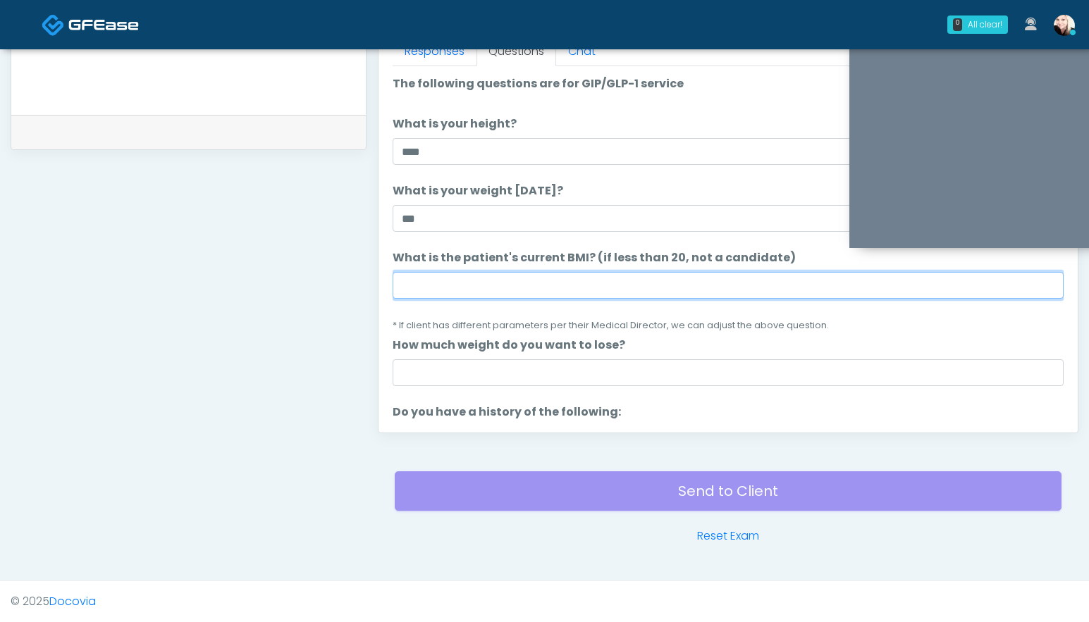
click at [558, 287] on input "What is the patient's current BMI? (if less than 20, not a candidate)" at bounding box center [727, 285] width 671 height 27
paste input "****"
type input "****"
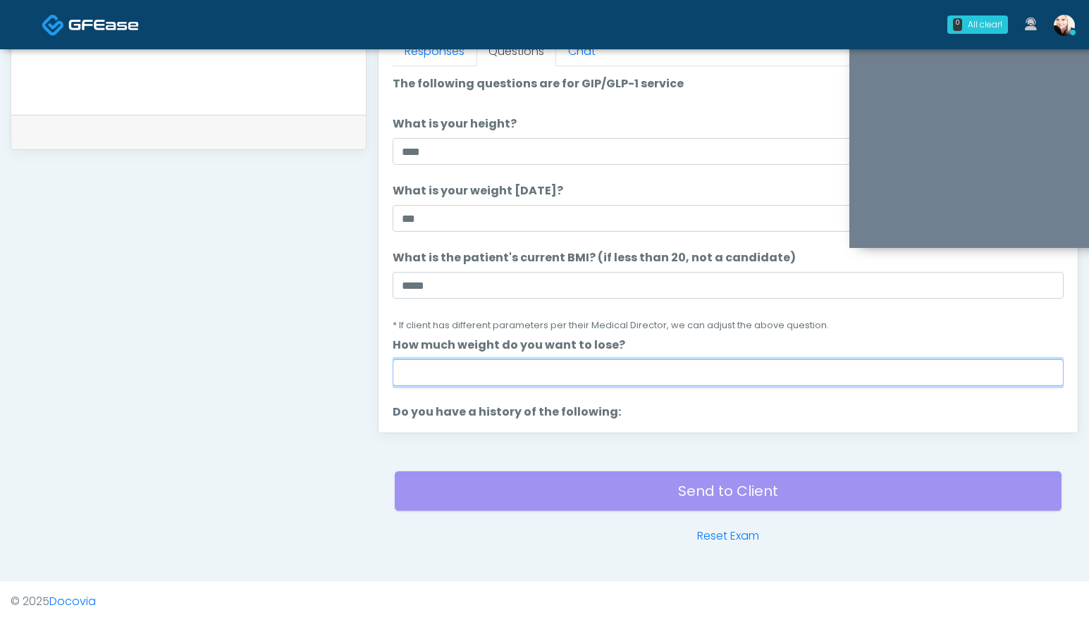
click at [426, 371] on input "How much weight do you want to lose?" at bounding box center [727, 372] width 671 height 27
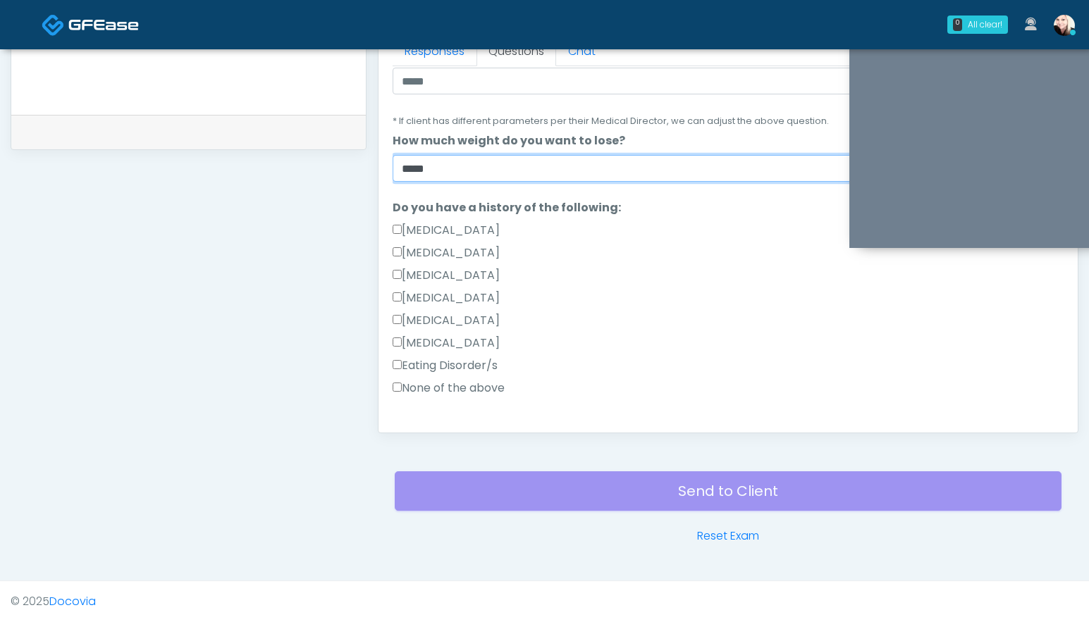
scroll to position [317, 0]
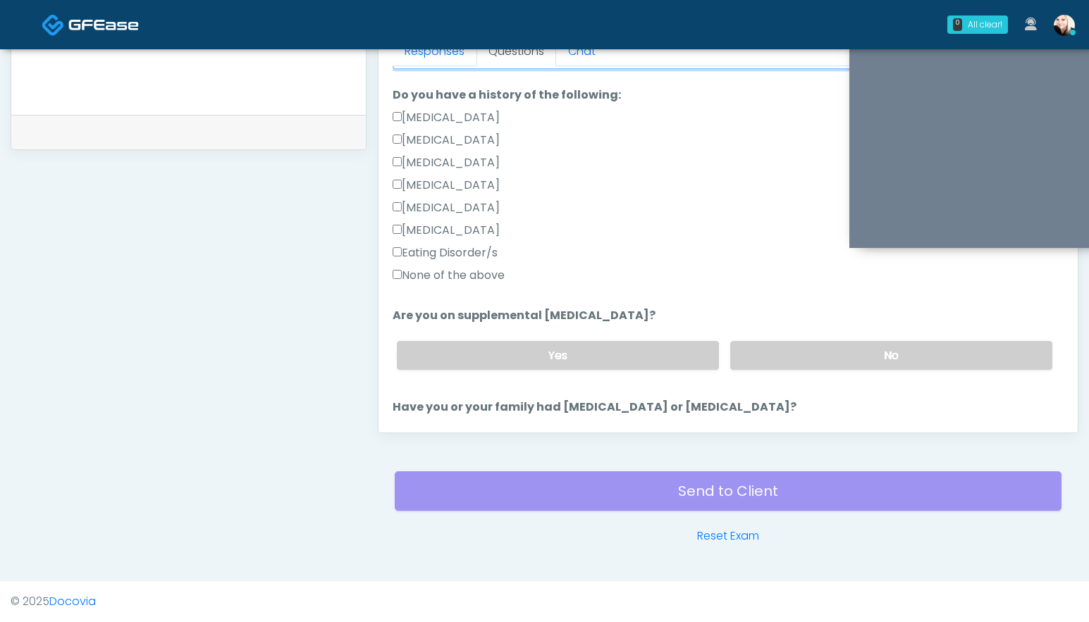
type input "*****"
click at [407, 268] on label "None of the above" at bounding box center [448, 275] width 112 height 17
click at [399, 281] on label "None of the above" at bounding box center [448, 275] width 112 height 17
click at [745, 355] on label "No" at bounding box center [891, 355] width 322 height 29
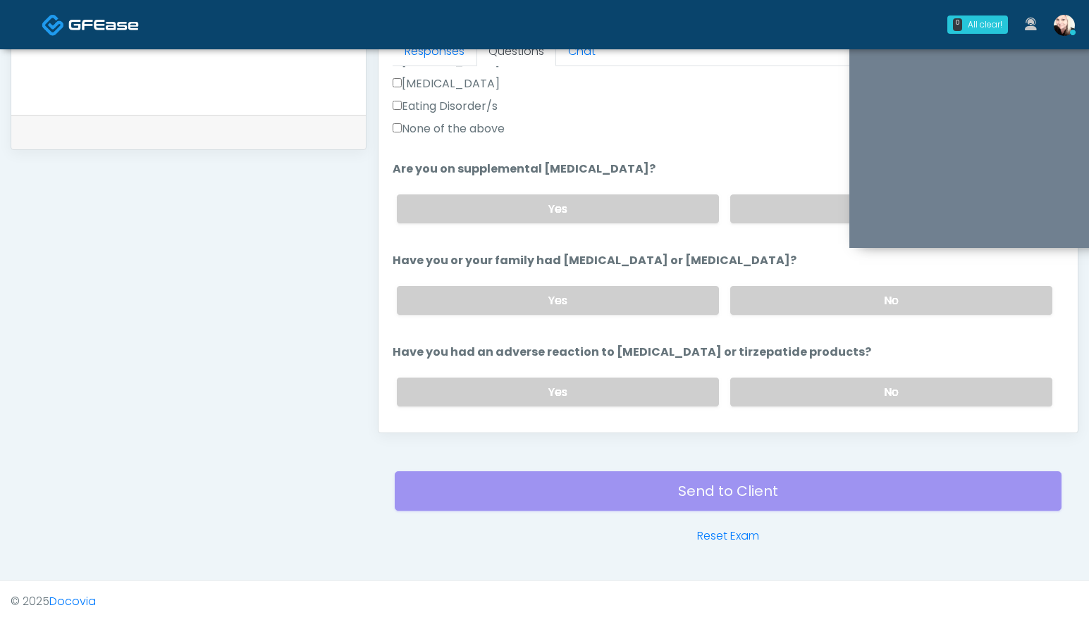
scroll to position [465, 0]
click at [767, 297] on label "No" at bounding box center [891, 299] width 322 height 29
click at [776, 386] on label "No" at bounding box center [891, 390] width 322 height 29
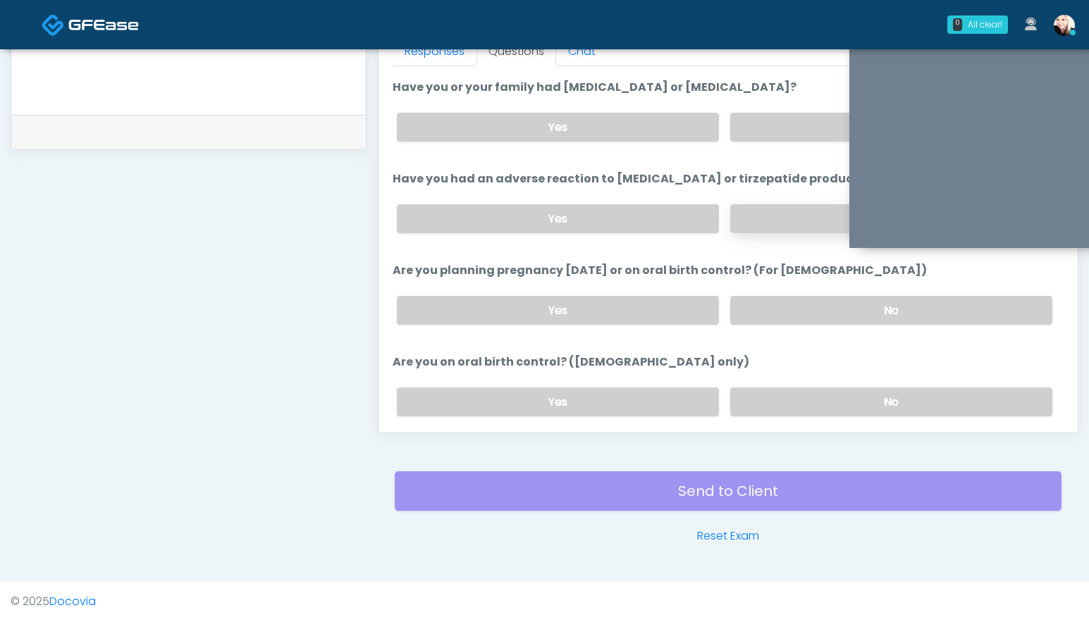
scroll to position [639, 0]
drag, startPoint x: 767, startPoint y: 305, endPoint x: 768, endPoint y: 364, distance: 59.2
click at [767, 306] on label "No" at bounding box center [891, 308] width 322 height 29
click at [768, 391] on label "No" at bounding box center [891, 399] width 322 height 29
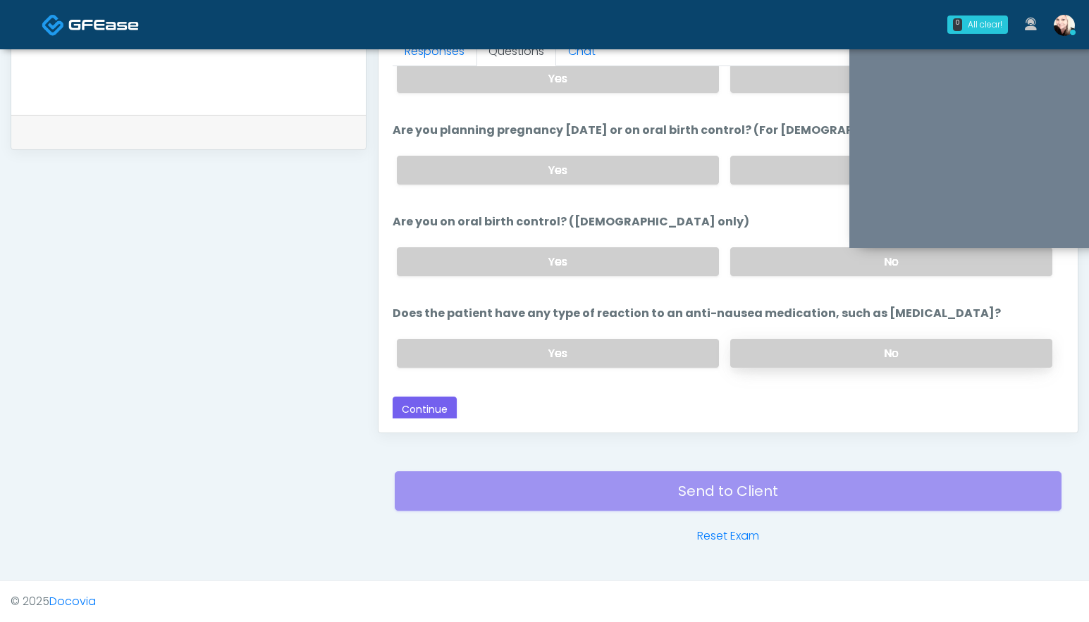
click at [759, 348] on label "No" at bounding box center [891, 353] width 322 height 29
click at [432, 410] on button "Continue" at bounding box center [424, 410] width 64 height 26
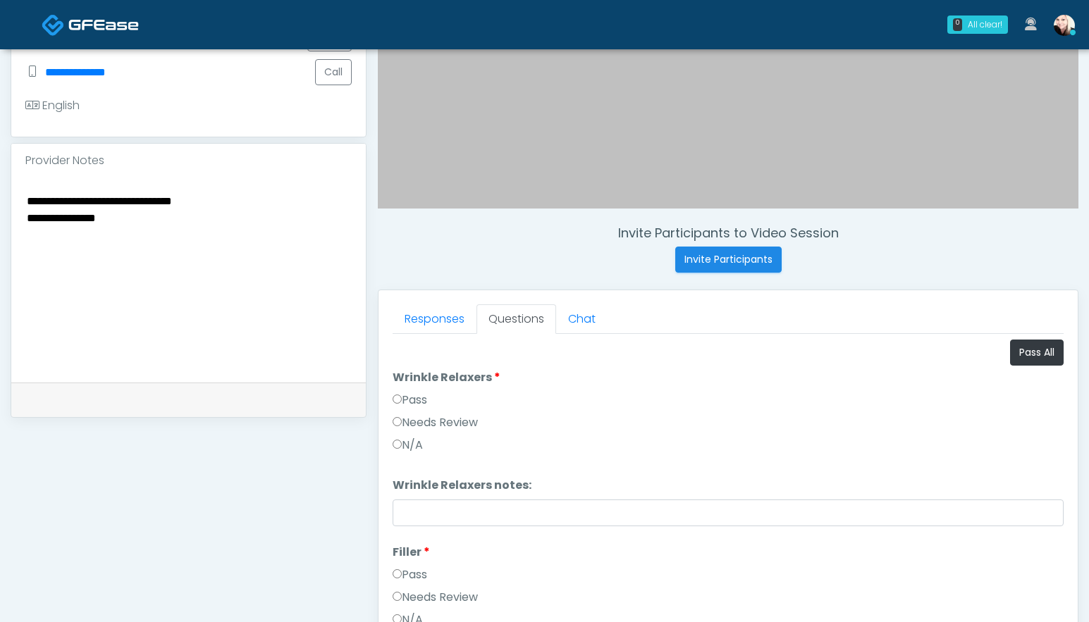
scroll to position [442, 0]
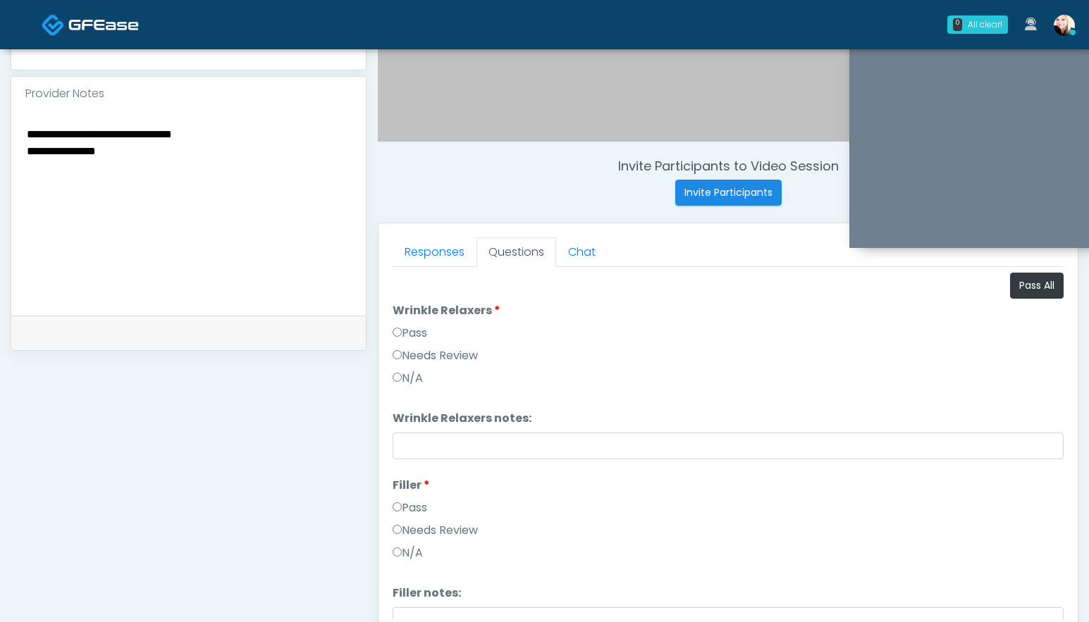
click at [403, 333] on label "Pass" at bounding box center [409, 333] width 35 height 17
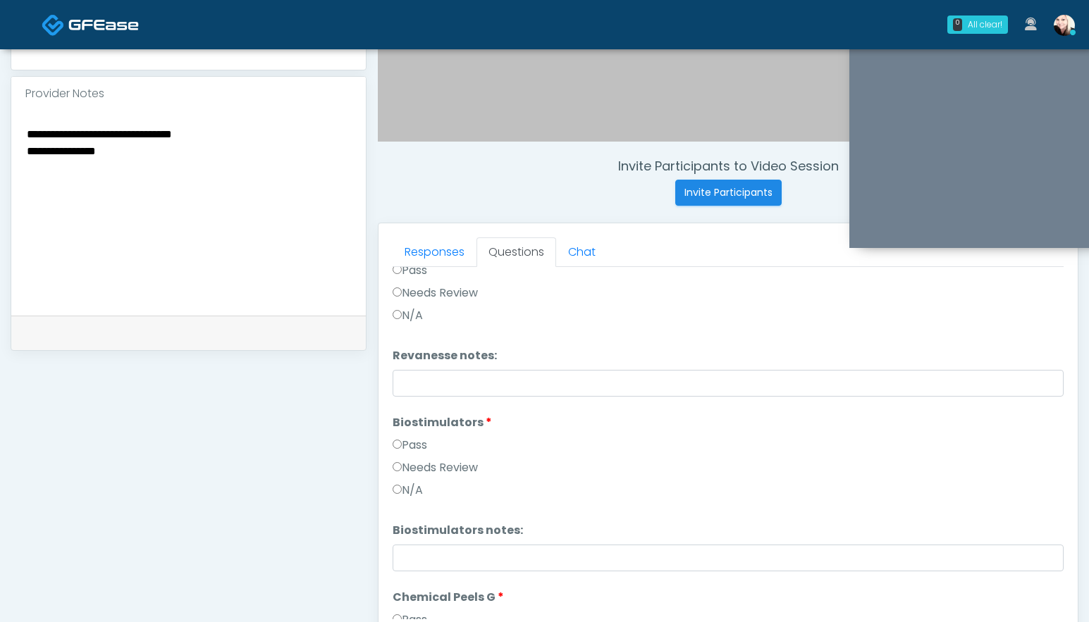
click at [399, 450] on label "Pass" at bounding box center [409, 445] width 35 height 17
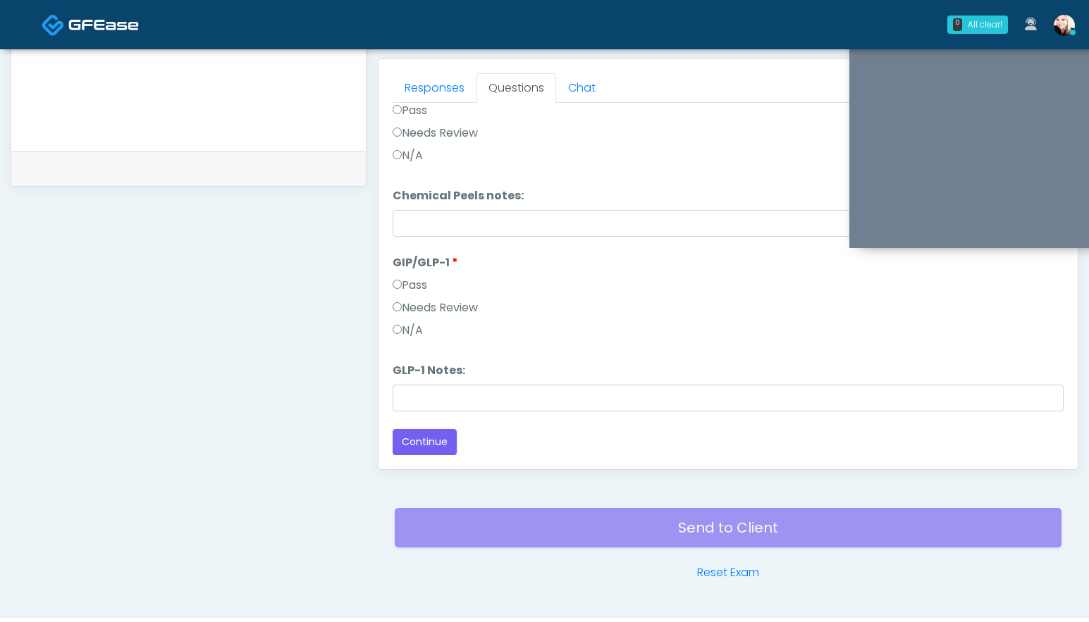
scroll to position [619, 0]
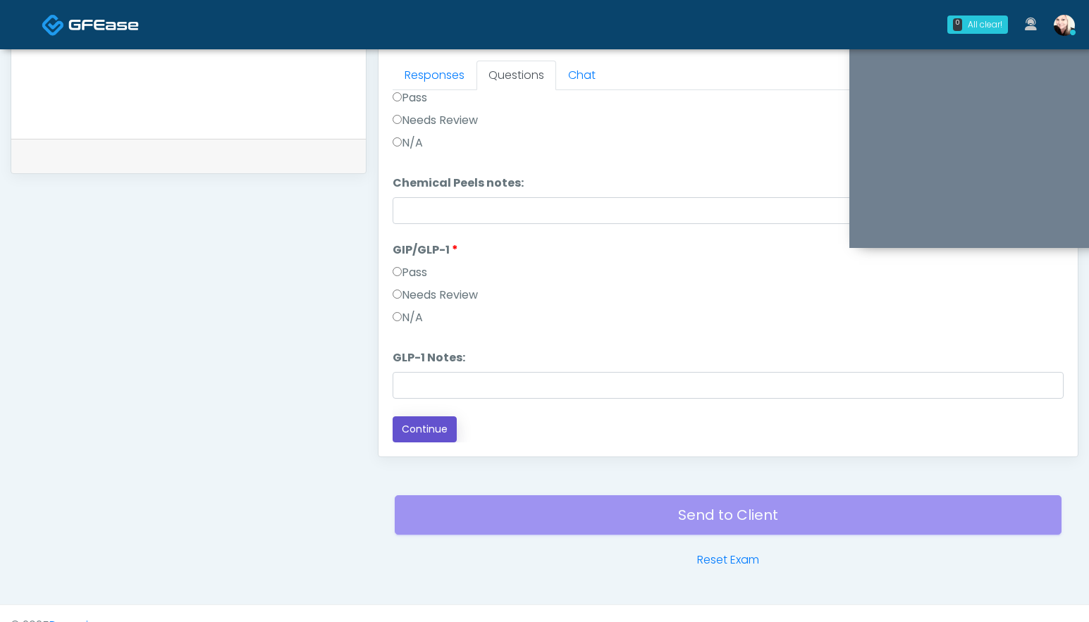
click at [408, 418] on button "Continue" at bounding box center [424, 429] width 64 height 26
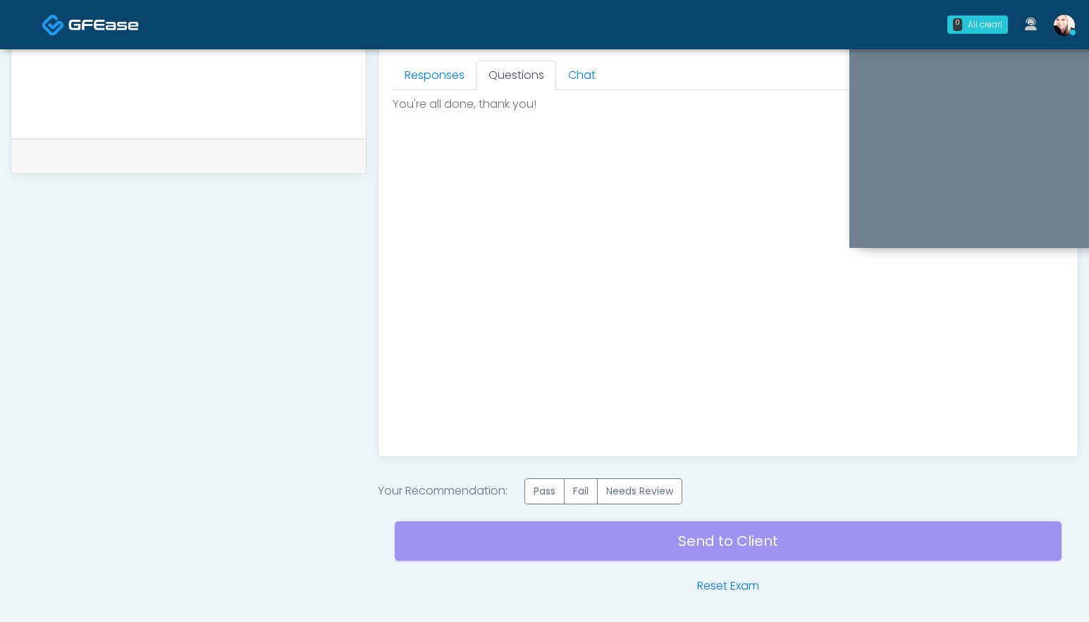
scroll to position [0, 0]
click at [543, 486] on label "Pass" at bounding box center [544, 491] width 40 height 26
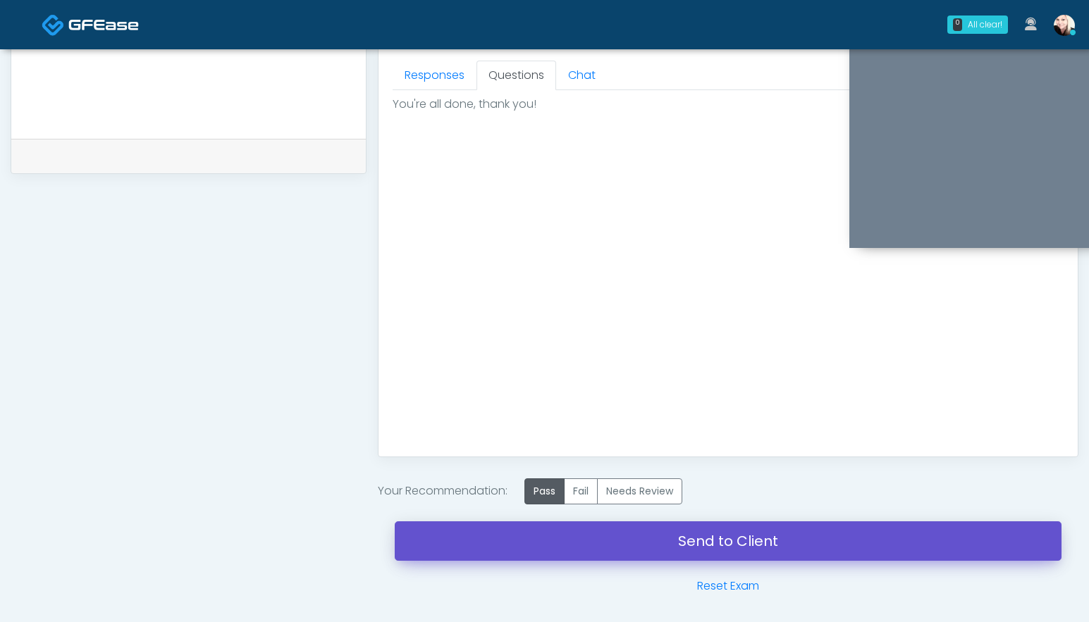
click at [695, 535] on link "Send to Client" at bounding box center [728, 540] width 667 height 39
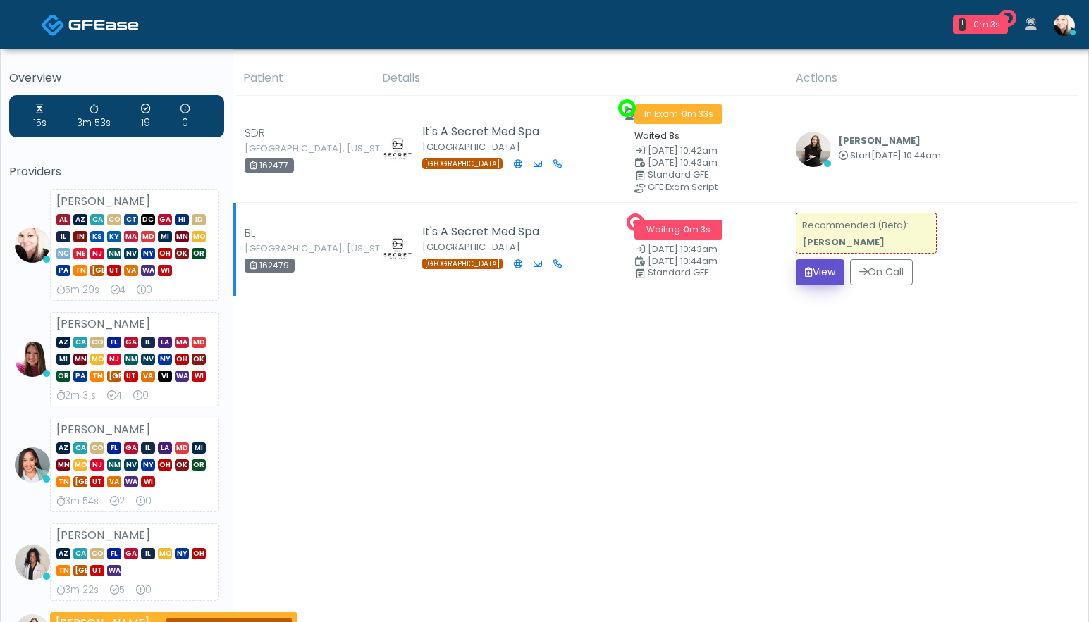
click at [830, 266] on button "View" at bounding box center [819, 272] width 49 height 26
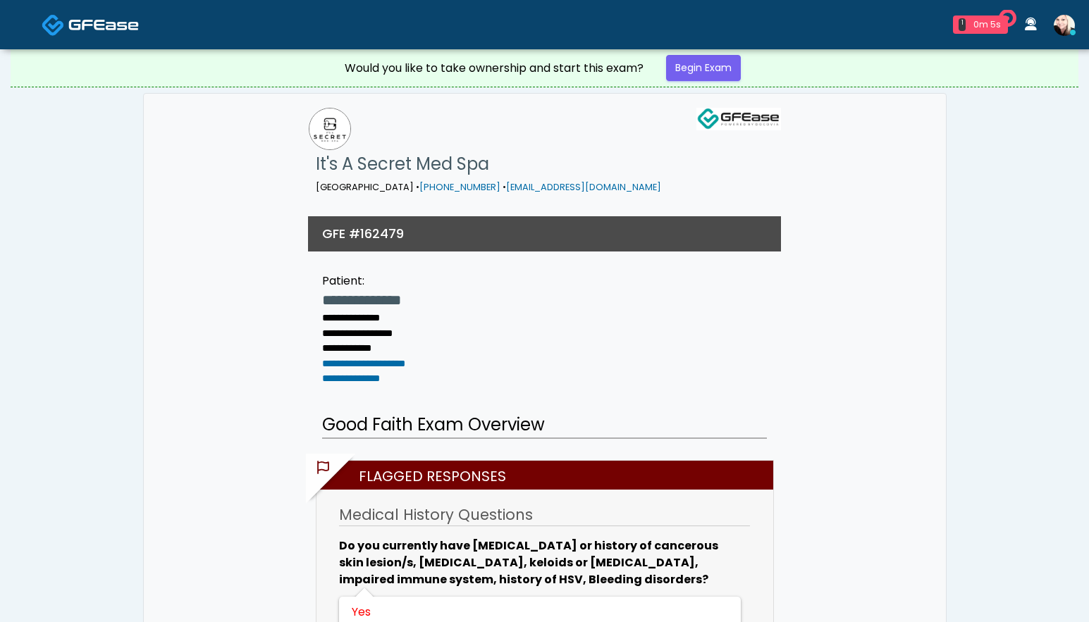
click at [729, 71] on link "Begin Exam" at bounding box center [703, 68] width 75 height 26
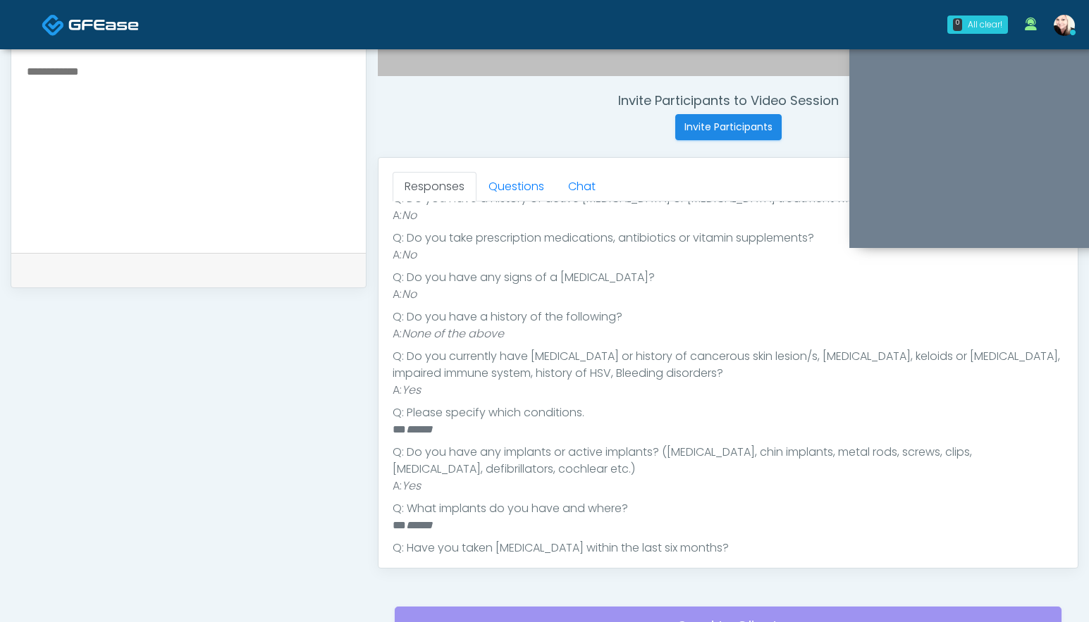
scroll to position [390, 0]
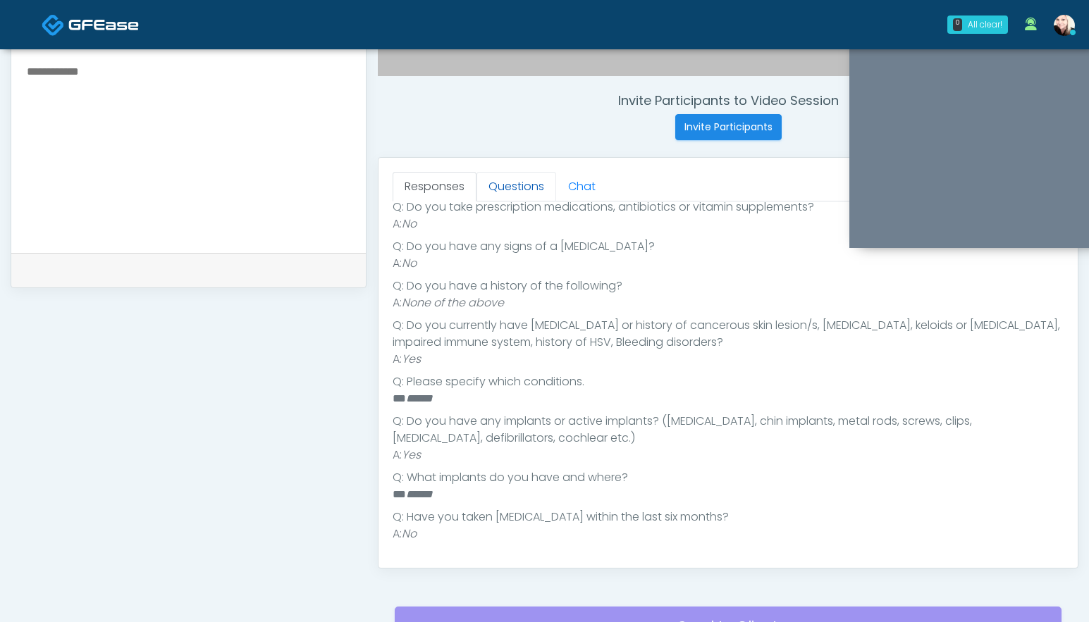
click at [507, 187] on link "Questions" at bounding box center [516, 187] width 80 height 30
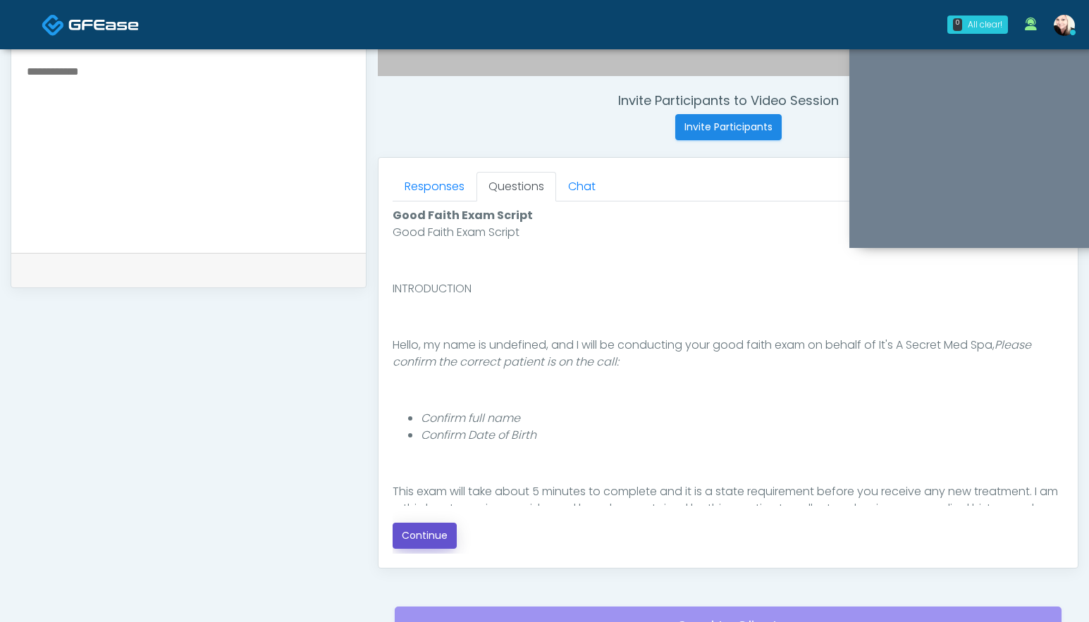
click at [422, 528] on button "Continue" at bounding box center [424, 536] width 64 height 26
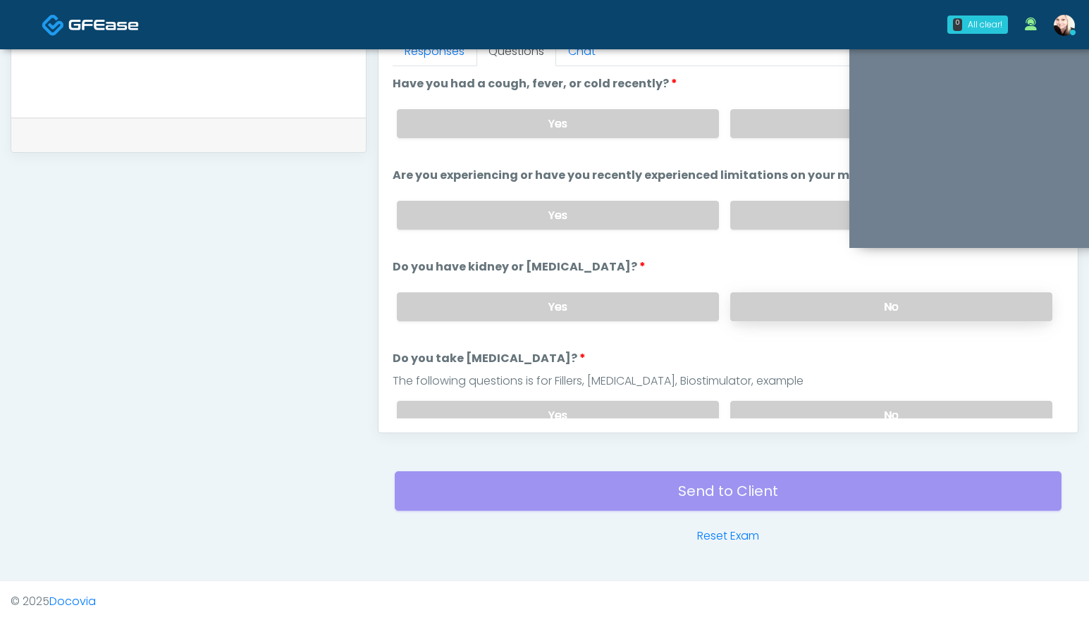
click at [752, 307] on label "No" at bounding box center [891, 306] width 322 height 29
click at [760, 221] on label "No" at bounding box center [891, 215] width 322 height 29
click at [757, 116] on label "No" at bounding box center [891, 123] width 322 height 29
click at [764, 398] on div "Yes No" at bounding box center [724, 415] width 678 height 51
click at [758, 407] on label "No" at bounding box center [891, 415] width 322 height 29
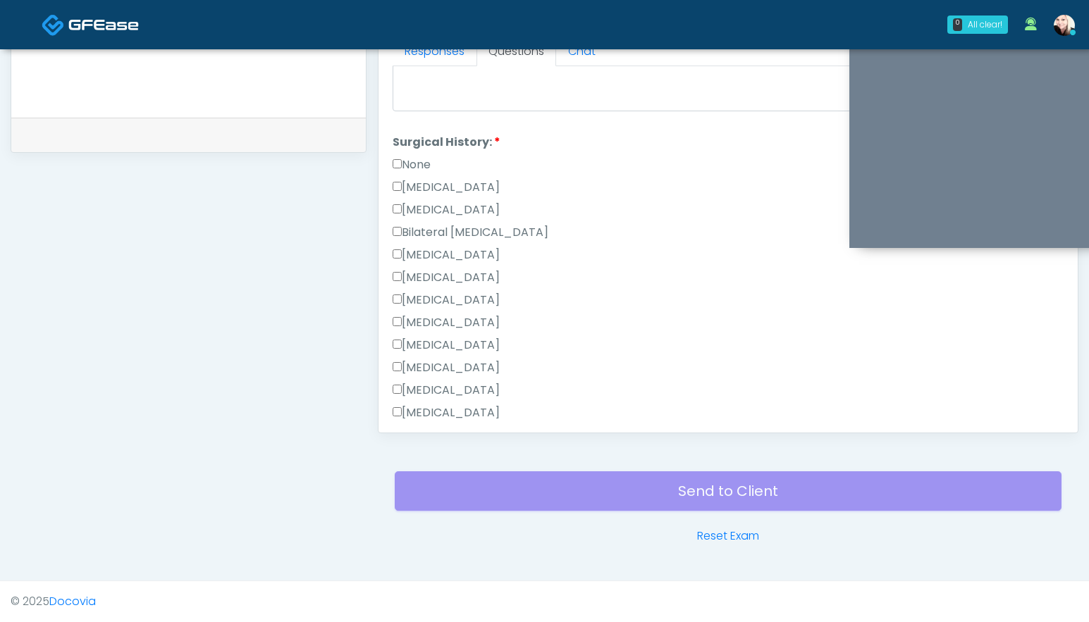
scroll to position [743, 0]
click at [390, 249] on div "Responses Questions Chat Good Faith Exam Script Good Faith Exam Script INTRODUC…" at bounding box center [727, 228] width 699 height 410
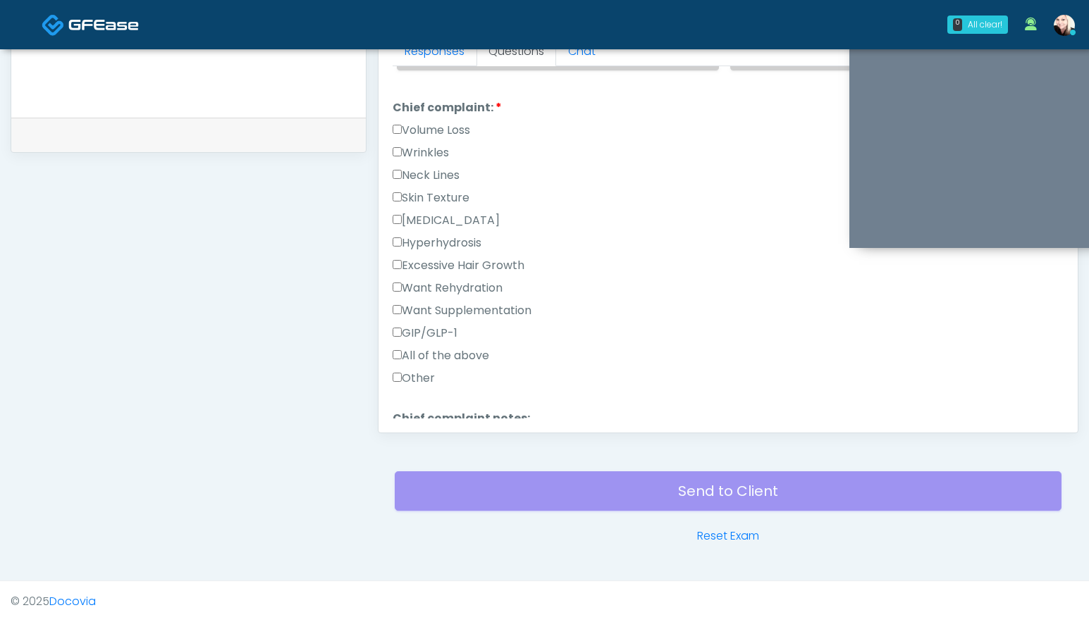
scroll to position [918, 0]
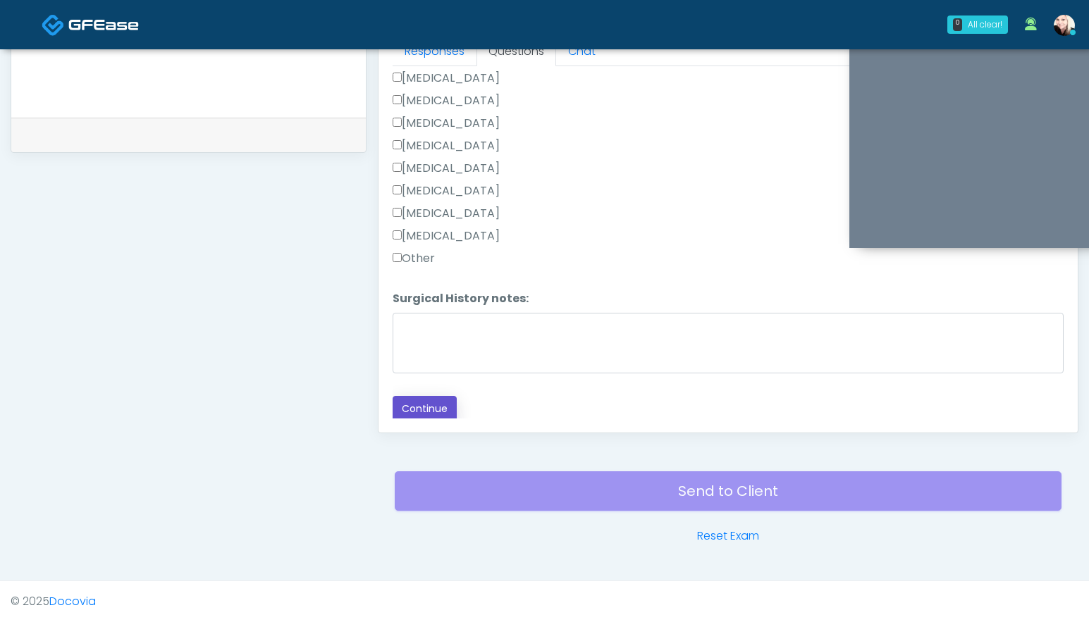
click at [439, 399] on button "Continue" at bounding box center [424, 409] width 64 height 26
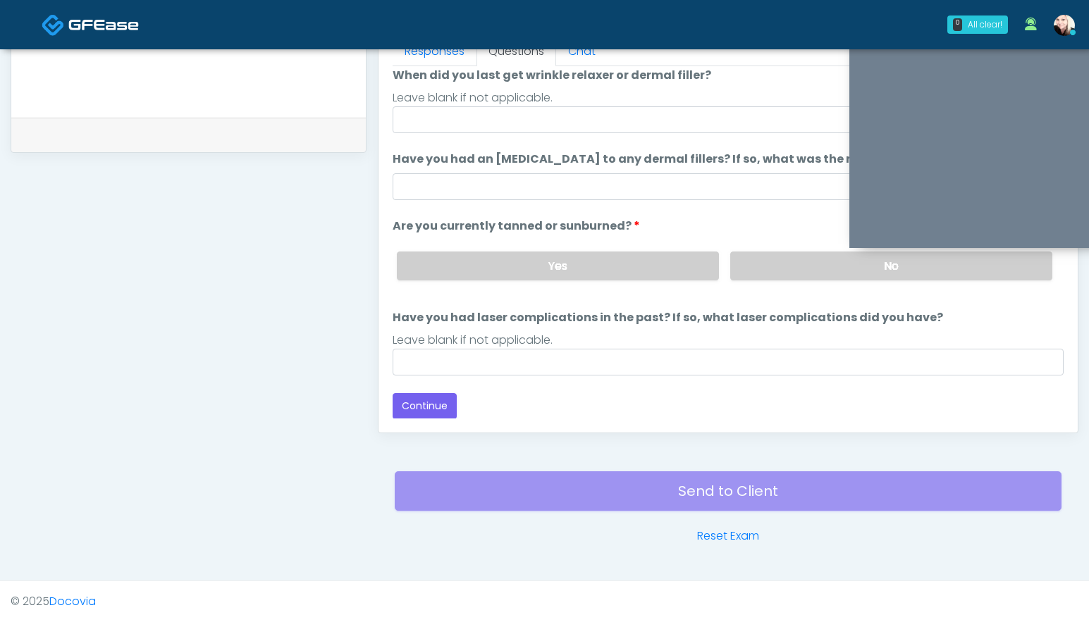
scroll to position [0, 0]
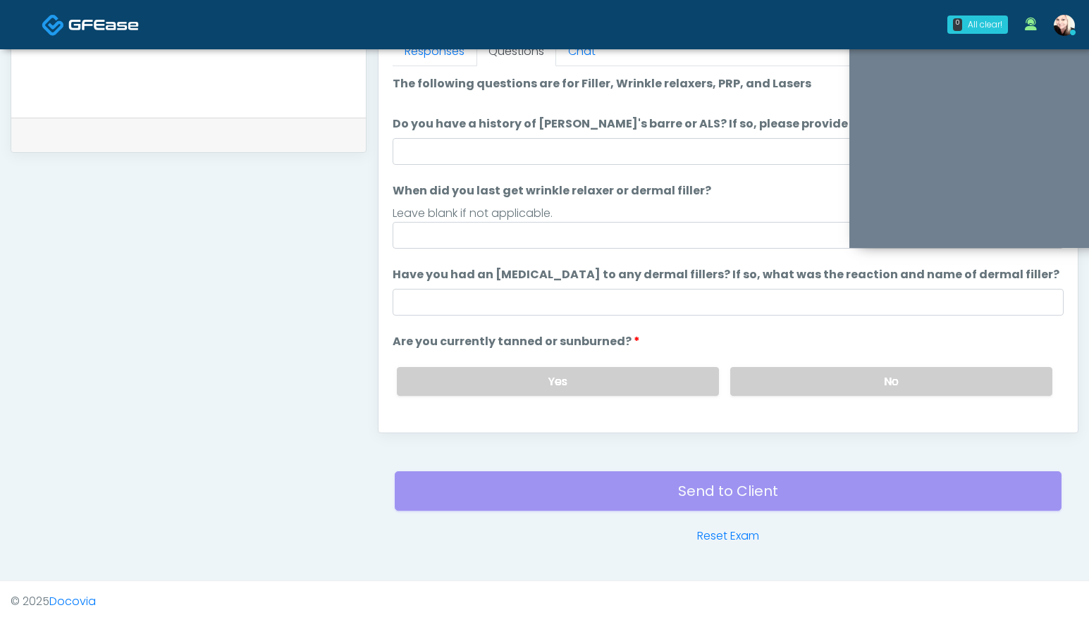
click at [550, 166] on ol "The following questions are for Filler, Wrinkle relaxers, PRP, and Lasers The f…" at bounding box center [727, 283] width 671 height 416
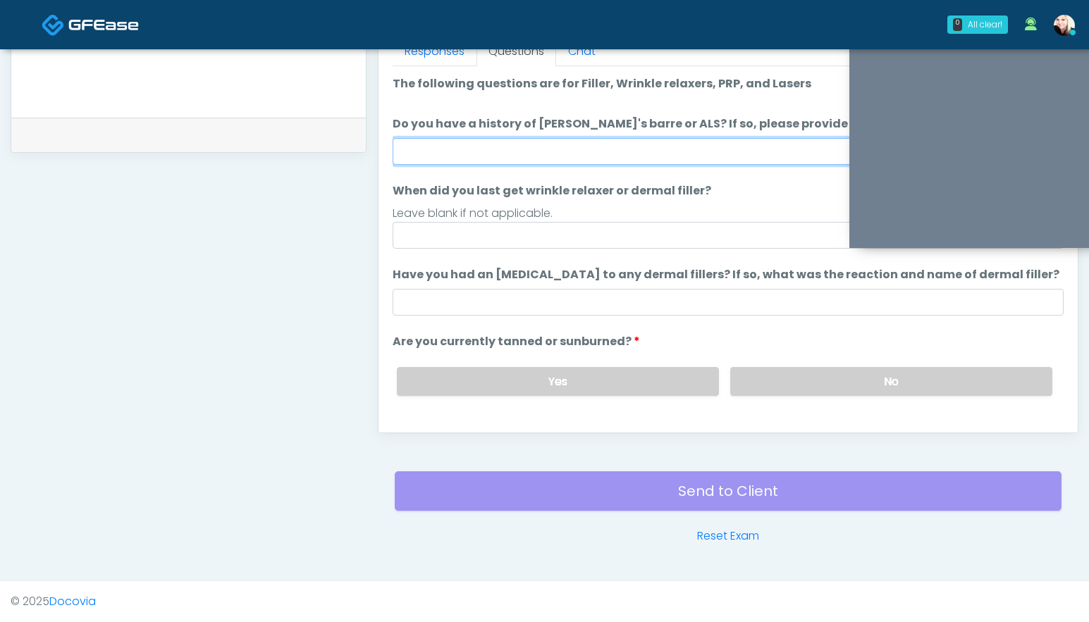
click at [599, 149] on input "Do you have a history of Guillain's barre or ALS? If so, please provide details." at bounding box center [727, 151] width 671 height 27
type input "****"
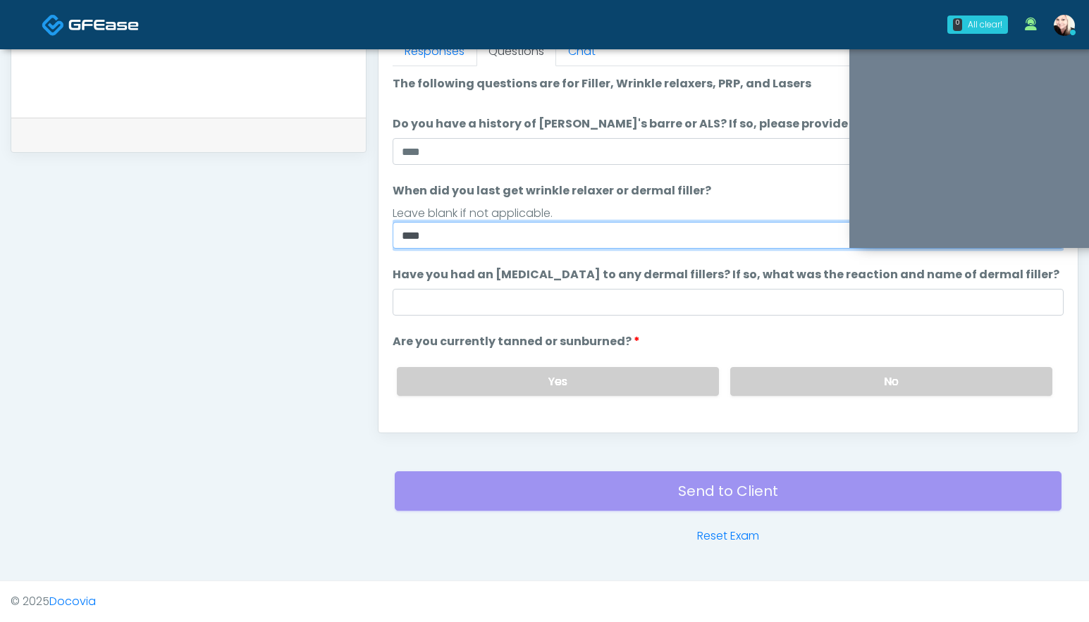
type input "****"
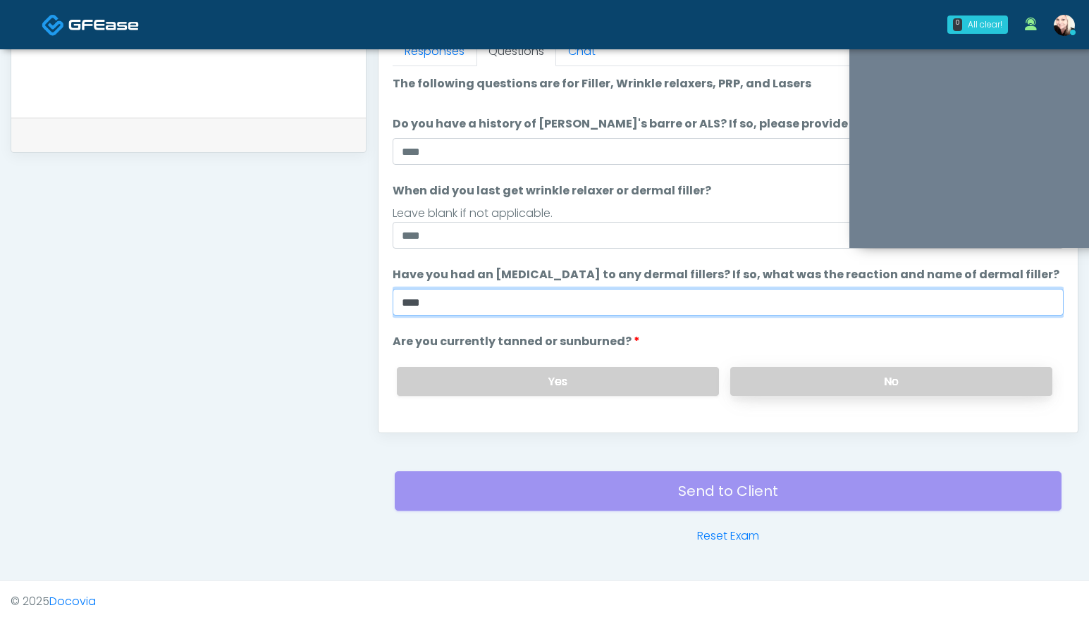
type input "****"
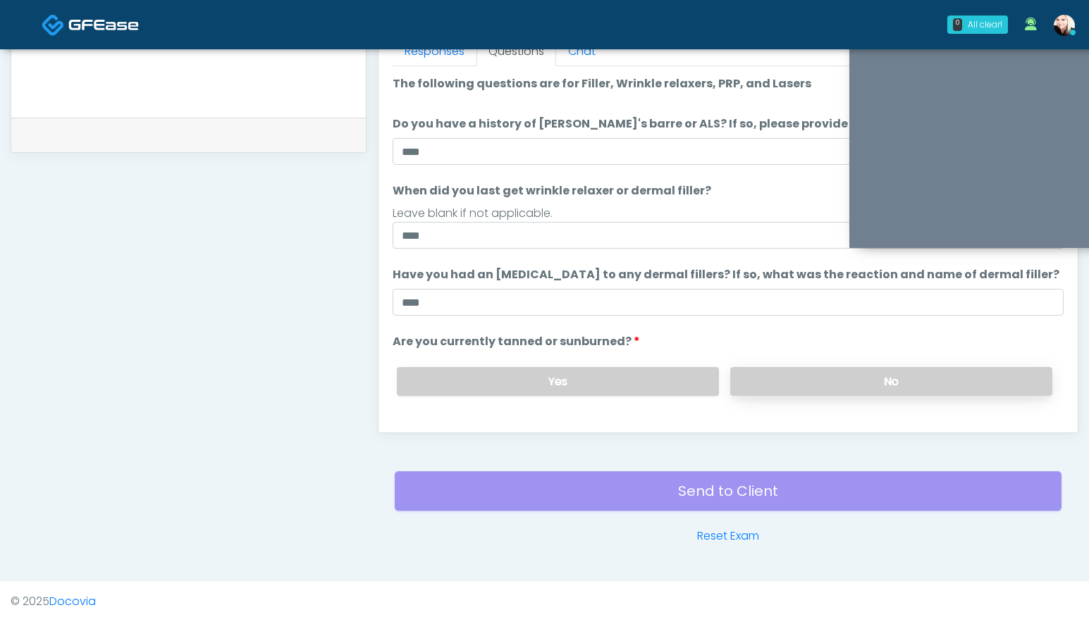
click at [838, 380] on label "No" at bounding box center [891, 381] width 322 height 29
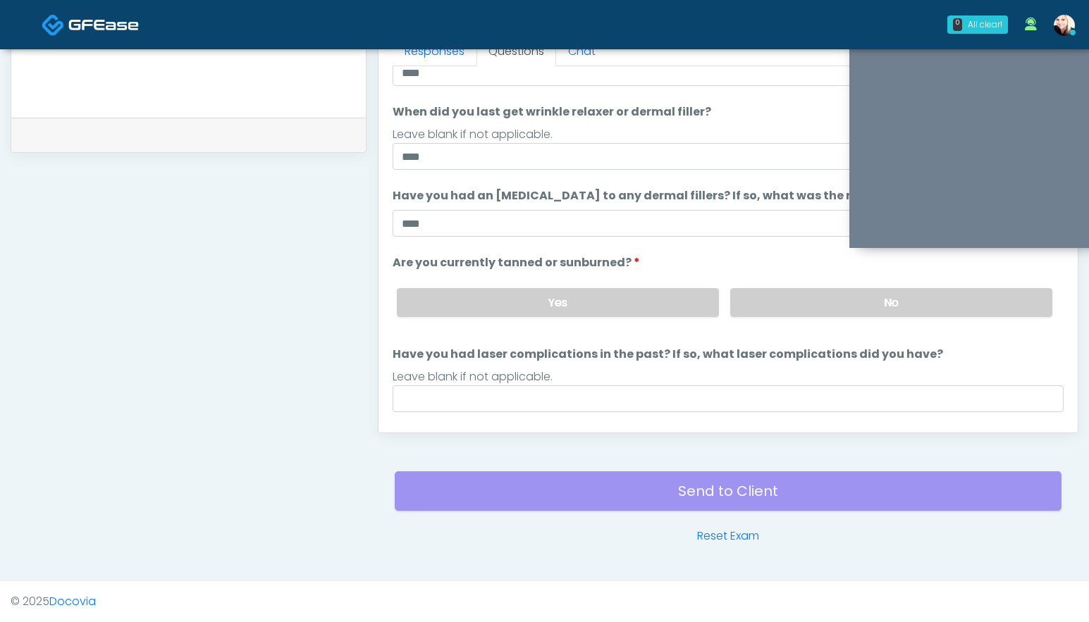
scroll to position [116, 0]
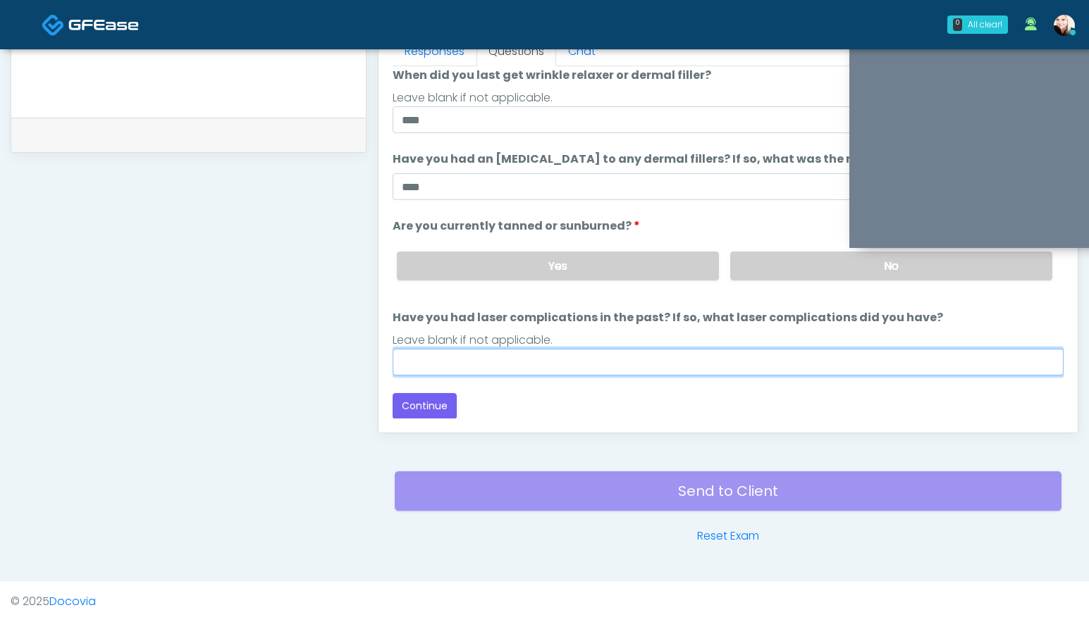
click at [460, 366] on input "Have you had laser complications in the past? If so, what laser complications d…" at bounding box center [727, 362] width 671 height 27
type input "****"
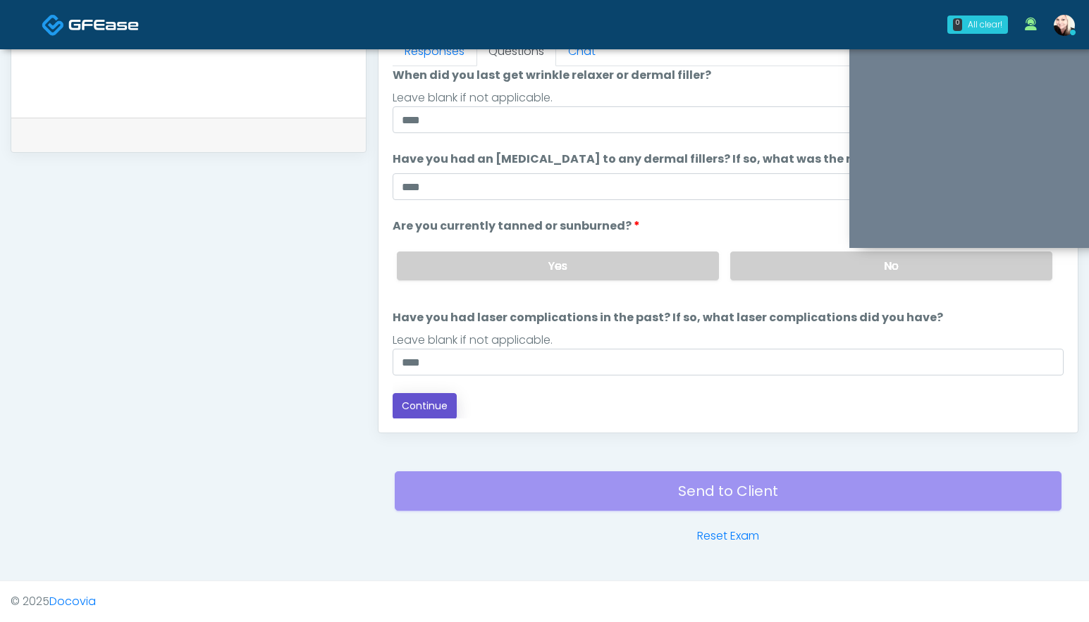
click at [409, 395] on button "Continue" at bounding box center [424, 406] width 64 height 26
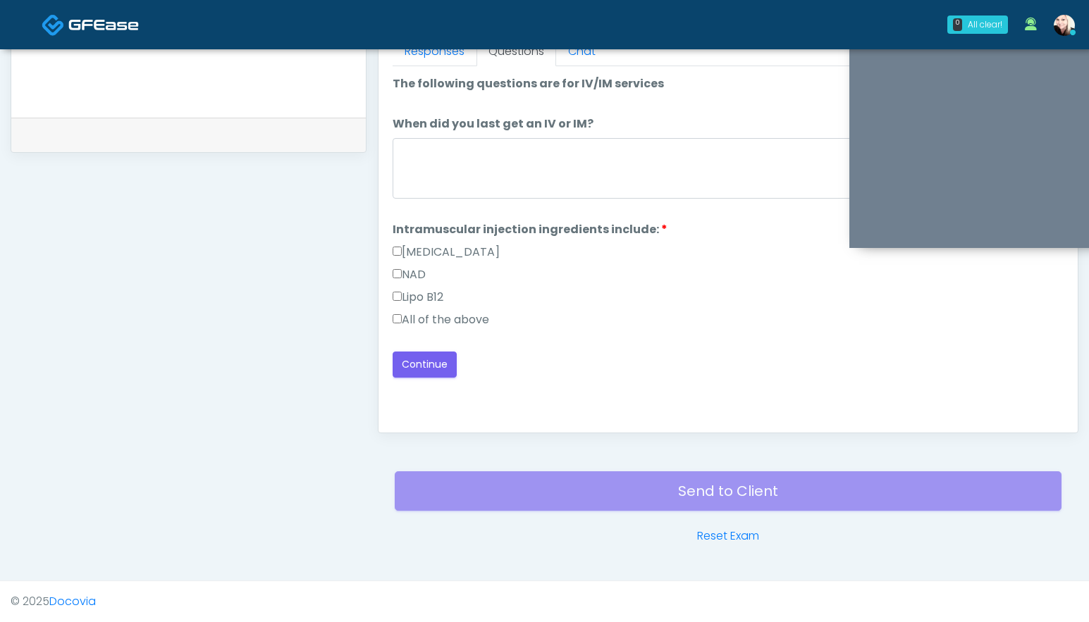
click at [402, 315] on label "All of the above" at bounding box center [440, 319] width 97 height 17
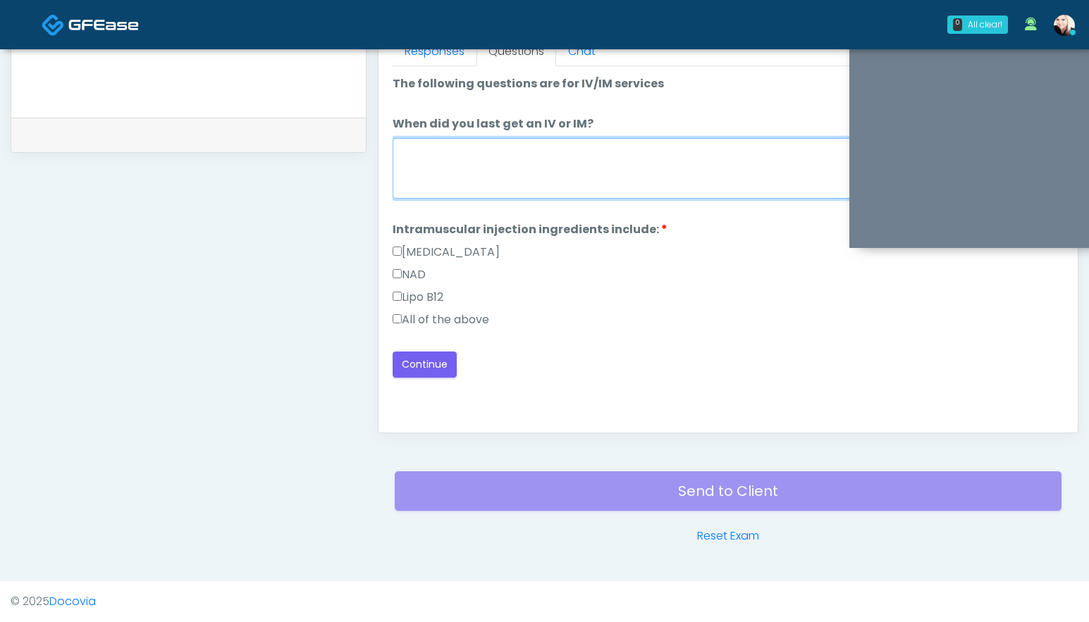
click at [423, 192] on textarea "When did you last get an IV or IM?" at bounding box center [727, 168] width 671 height 61
drag, startPoint x: 453, startPoint y: 159, endPoint x: 365, endPoint y: 156, distance: 88.1
click at [365, 156] on div "**********" at bounding box center [544, 7] width 1067 height 1074
type textarea "*****"
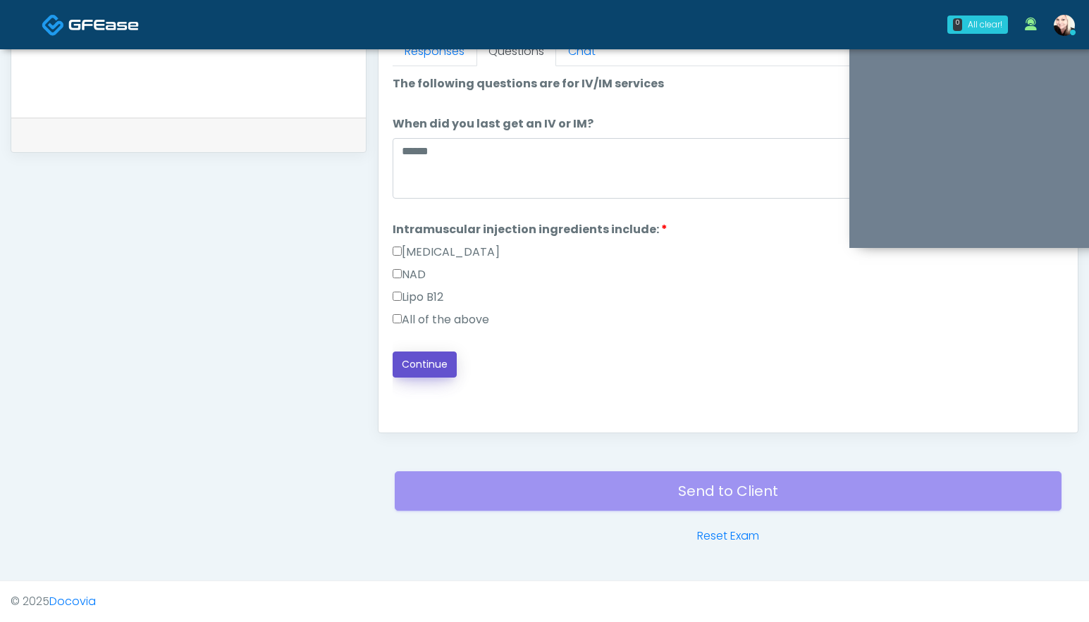
click at [411, 354] on button "Continue" at bounding box center [424, 365] width 64 height 26
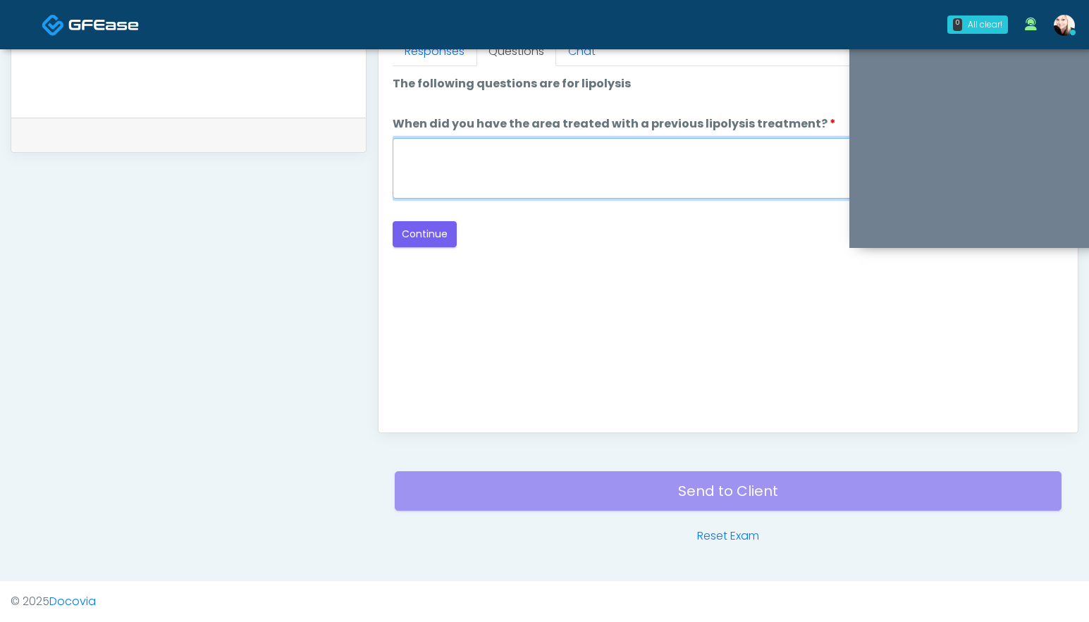
click at [466, 171] on textarea "When did you have the area treated with a previous lipolysis treatment?" at bounding box center [727, 168] width 671 height 61
type textarea "**********"
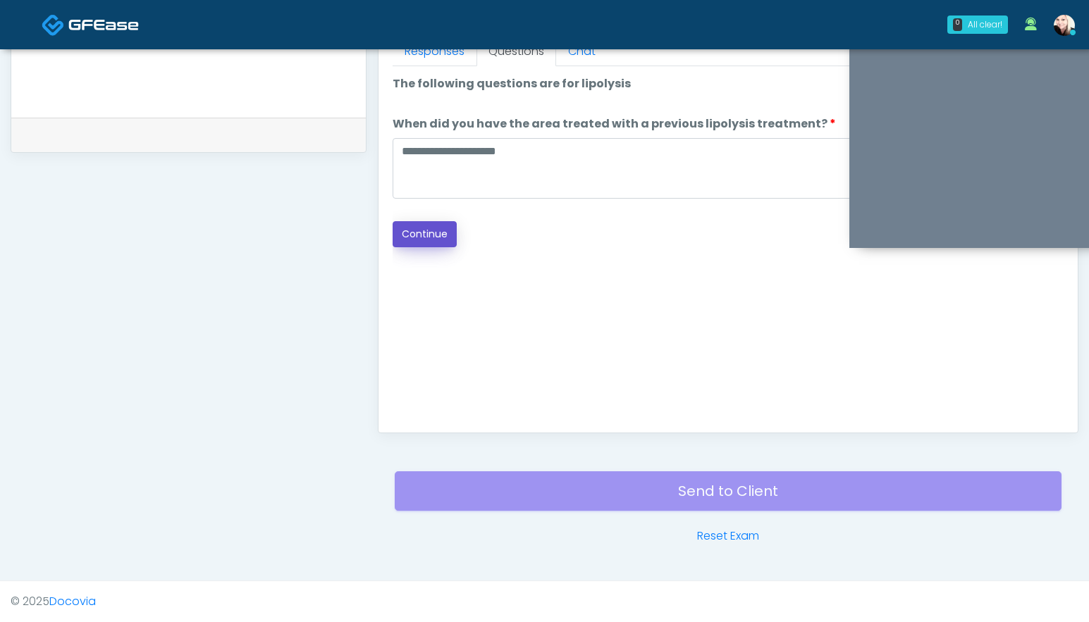
click at [430, 236] on button "Continue" at bounding box center [424, 234] width 64 height 26
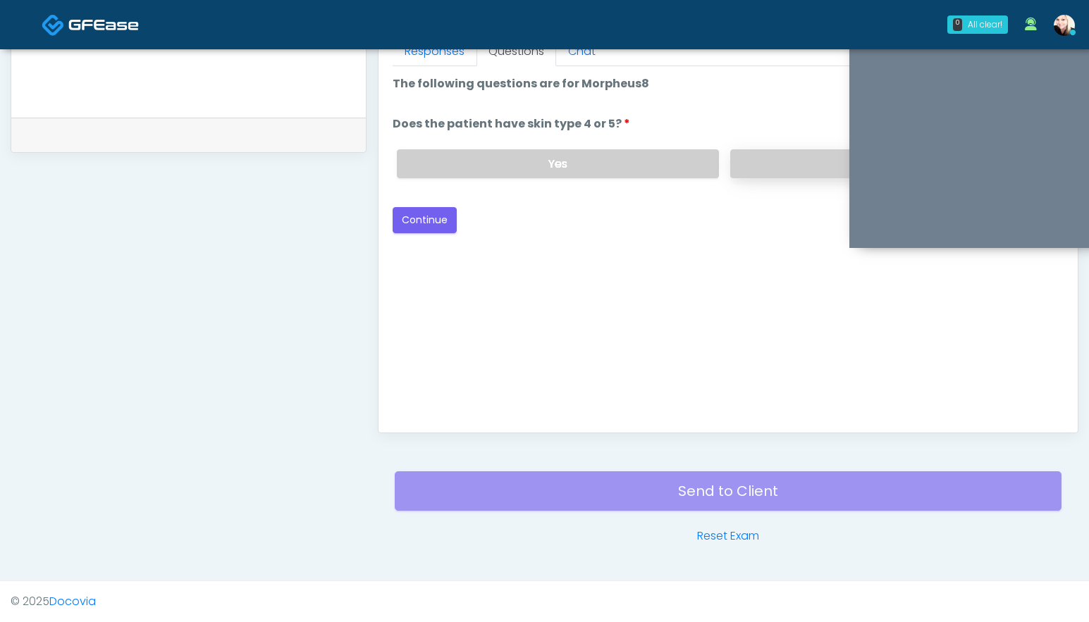
click at [790, 165] on label "No" at bounding box center [891, 163] width 322 height 29
click at [438, 221] on button "Continue" at bounding box center [424, 220] width 64 height 26
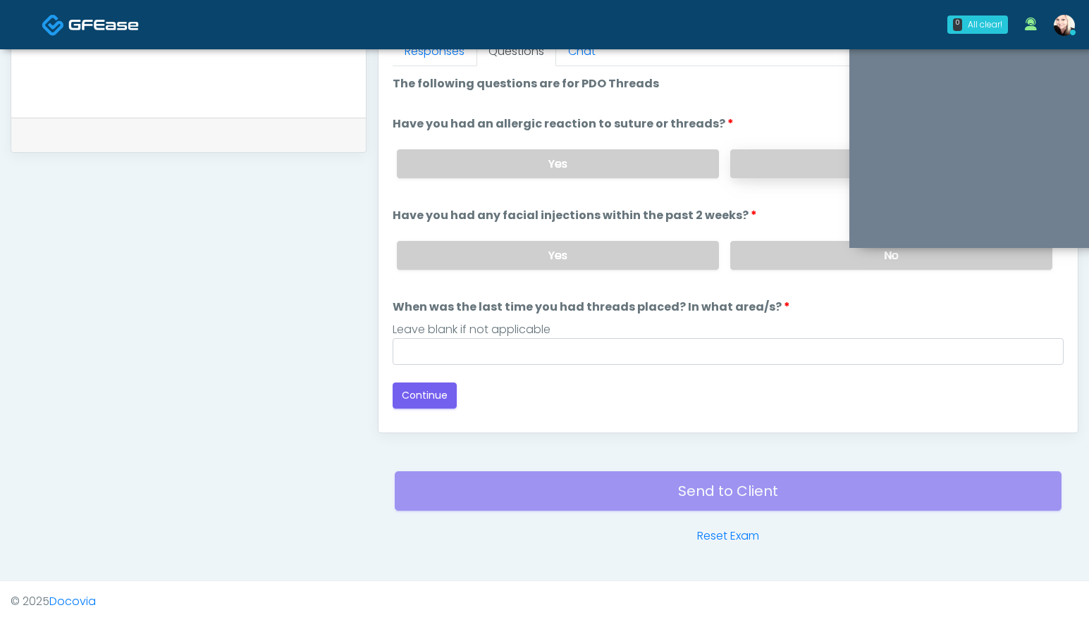
click at [763, 168] on label "No" at bounding box center [891, 163] width 322 height 29
click at [735, 257] on label "No" at bounding box center [891, 255] width 322 height 29
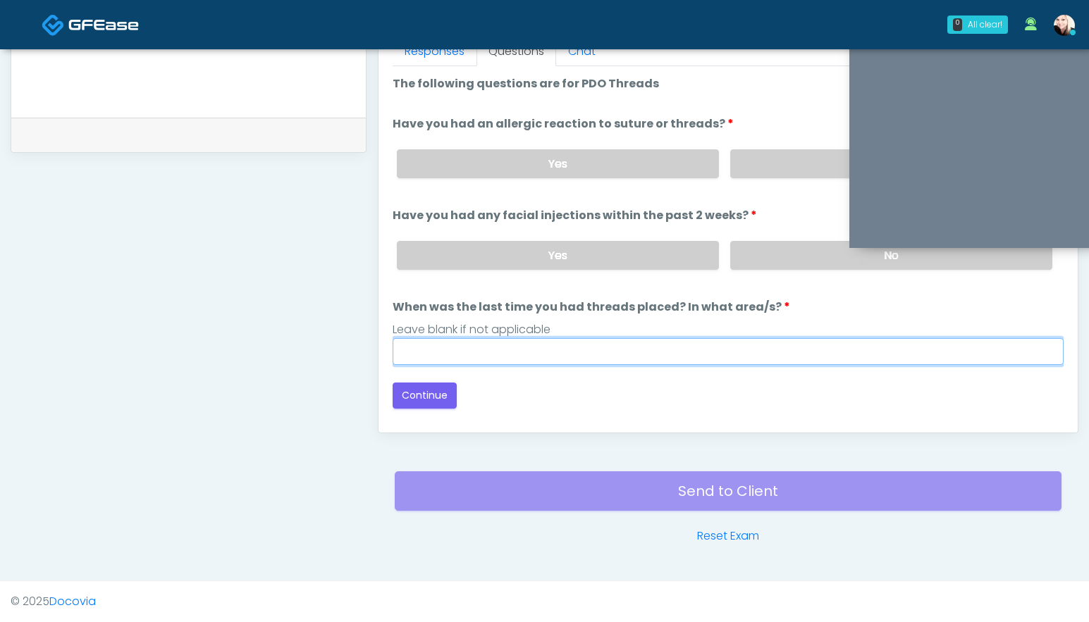
click at [627, 355] on input "When was the last time you had threads placed? In what area/s?" at bounding box center [727, 351] width 671 height 27
type input "****"
click at [425, 355] on input "****" at bounding box center [727, 351] width 671 height 27
drag, startPoint x: 433, startPoint y: 355, endPoint x: 318, endPoint y: 347, distance: 114.4
click at [318, 347] on div "**********" at bounding box center [544, 7] width 1067 height 1074
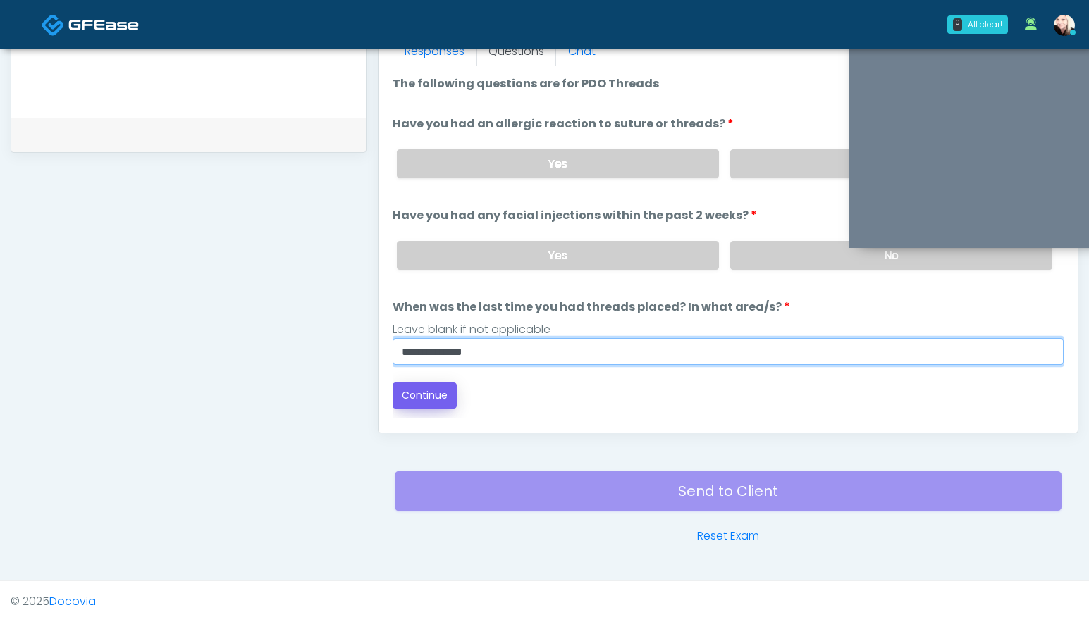
type input "**********"
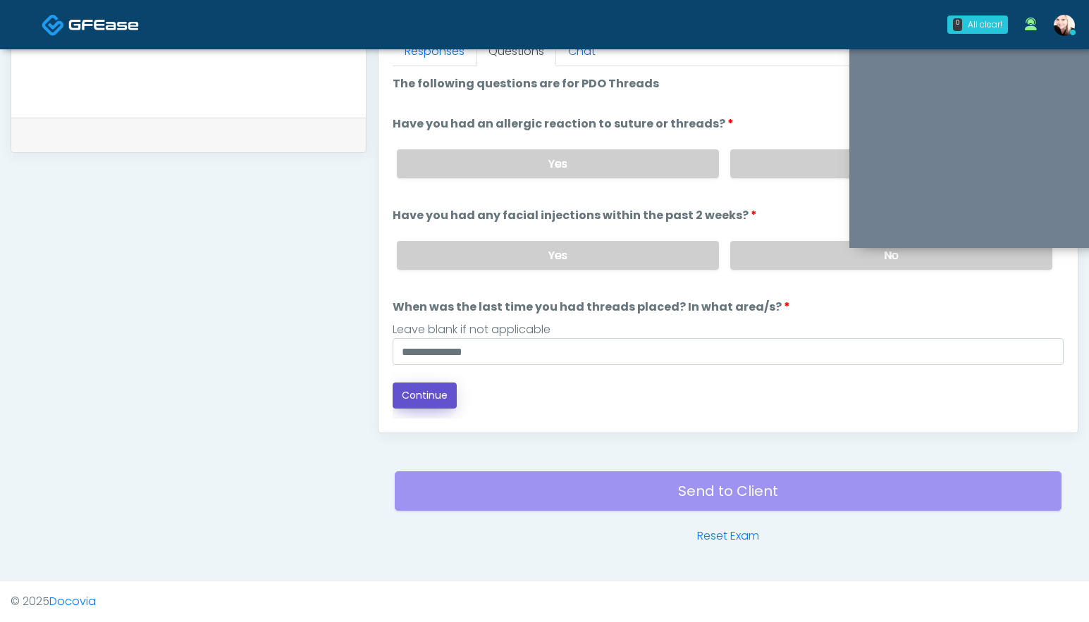
click at [419, 396] on button "Continue" at bounding box center [424, 396] width 64 height 26
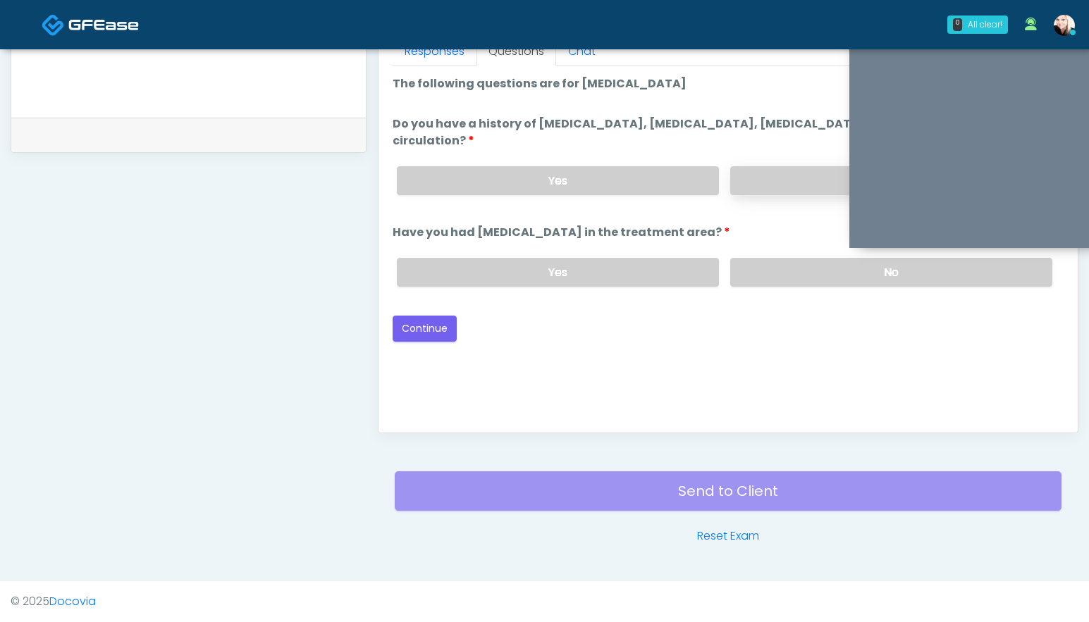
click at [776, 171] on label "No" at bounding box center [891, 180] width 322 height 29
click at [769, 274] on label "No" at bounding box center [891, 272] width 322 height 29
click at [411, 337] on button "Continue" at bounding box center [424, 329] width 64 height 26
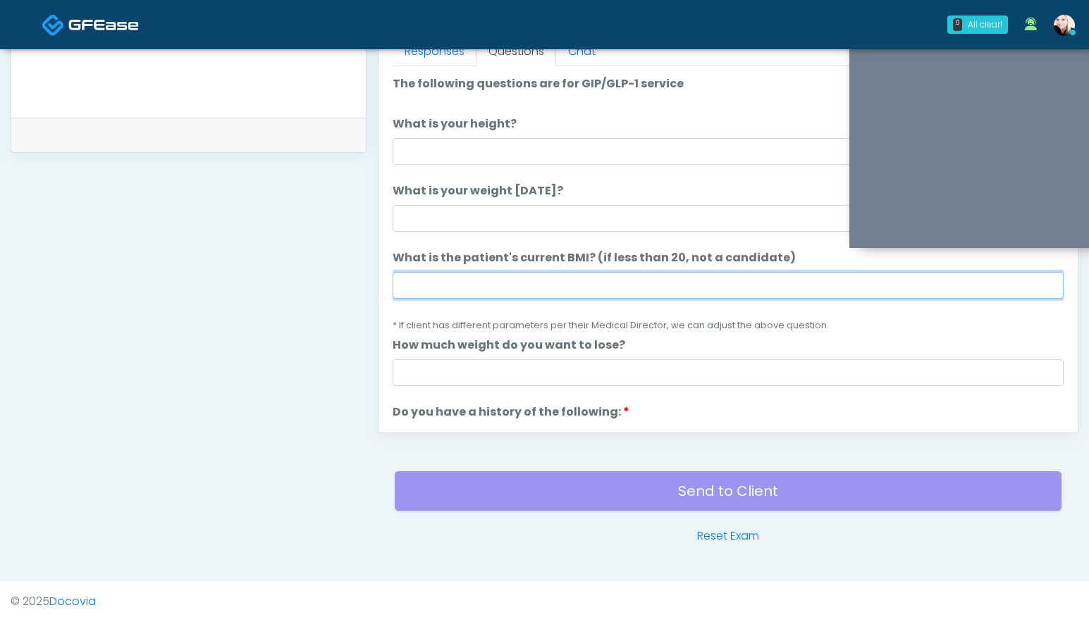
click at [430, 277] on input "What is the patient's current BMI? (if less than 20, not a candidate)" at bounding box center [727, 285] width 671 height 27
paste input "****"
type input "****"
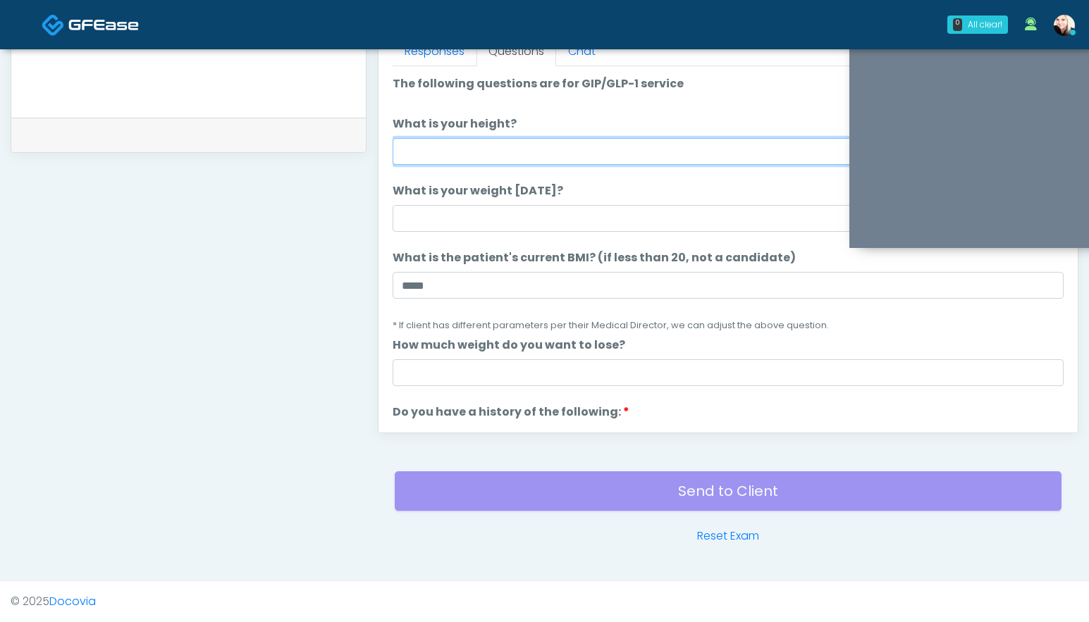
click at [418, 149] on input "What is your height?" at bounding box center [727, 151] width 671 height 27
type input "****"
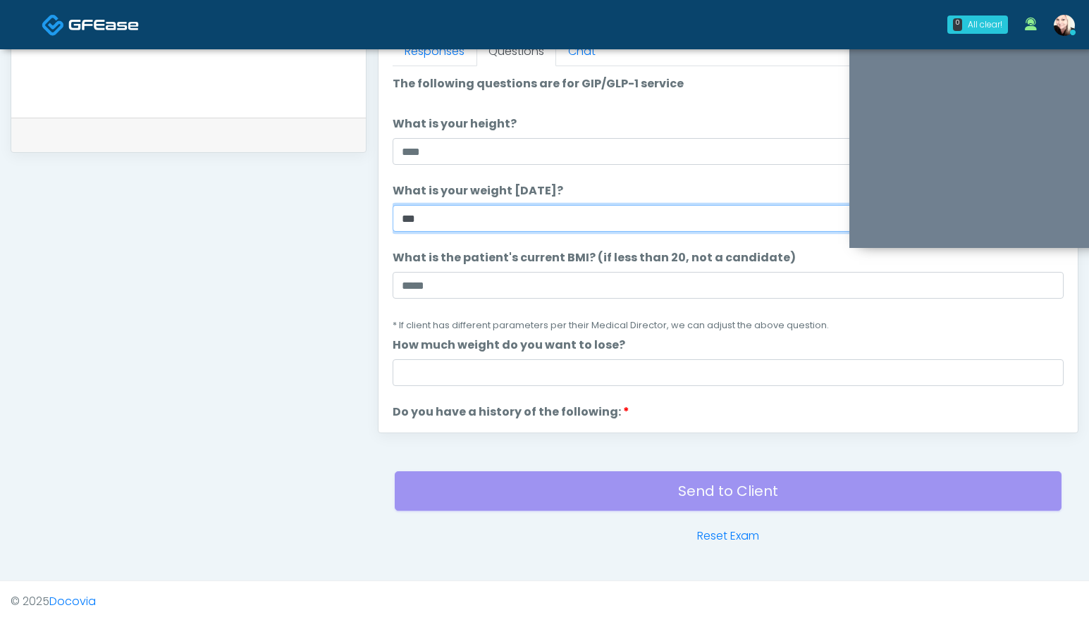
type input "***"
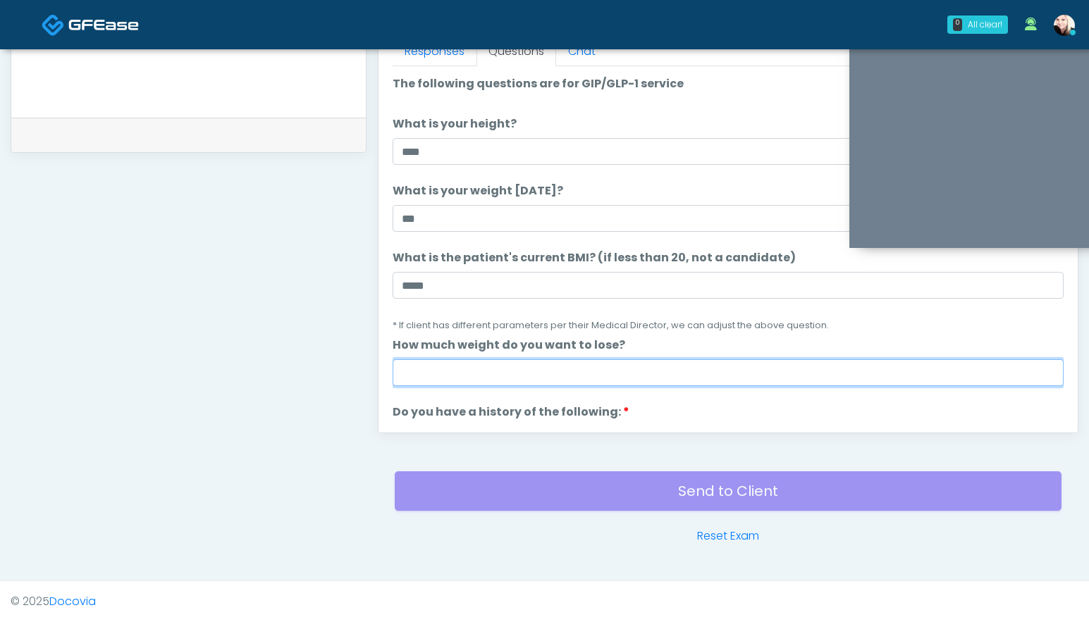
click at [445, 366] on input "How much weight do you want to lose?" at bounding box center [727, 372] width 671 height 27
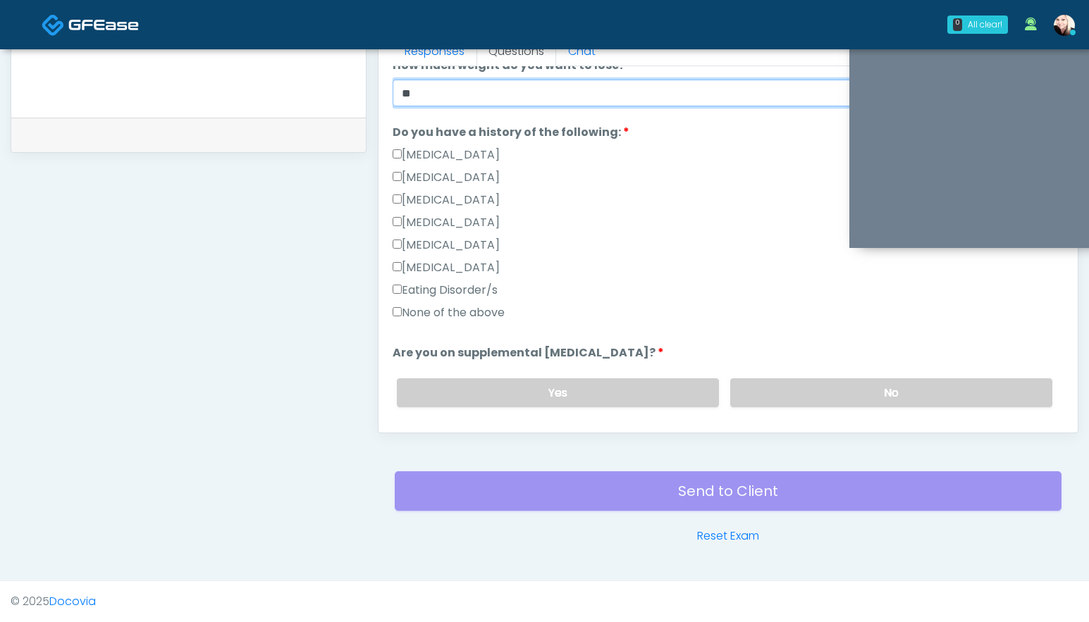
scroll to position [287, 0]
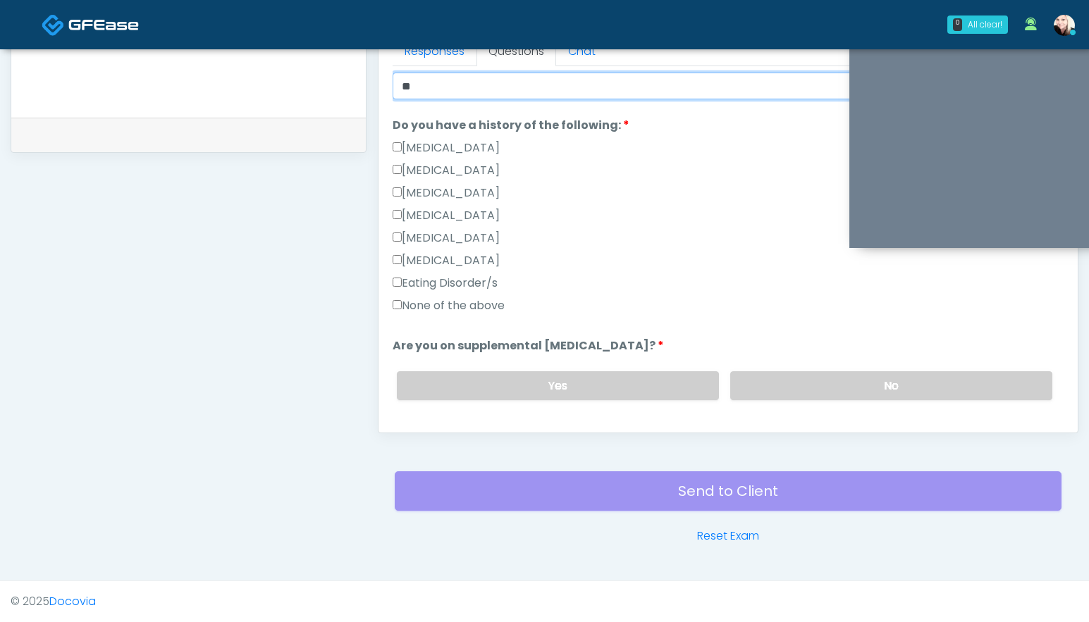
type input "**"
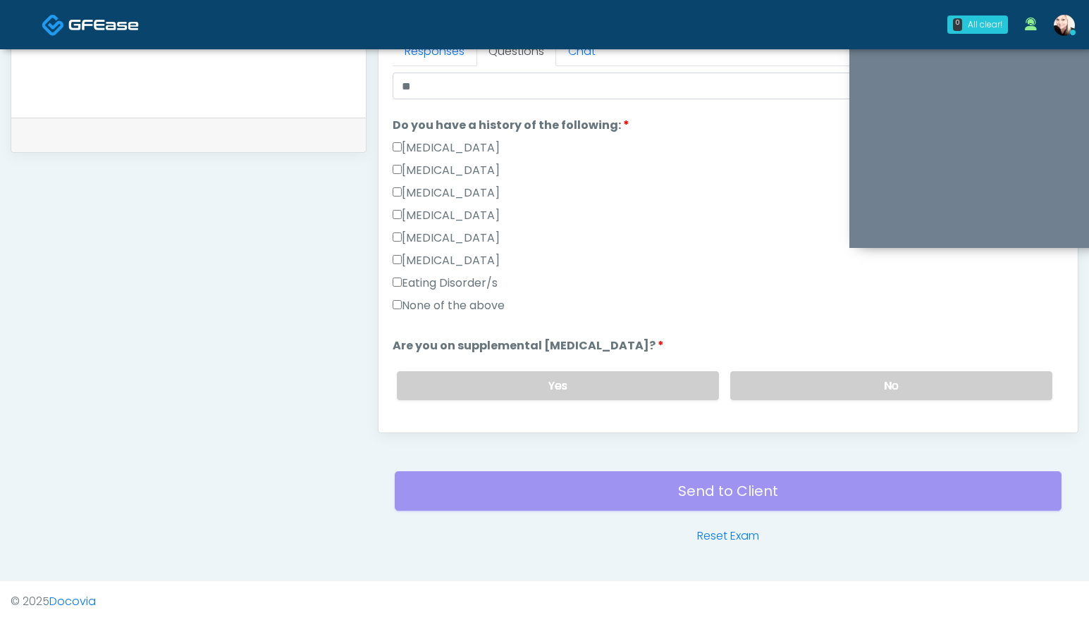
click at [460, 301] on label "None of the above" at bounding box center [448, 305] width 112 height 17
click at [749, 386] on label "No" at bounding box center [891, 385] width 322 height 29
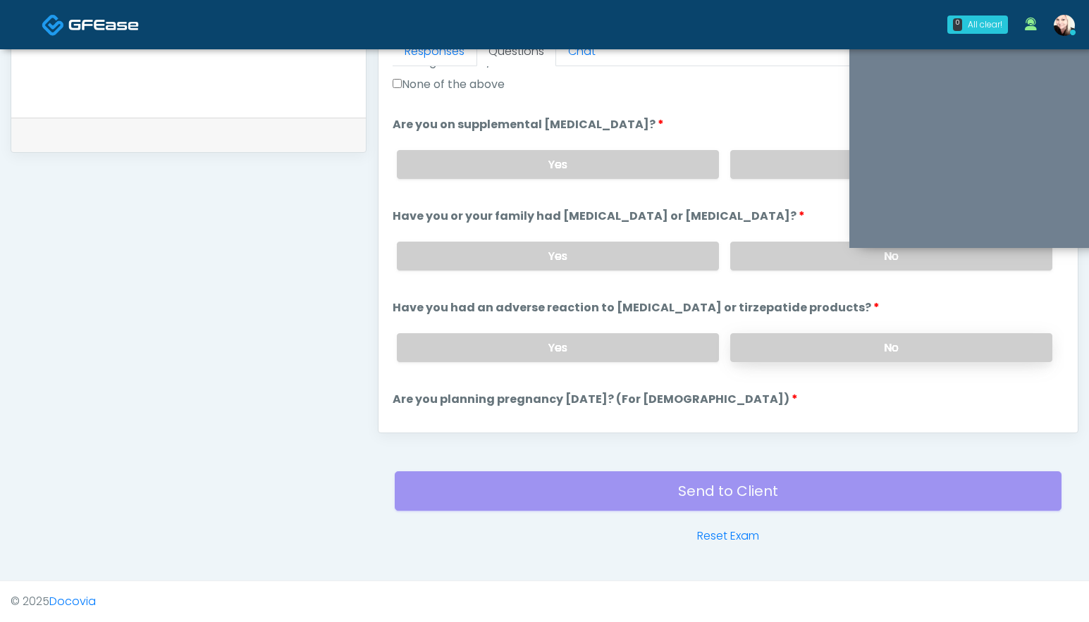
scroll to position [515, 0]
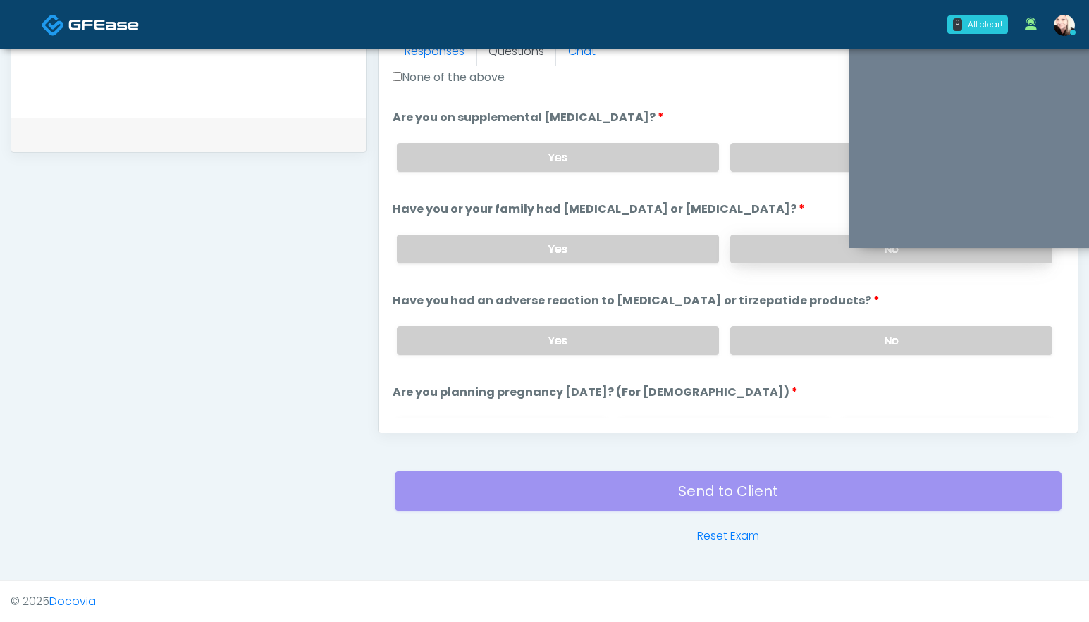
drag, startPoint x: 760, startPoint y: 246, endPoint x: 760, endPoint y: 256, distance: 10.6
click at [760, 247] on label "No" at bounding box center [891, 249] width 322 height 29
click at [765, 340] on label "No" at bounding box center [891, 340] width 322 height 29
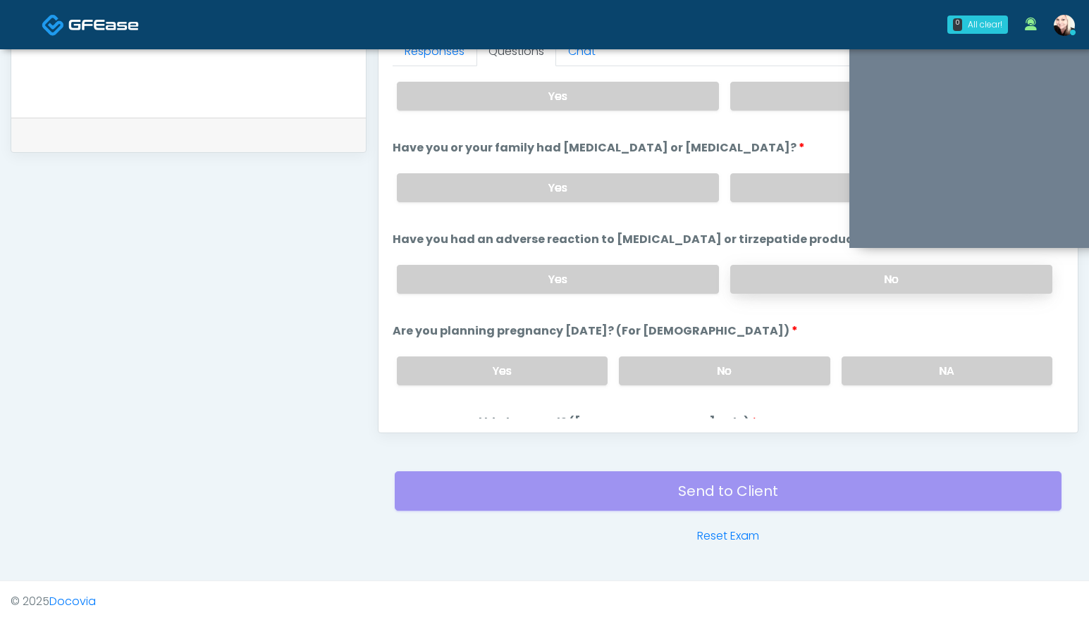
scroll to position [576, 0]
click at [766, 371] on label "No" at bounding box center [724, 371] width 211 height 29
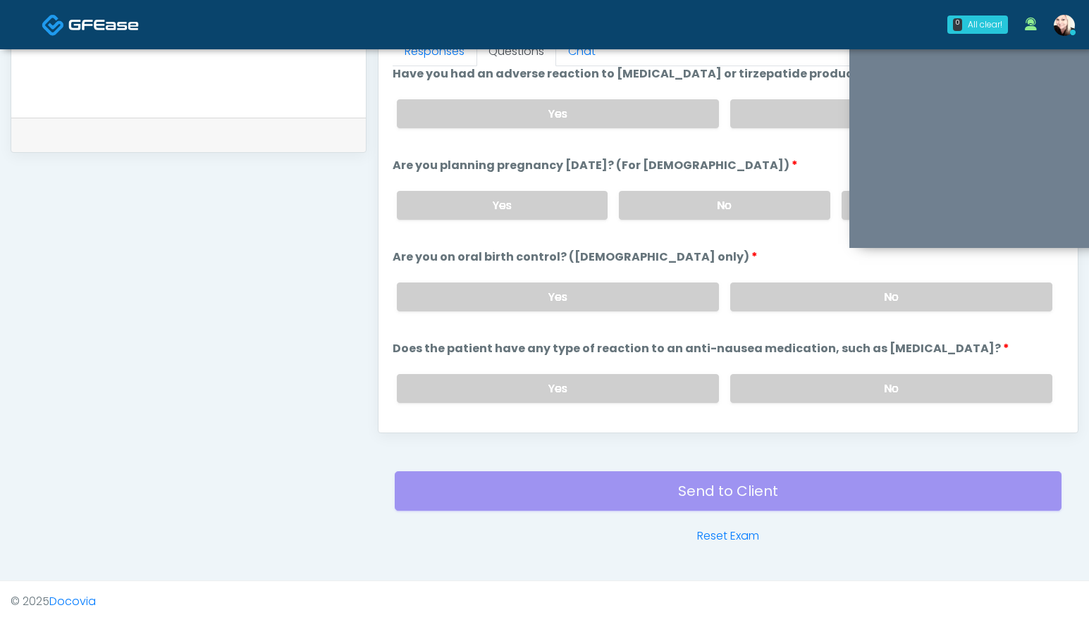
scroll to position [751, 0]
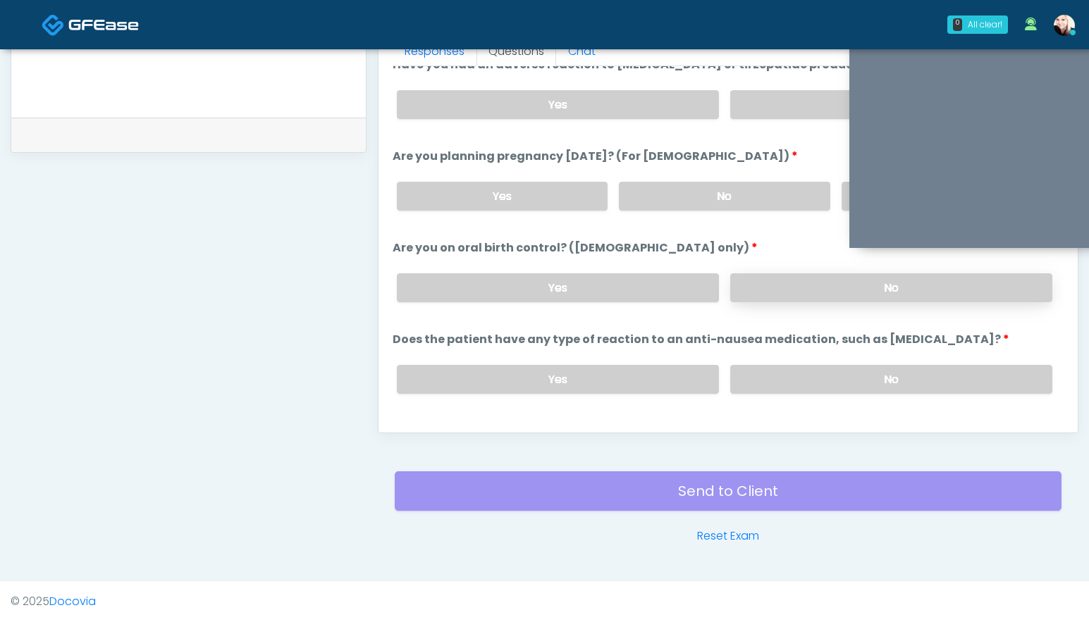
click at [767, 283] on label "No" at bounding box center [891, 287] width 322 height 29
click at [770, 397] on div "Yes No" at bounding box center [724, 379] width 678 height 51
click at [769, 373] on label "No" at bounding box center [891, 379] width 322 height 29
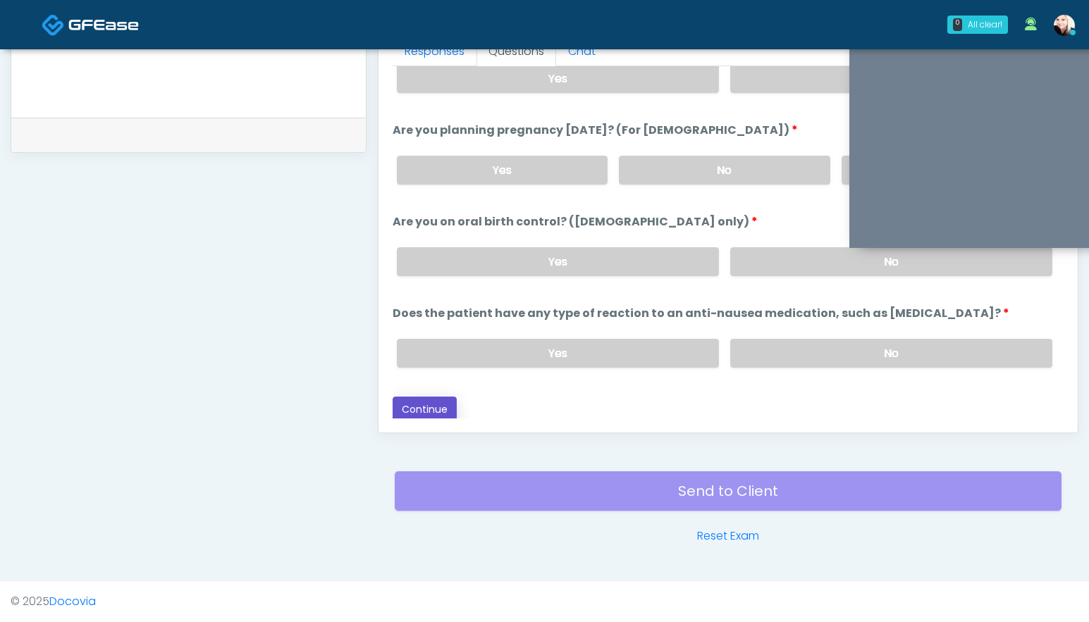
click at [442, 406] on button "Continue" at bounding box center [424, 410] width 64 height 26
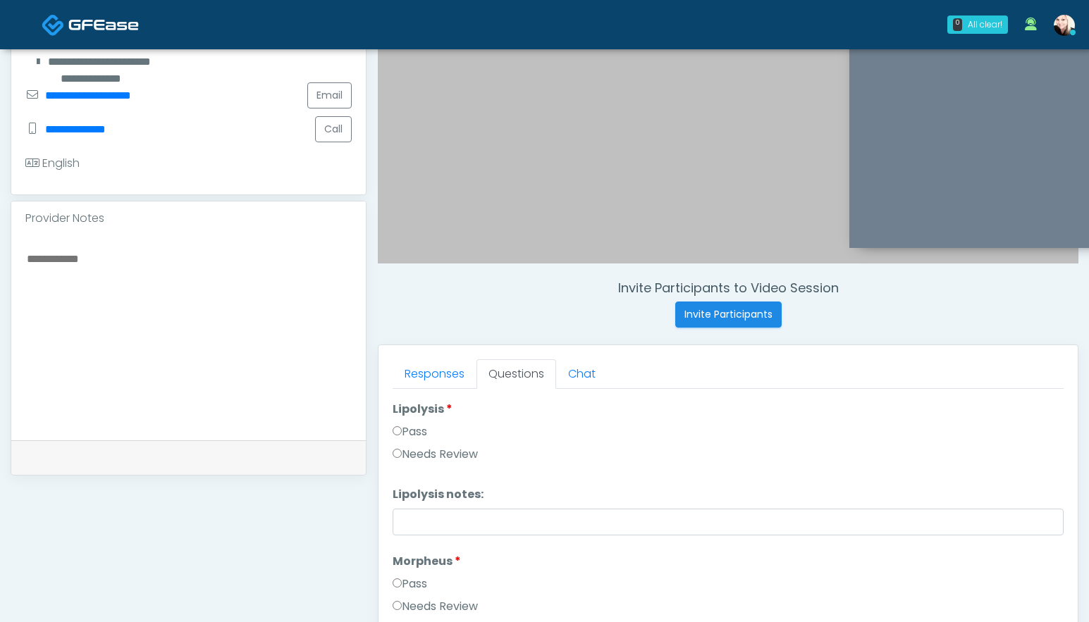
scroll to position [935, 0]
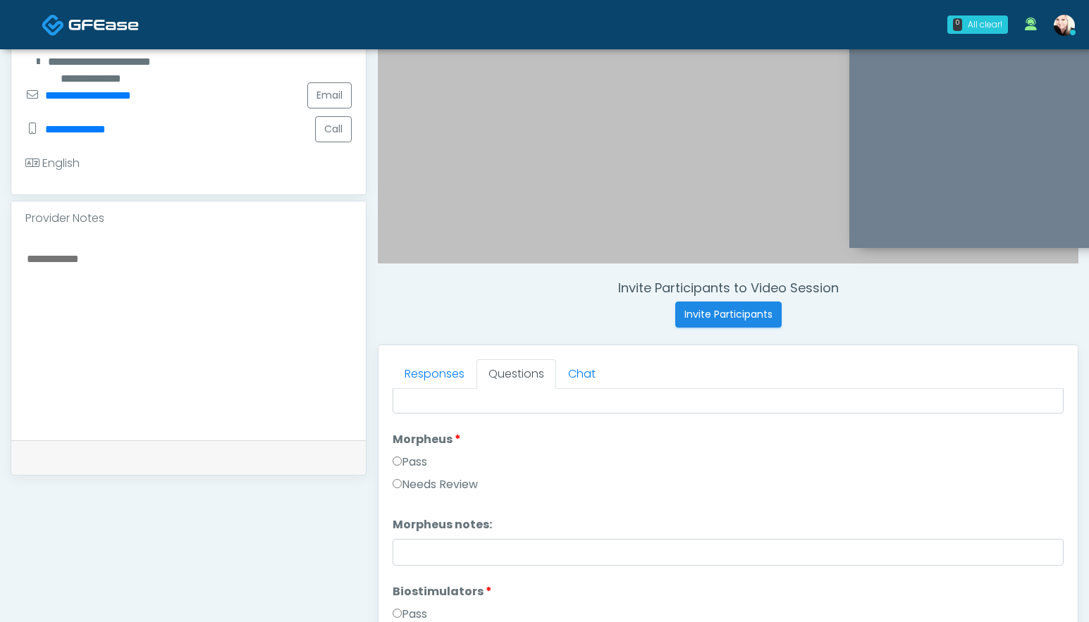
click at [399, 467] on label "Pass" at bounding box center [409, 462] width 35 height 17
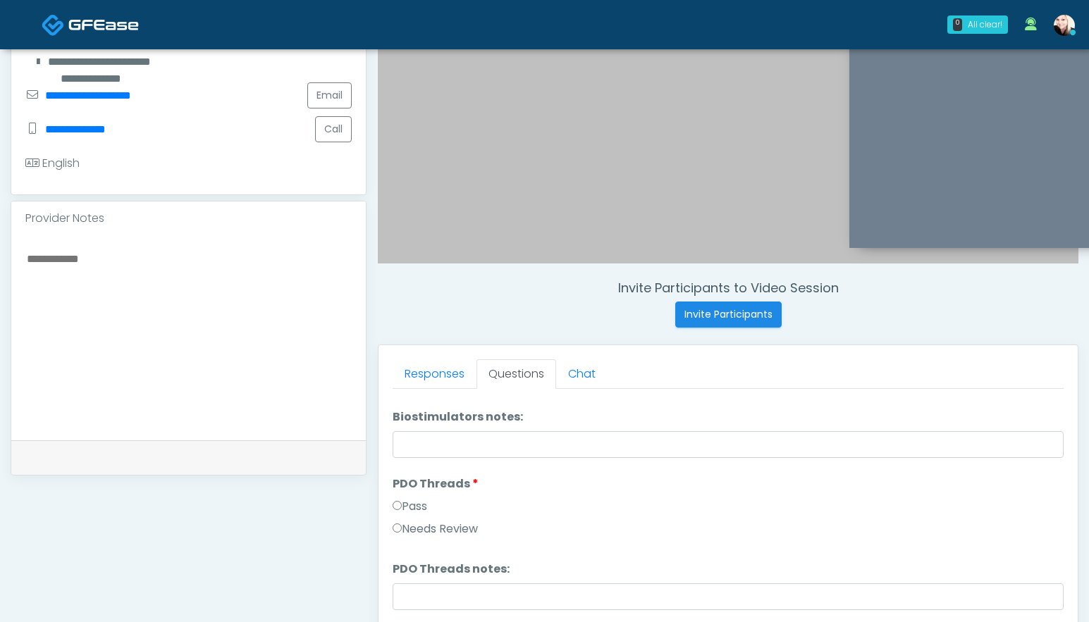
click at [400, 513] on label "Pass" at bounding box center [409, 506] width 35 height 17
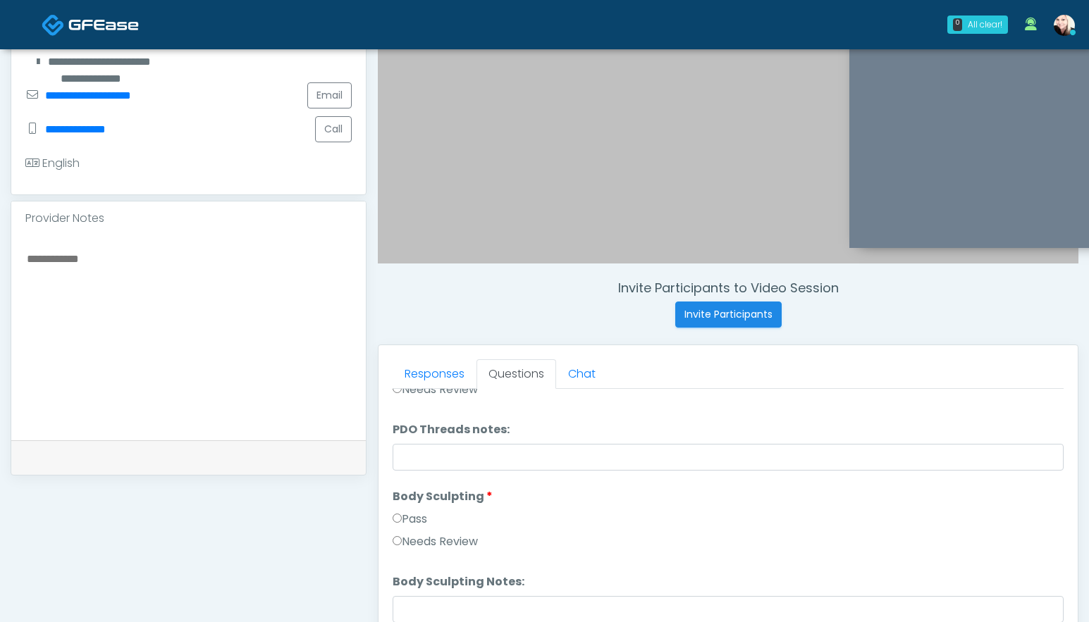
scroll to position [1463, 0]
click at [402, 515] on label "Pass" at bounding box center [409, 514] width 35 height 17
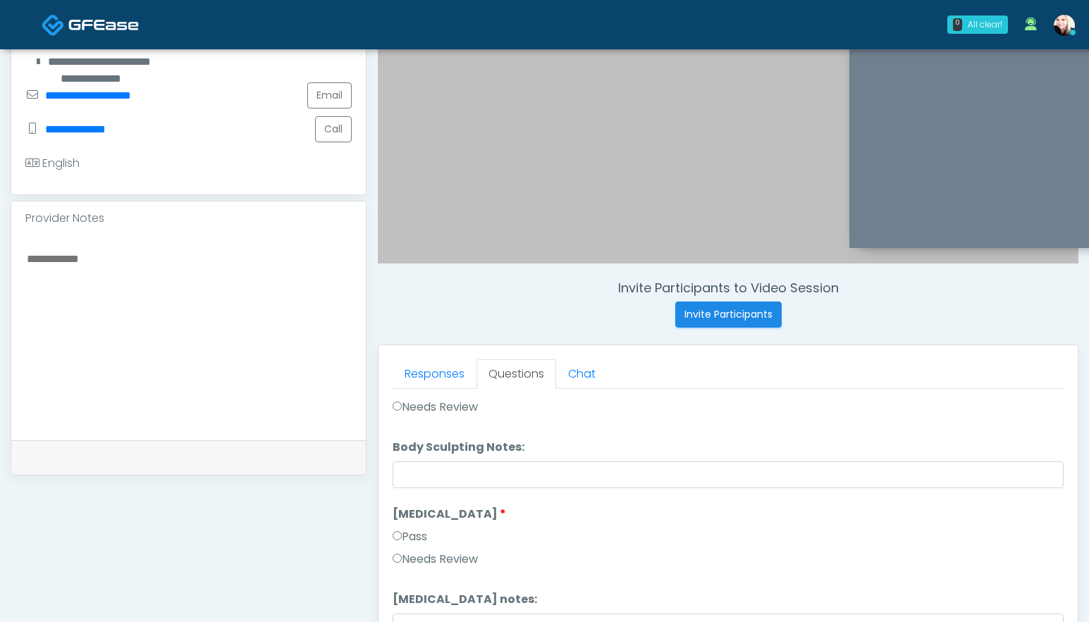
click at [400, 542] on label "Pass" at bounding box center [409, 536] width 35 height 17
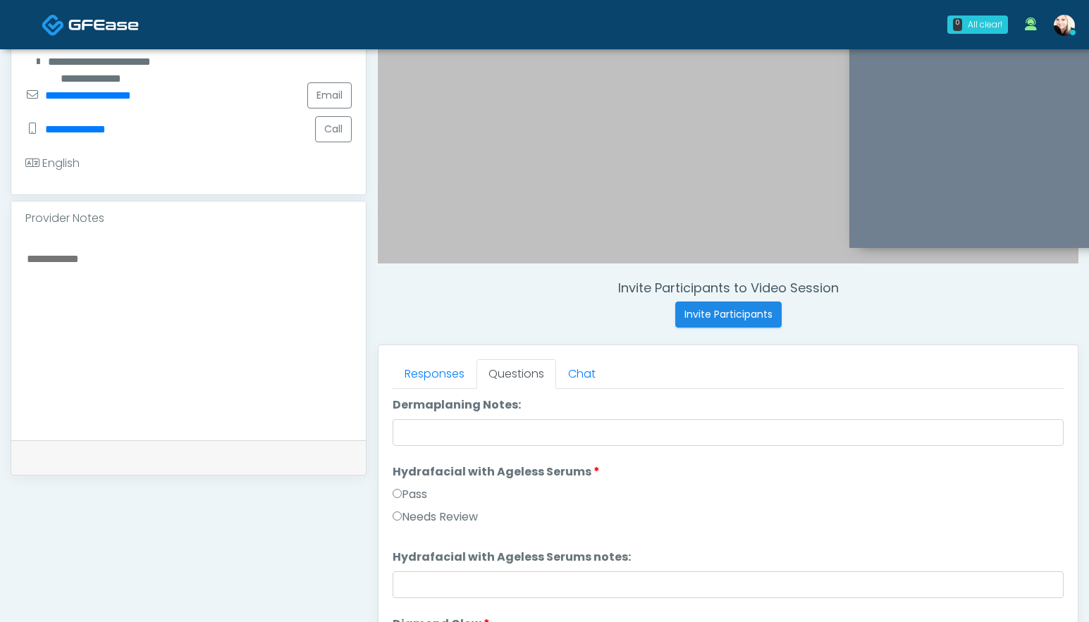
scroll to position [2267, 0]
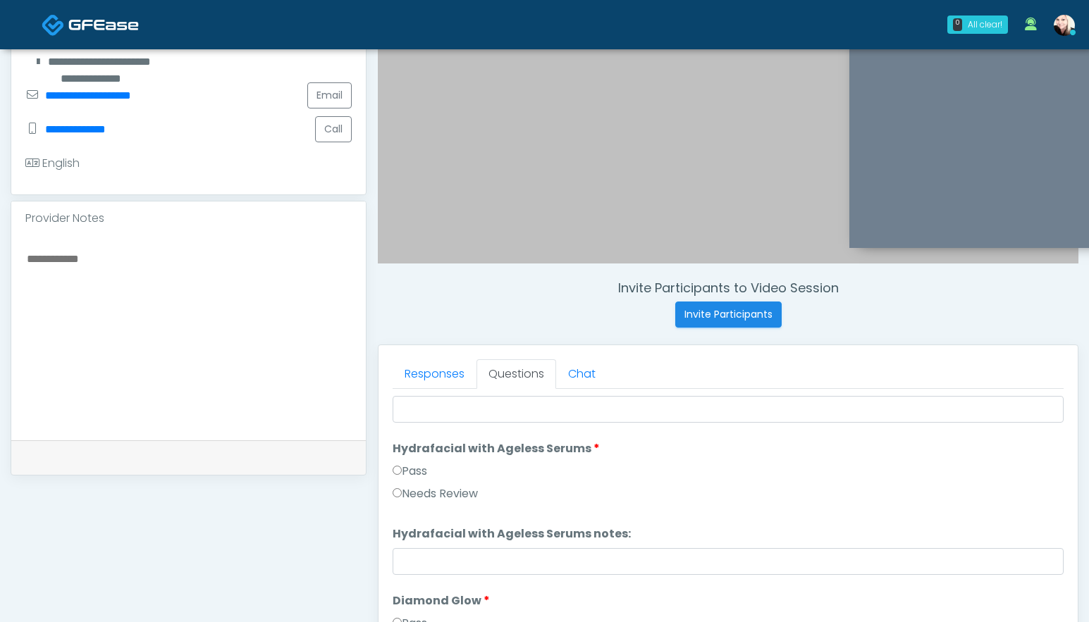
click at [404, 478] on div "Pass" at bounding box center [727, 474] width 671 height 23
click at [399, 476] on label "Pass" at bounding box center [409, 472] width 35 height 17
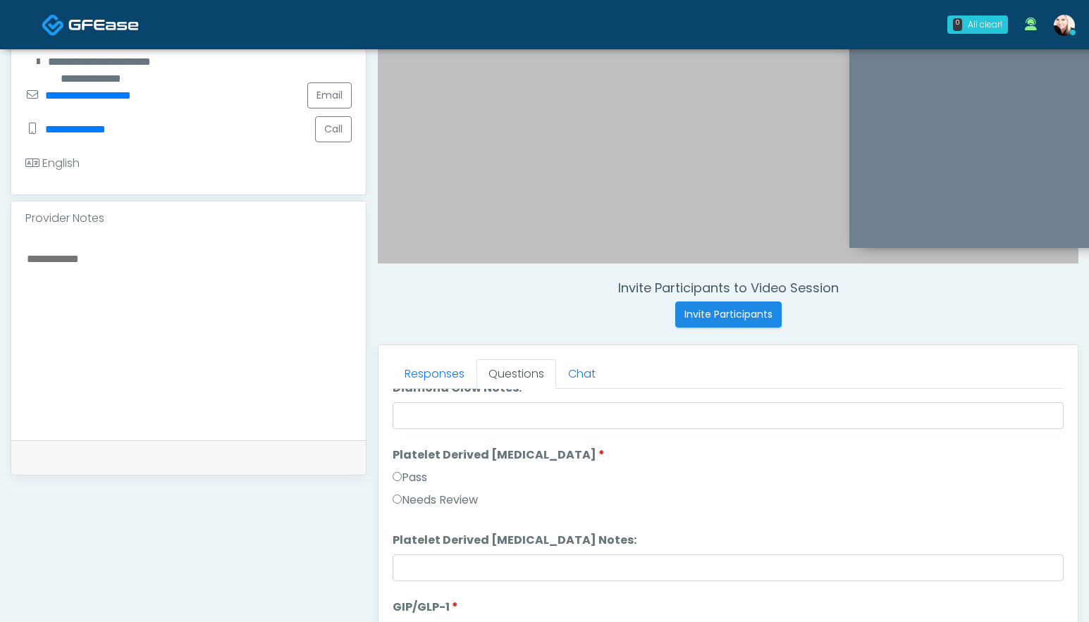
scroll to position [2600, 0]
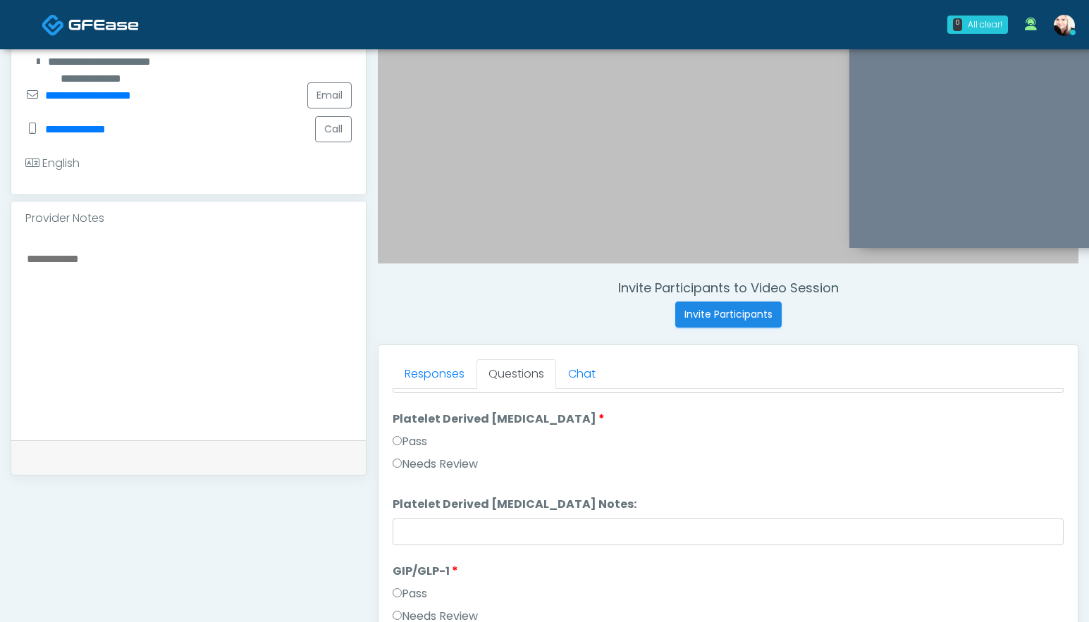
click at [403, 593] on label "Pass" at bounding box center [409, 593] width 35 height 17
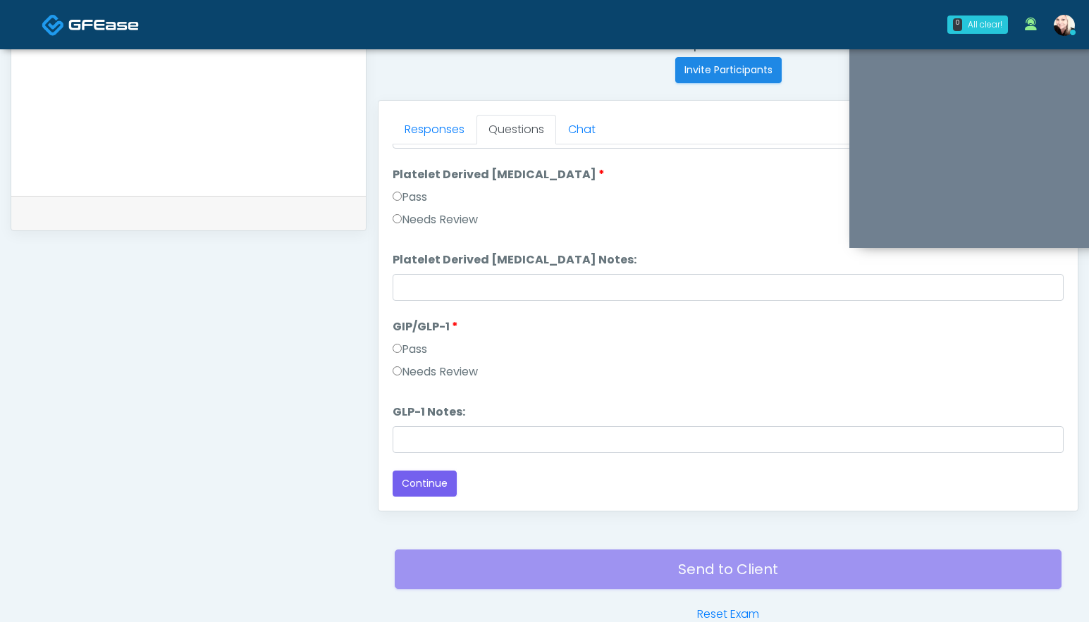
scroll to position [565, 0]
click at [409, 478] on button "Continue" at bounding box center [424, 483] width 64 height 26
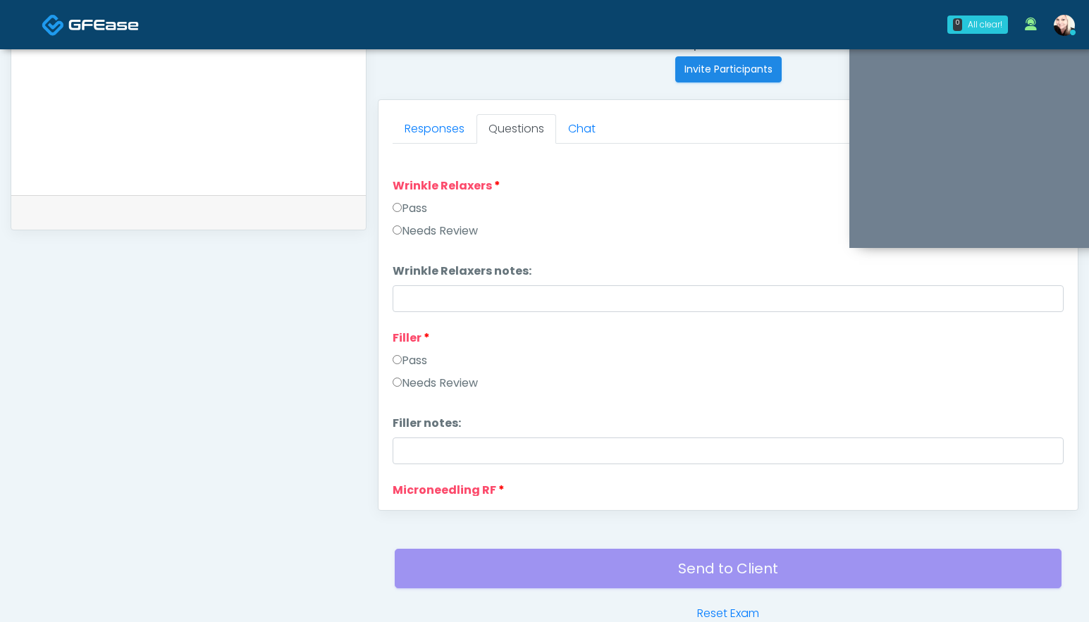
click at [420, 218] on div "Pass" at bounding box center [727, 211] width 671 height 23
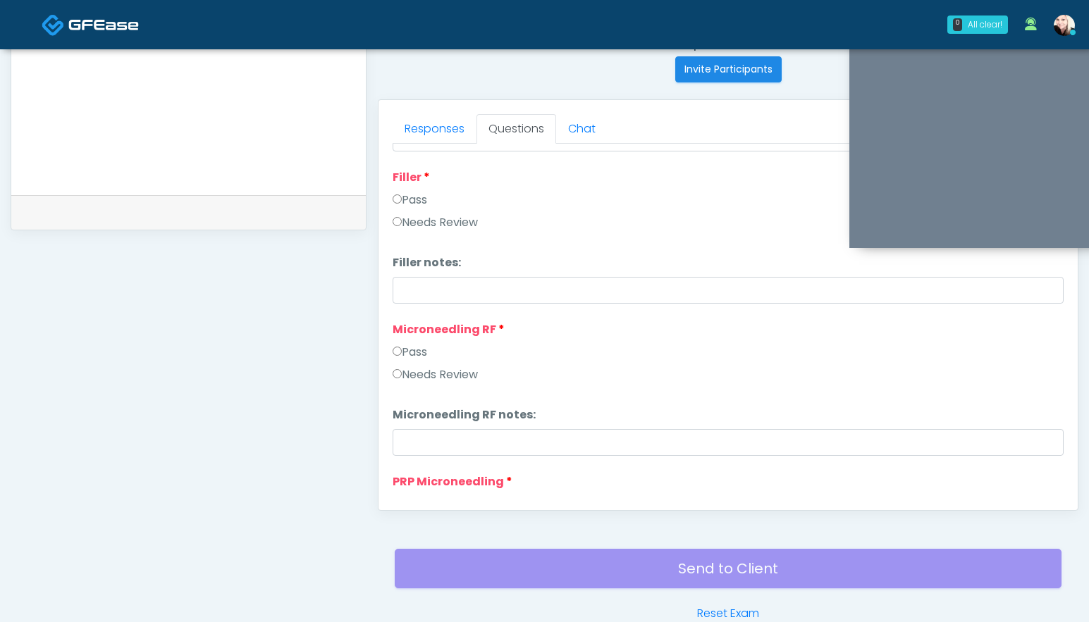
click at [402, 349] on label "Pass" at bounding box center [409, 352] width 35 height 17
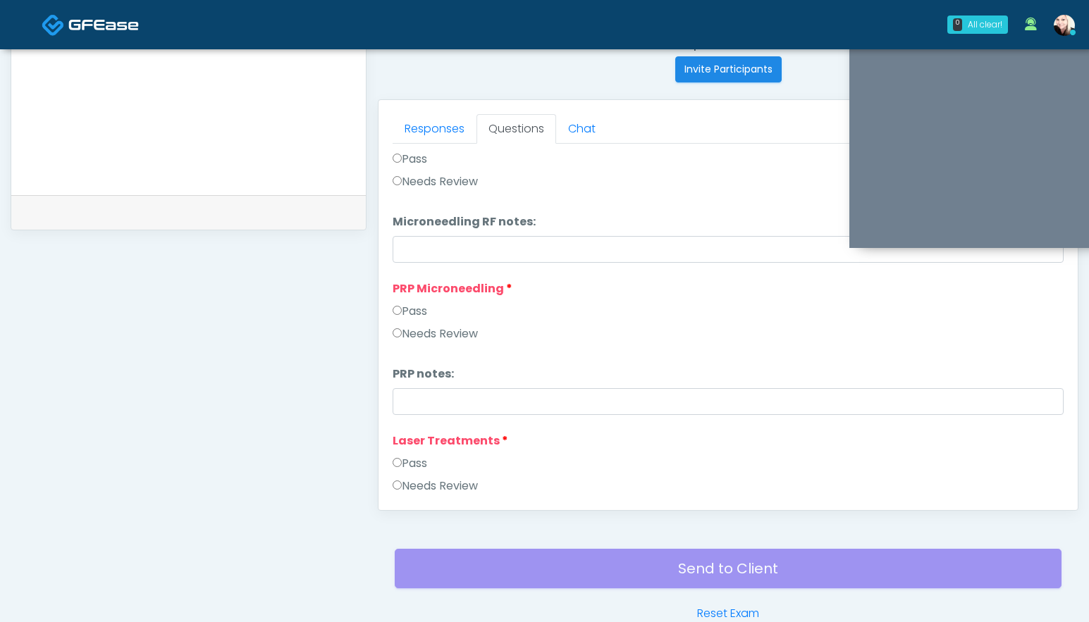
scroll to position [490, 0]
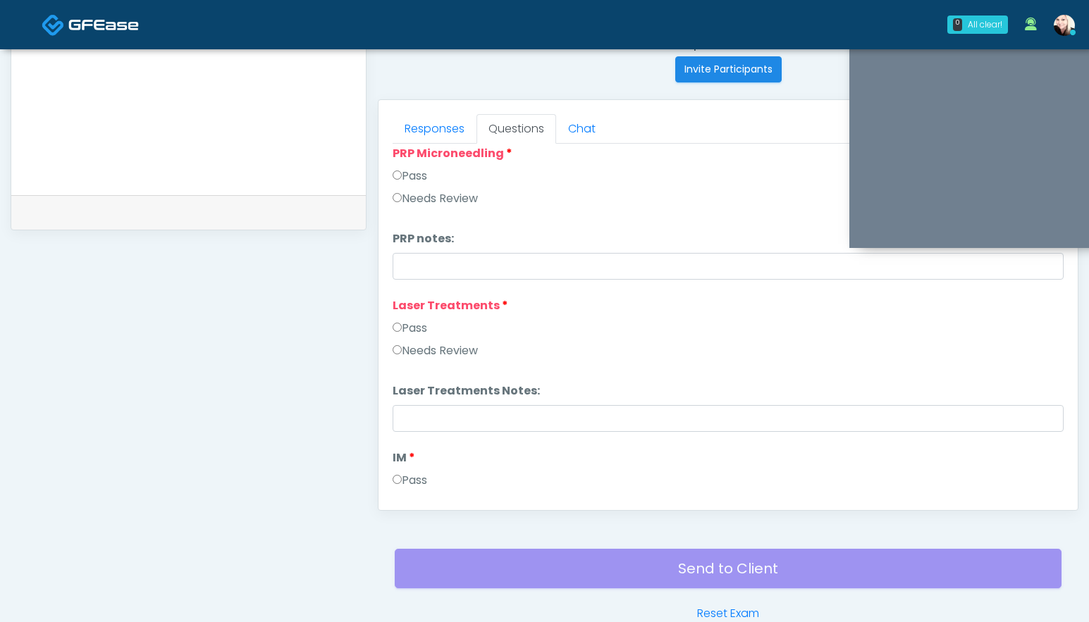
click at [399, 334] on label "Pass" at bounding box center [409, 328] width 35 height 17
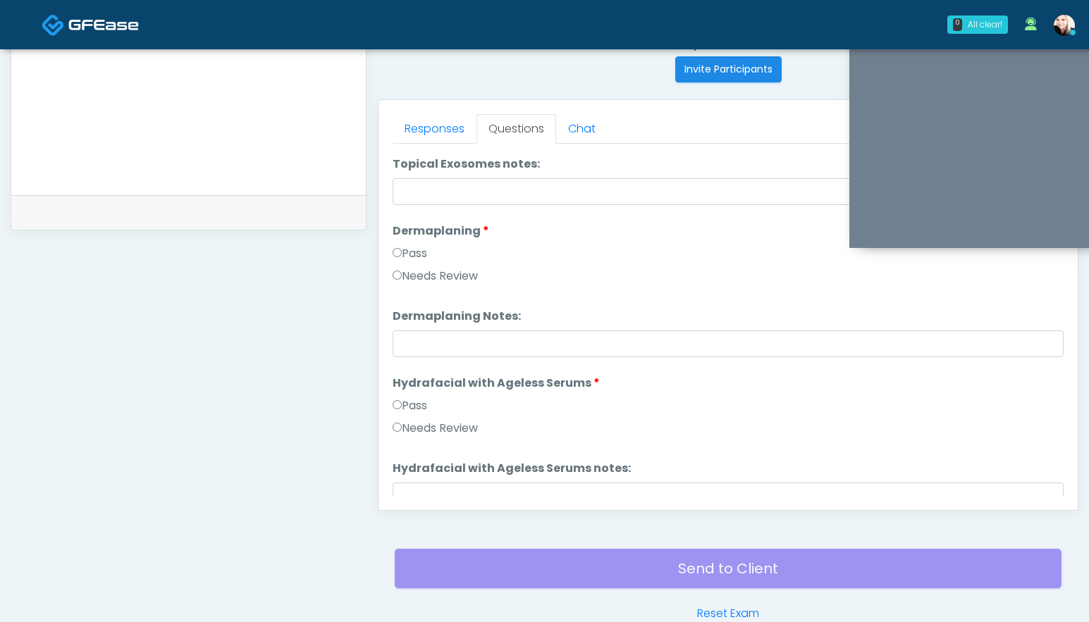
scroll to position [2600, 0]
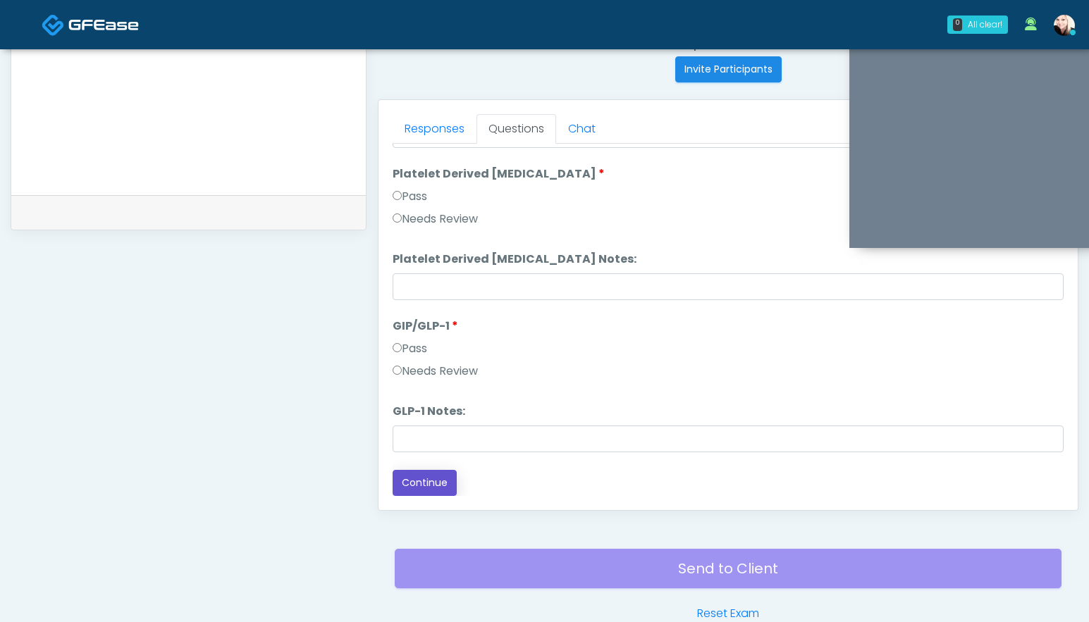
click at [438, 495] on button "Continue" at bounding box center [424, 483] width 64 height 26
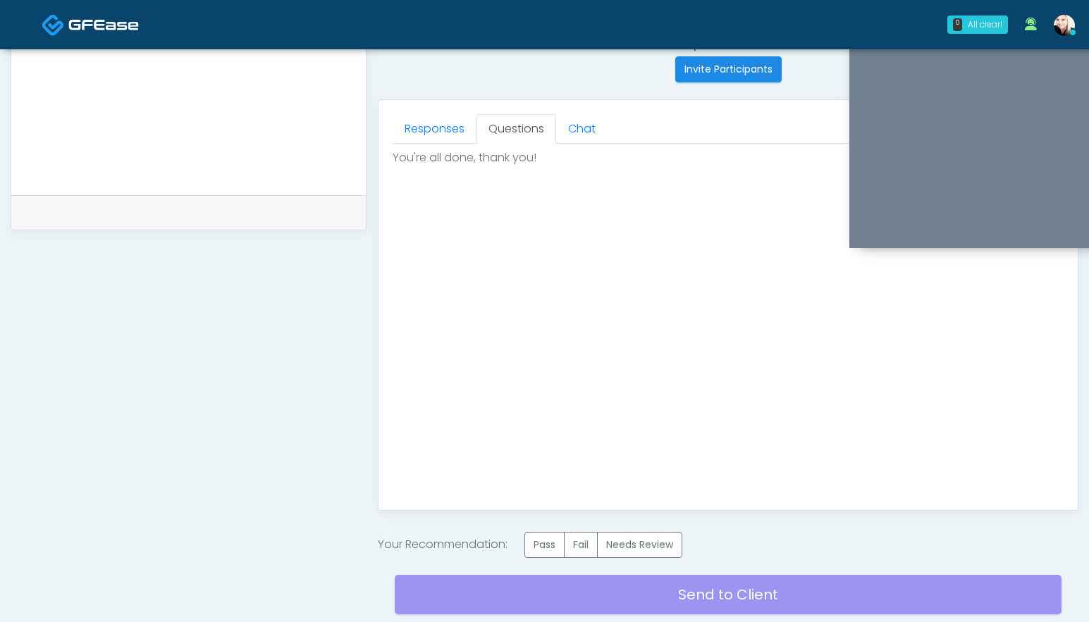
scroll to position [0, 0]
click at [547, 544] on label "Pass" at bounding box center [544, 545] width 40 height 26
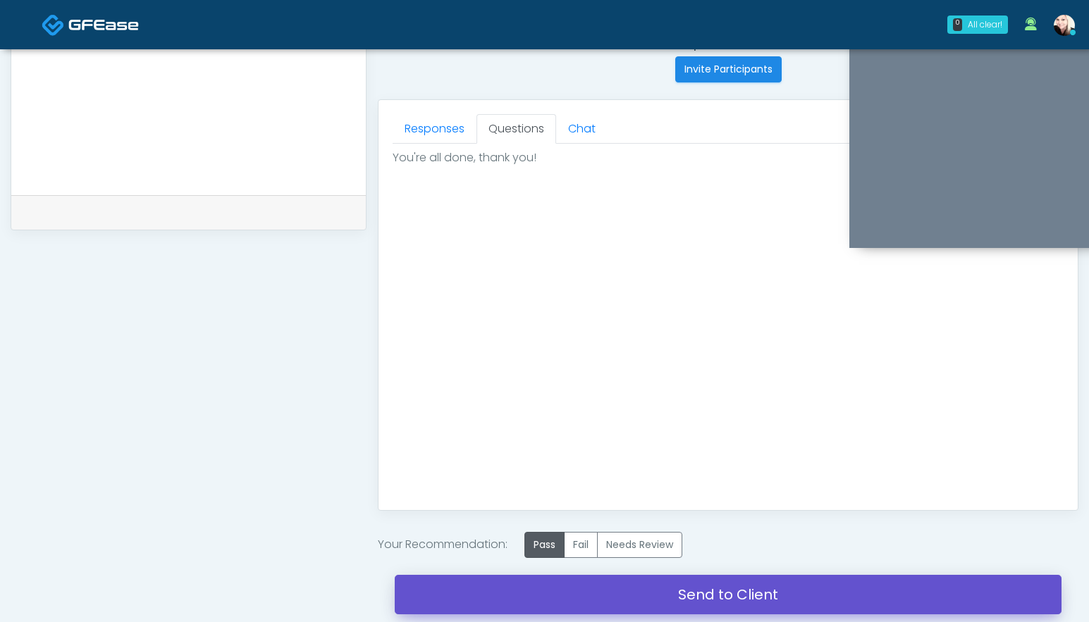
click at [681, 590] on link "Send to Client" at bounding box center [728, 594] width 667 height 39
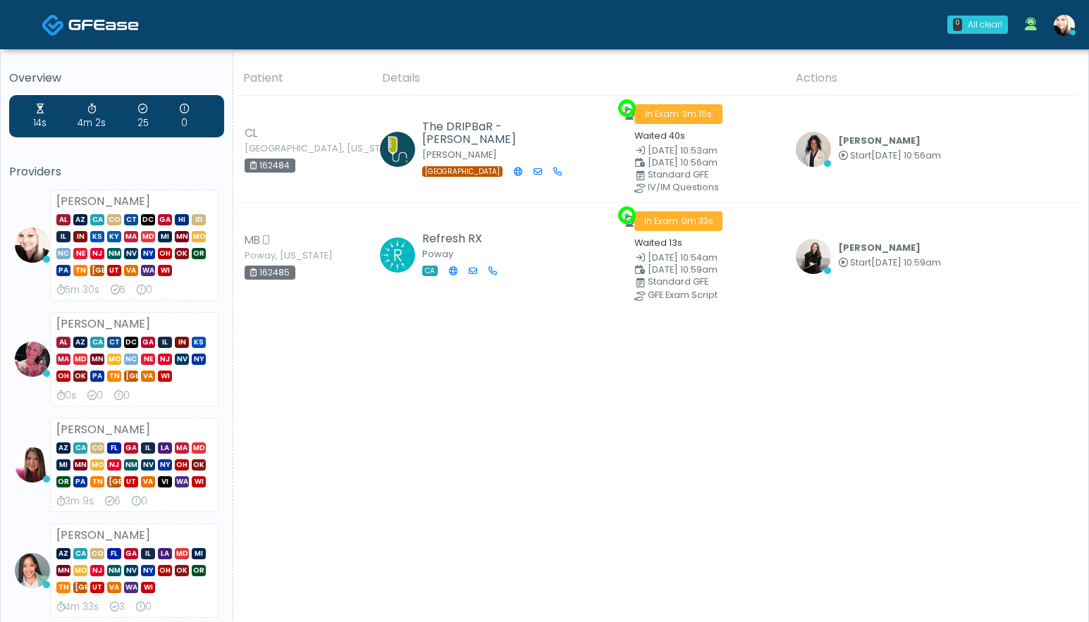
click at [1074, 8] on link at bounding box center [1064, 24] width 38 height 47
click at [1072, 30] on icon at bounding box center [1073, 33] width 6 height 6
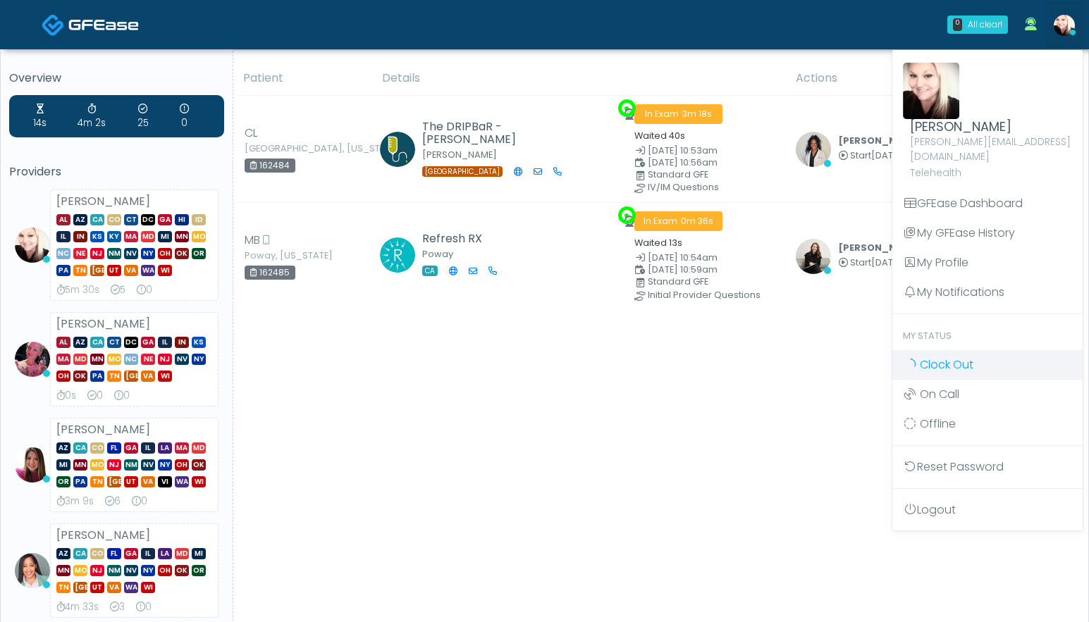
click at [946, 359] on link "Clock Out" at bounding box center [987, 365] width 190 height 30
